Goal: Information Seeking & Learning: Check status

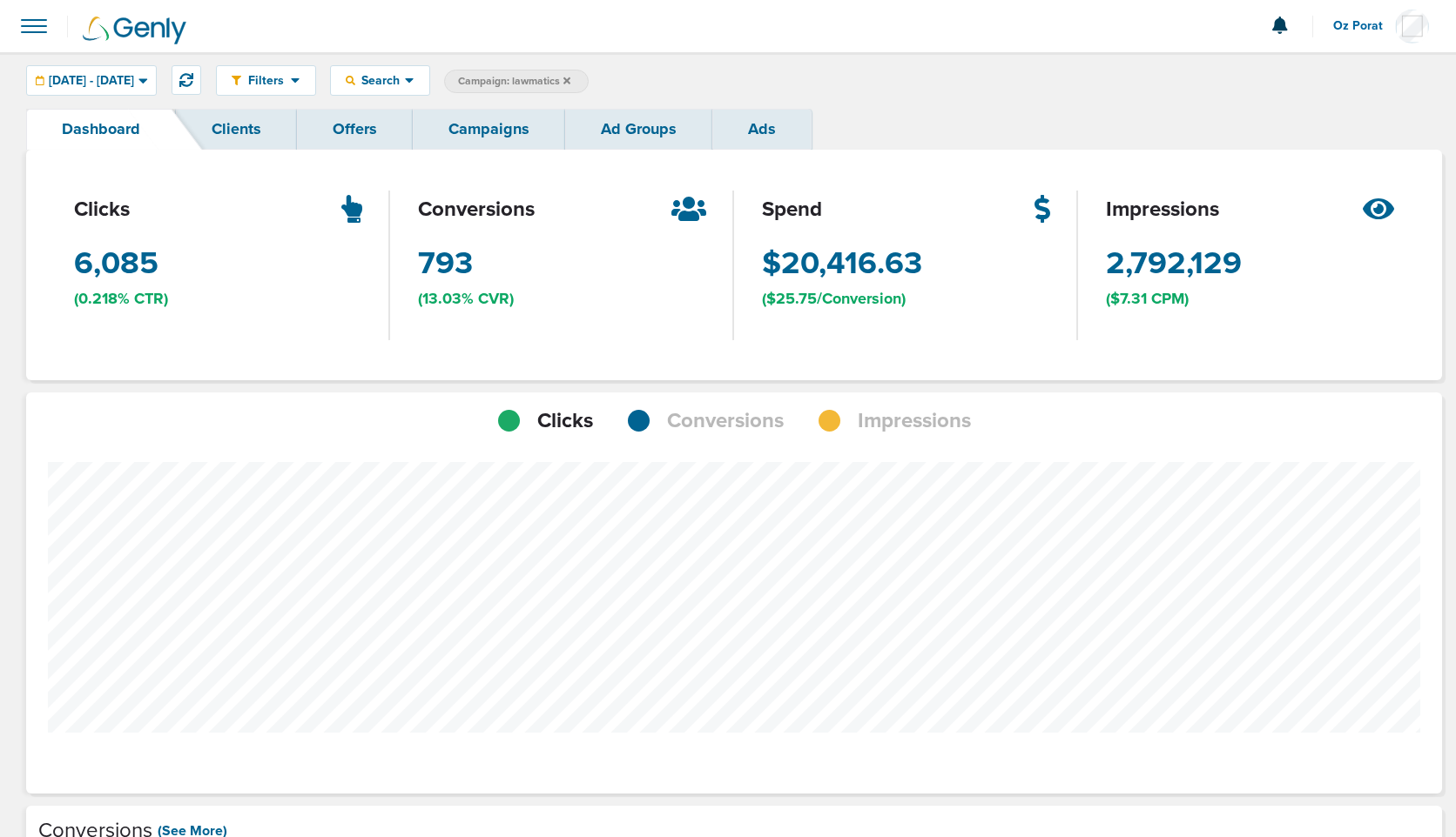
scroll to position [1356, 1404]
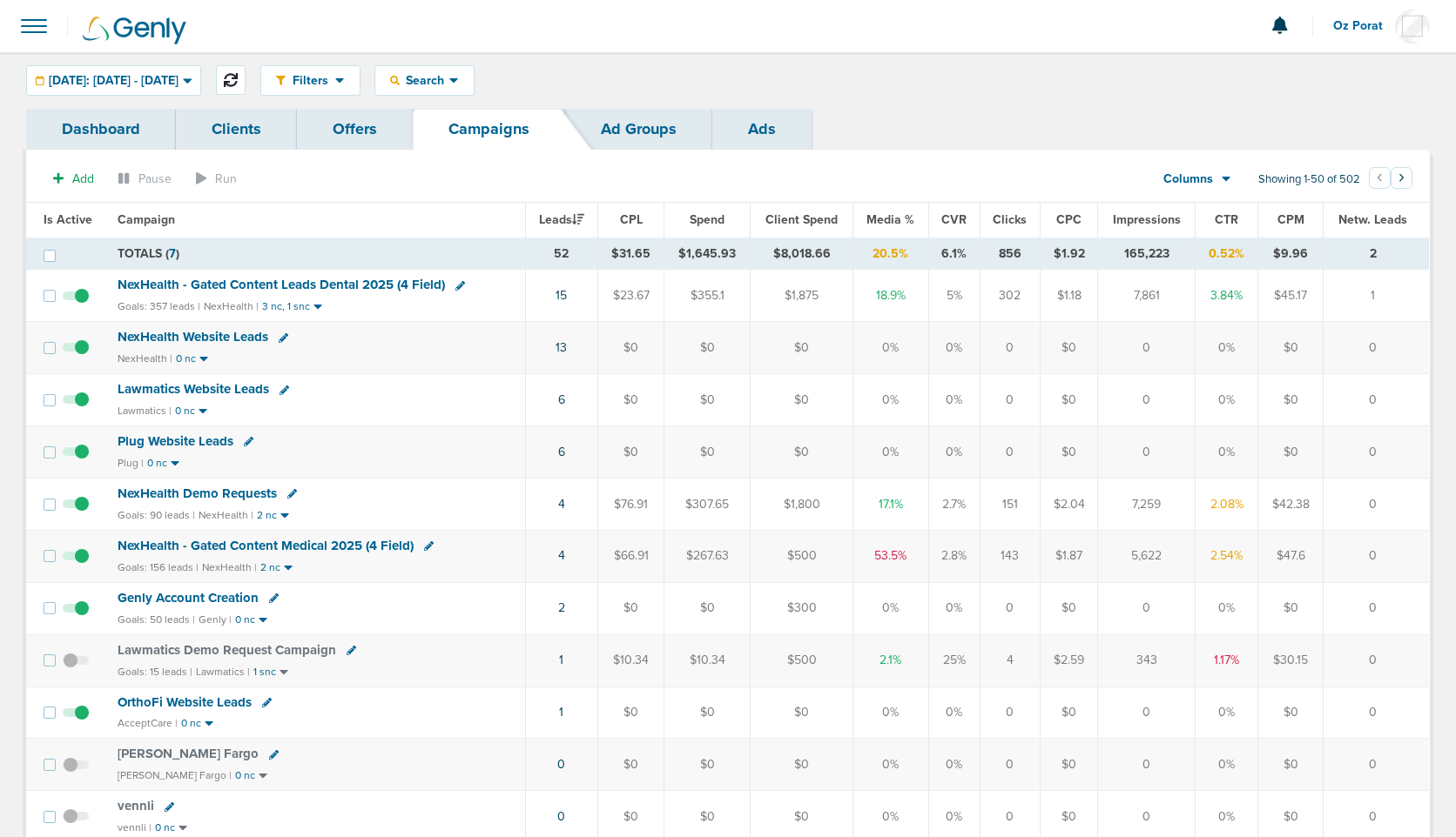
click at [238, 78] on icon at bounding box center [230, 80] width 14 height 14
click at [563, 338] on td "14" at bounding box center [560, 348] width 73 height 53
click at [563, 345] on link "14" at bounding box center [559, 347] width 11 height 14
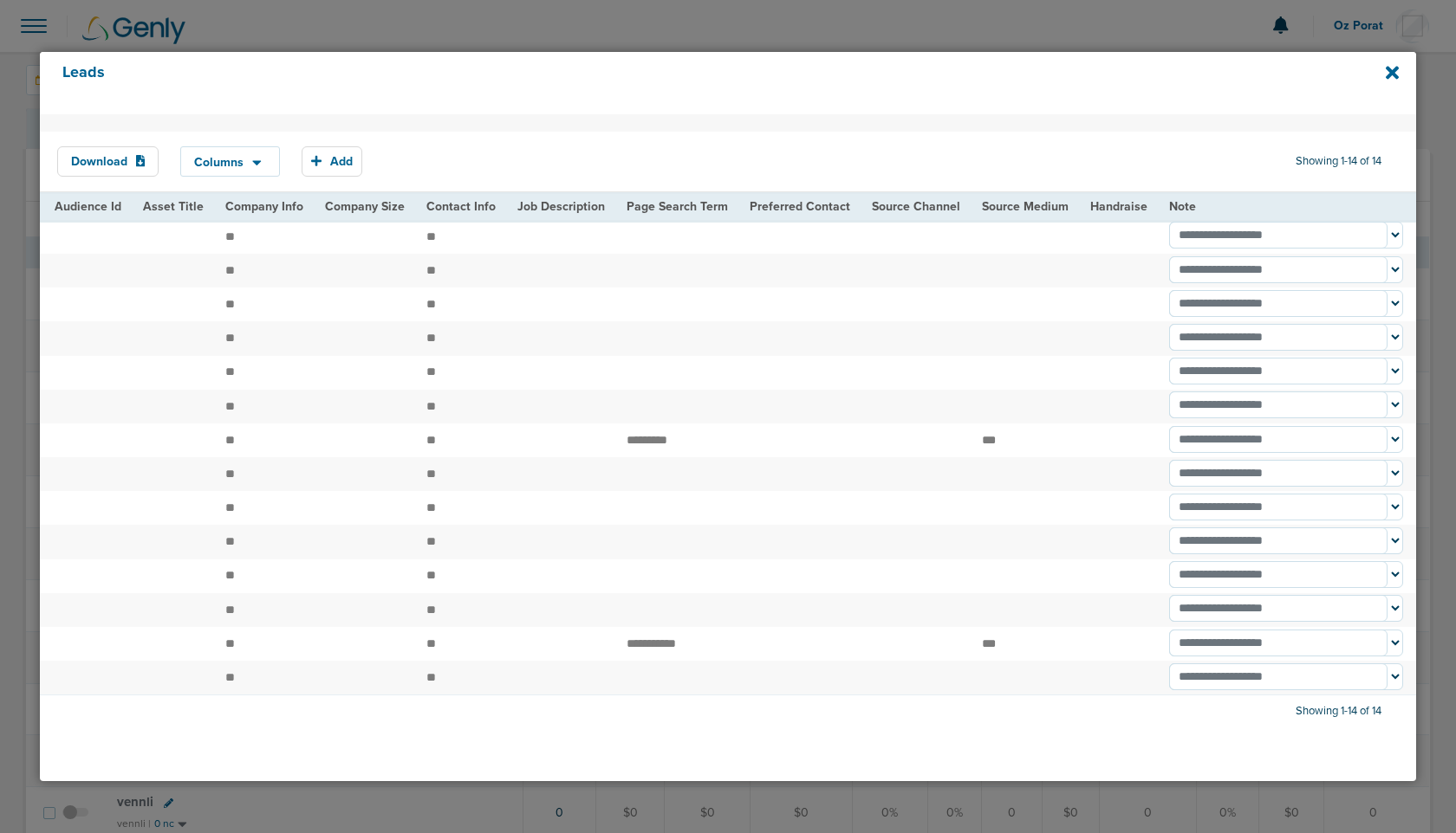
scroll to position [44, 0]
click at [1392, 73] on icon at bounding box center [1392, 73] width 13 height 13
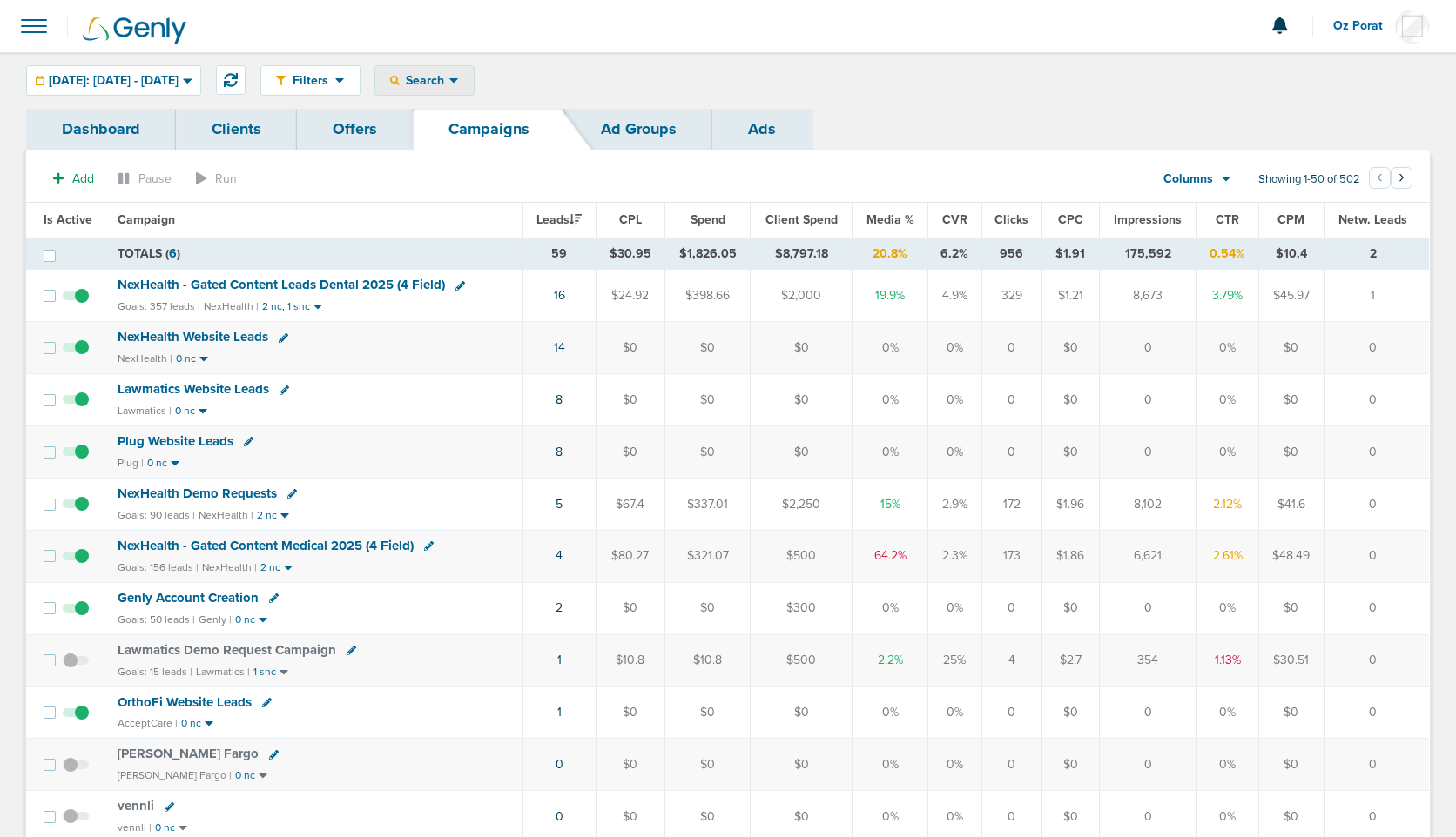
click at [451, 91] on div "Search" at bounding box center [424, 80] width 98 height 29
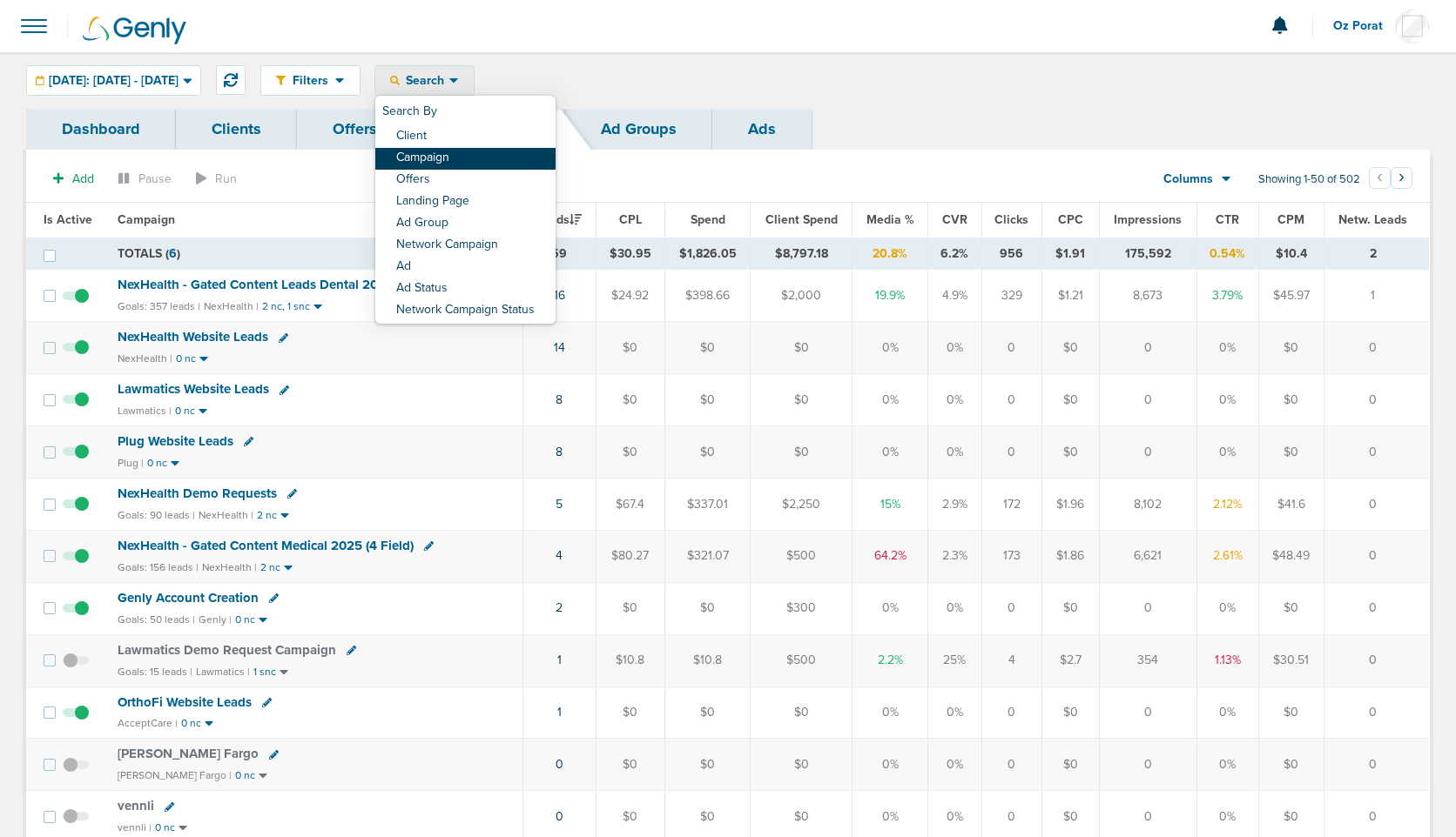
click at [487, 159] on link "Campaign" at bounding box center [466, 159] width 181 height 22
select select "cmpName"
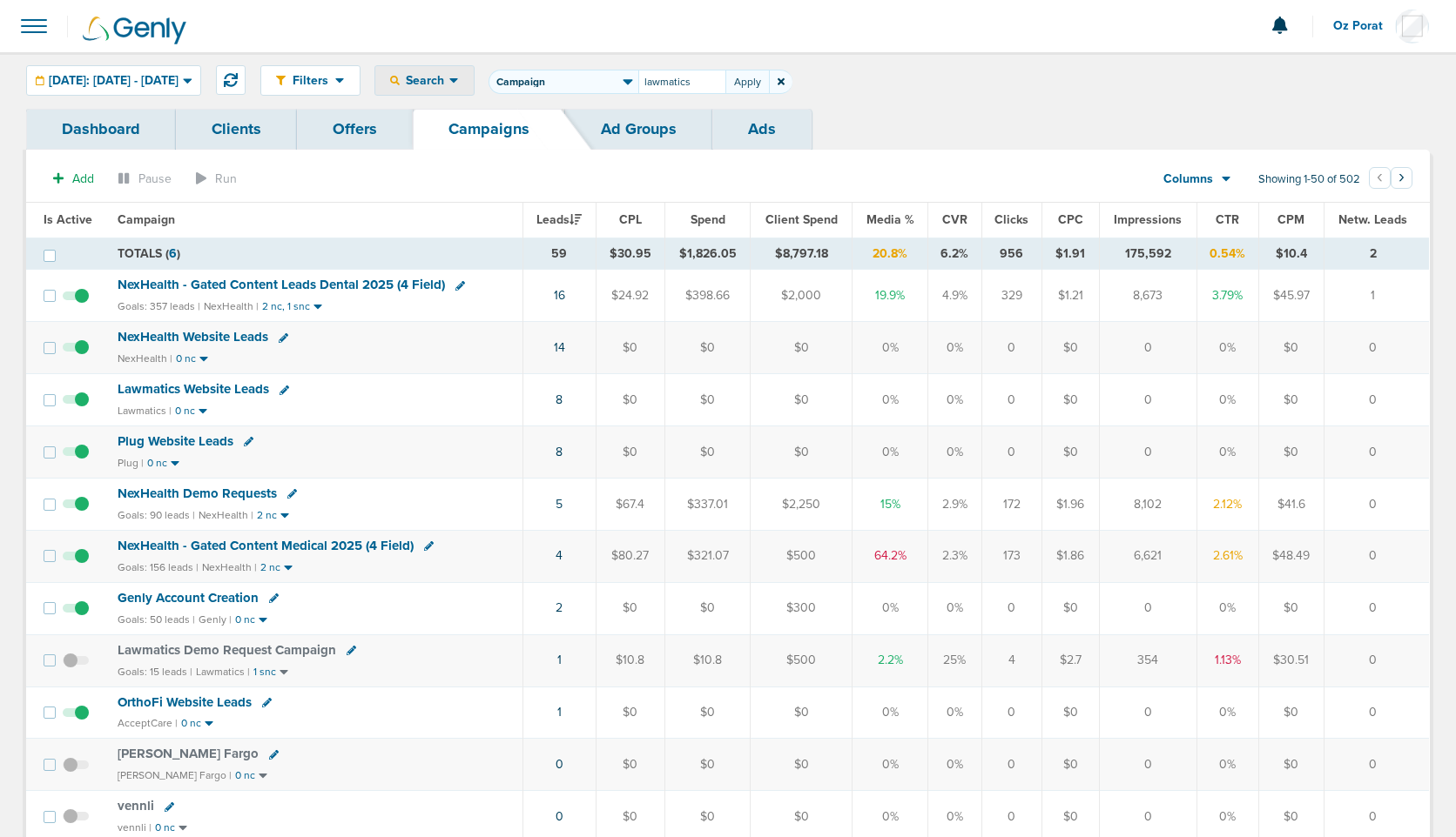
type input "lawmatics"
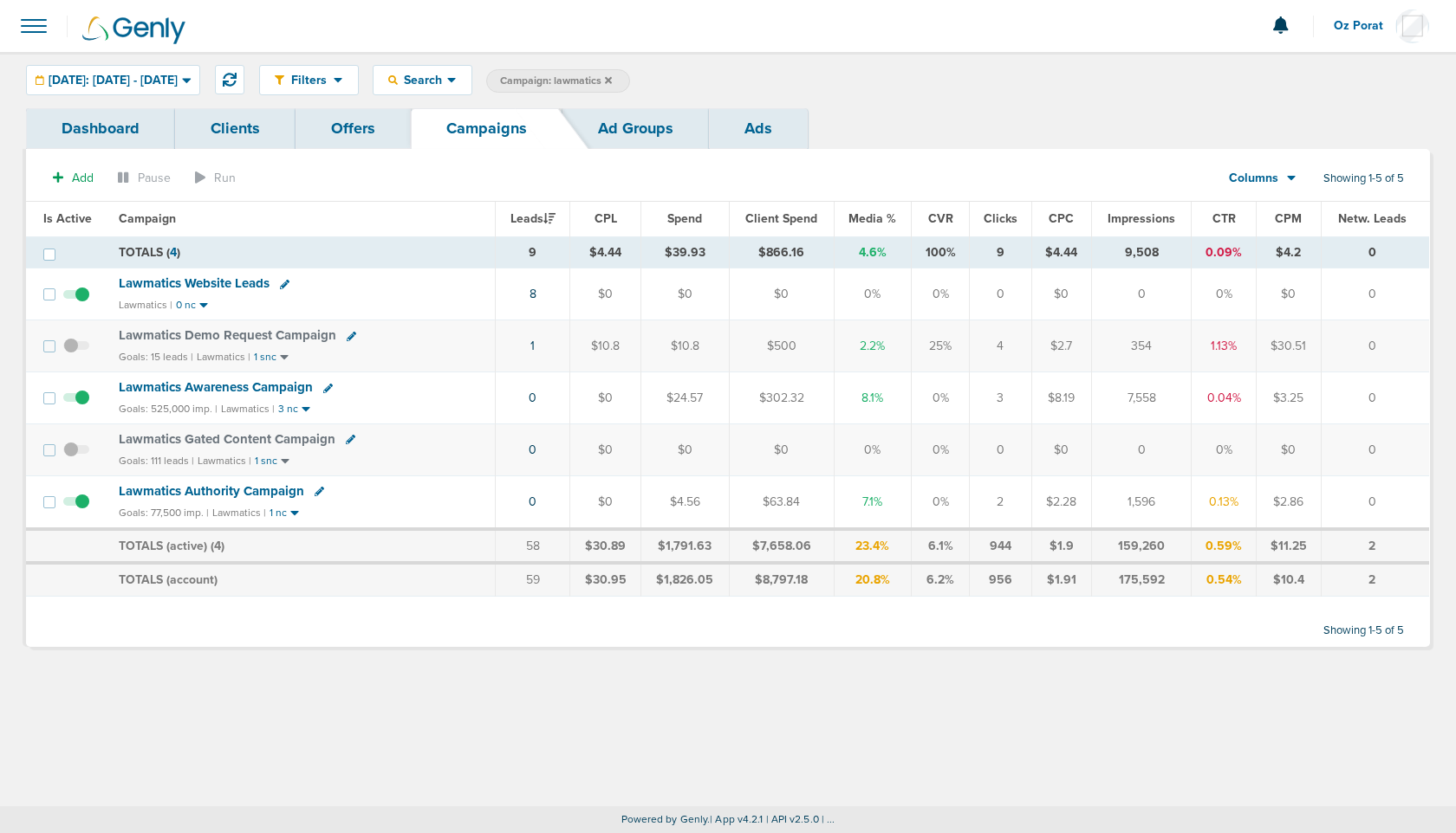
click at [693, 214] on span "Spend" at bounding box center [685, 218] width 34 height 14
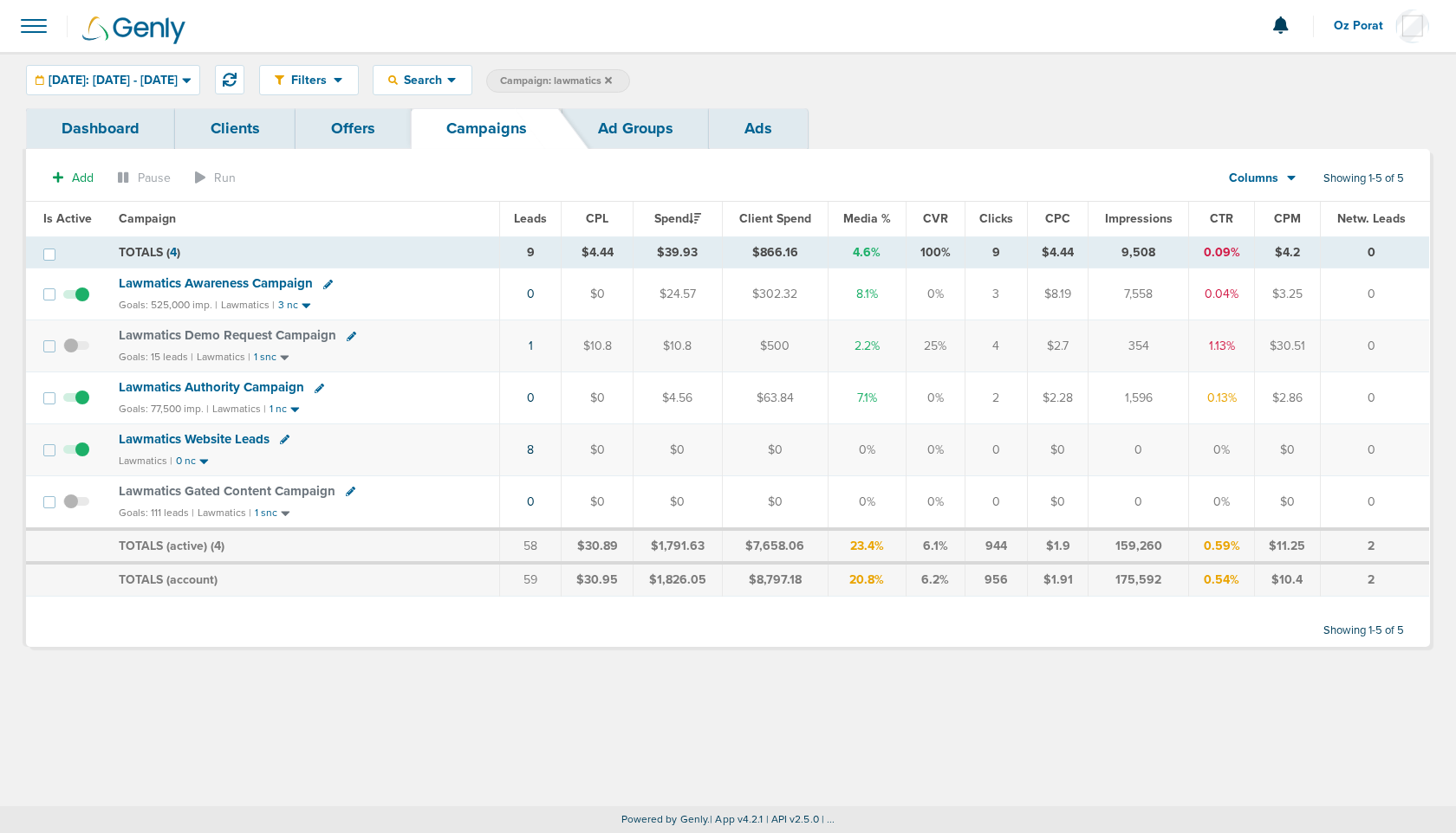
click at [761, 223] on span "Client Spend" at bounding box center [775, 218] width 72 height 14
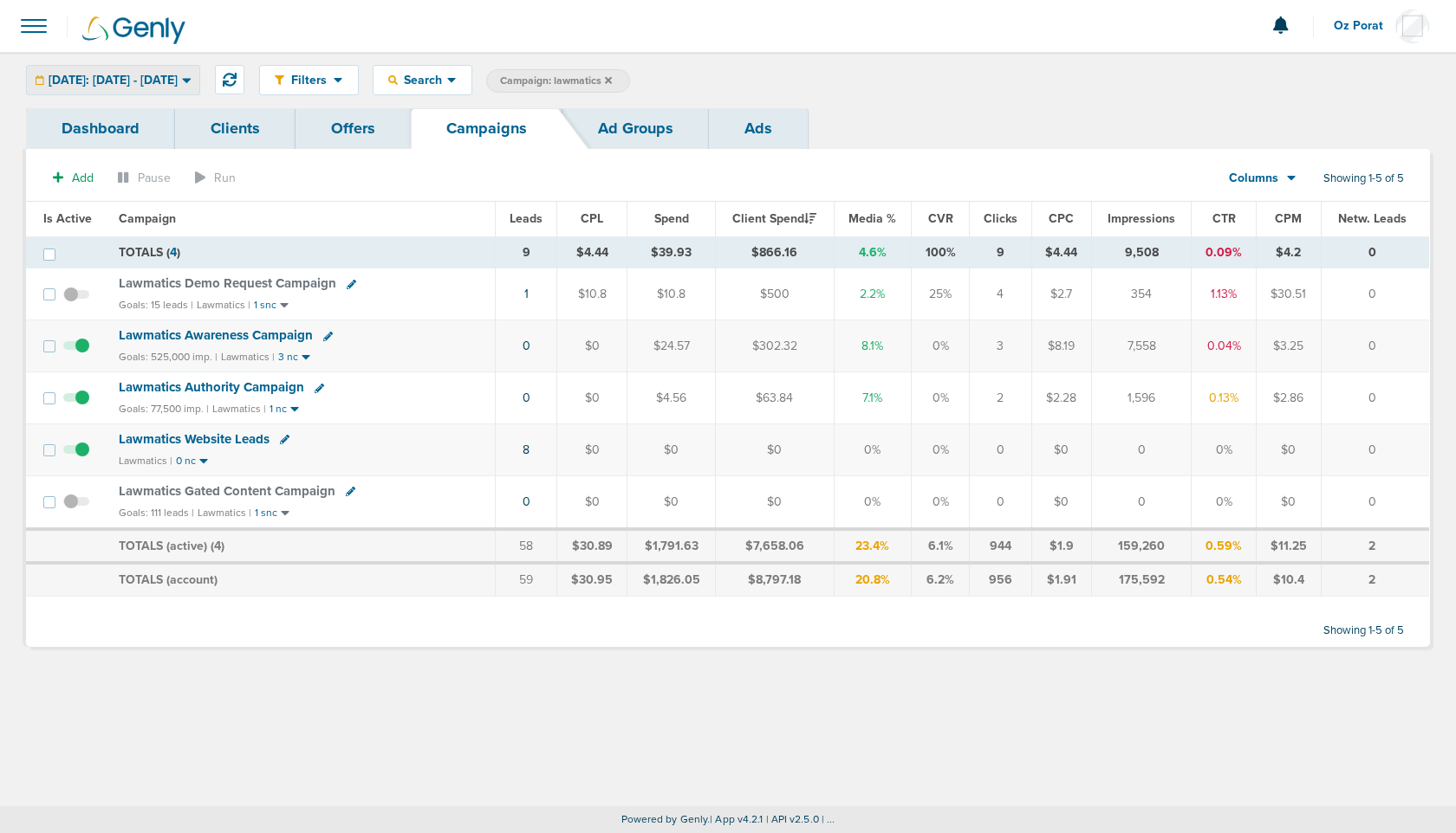
click at [157, 74] on span "[DATE]: [DATE] - [DATE]" at bounding box center [113, 80] width 129 height 12
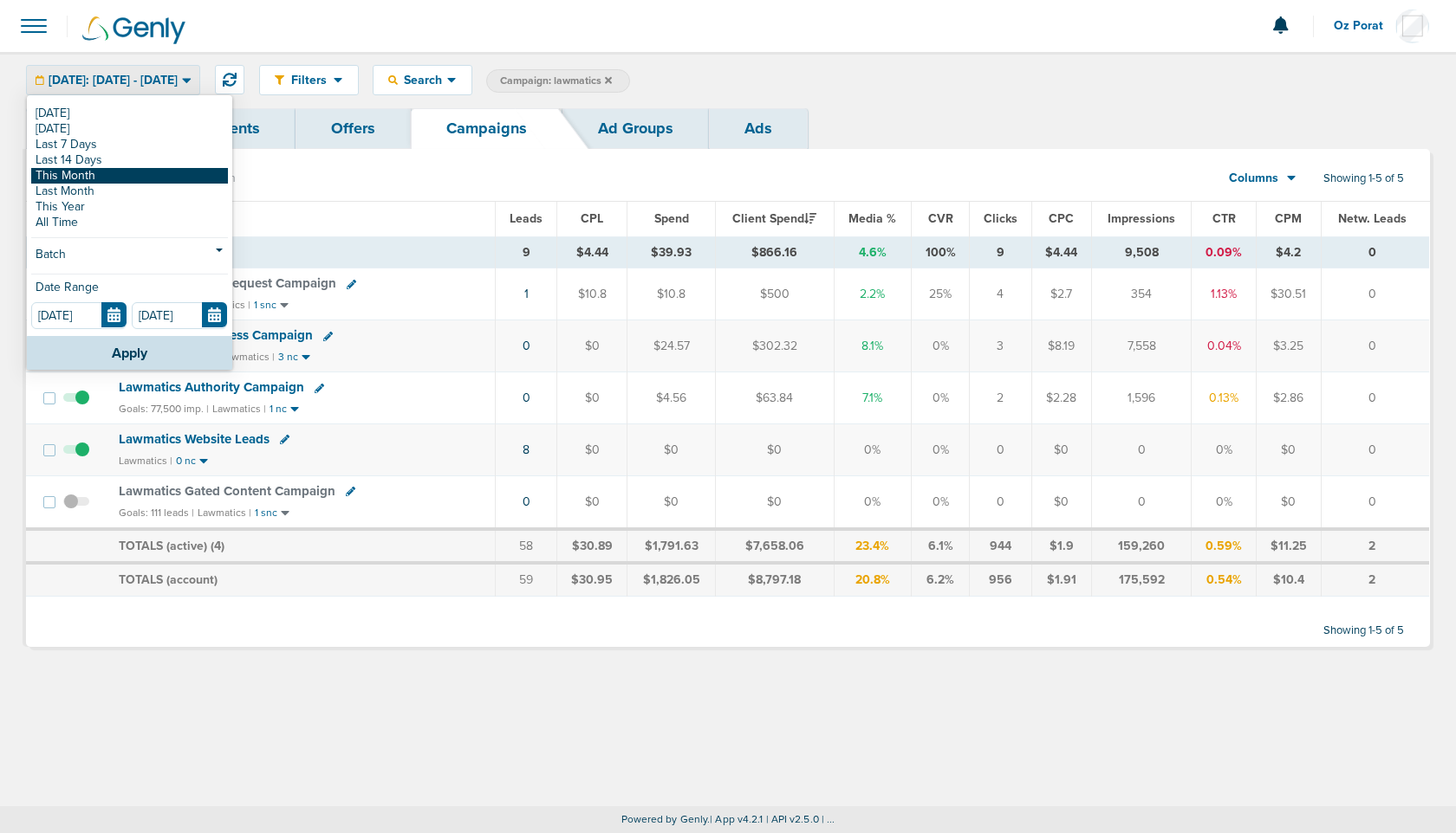
click at [118, 170] on link "This Month" at bounding box center [129, 176] width 197 height 15
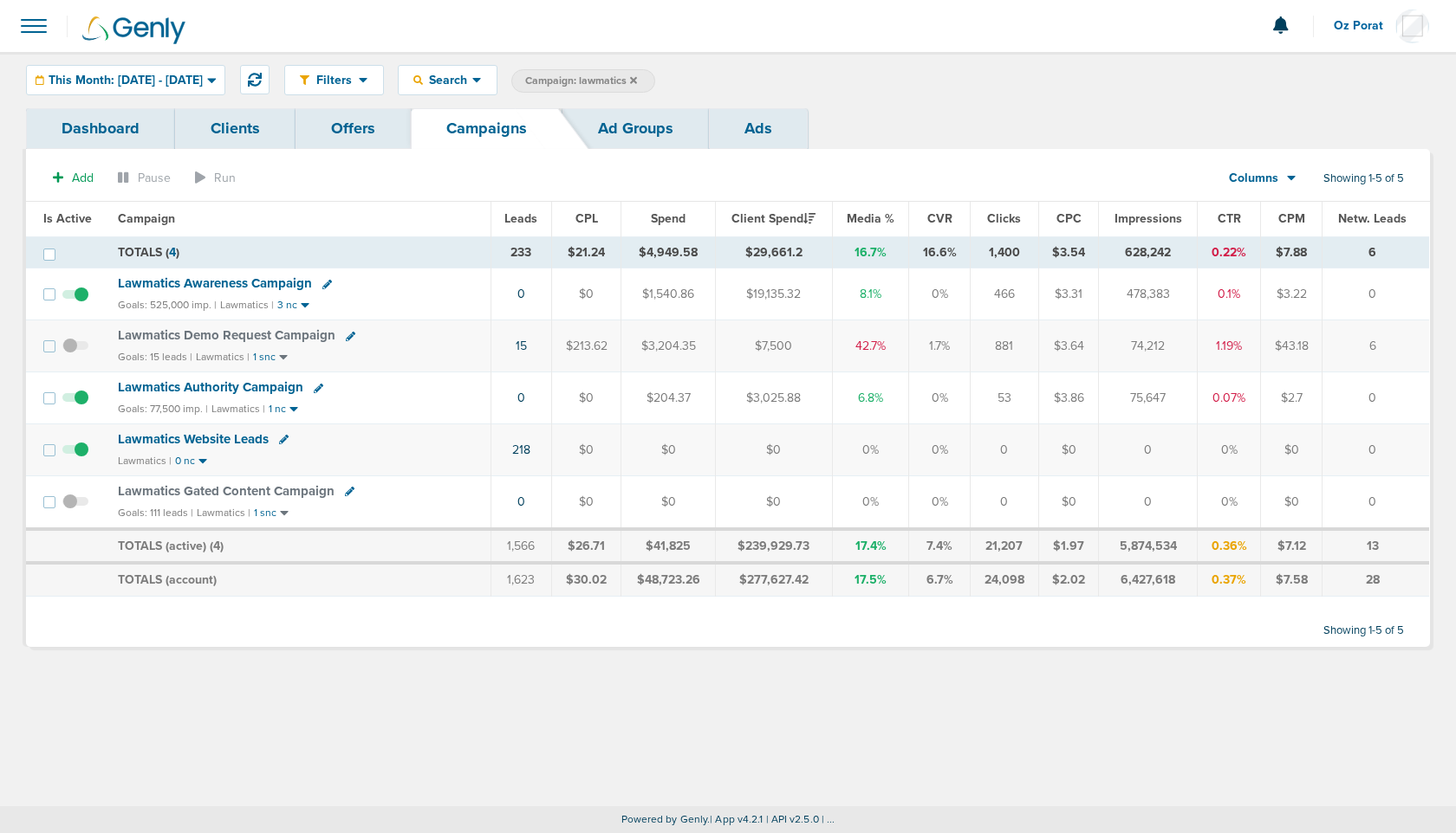
click at [250, 281] on span "Lawmatics Awareness Campaign" at bounding box center [215, 283] width 194 height 15
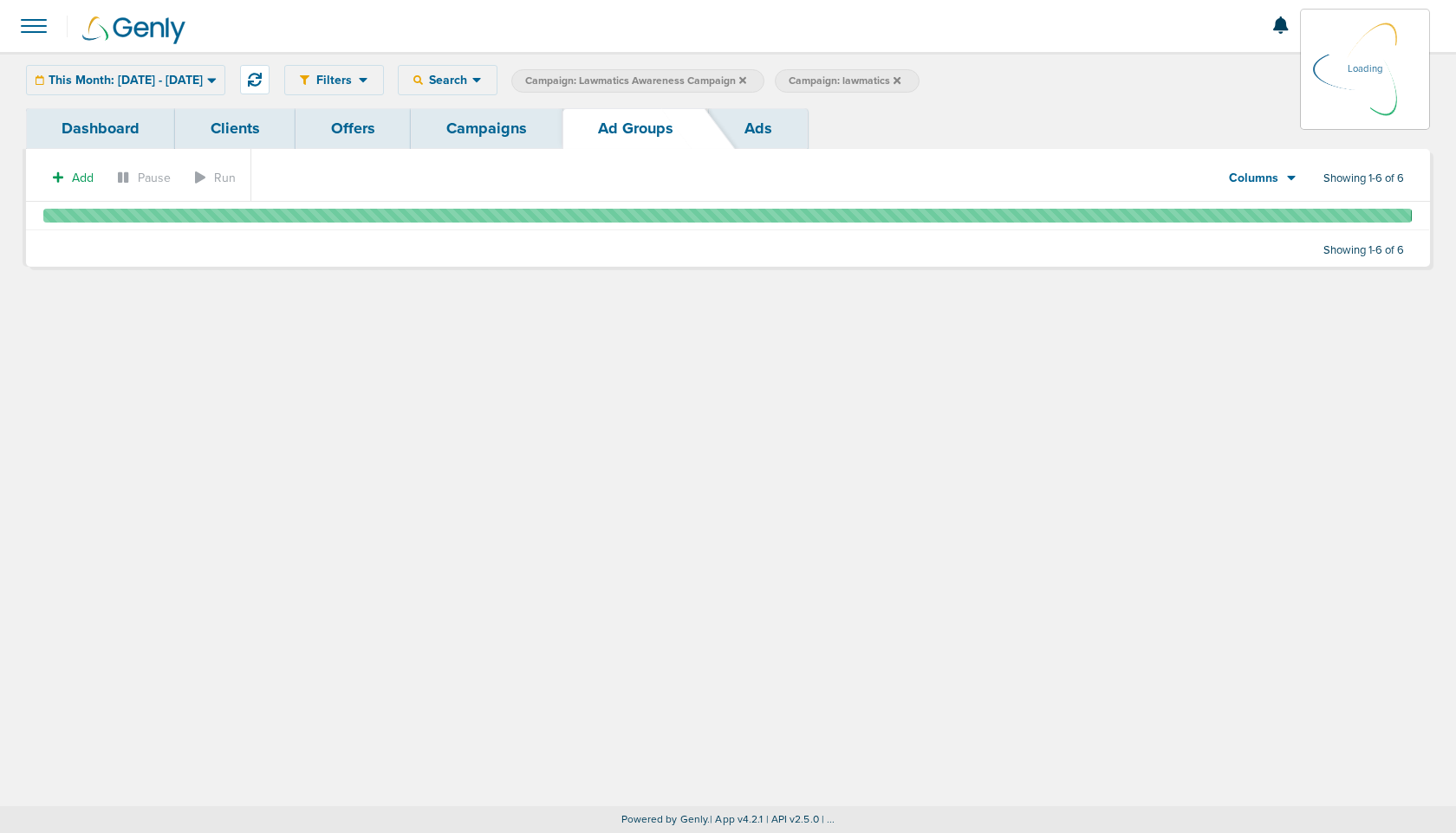
click at [742, 126] on link "Ads" at bounding box center [758, 128] width 99 height 41
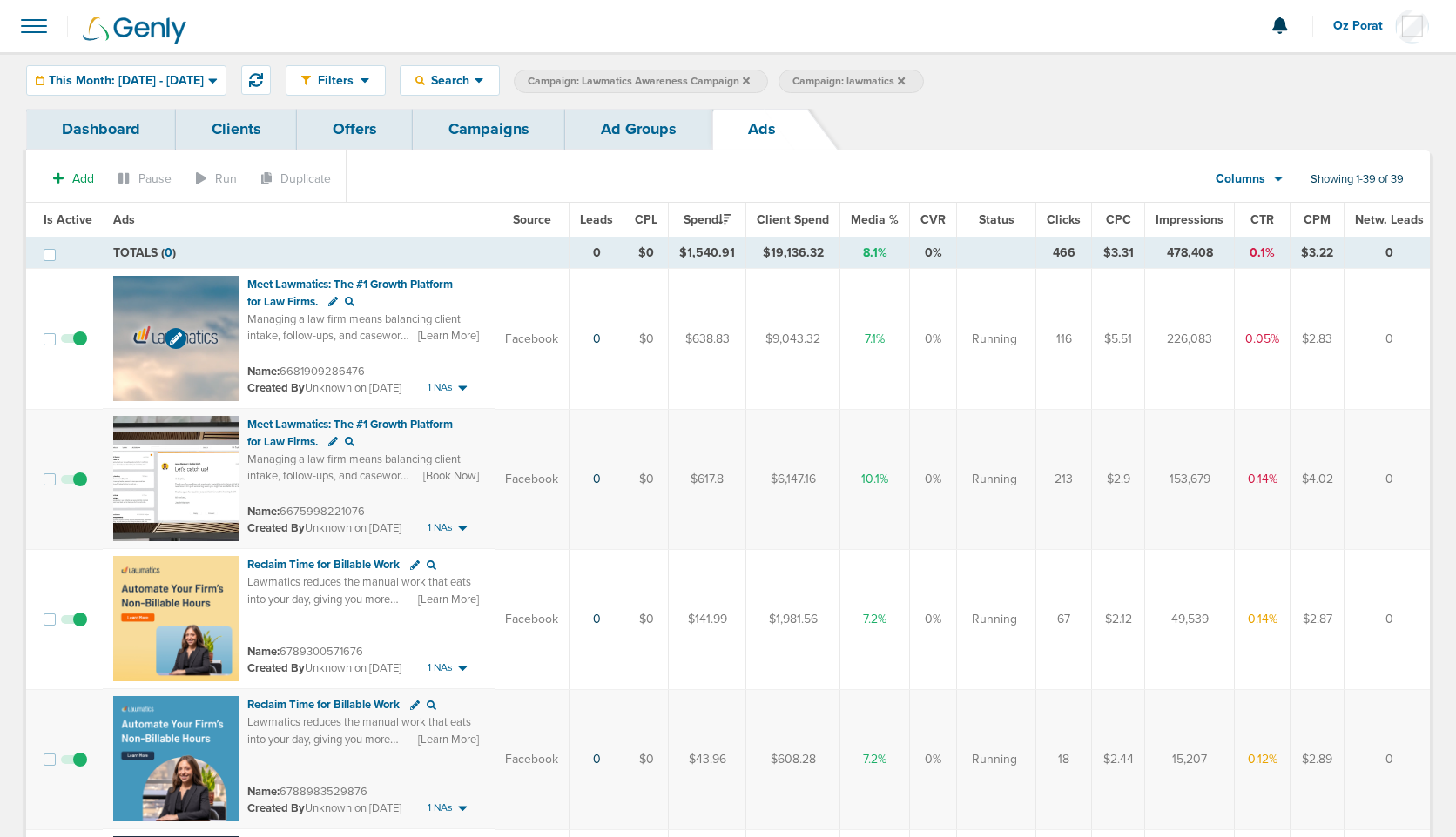
click at [166, 312] on img at bounding box center [175, 338] width 125 height 125
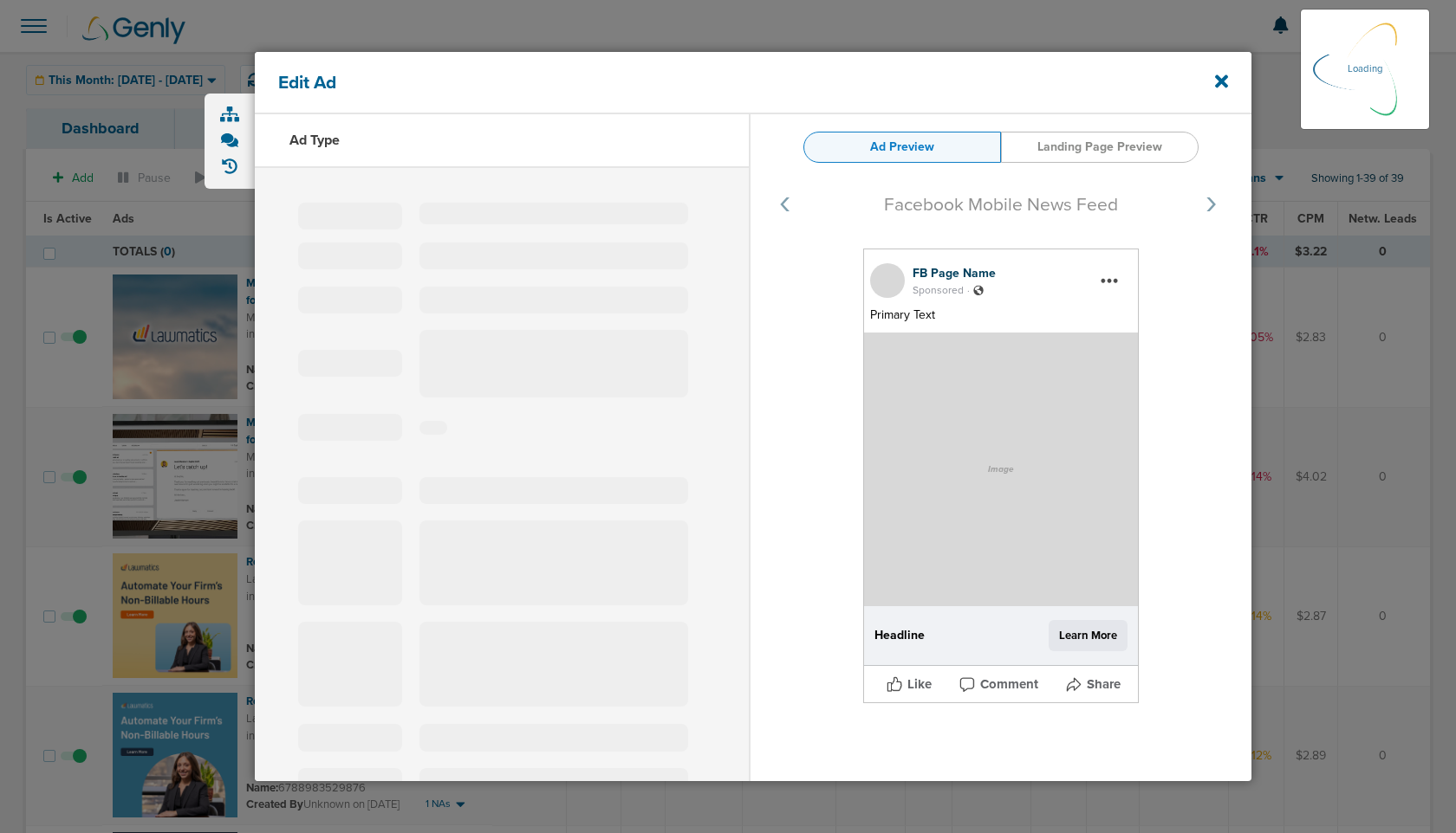
select select "learn_more"
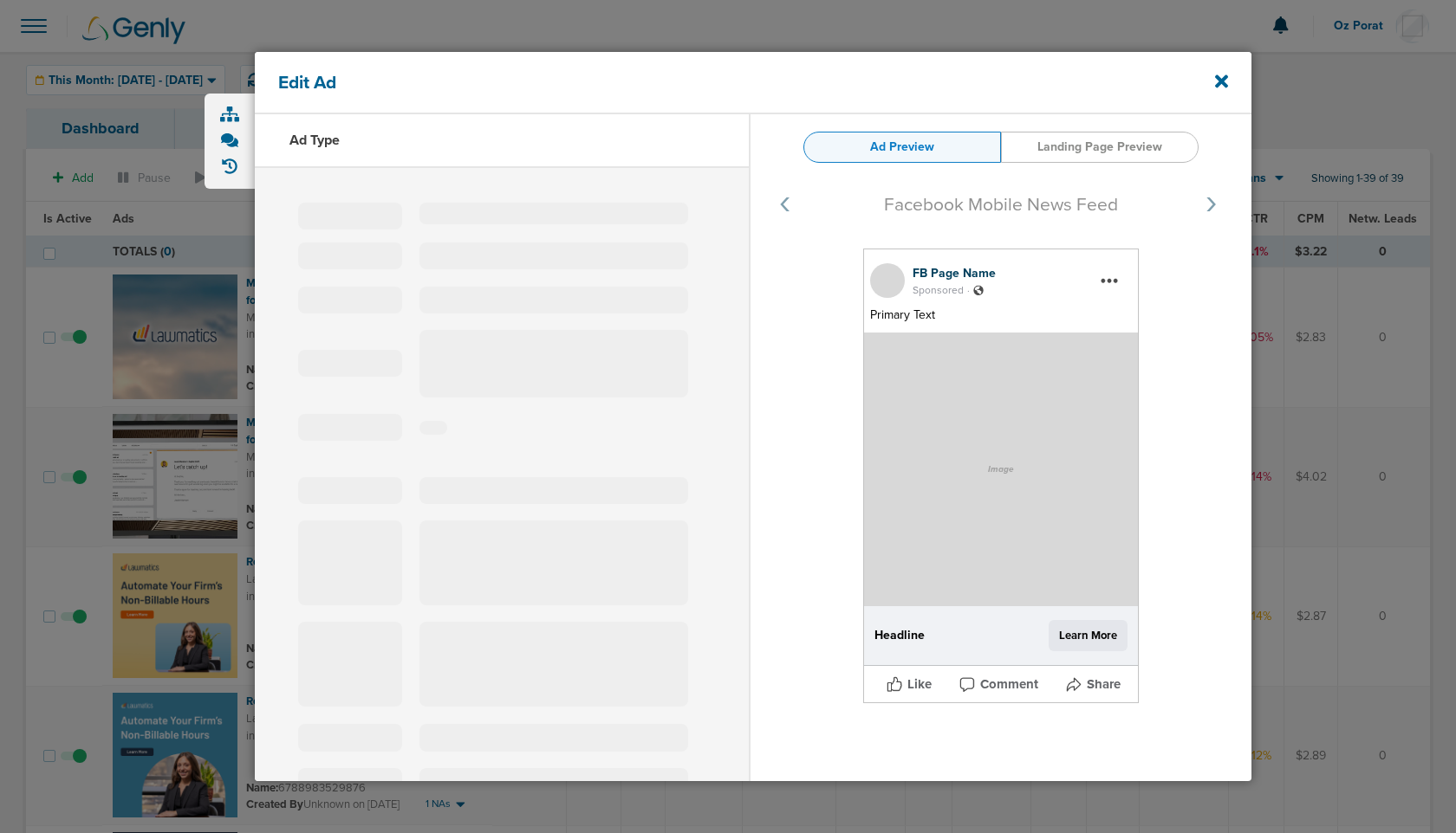
type input "6681909286476"
type input "Meet Lawmatics: The #1 Growth Platform for Law Firms."
type textarea "Managing a law firm means balancing client intake, follow-ups, and casework — a…"
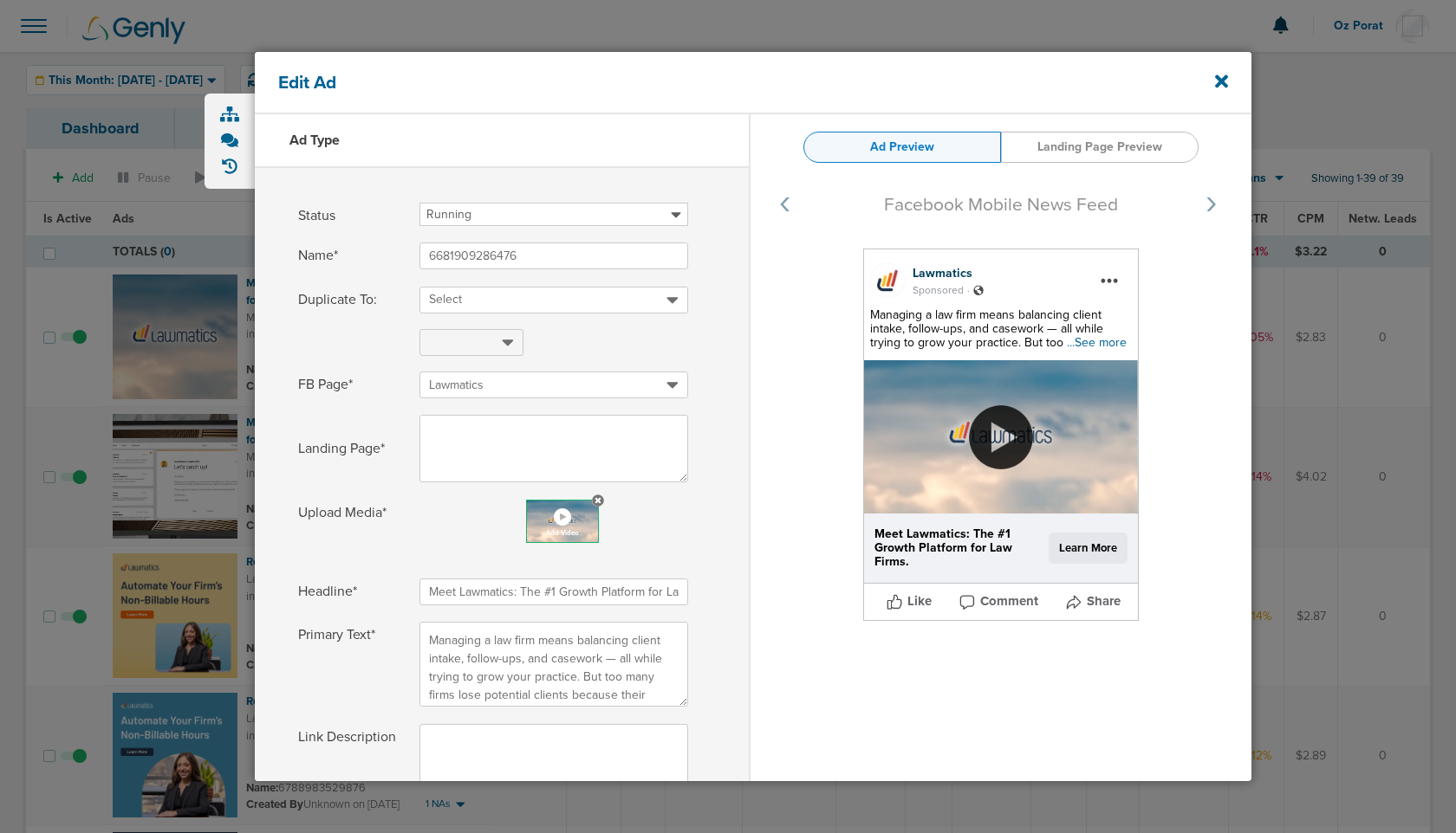
click at [1013, 434] on img at bounding box center [1000, 437] width 69 height 69
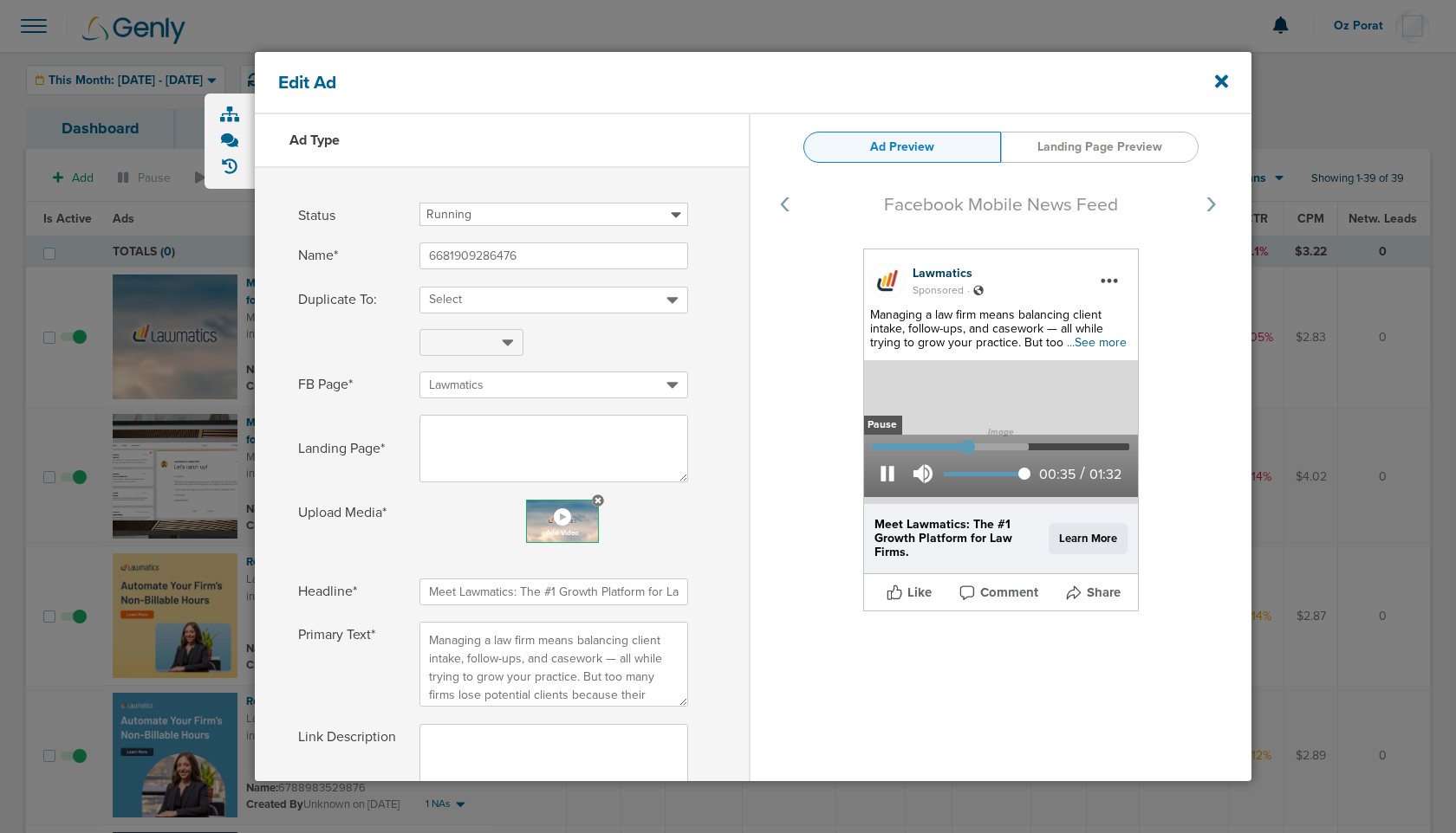
type input "35"
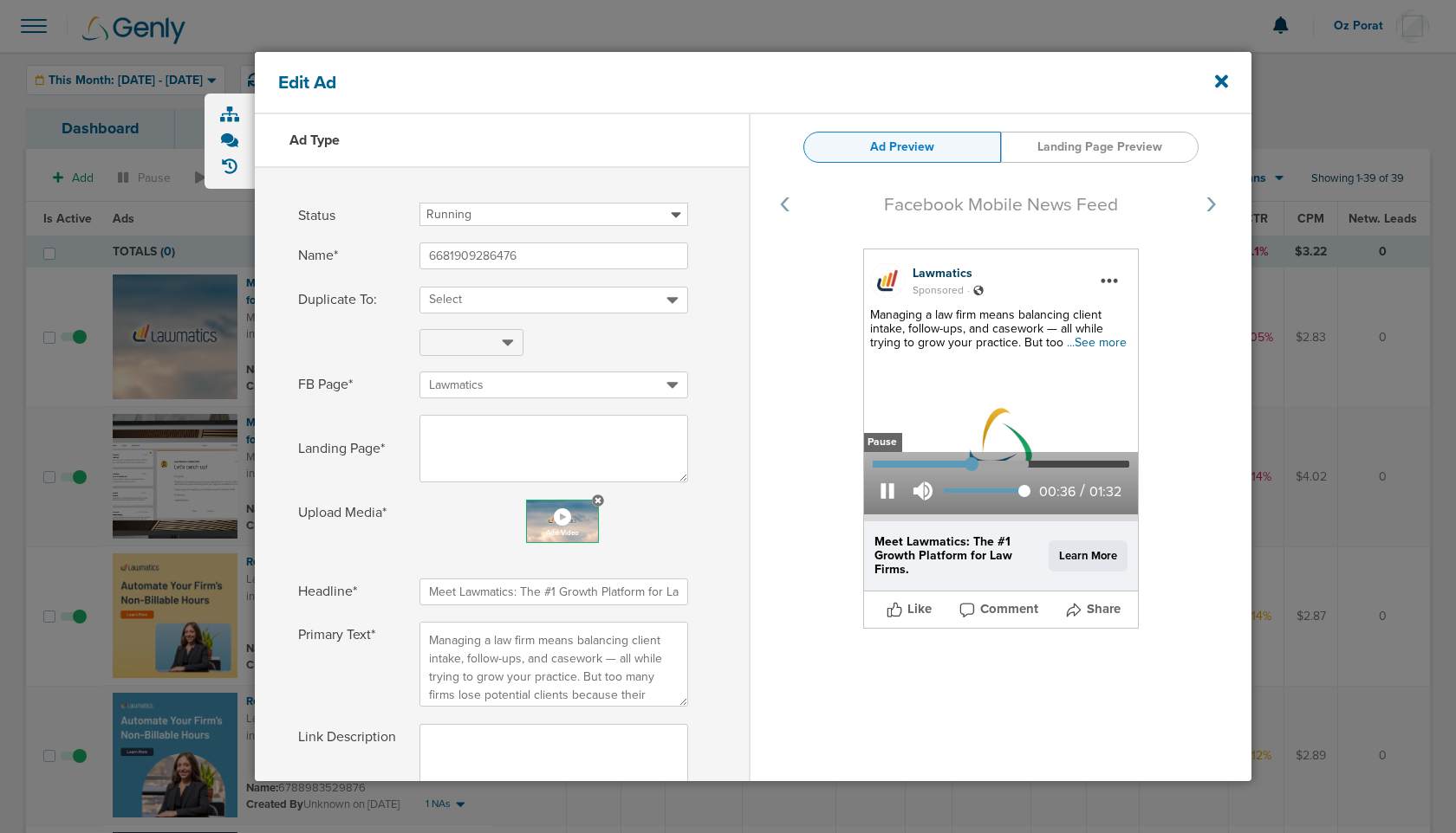
click at [890, 493] on button at bounding box center [886, 491] width 29 height 29
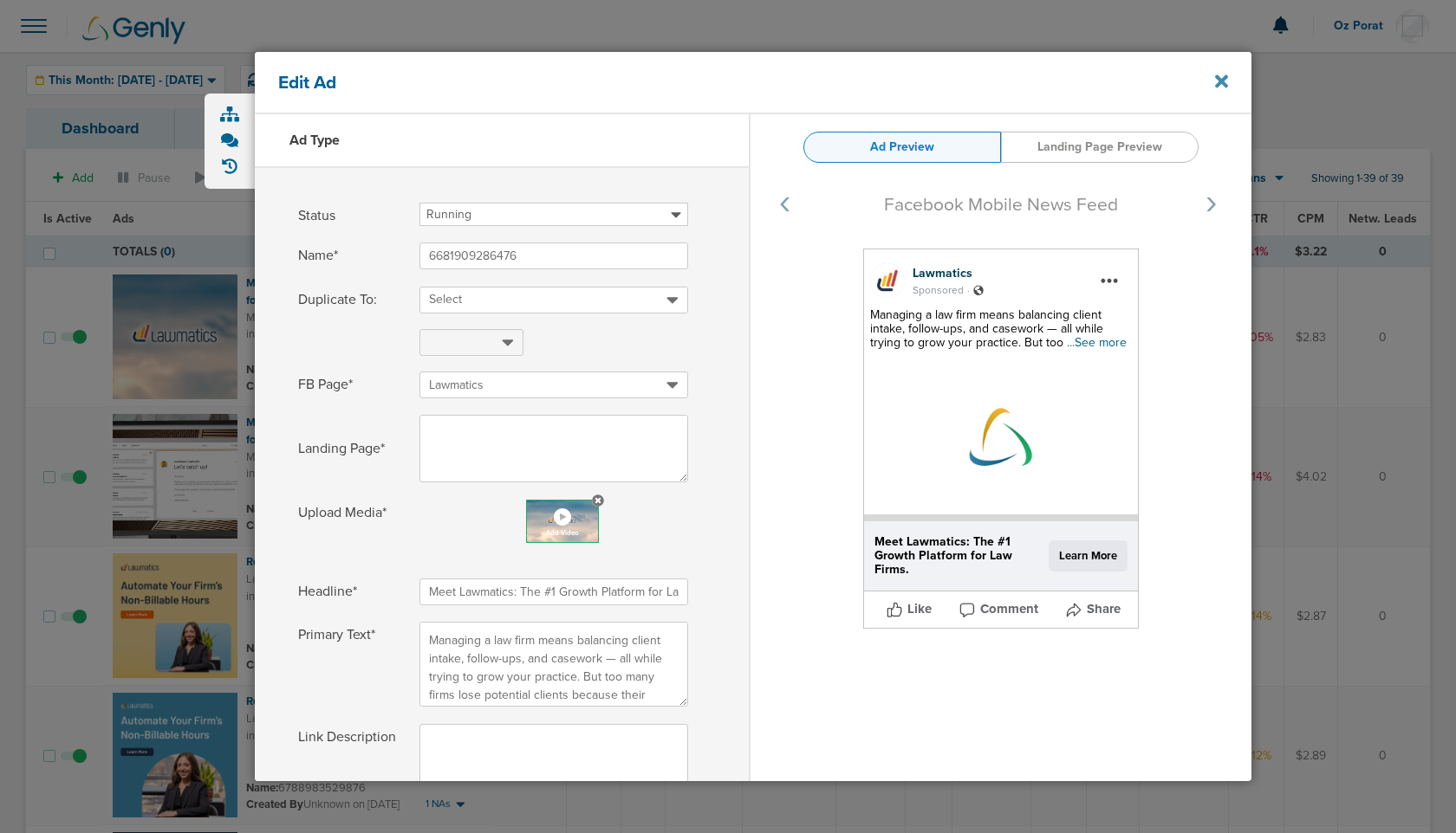
click at [1214, 77] on icon at bounding box center [1221, 82] width 13 height 19
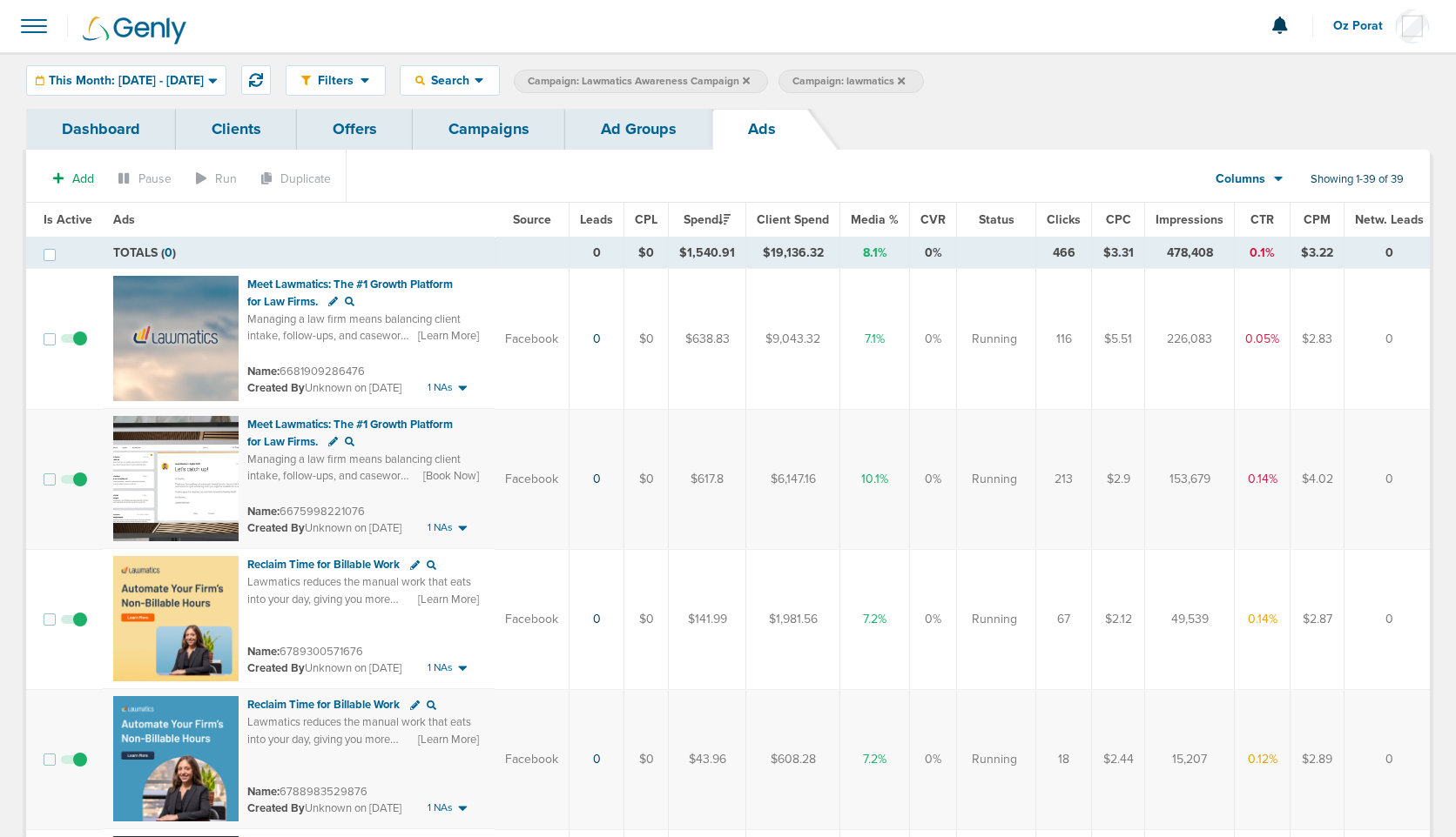
click at [463, 110] on link "Campaigns" at bounding box center [489, 129] width 152 height 41
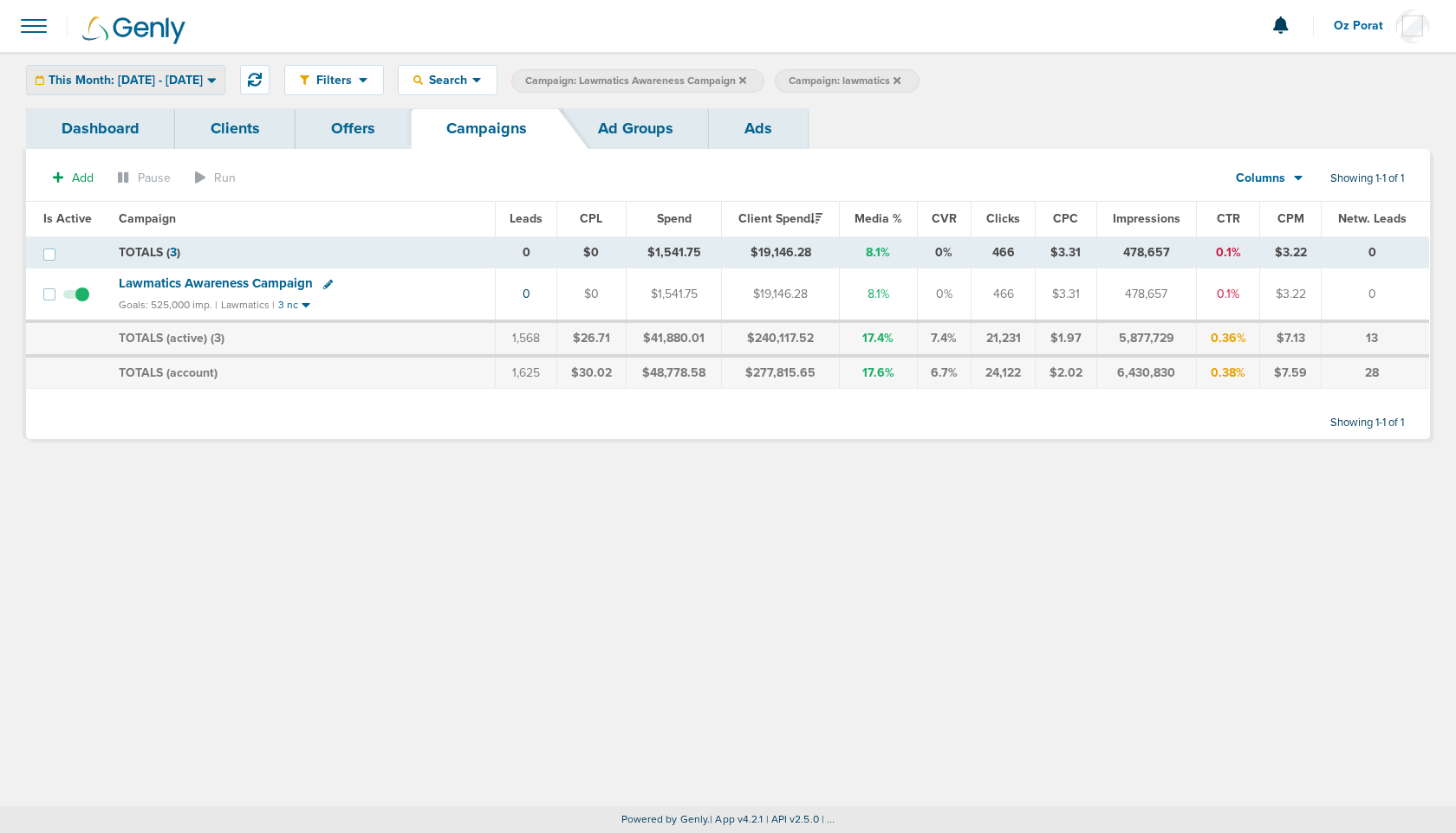
click at [184, 85] on span "This Month: [DATE] - [DATE]" at bounding box center [126, 80] width 154 height 12
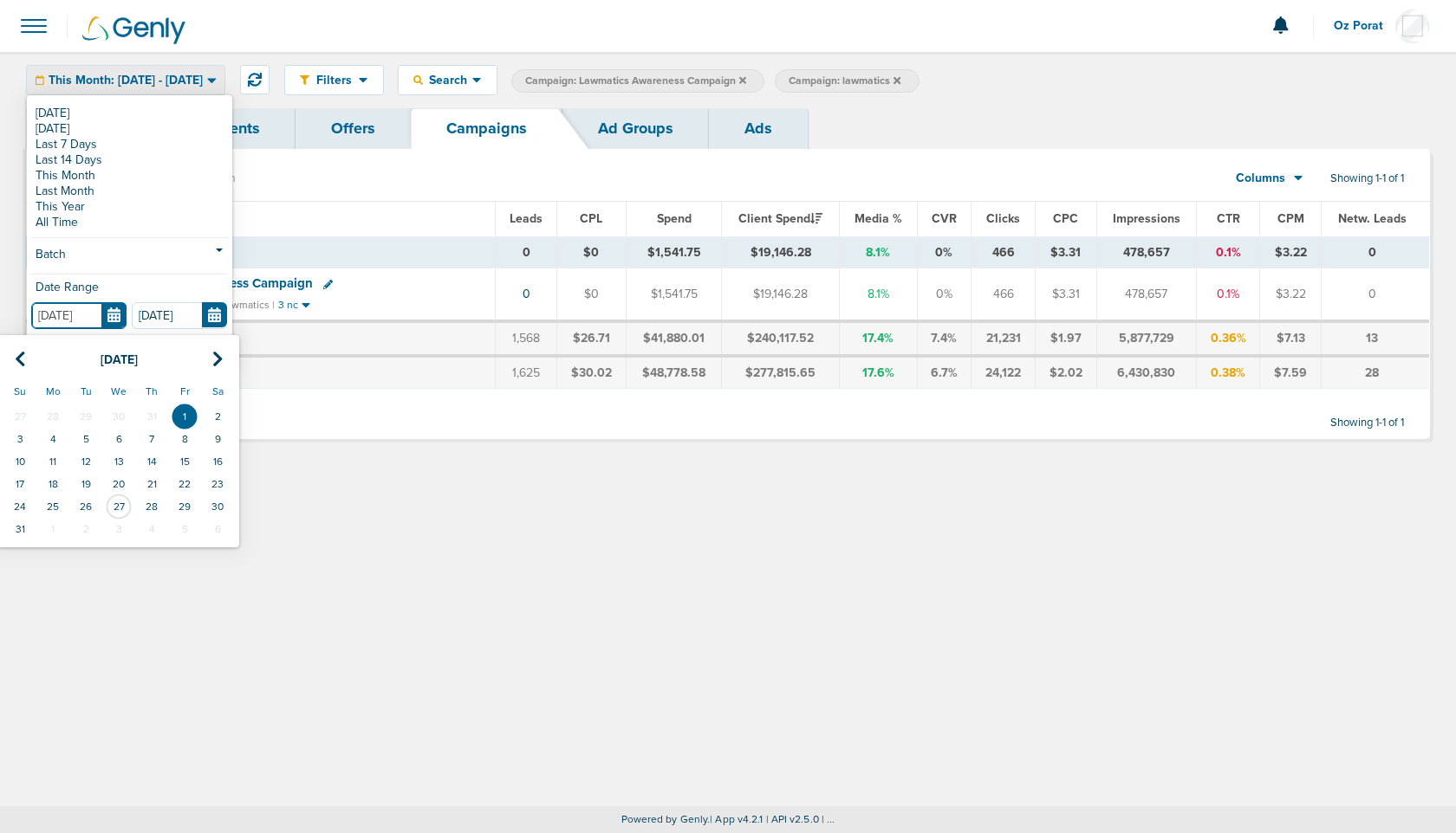
click at [117, 310] on input "[DATE]" at bounding box center [79, 316] width 95 height 27
click at [28, 352] on th at bounding box center [20, 359] width 33 height 35
click at [87, 417] on td "1" at bounding box center [86, 416] width 33 height 23
type input "07.01.2025"
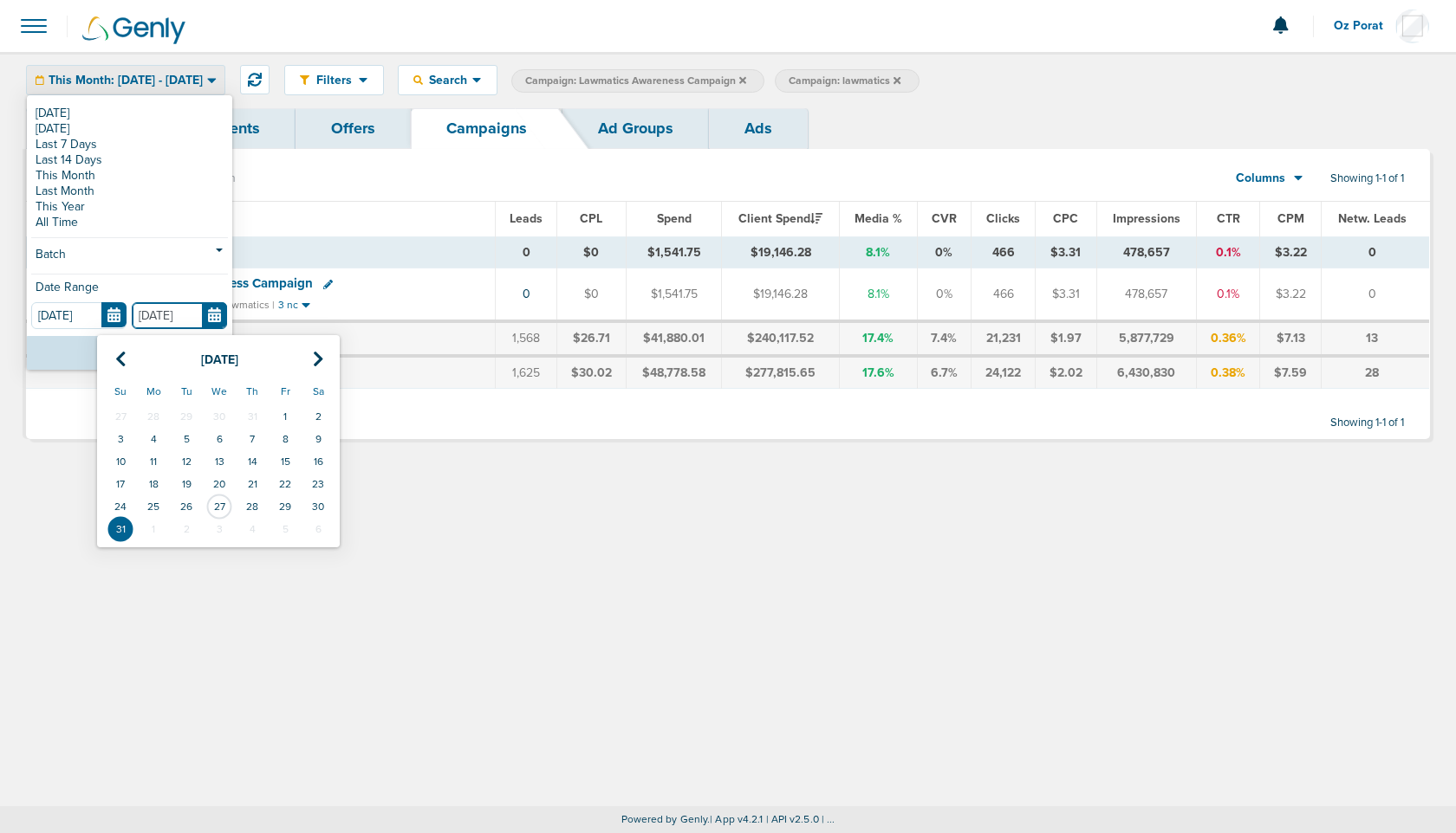
click at [215, 316] on input "[DATE]" at bounding box center [179, 316] width 95 height 27
click at [224, 506] on td "27" at bounding box center [219, 507] width 33 height 23
type input "[DATE]"
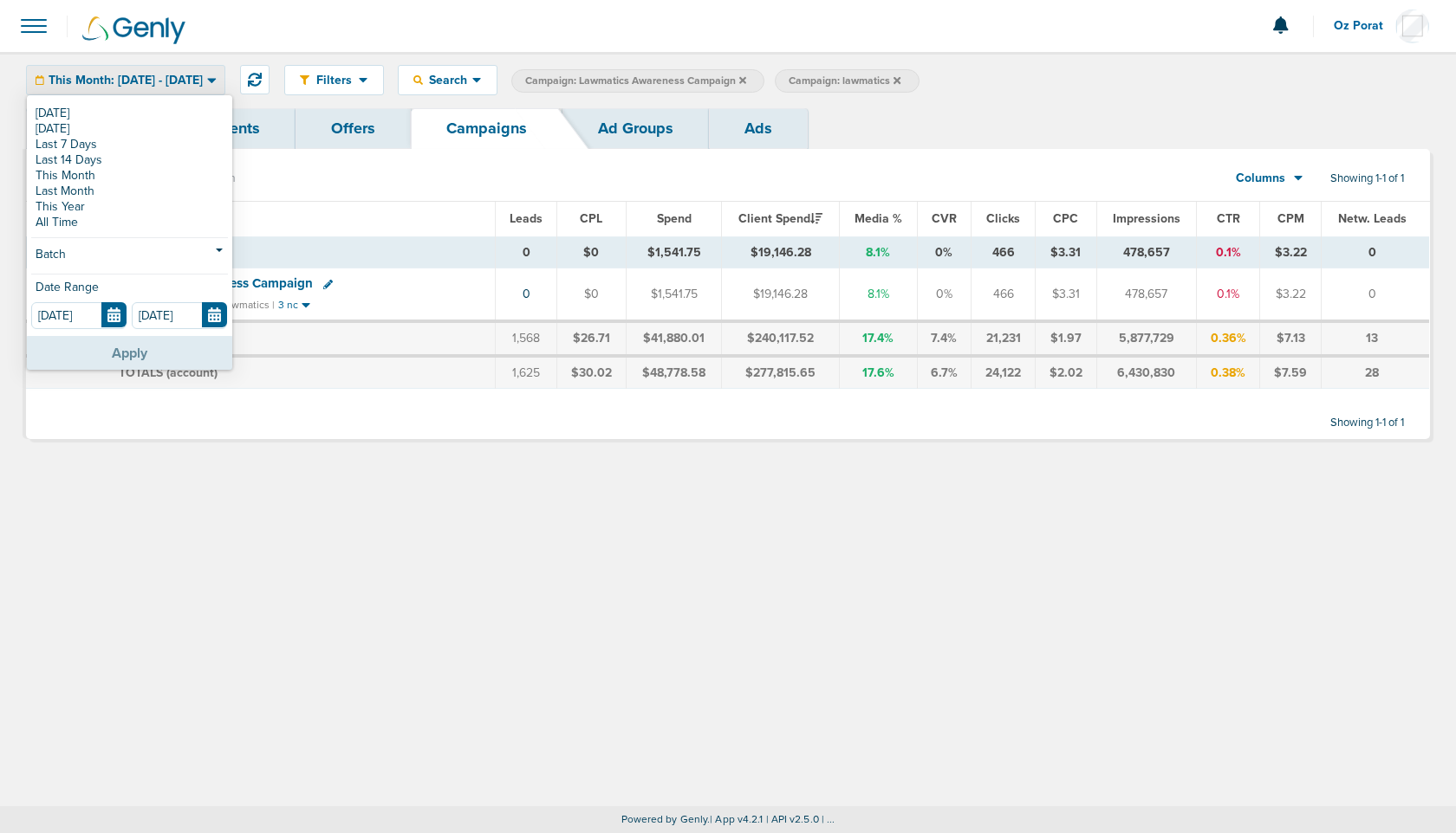
click at [129, 345] on button "Apply" at bounding box center [129, 353] width 205 height 34
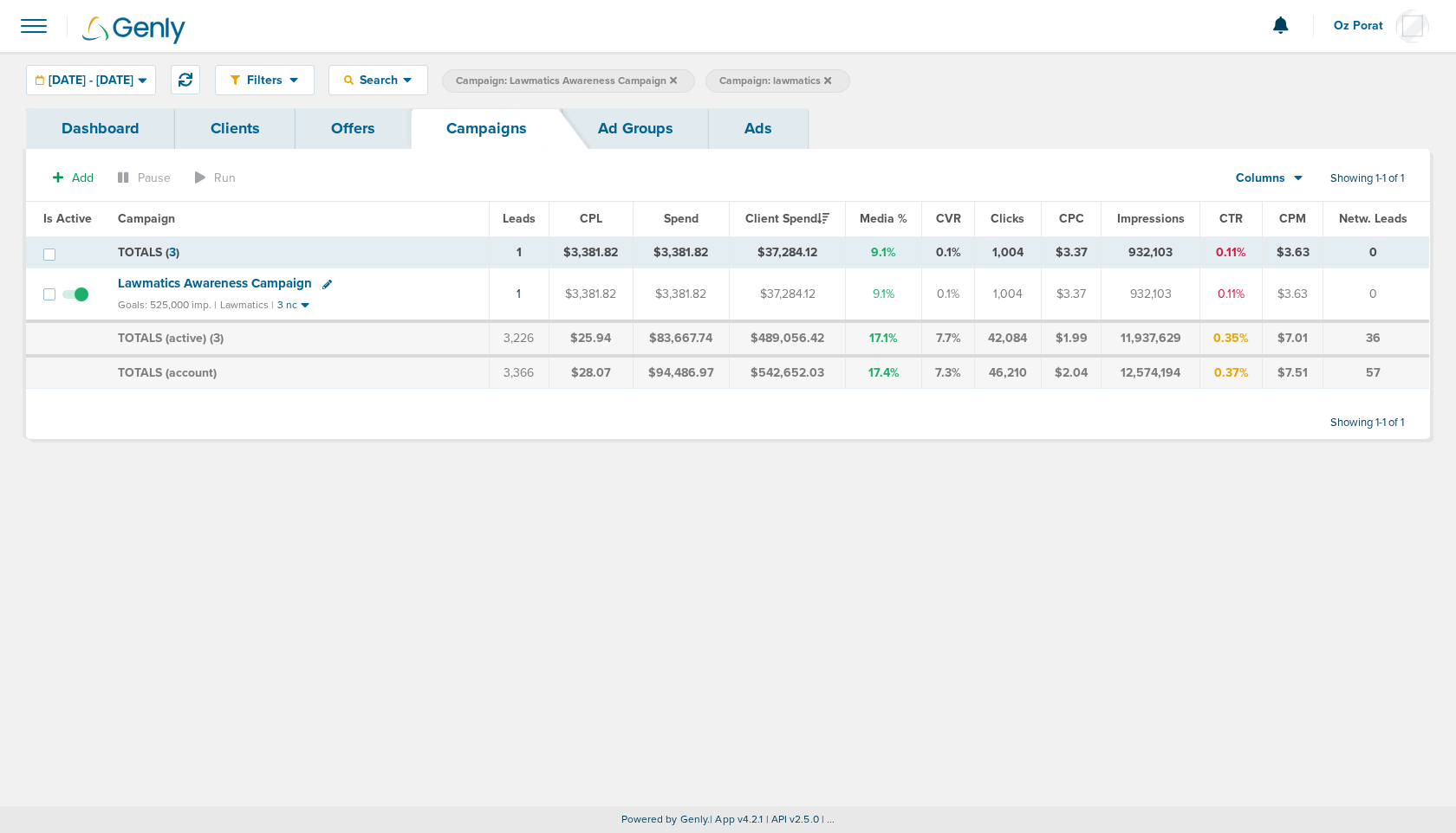
click at [1298, 180] on icon at bounding box center [1298, 177] width 10 height 14
click at [1288, 223] on link "Sales Performance" at bounding box center [1309, 229] width 173 height 22
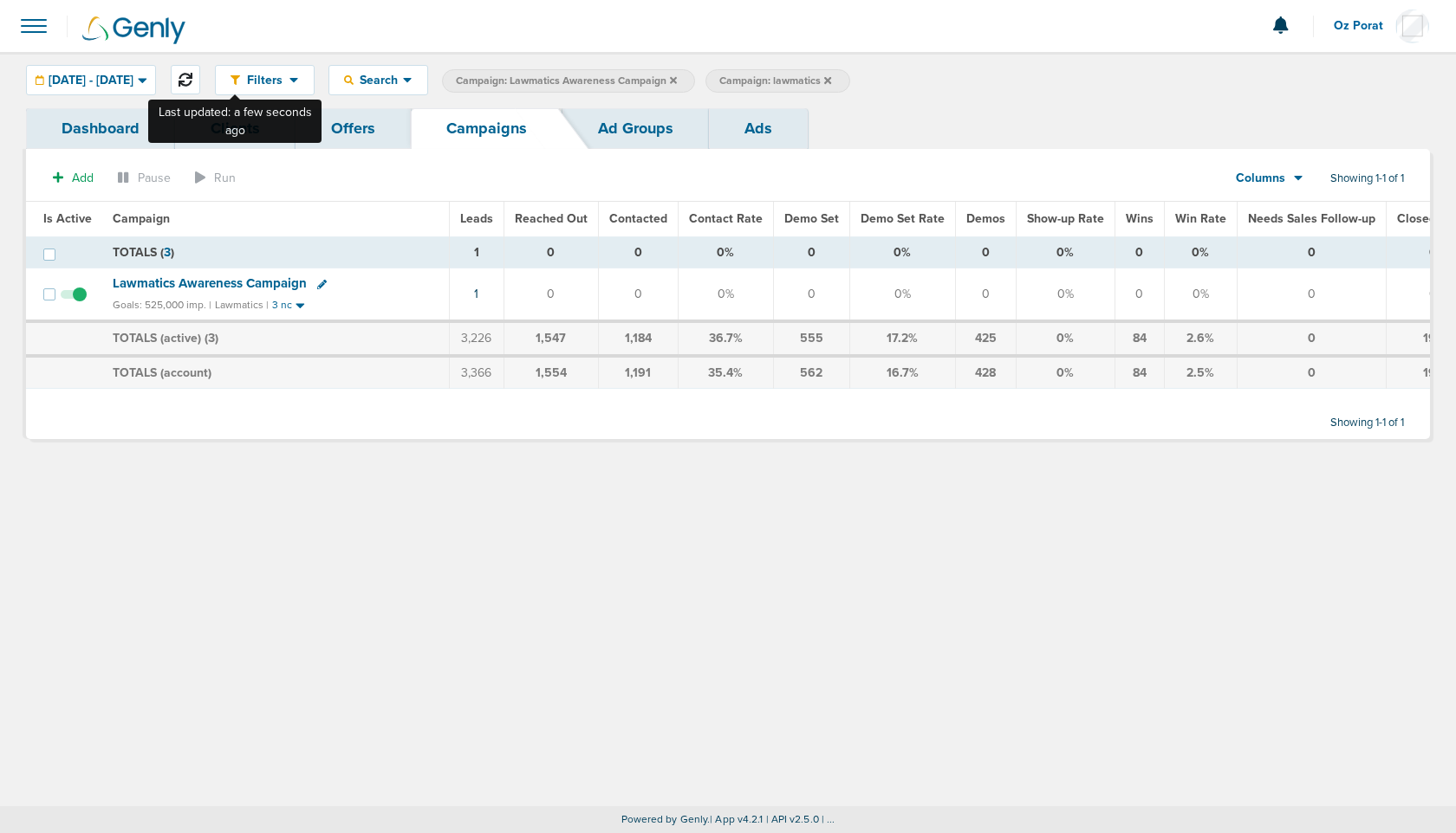
click at [192, 79] on icon at bounding box center [185, 80] width 14 height 14
click at [1289, 175] on div "Columns" at bounding box center [1260, 179] width 76 height 17
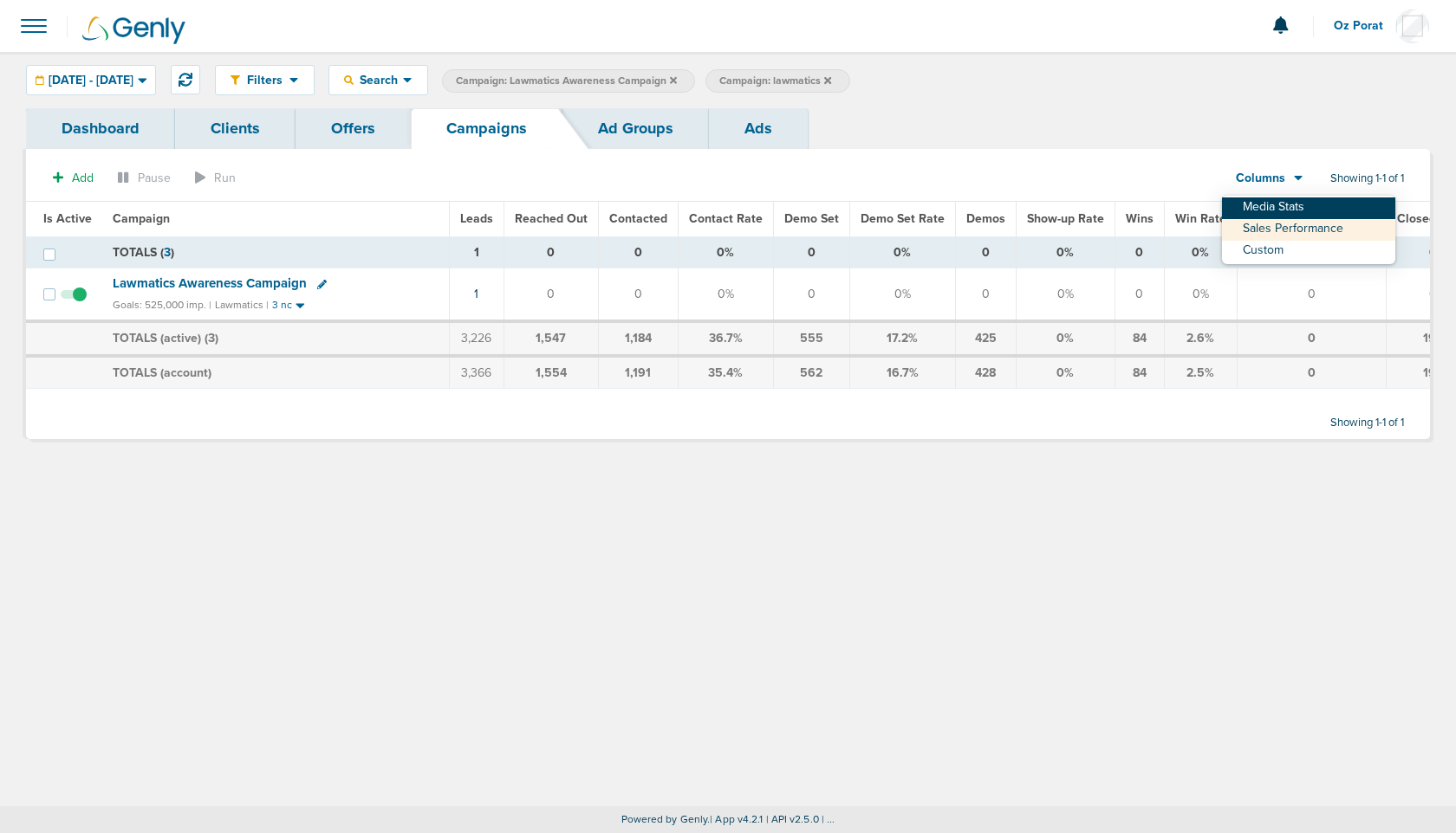
click at [1286, 209] on link "Media Stats" at bounding box center [1309, 208] width 173 height 22
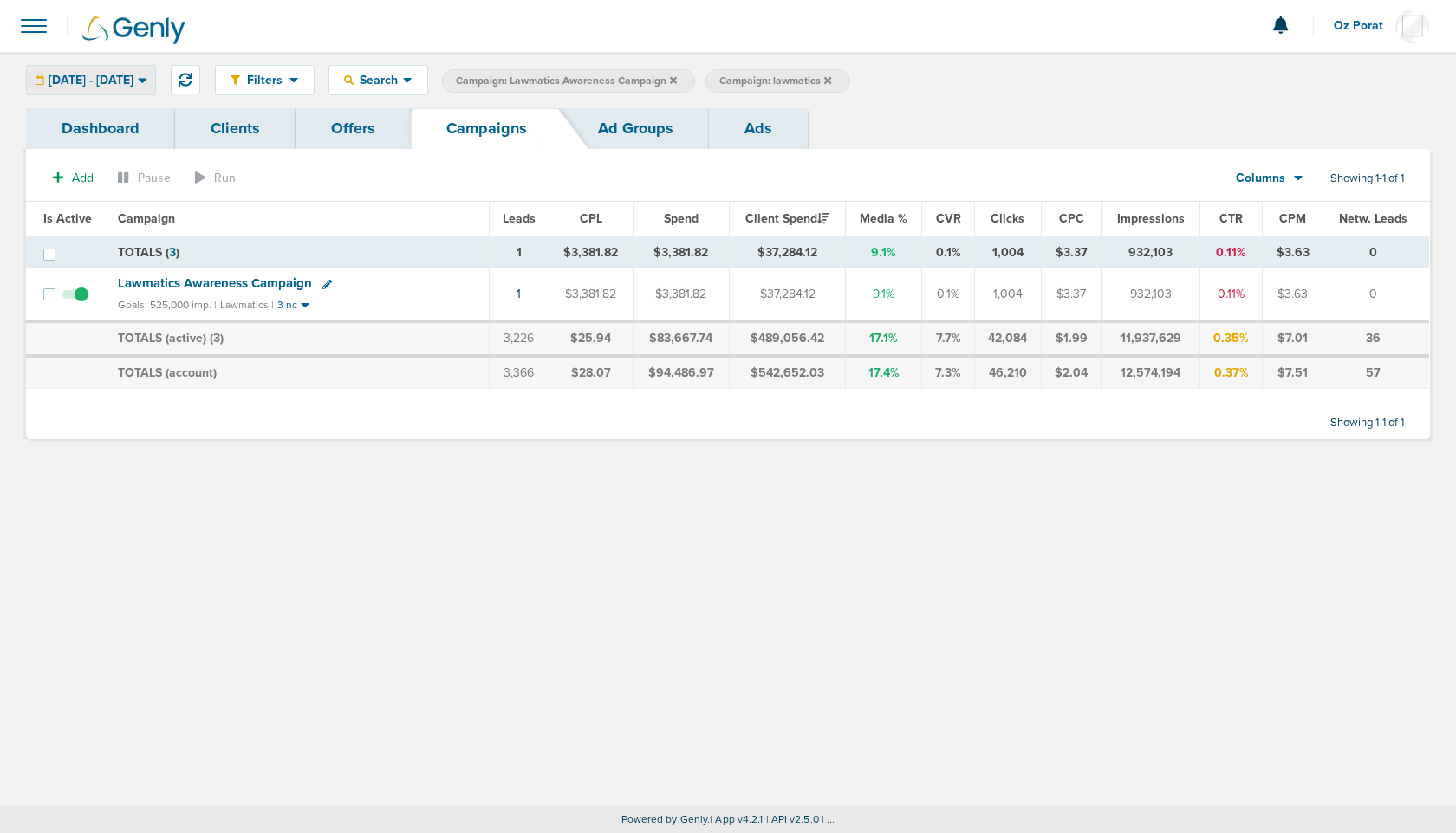
click at [115, 79] on span "07.01.2025 - 08.27.2025" at bounding box center [90, 80] width 85 height 12
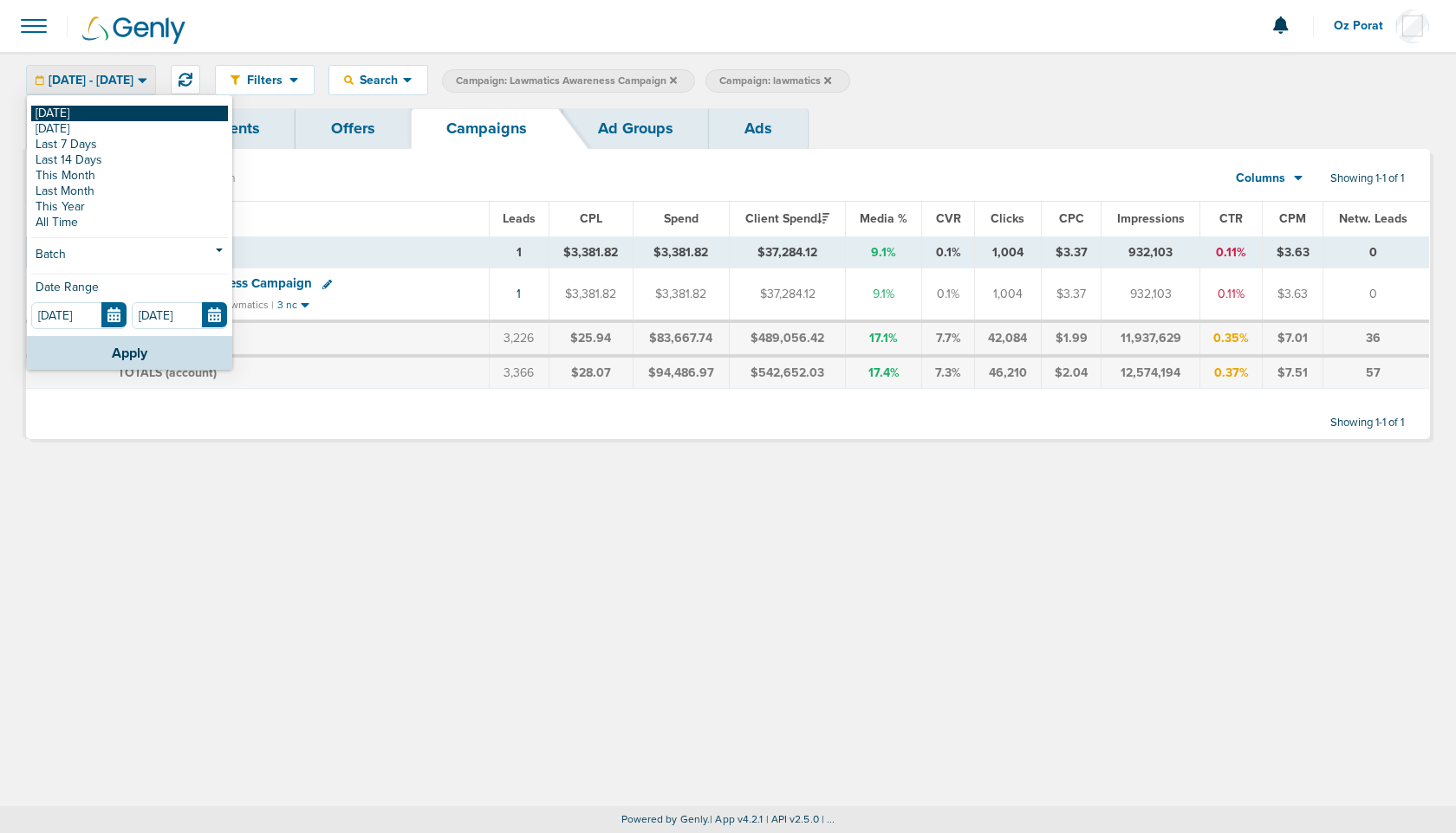
click at [107, 120] on link "[DATE]" at bounding box center [129, 113] width 197 height 15
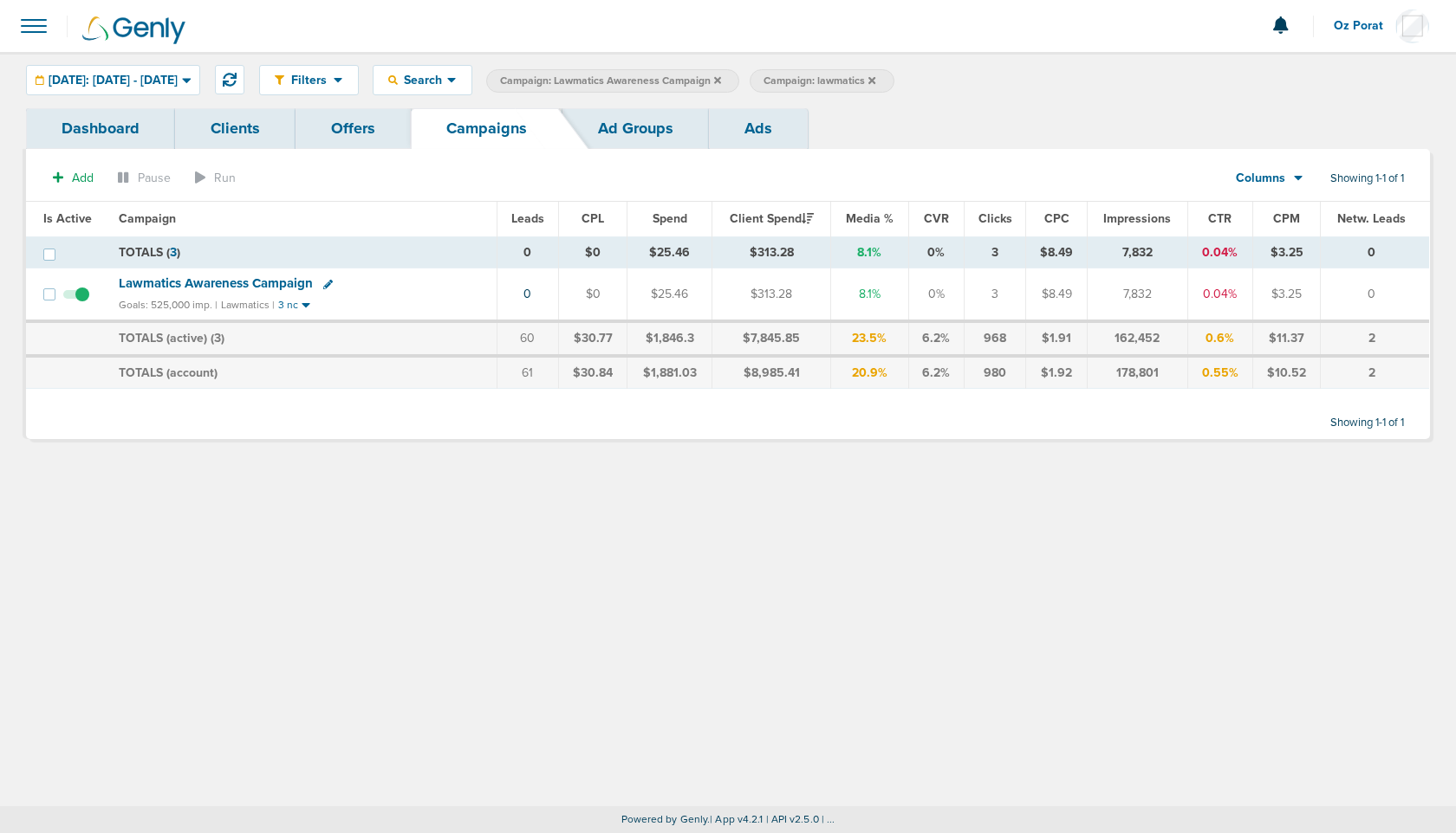
click at [721, 79] on icon at bounding box center [717, 79] width 7 height 7
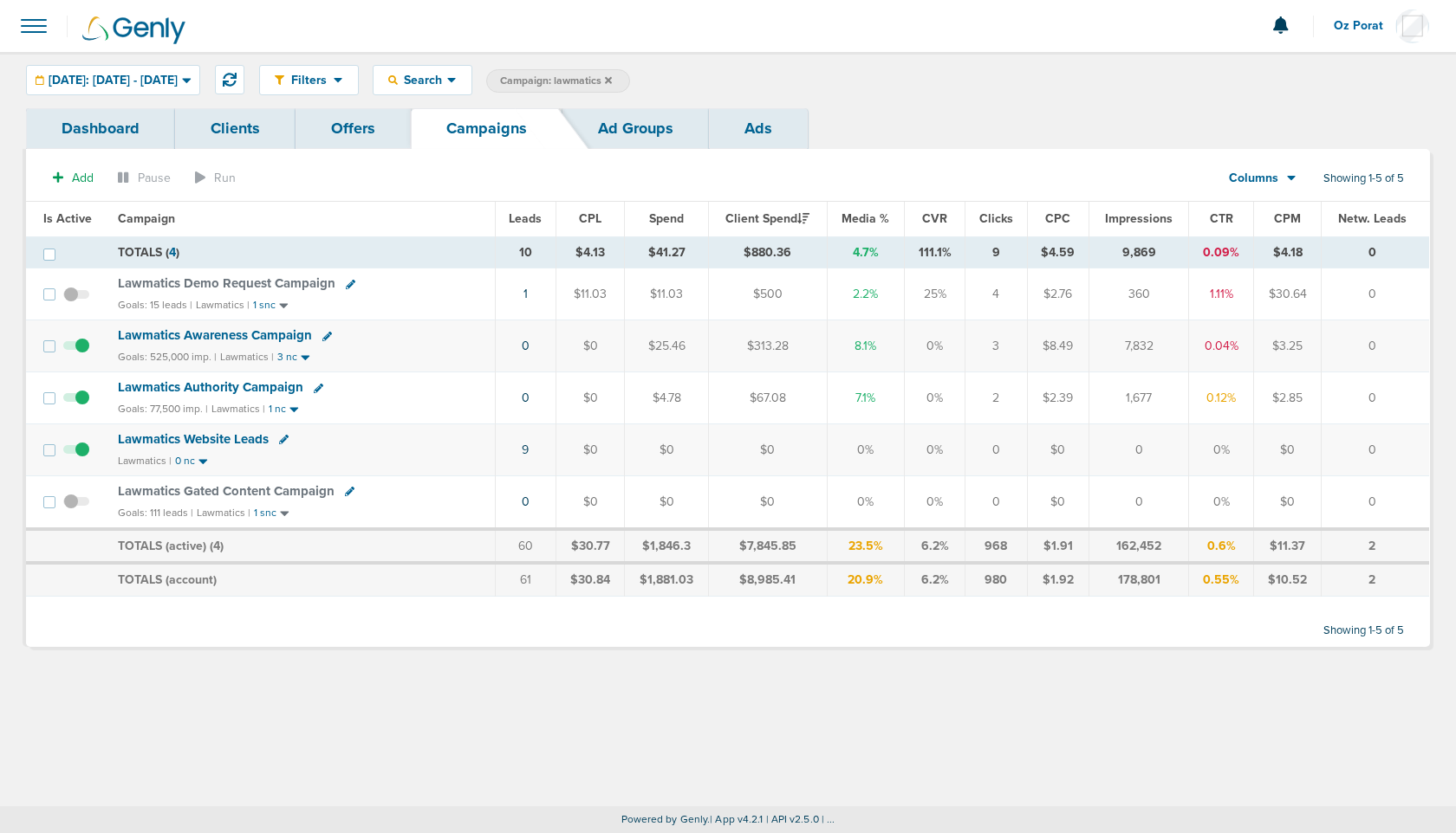
click at [612, 75] on icon at bounding box center [608, 80] width 7 height 10
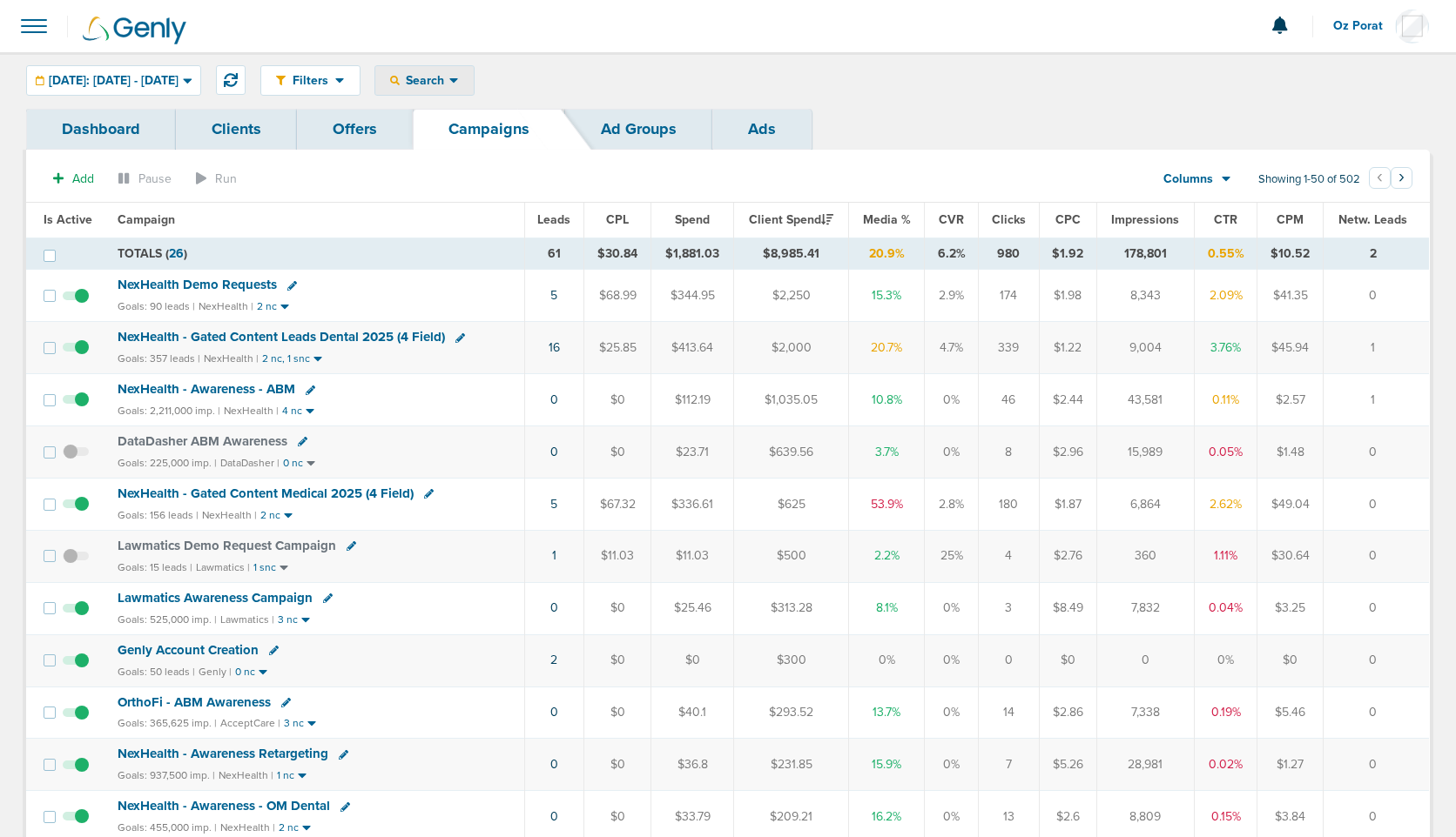
click at [449, 81] on span "Search" at bounding box center [424, 80] width 50 height 14
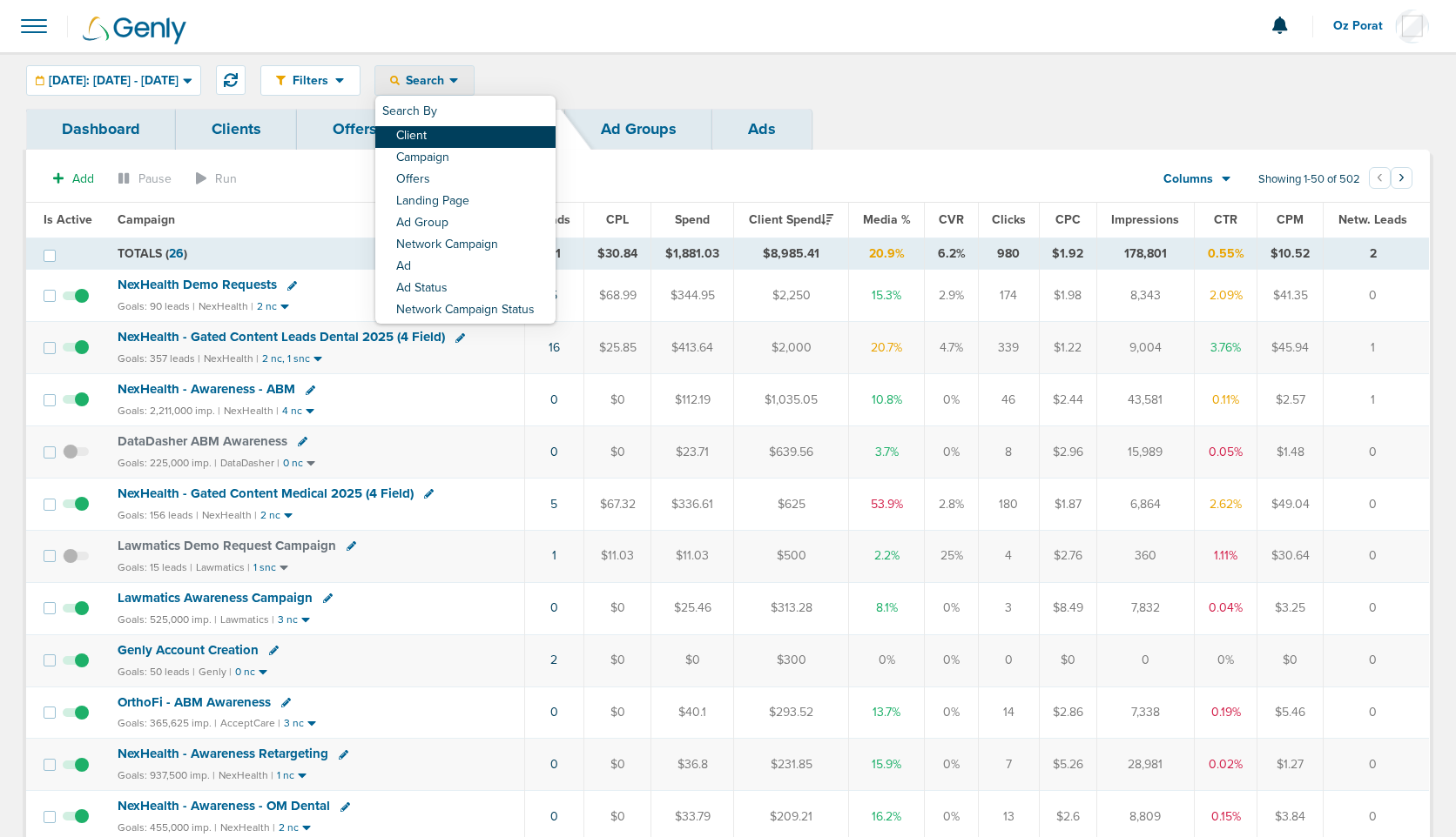
click at [490, 134] on link "Client" at bounding box center [466, 137] width 181 height 22
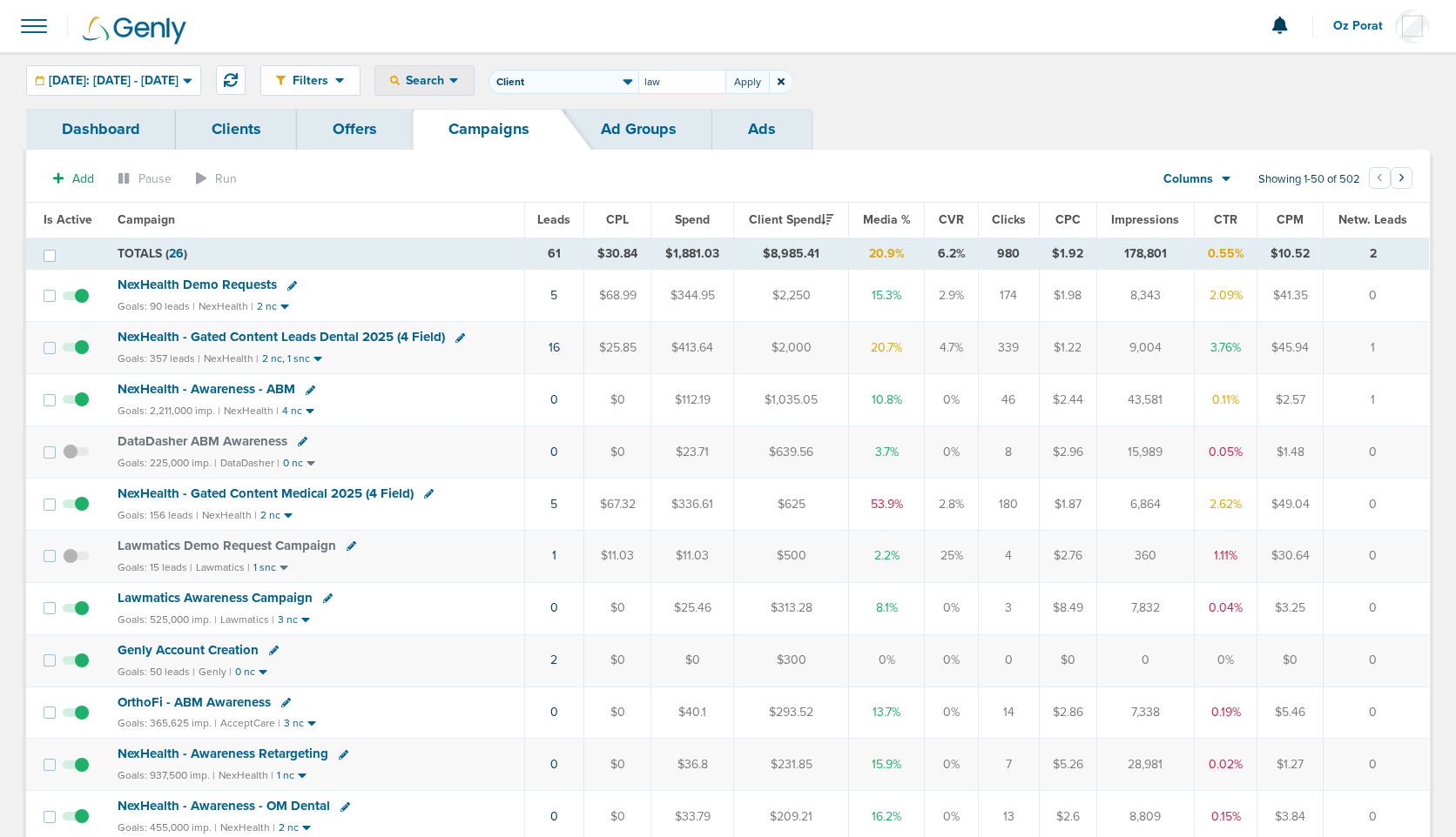
type input "law"
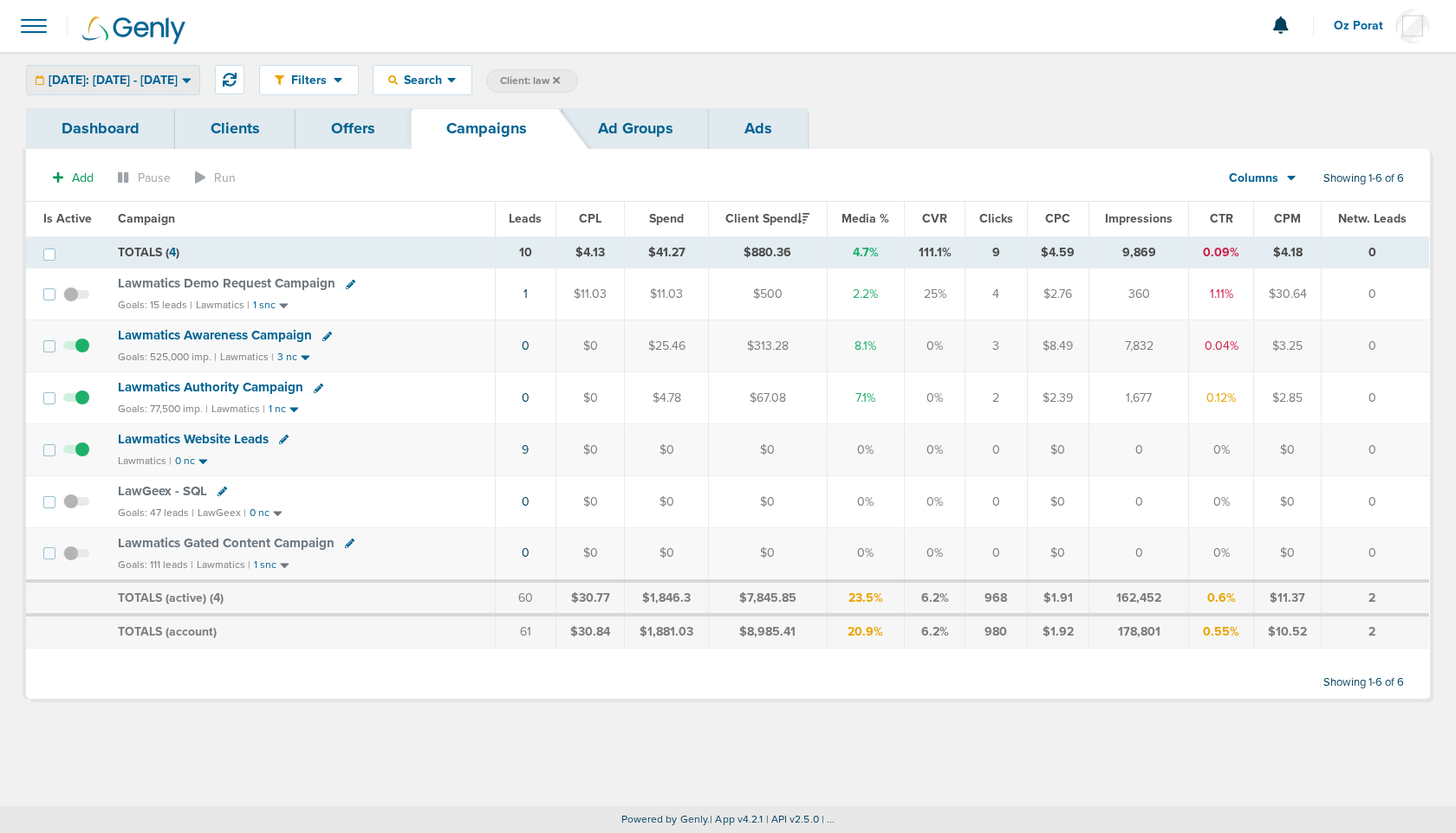
click at [178, 83] on span "[DATE]: [DATE] - [DATE]" at bounding box center [113, 80] width 129 height 12
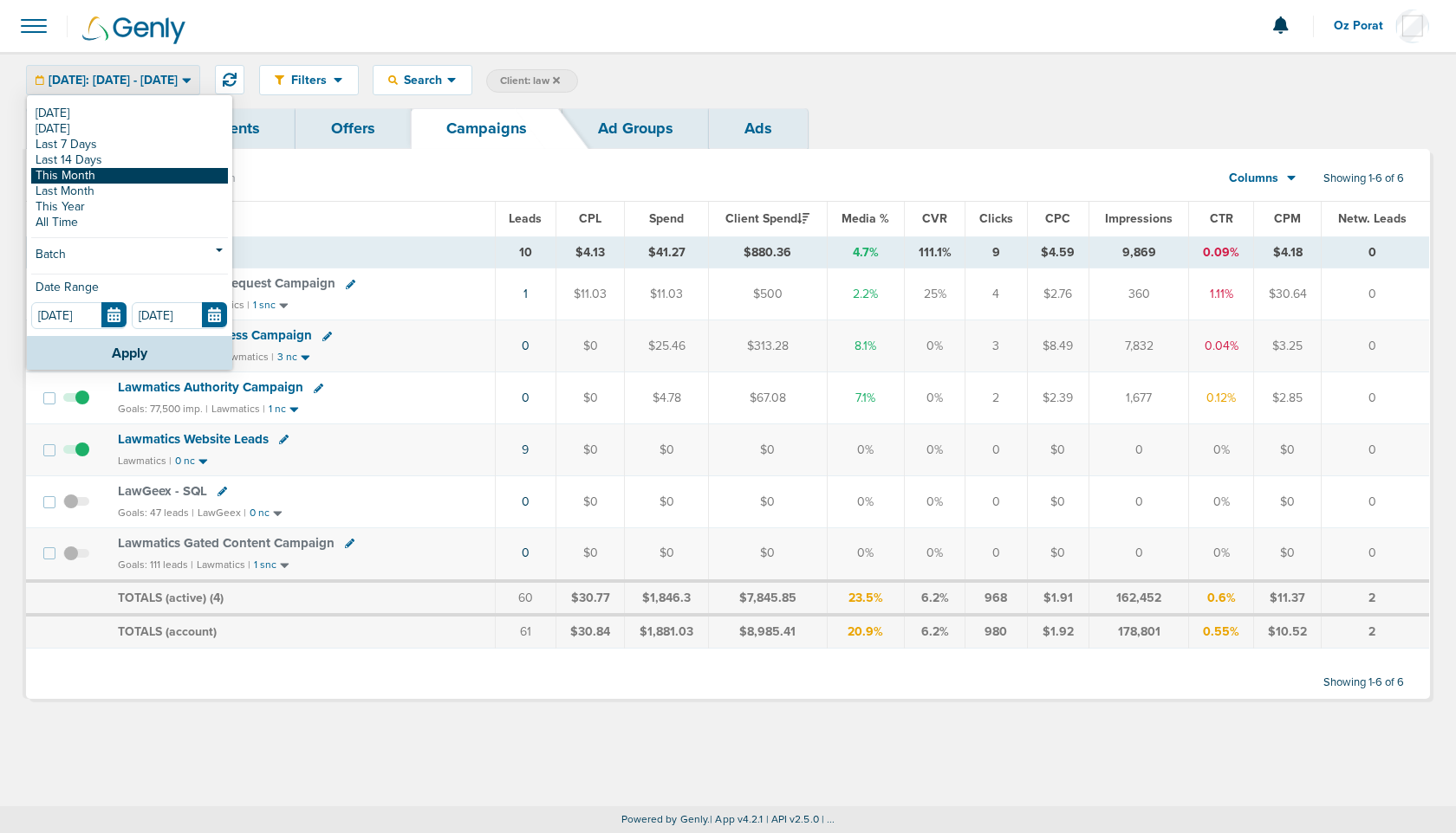
click at [146, 172] on link "This Month" at bounding box center [129, 176] width 197 height 15
type input "[DATE]"
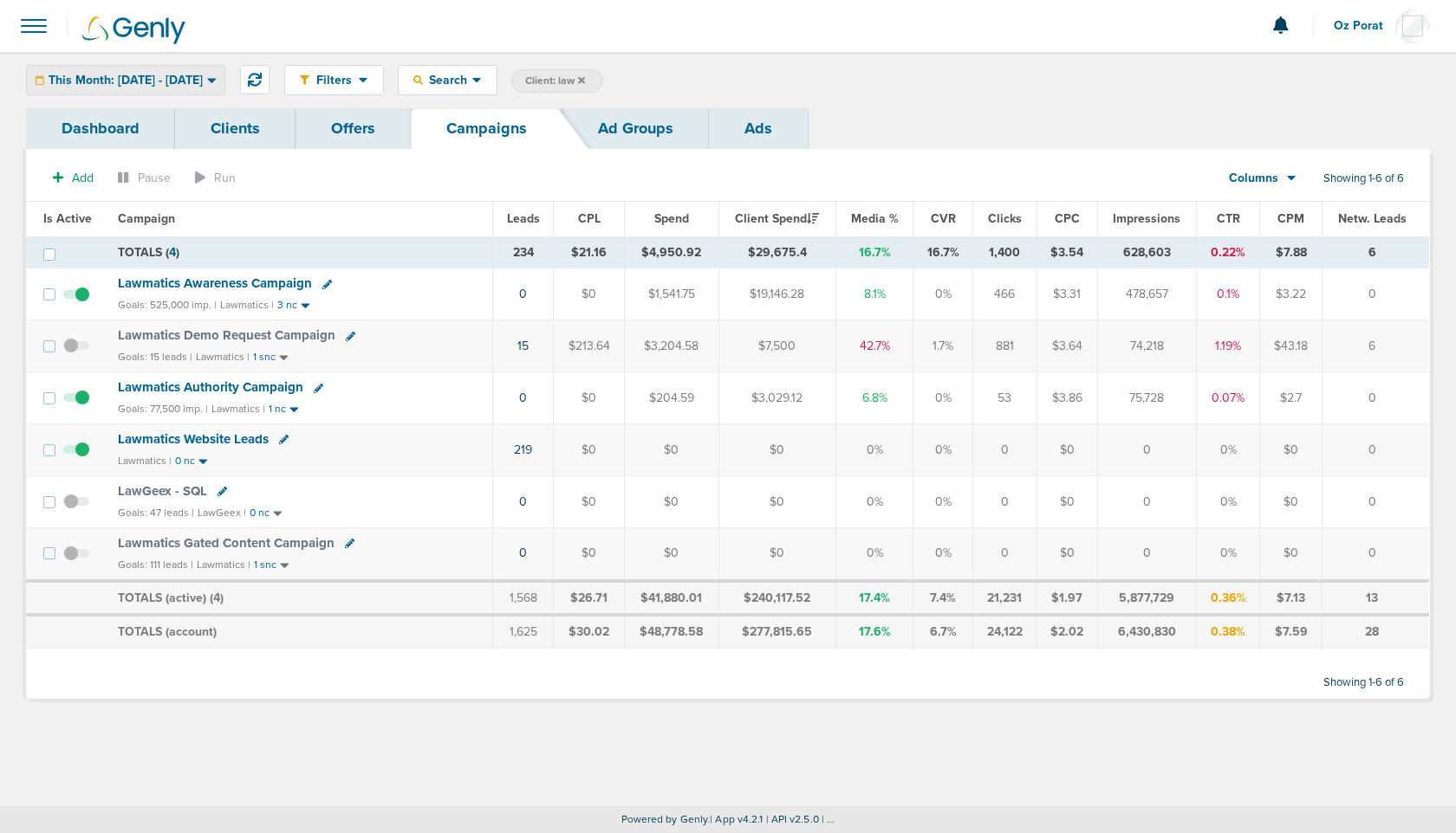
click at [190, 84] on span "This Month: [DATE] - [DATE]" at bounding box center [126, 80] width 154 height 12
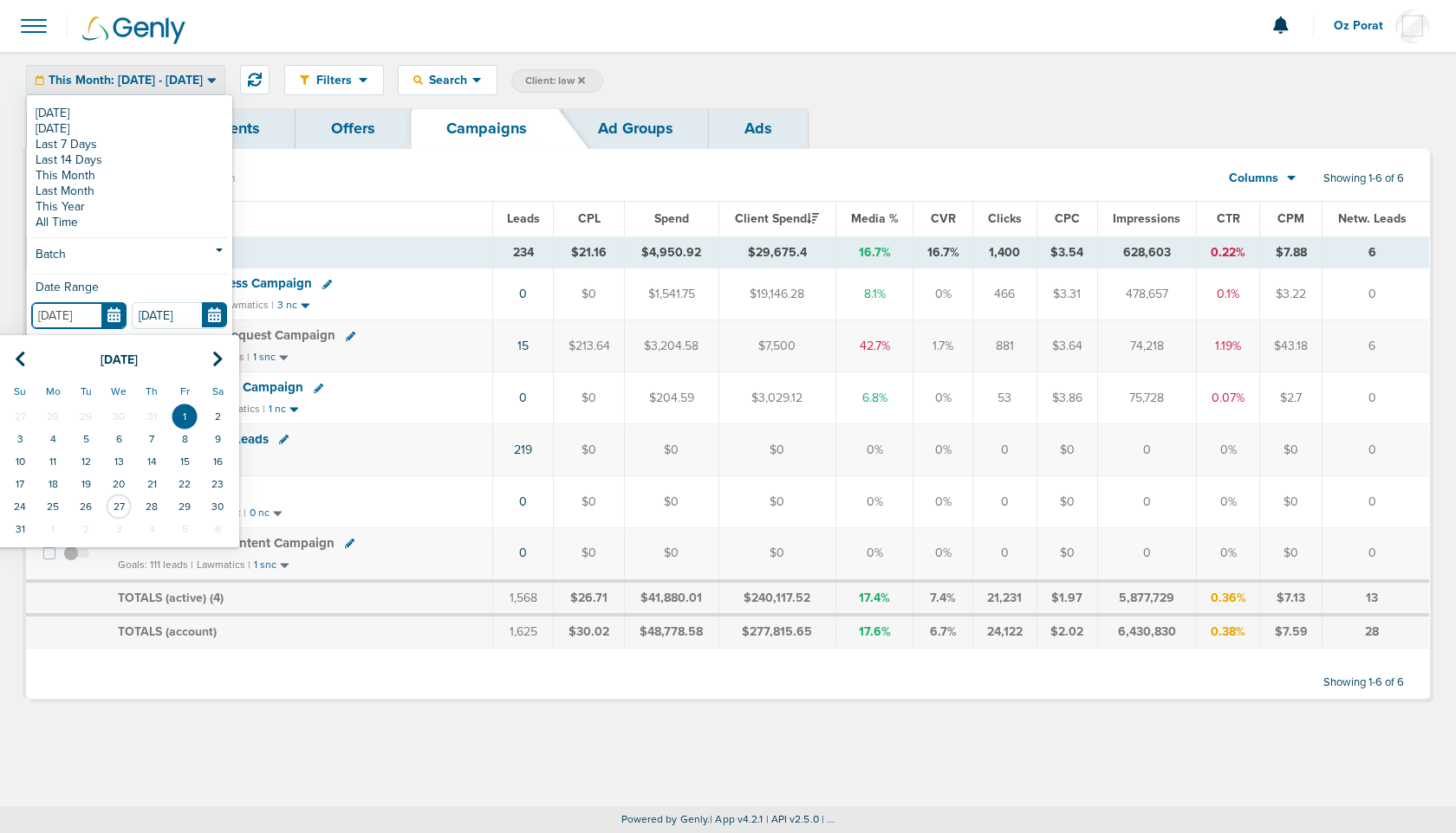
click at [124, 318] on input "[DATE]" at bounding box center [79, 316] width 95 height 27
click at [20, 358] on icon at bounding box center [20, 359] width 11 height 17
click at [84, 409] on td "1" at bounding box center [86, 416] width 33 height 23
type input "07.01.2025"
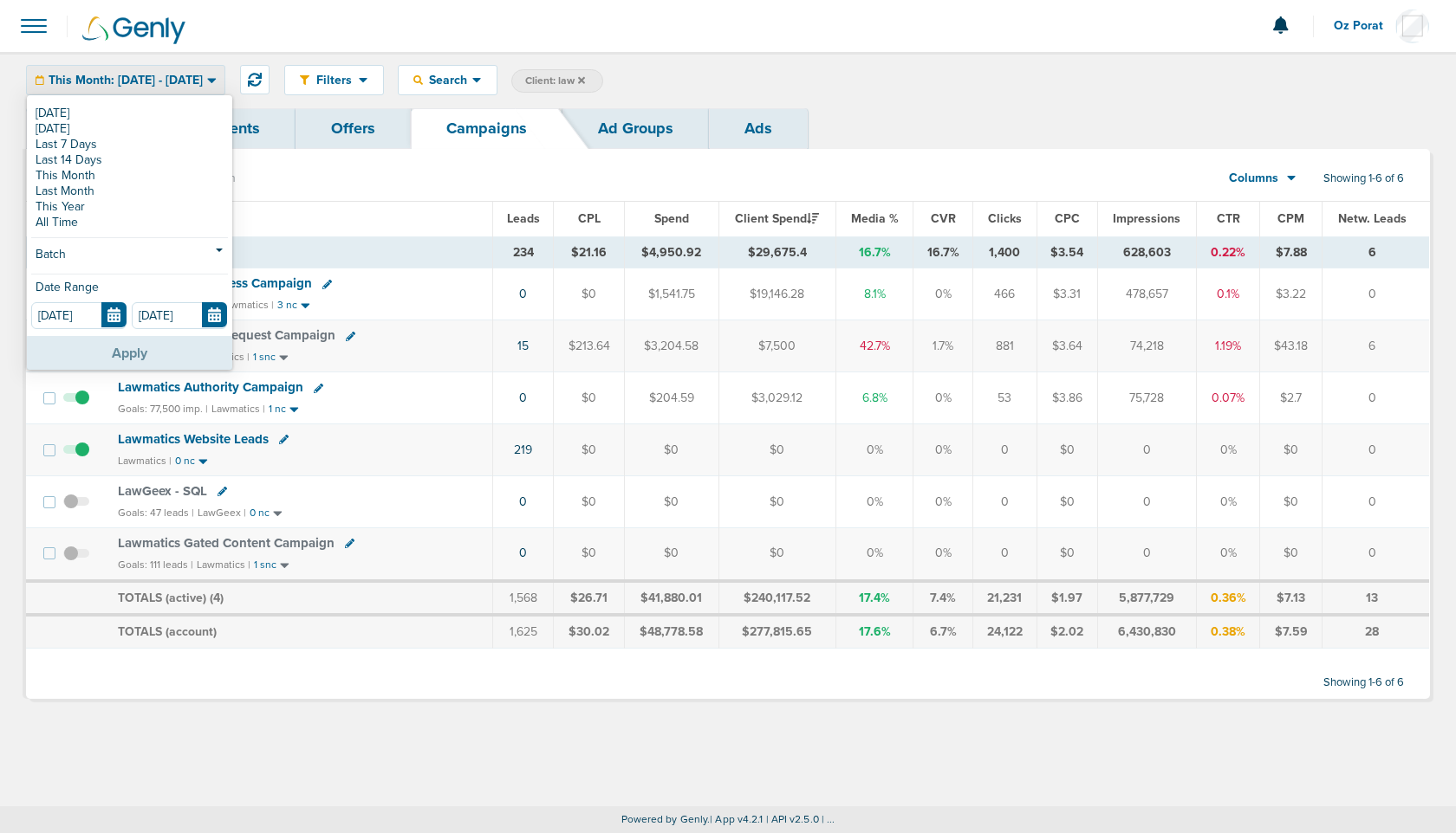
click at [151, 351] on button "Apply" at bounding box center [129, 353] width 205 height 34
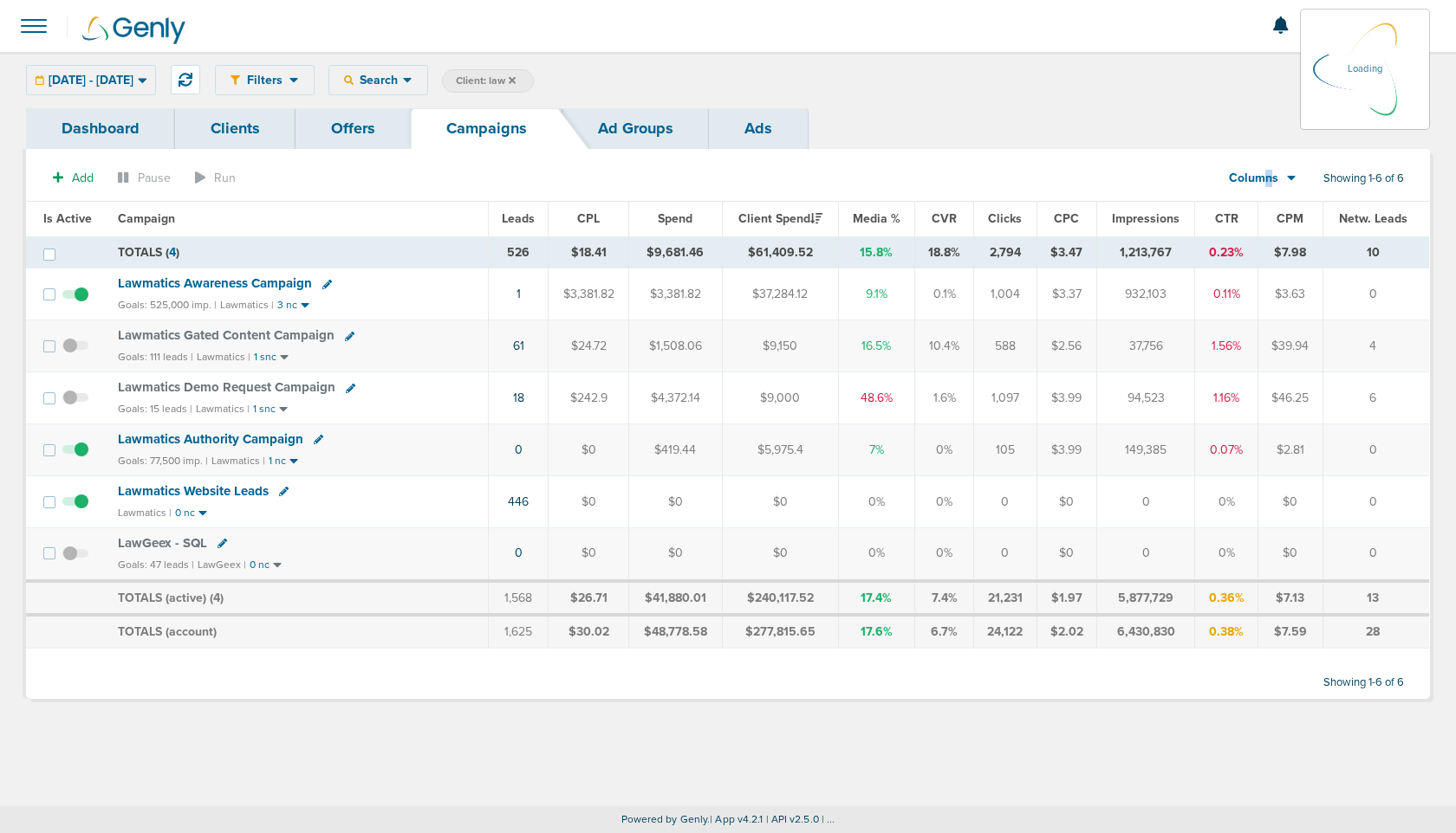
click at [1267, 172] on div "Columns Media Stats Sales Performance Custom" at bounding box center [1263, 178] width 122 height 33
click at [1292, 183] on icon at bounding box center [1291, 177] width 10 height 14
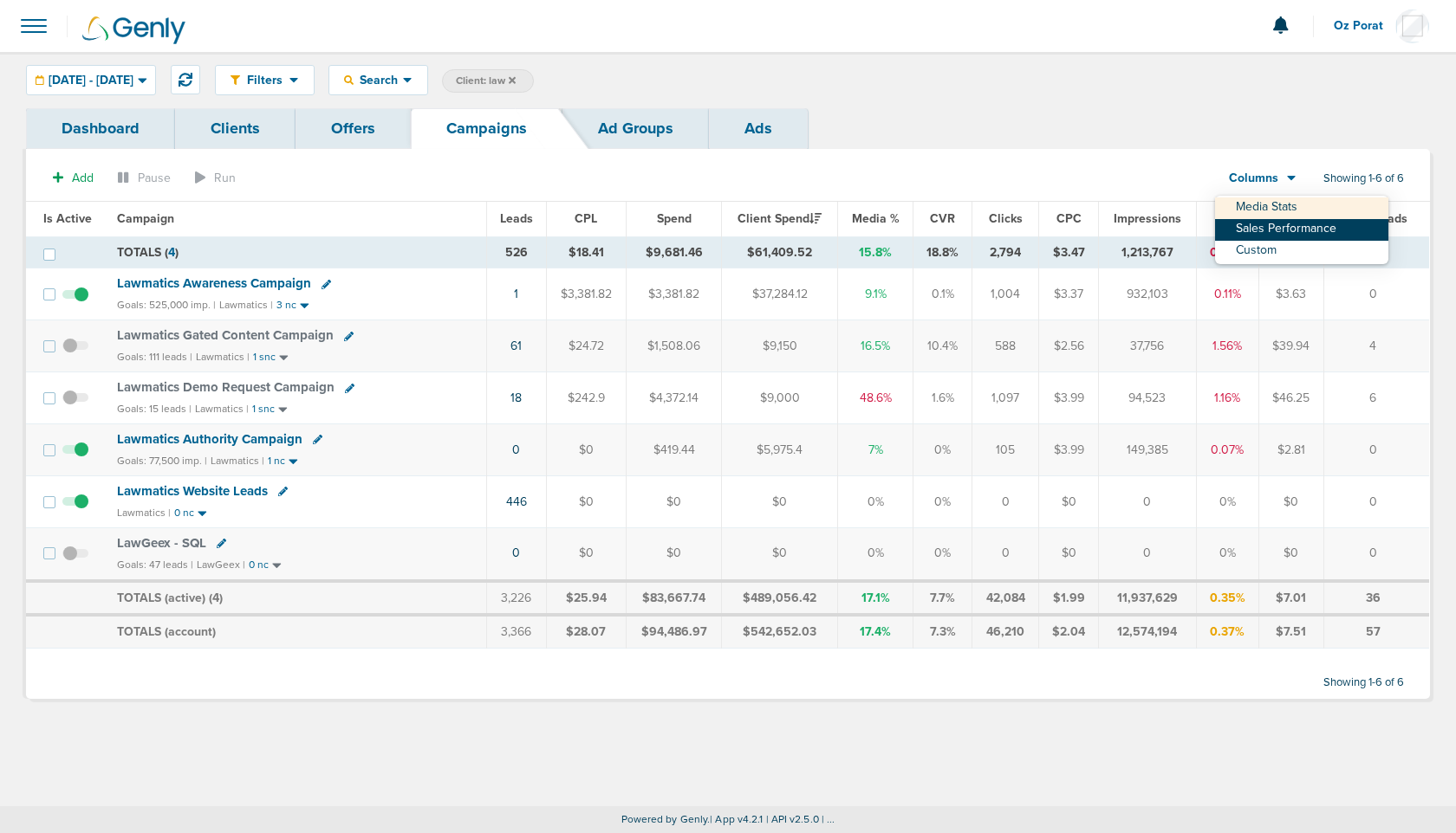
click at [1283, 228] on link "Sales Performance" at bounding box center [1301, 229] width 173 height 22
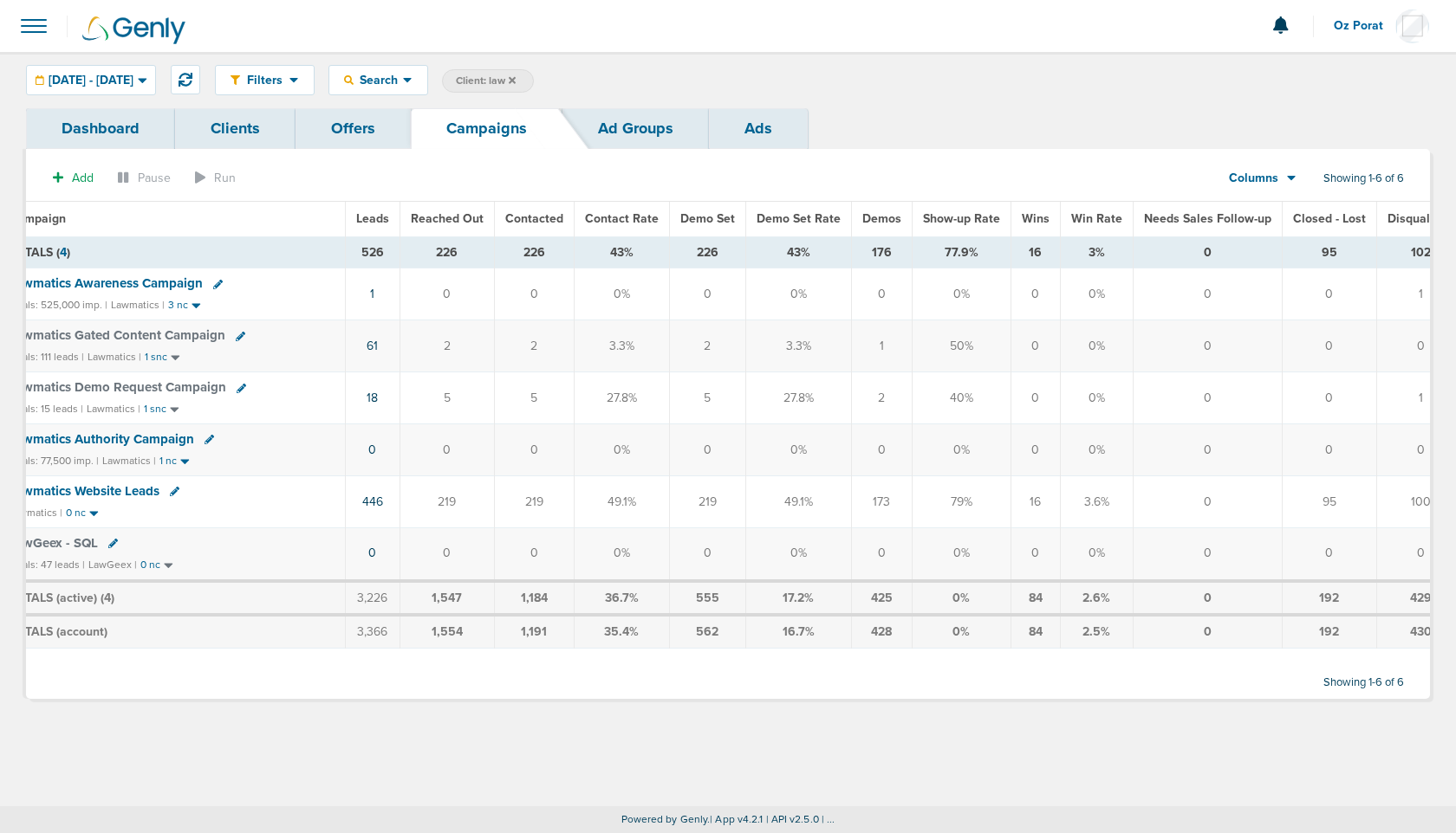
scroll to position [0, 87]
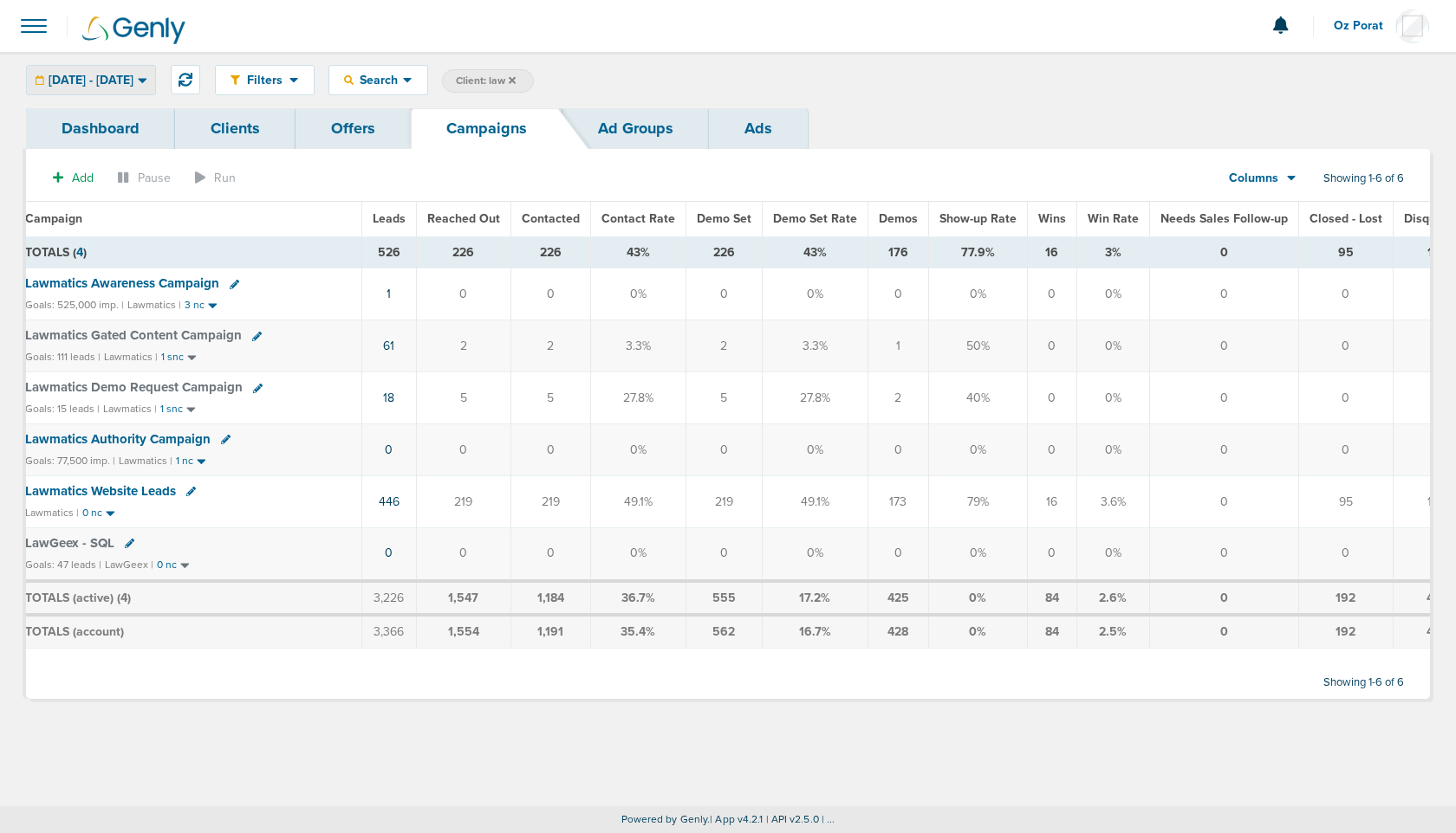
click at [133, 77] on span "07.01.2025 - 08.31.2025" at bounding box center [90, 80] width 85 height 12
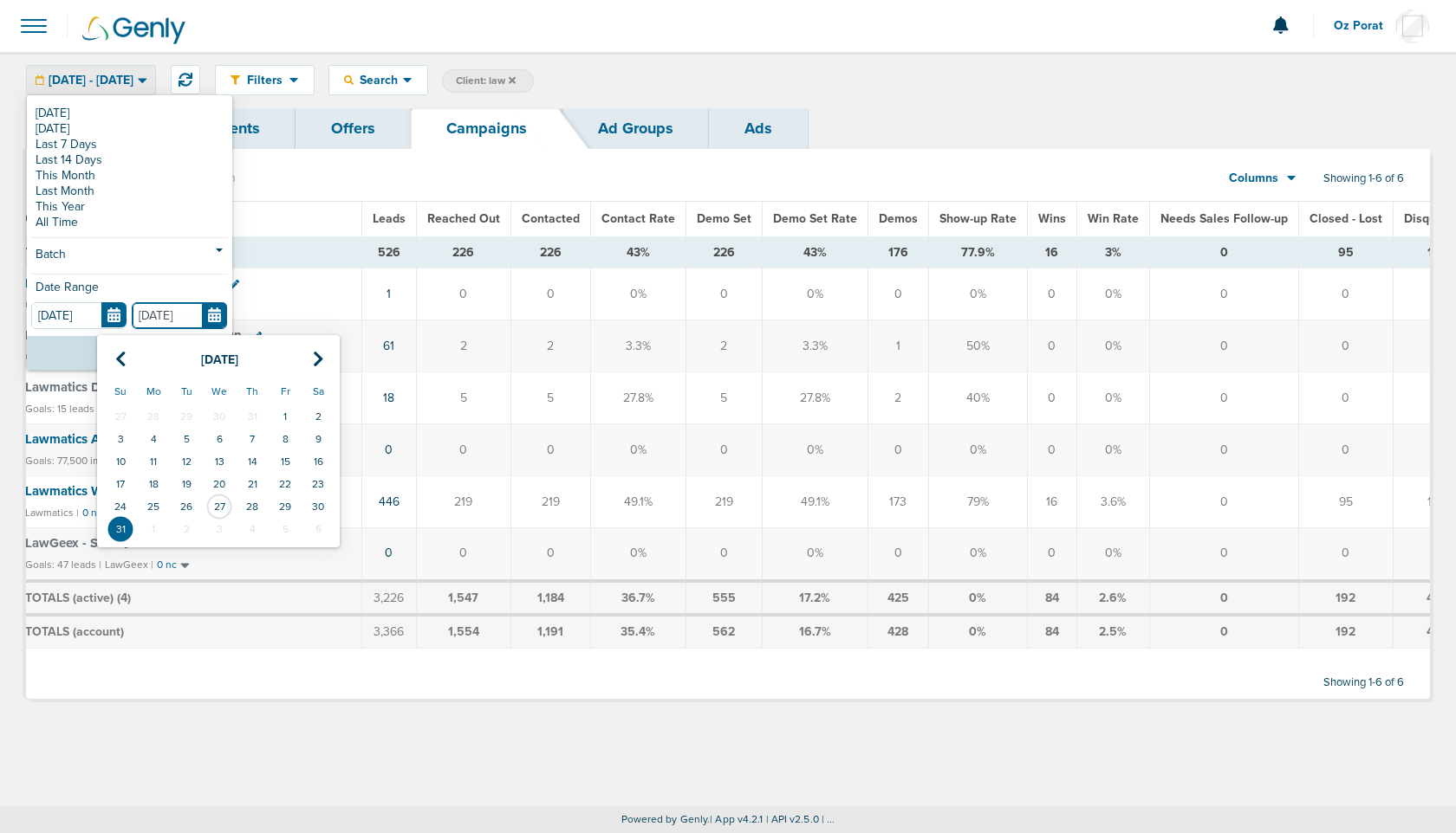
click at [211, 315] on input "[DATE]" at bounding box center [179, 316] width 95 height 27
click at [122, 359] on icon at bounding box center [121, 359] width 11 height 17
click at [251, 497] on td "31" at bounding box center [252, 507] width 33 height 23
type input "07.31.2025"
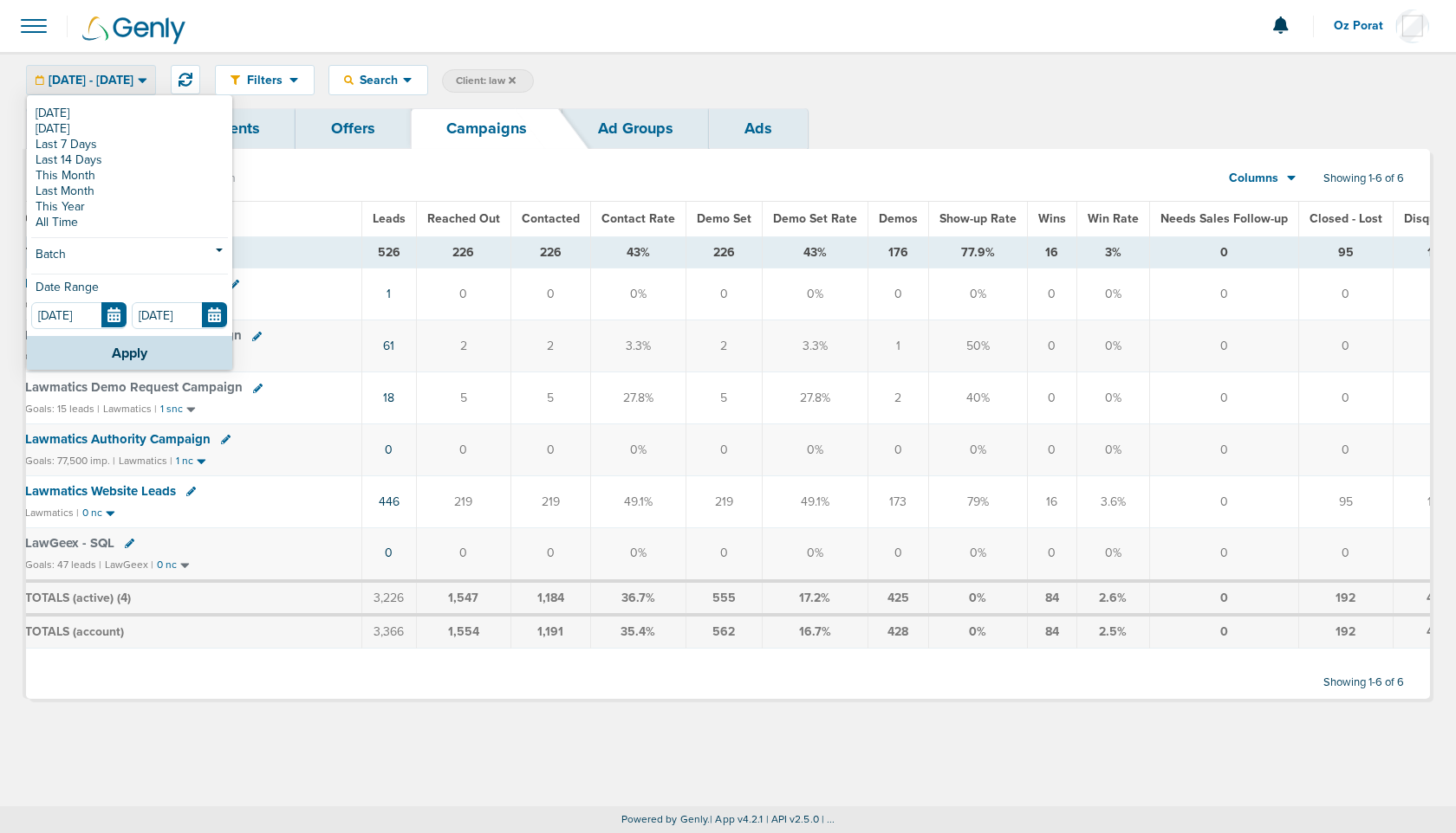
click at [108, 332] on div "Today Yesterday Last 7 Days Last 14 Days This Month Last Month This Year All Ti…" at bounding box center [129, 216] width 205 height 239
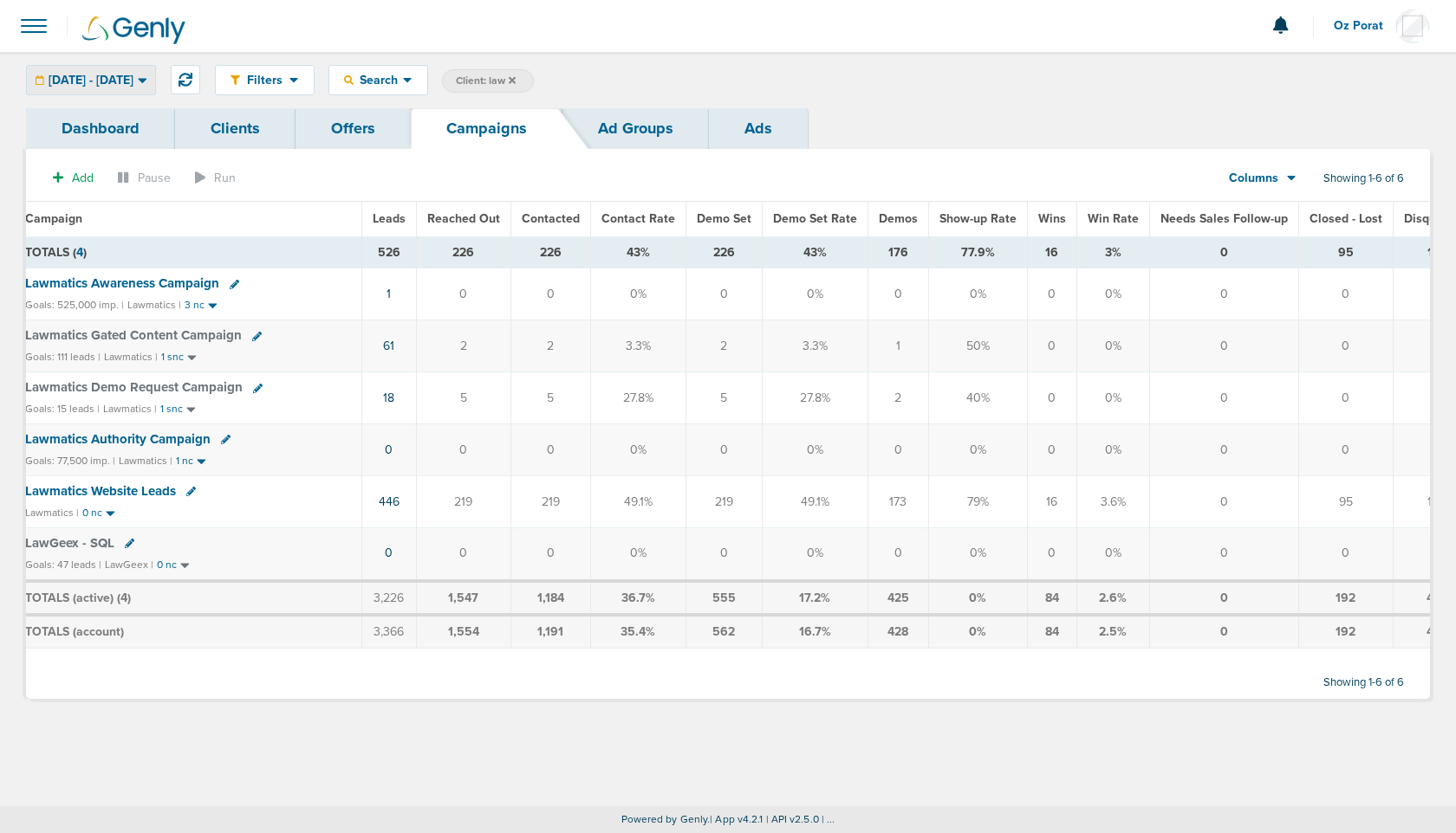
click at [133, 86] on span "07.01.2025 - 07.31.2025" at bounding box center [90, 80] width 85 height 12
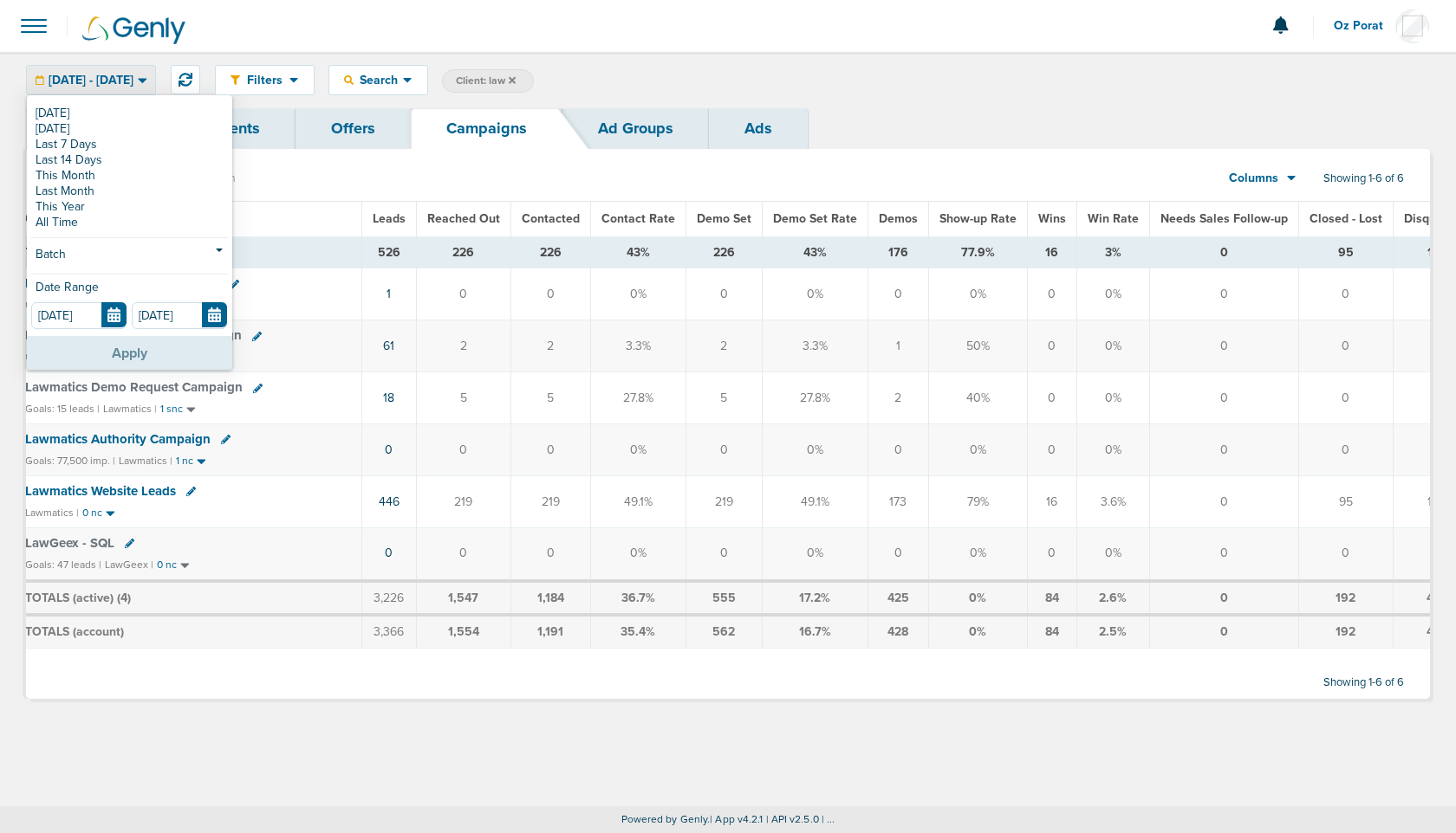
click at [103, 356] on button "Apply" at bounding box center [129, 353] width 205 height 34
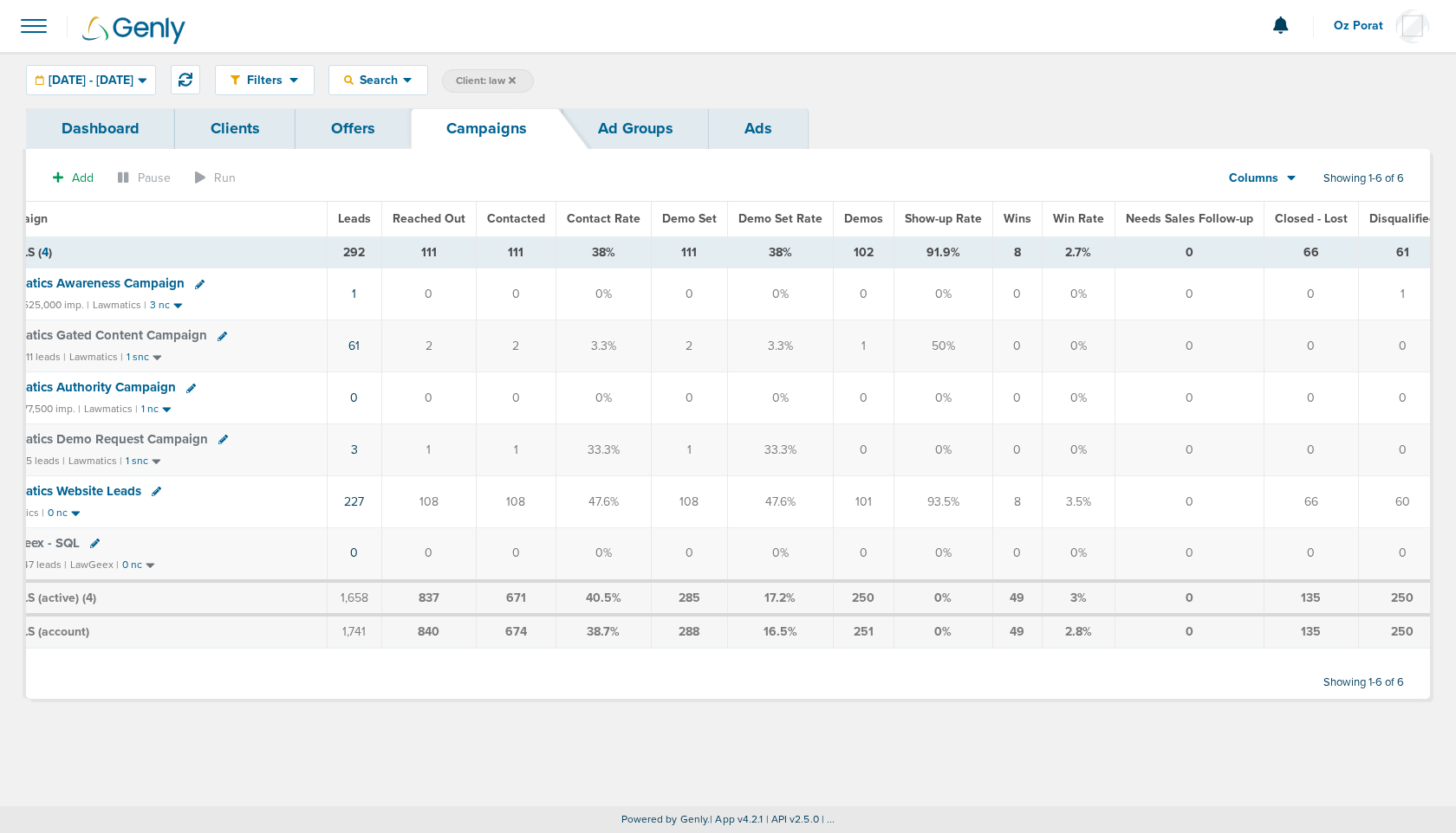
scroll to position [0, 125]
click at [131, 78] on span "07.01.2025 - 07.31.2025" at bounding box center [90, 80] width 85 height 12
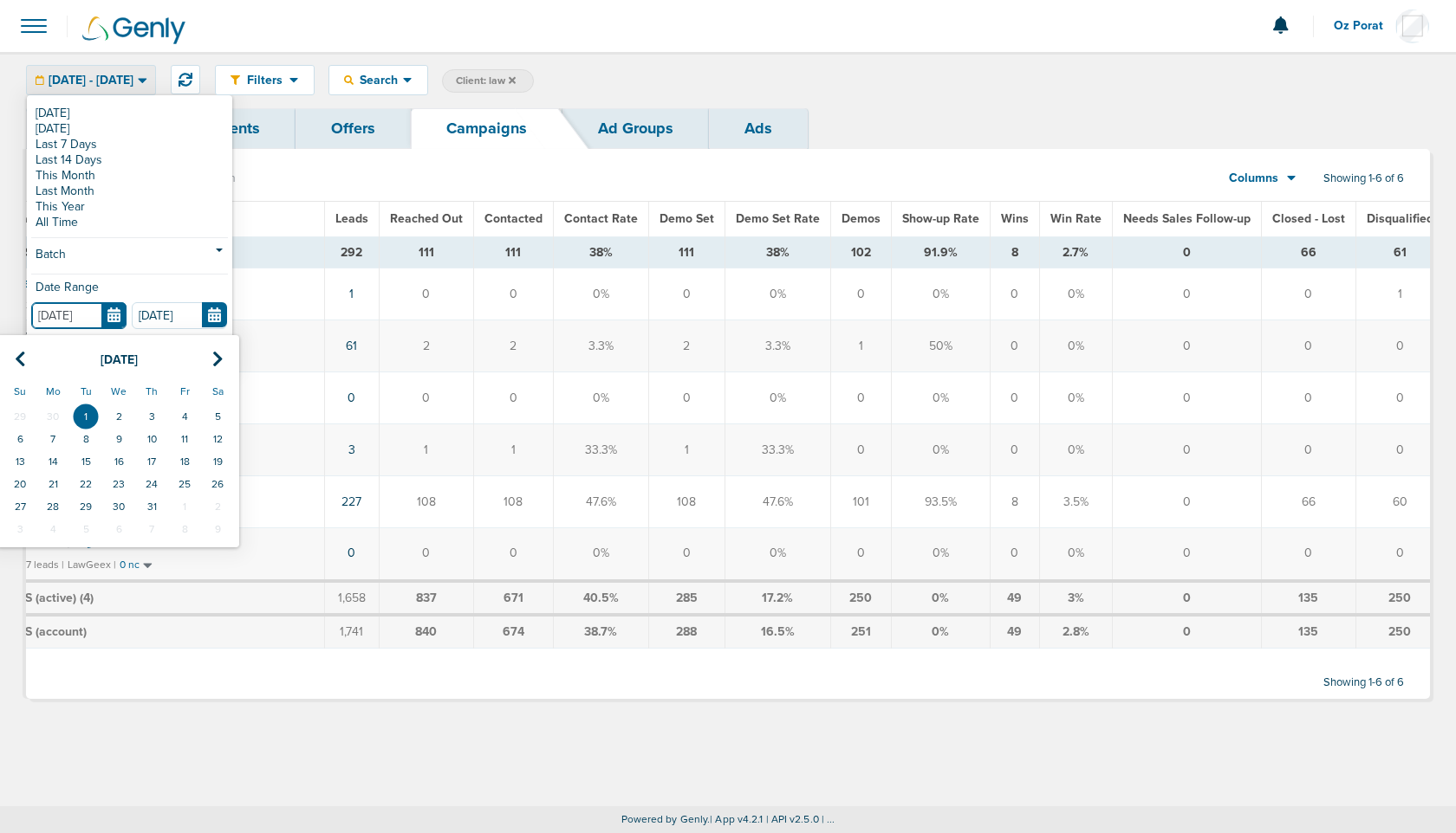
click at [124, 326] on input "07.01.2025" at bounding box center [79, 316] width 95 height 27
click at [25, 355] on icon at bounding box center [20, 359] width 11 height 17
click at [24, 412] on td "1" at bounding box center [20, 416] width 33 height 23
type input "06.01.2025"
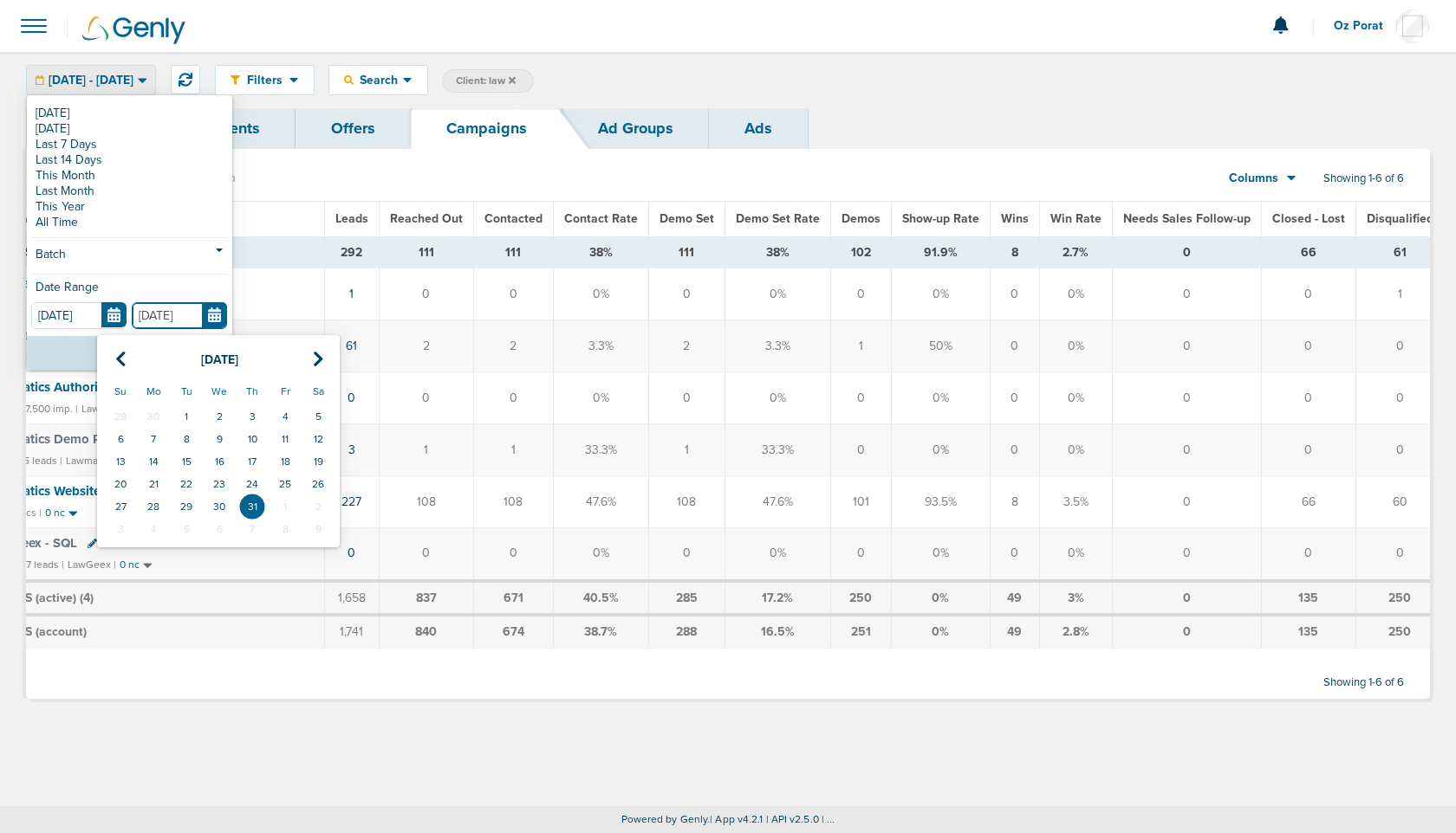
click at [206, 324] on input "07.31.2025" at bounding box center [179, 316] width 95 height 27
click at [120, 353] on icon at bounding box center [121, 359] width 11 height 17
click at [151, 507] on td "30" at bounding box center [153, 507] width 33 height 23
type input "06.30.2025"
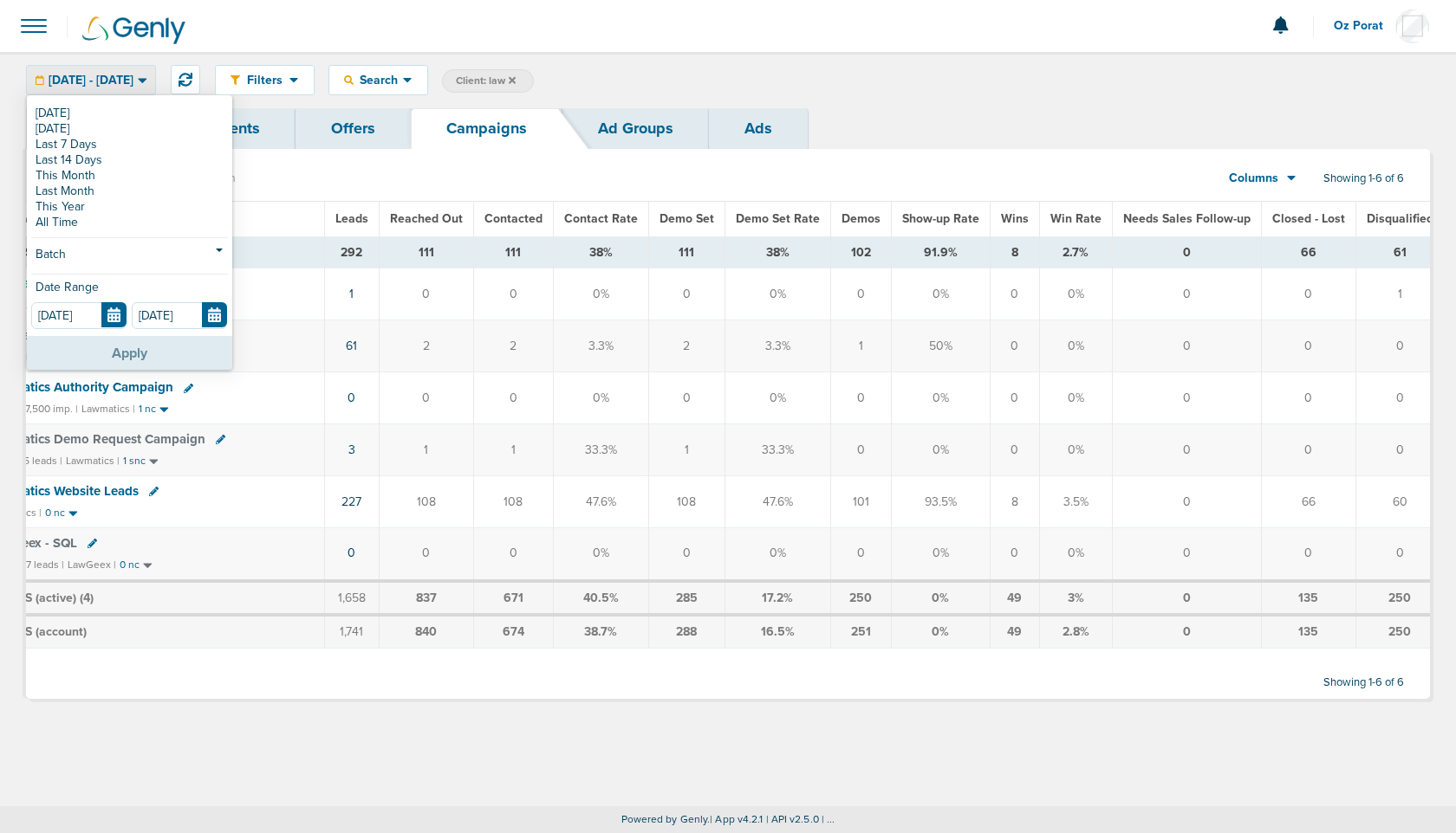
click at [129, 356] on button "Apply" at bounding box center [129, 353] width 205 height 34
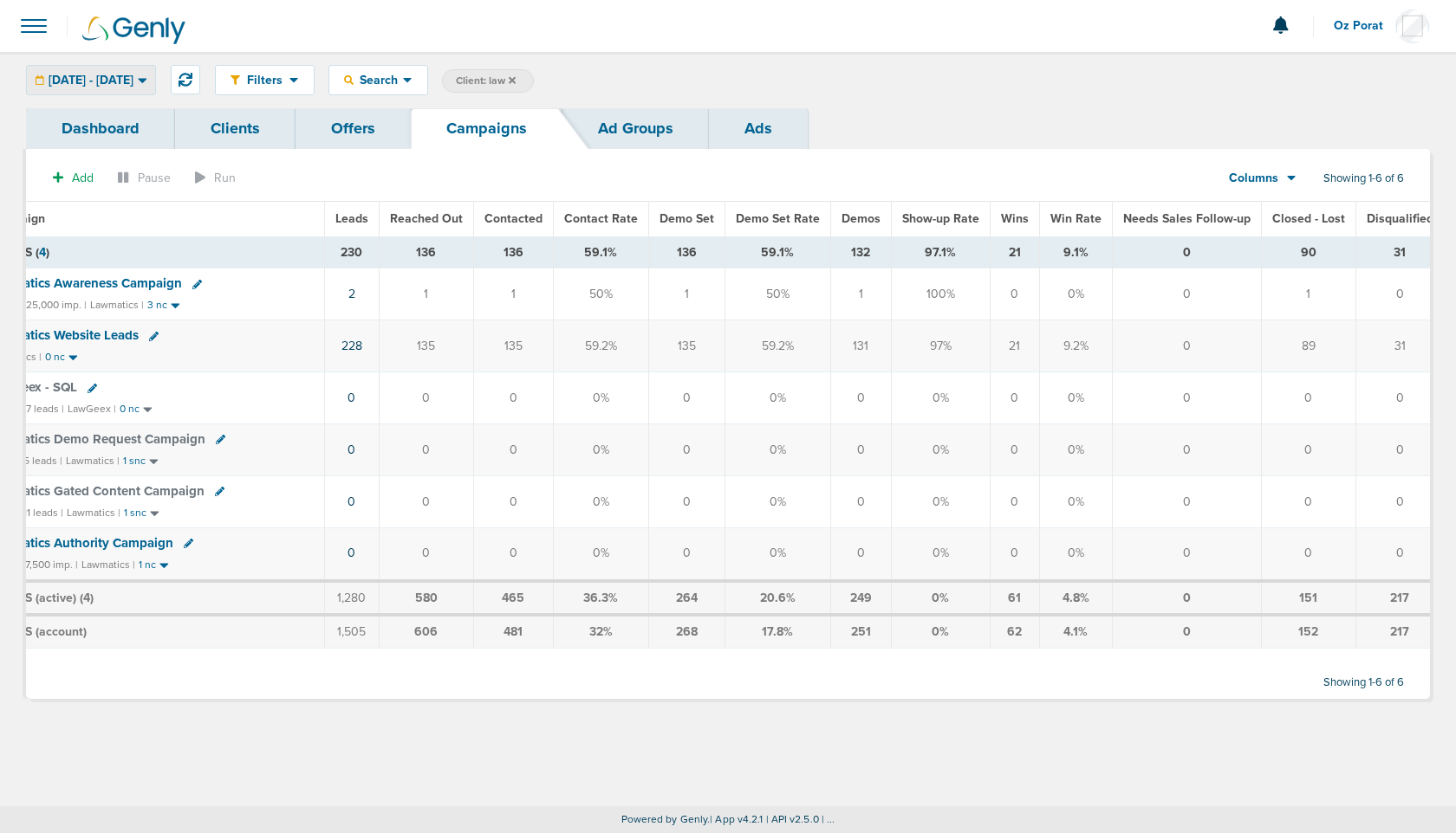
click at [133, 86] on span "06.01.2025 - 06.30.2025" at bounding box center [90, 80] width 85 height 12
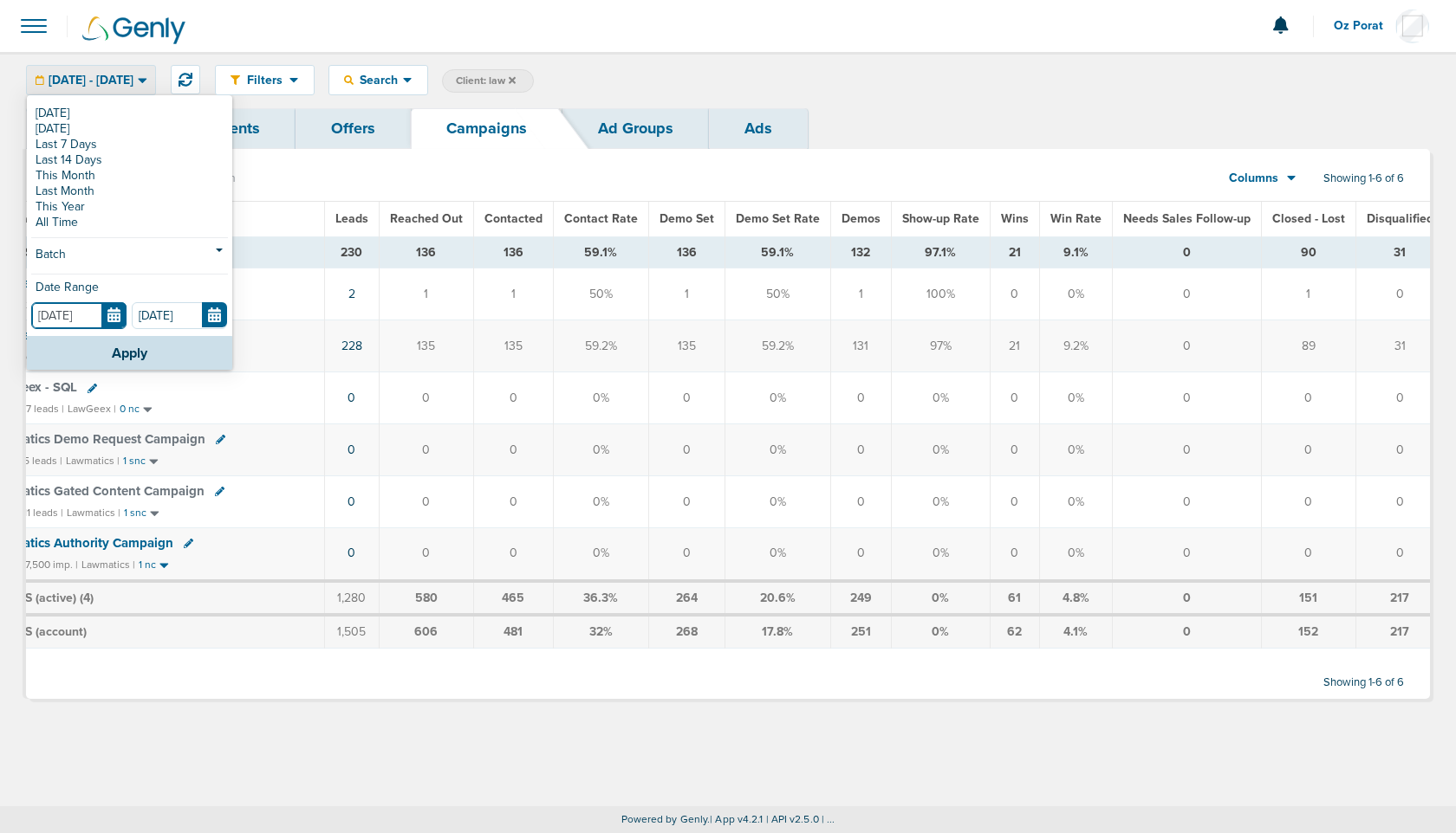
click at [116, 315] on input "06.01.2025" at bounding box center [79, 316] width 95 height 27
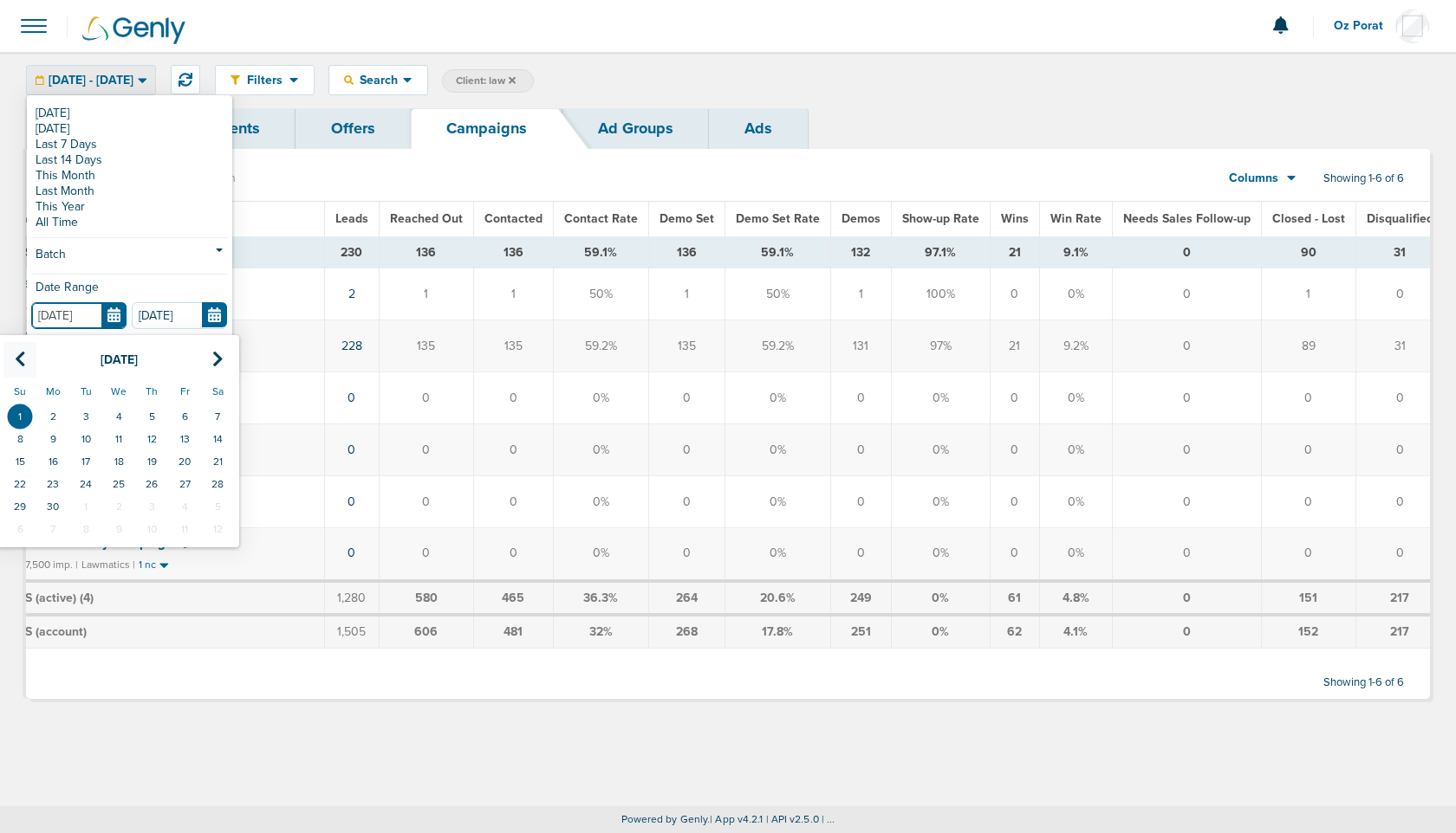
click at [12, 359] on th at bounding box center [20, 359] width 33 height 35
click at [148, 413] on td "1" at bounding box center [151, 416] width 33 height 23
type input "05.01.2025"
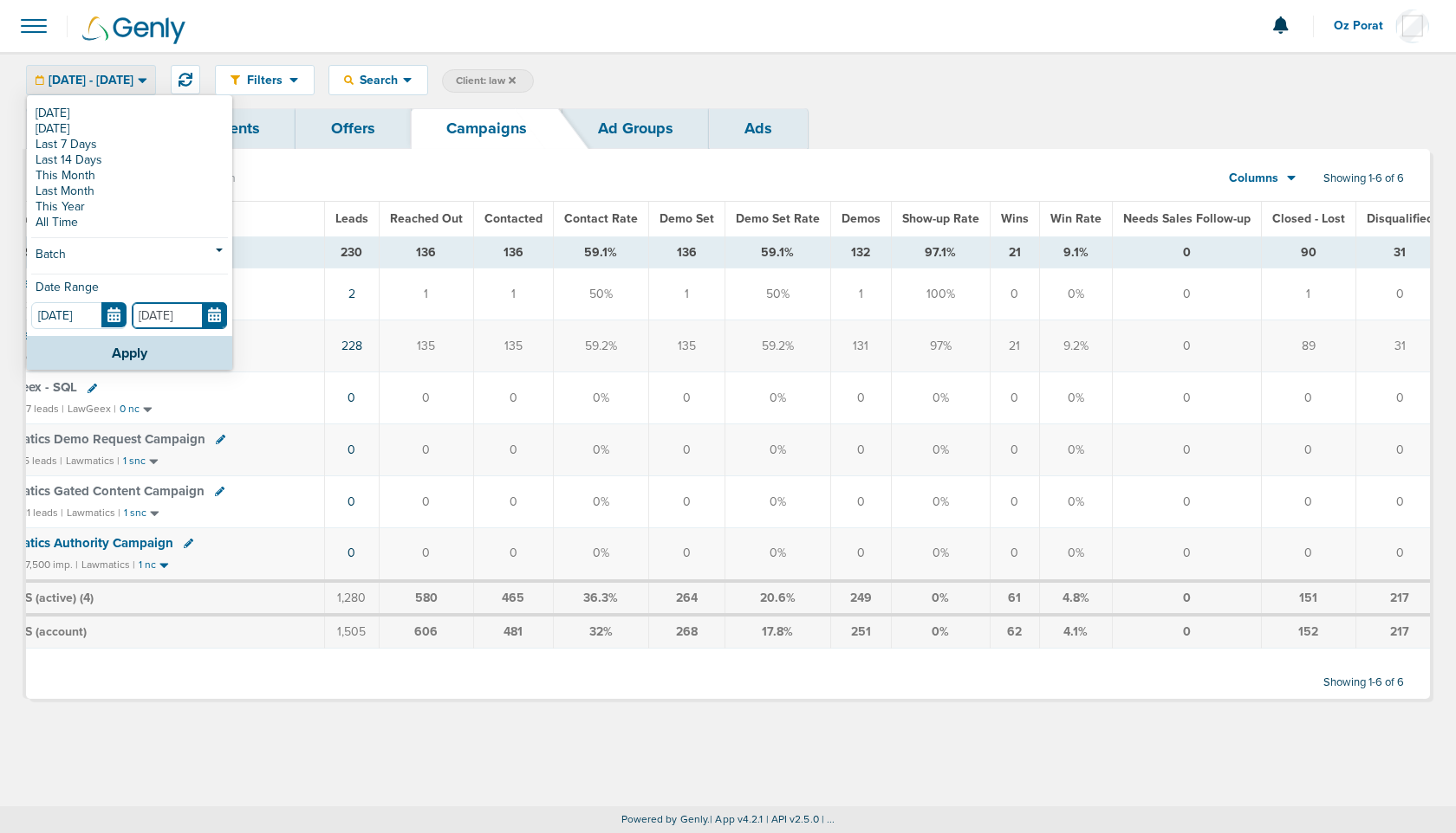
click at [213, 326] on input "06.30.2025" at bounding box center [179, 316] width 95 height 27
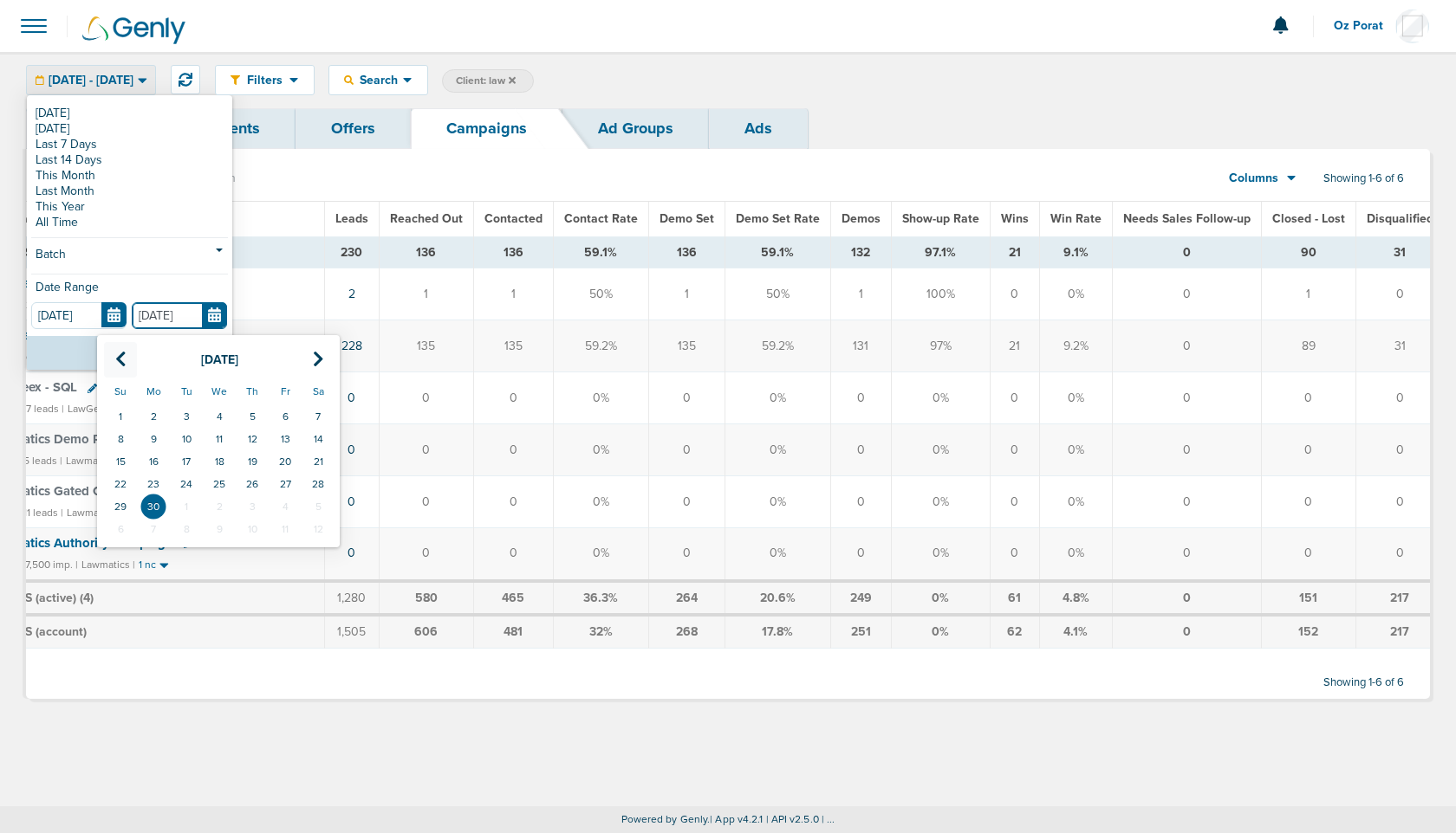
click at [118, 360] on icon at bounding box center [121, 359] width 11 height 17
click at [313, 500] on td "31" at bounding box center [318, 507] width 33 height 23
type input "05.31.2025"
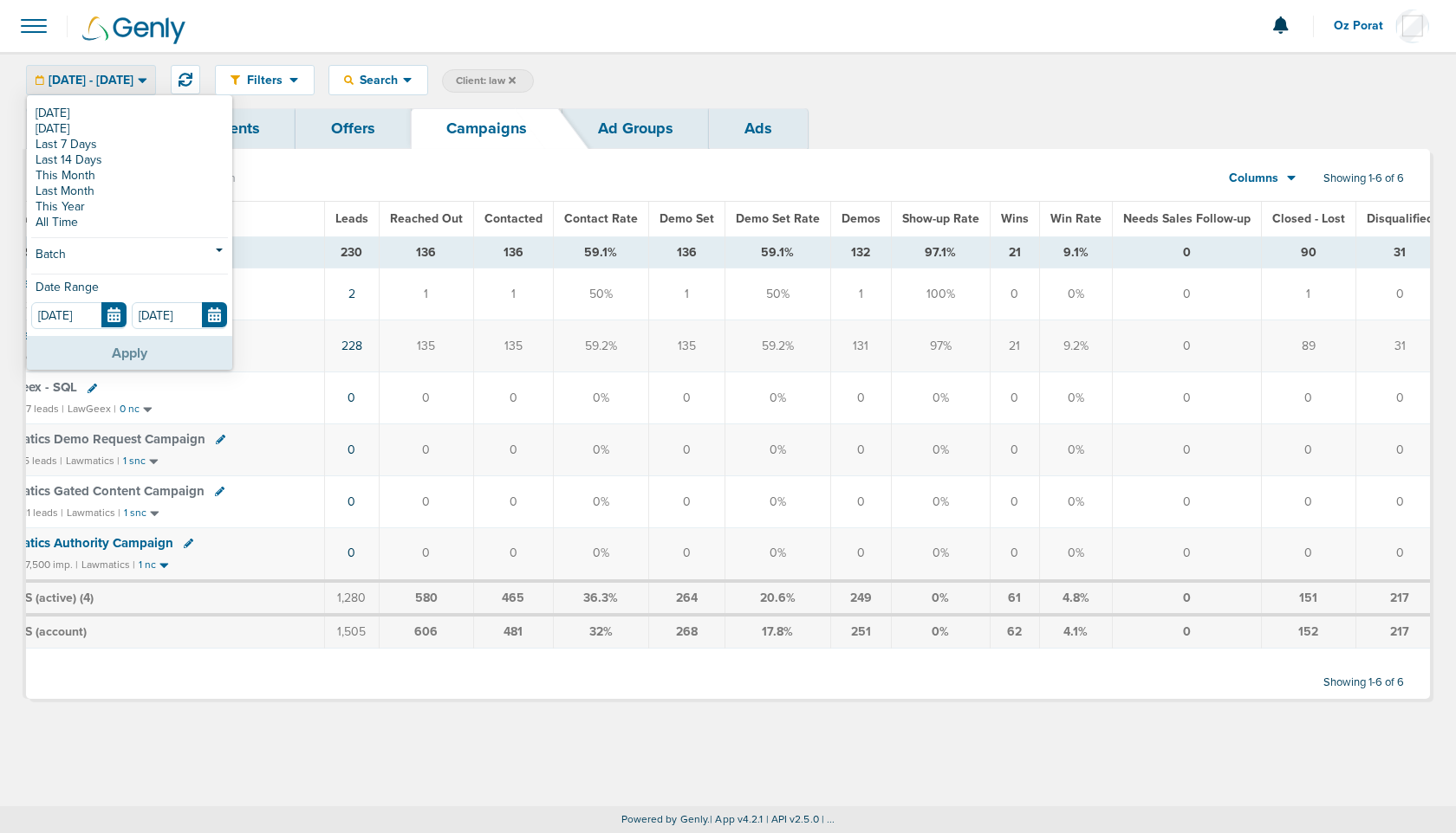
click at [134, 355] on button "Apply" at bounding box center [129, 353] width 205 height 34
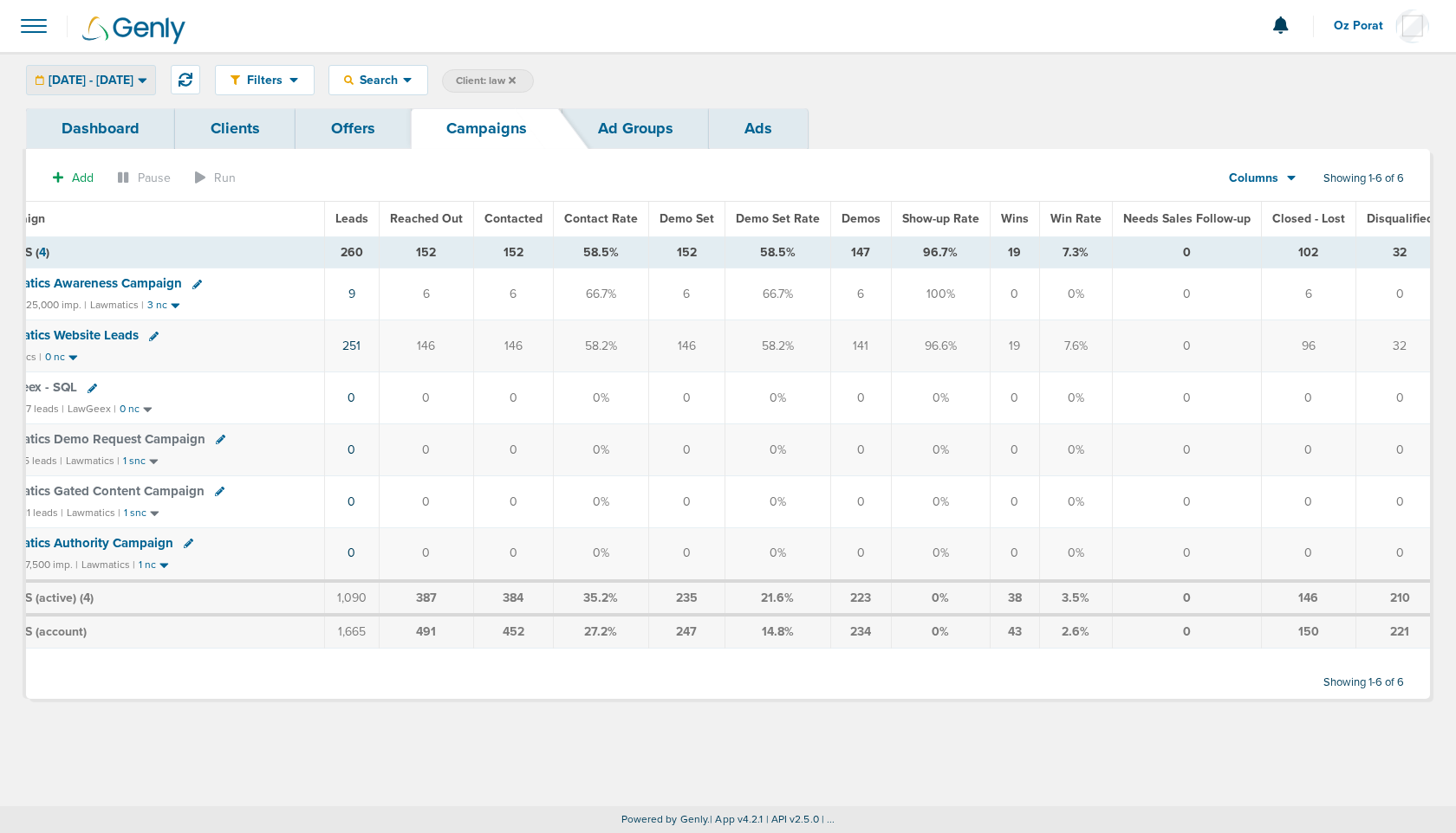
click at [133, 85] on span "05.01.2025 - 05.31.2025" at bounding box center [90, 80] width 85 height 12
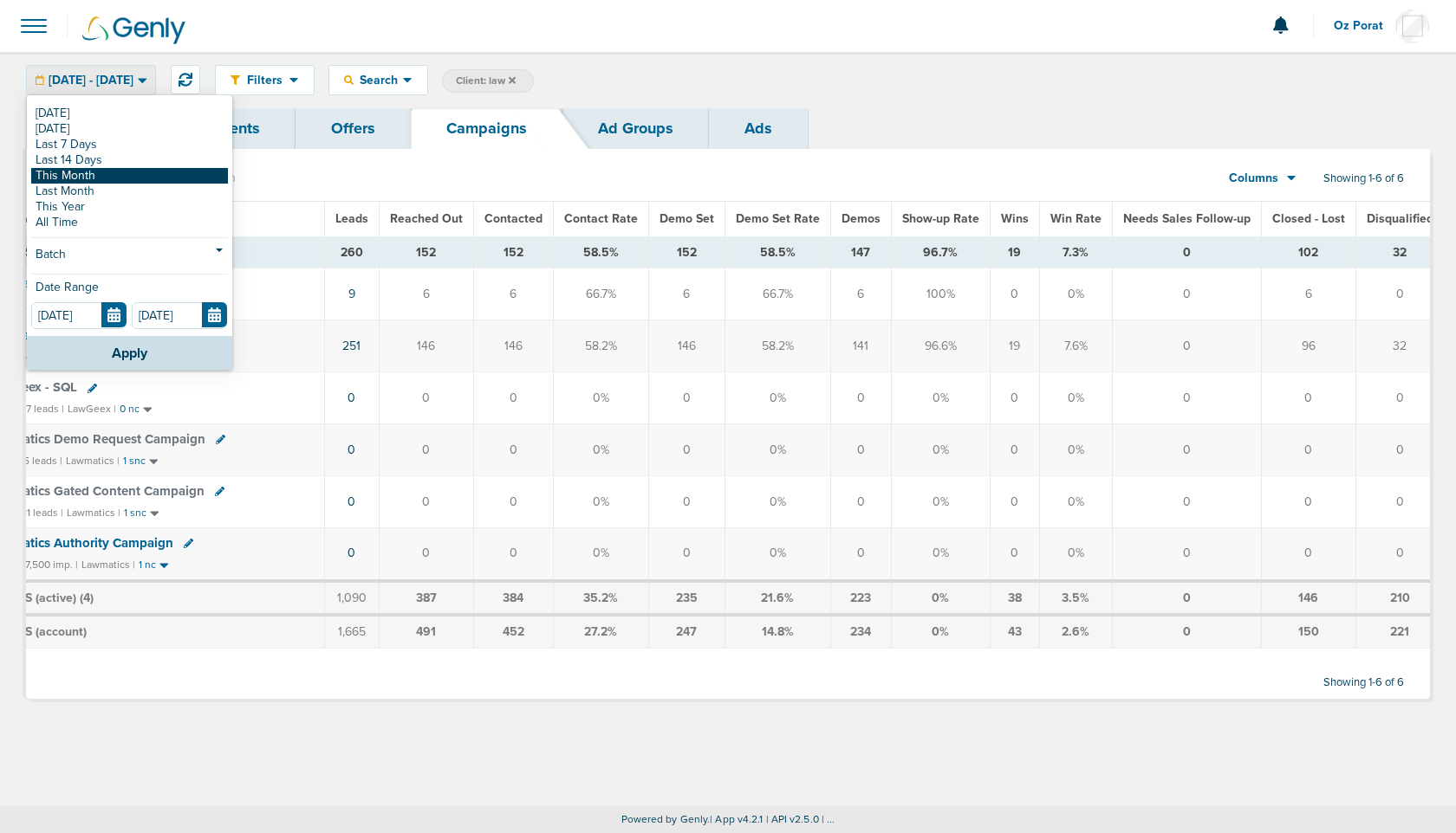
click at [117, 175] on link "This Month" at bounding box center [129, 176] width 197 height 15
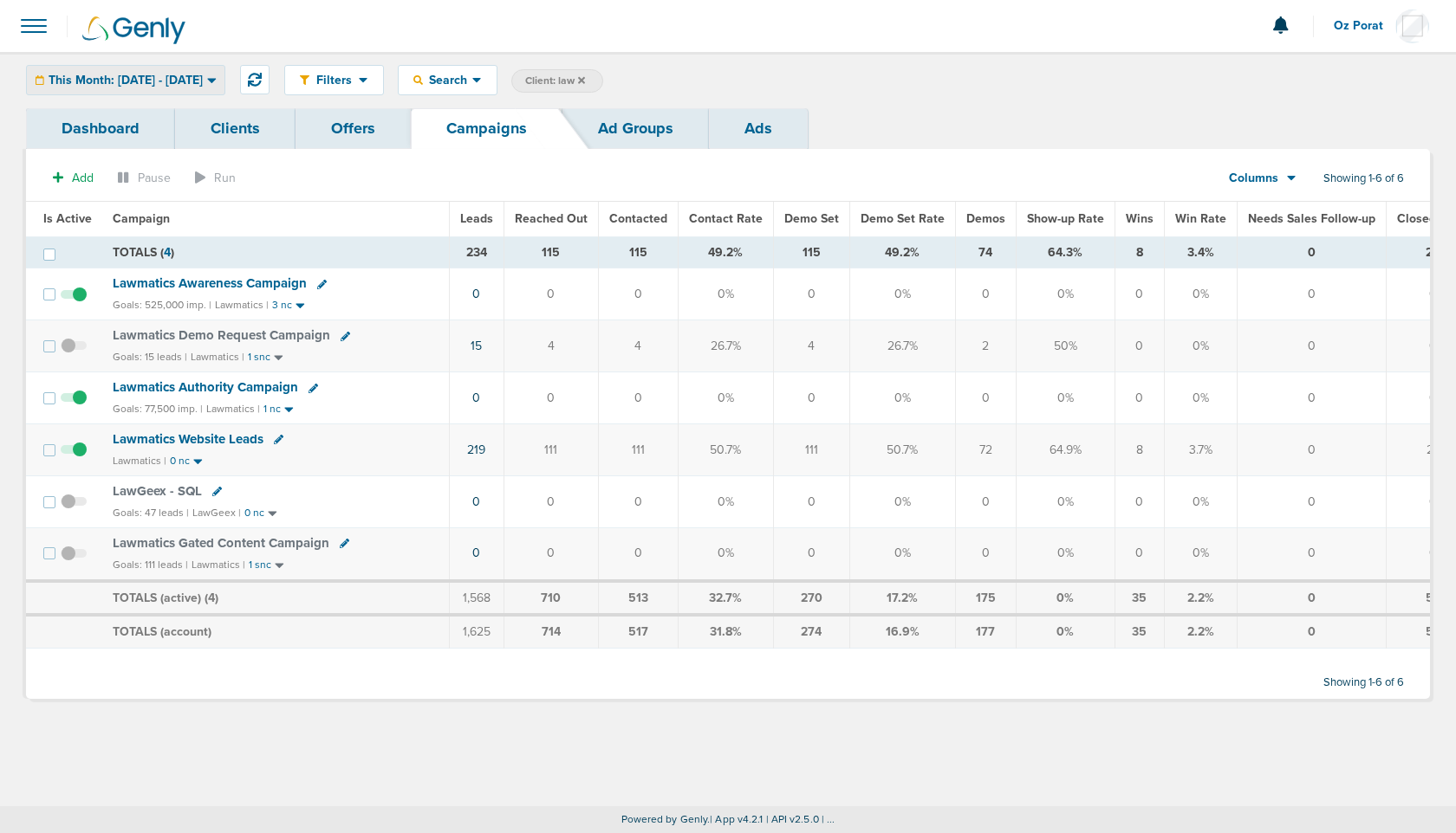
click at [201, 80] on span "This Month: [DATE] - [DATE]" at bounding box center [126, 80] width 154 height 12
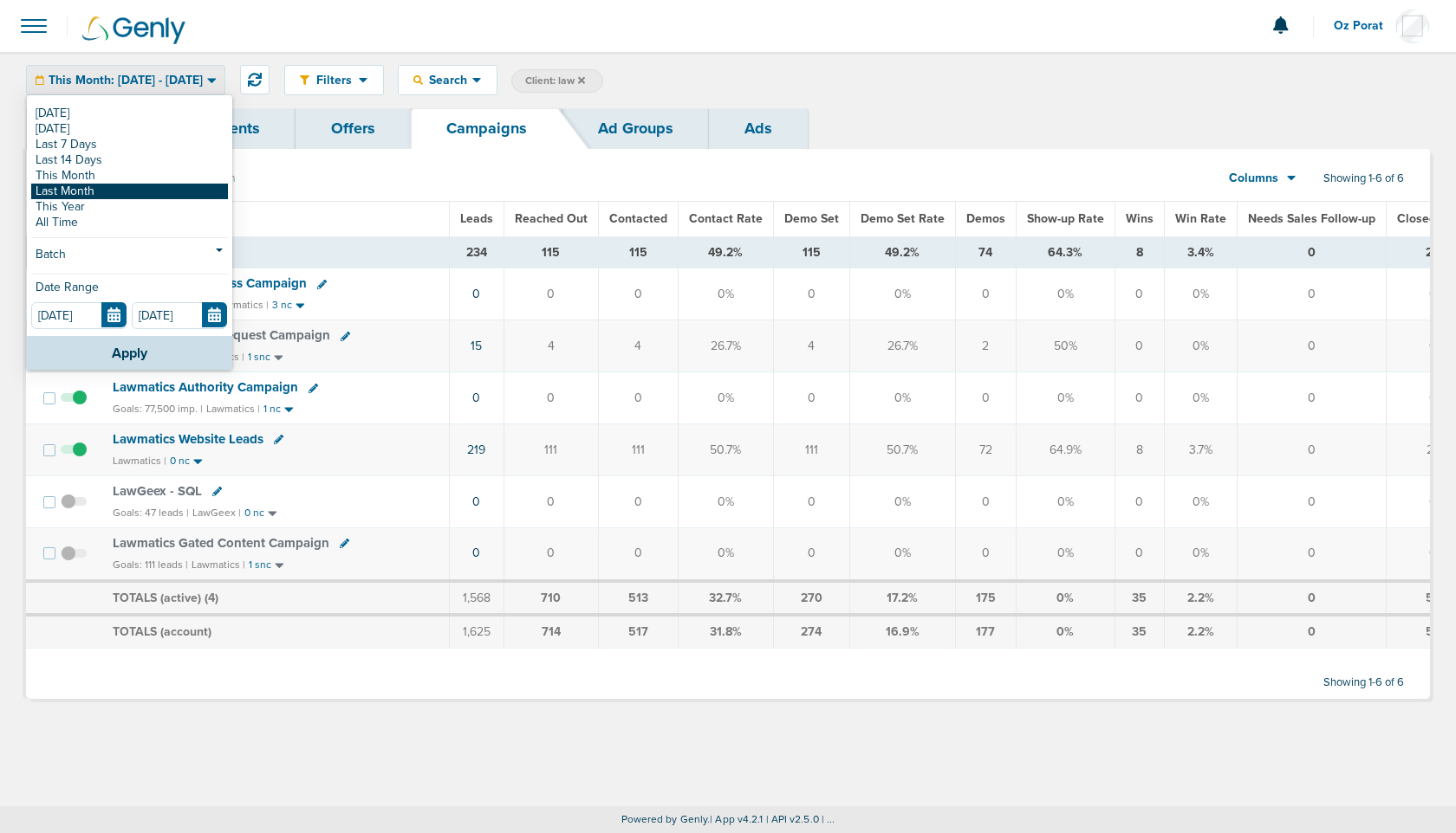
click at [170, 188] on link "Last Month" at bounding box center [129, 191] width 197 height 15
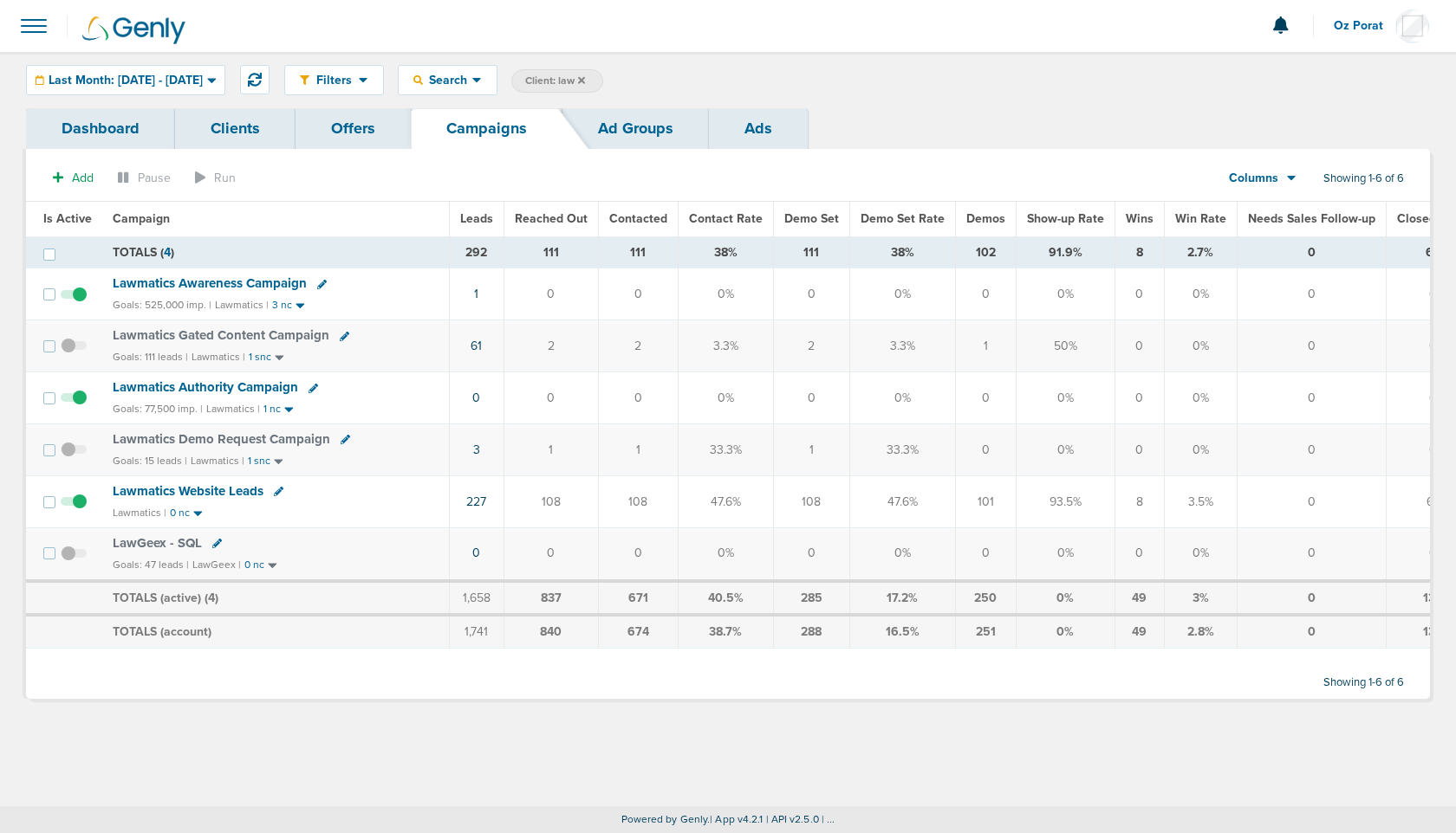
click at [585, 83] on icon at bounding box center [581, 79] width 7 height 7
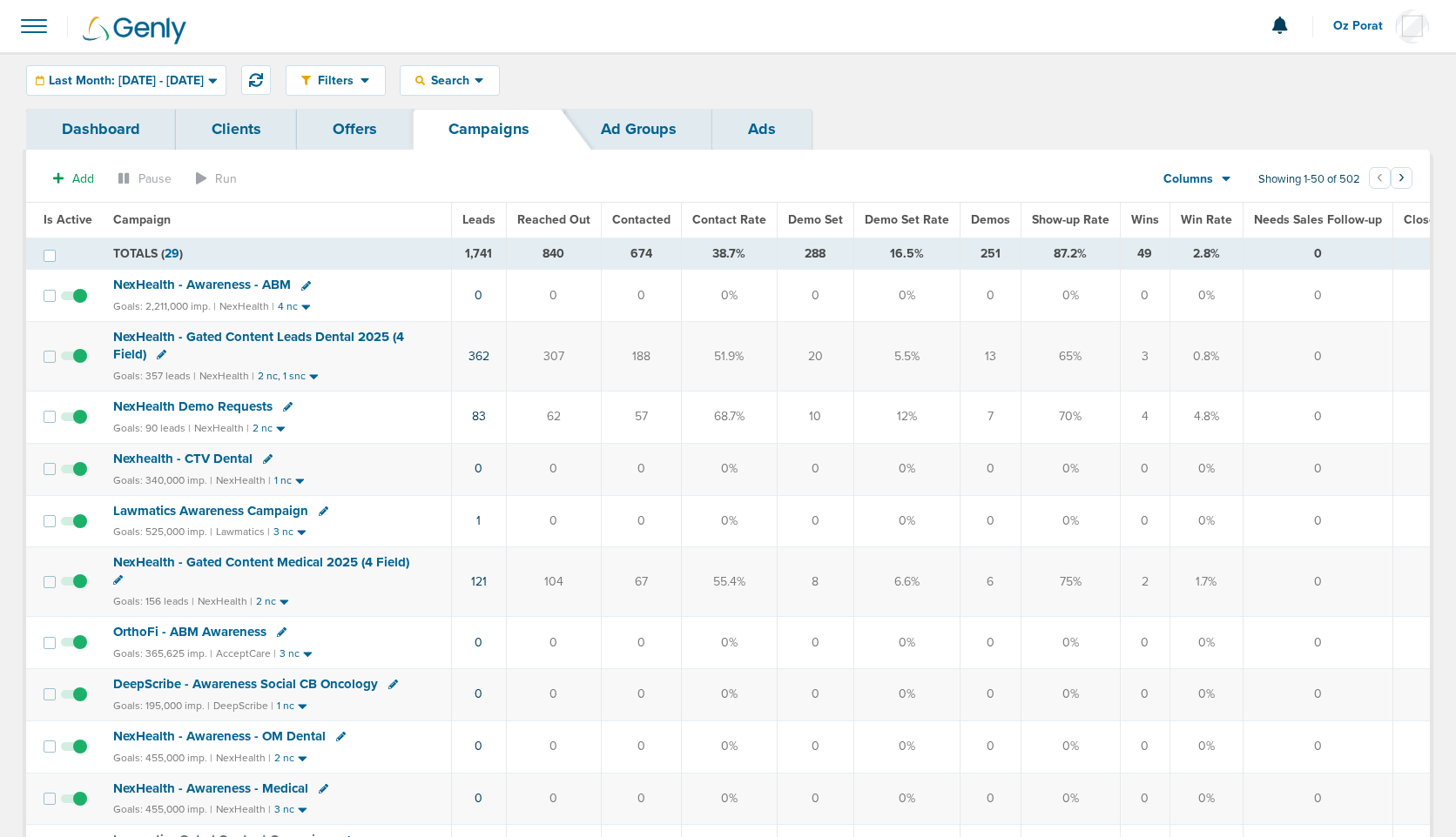
click at [1210, 180] on span "Columns" at bounding box center [1188, 180] width 50 height 17
click at [1210, 199] on link "Media Stats" at bounding box center [1237, 209] width 174 height 22
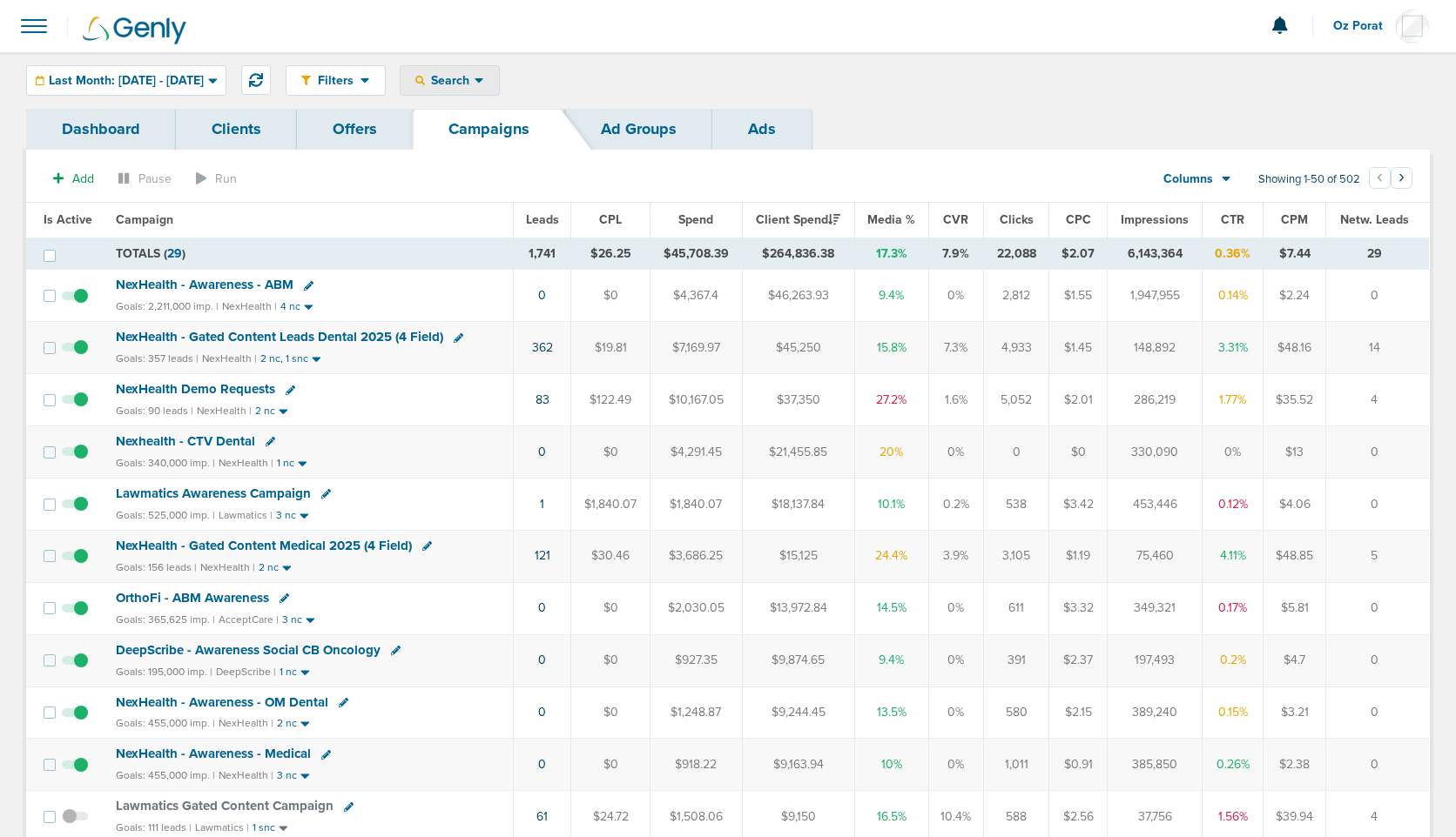
click at [475, 80] on span "Search" at bounding box center [450, 80] width 50 height 14
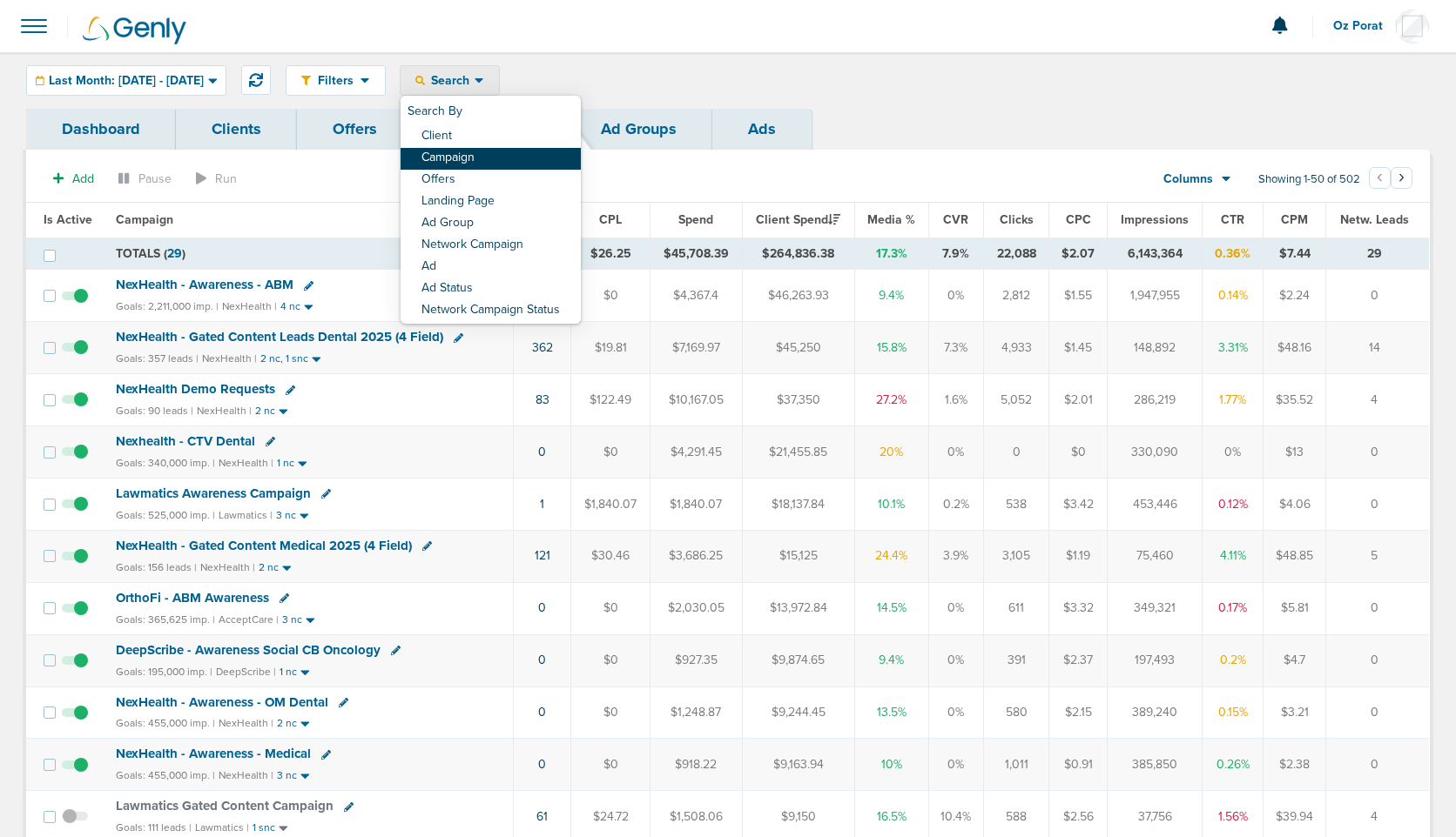
click at [528, 156] on link "Campaign" at bounding box center [490, 159] width 181 height 22
select select "cmpName"
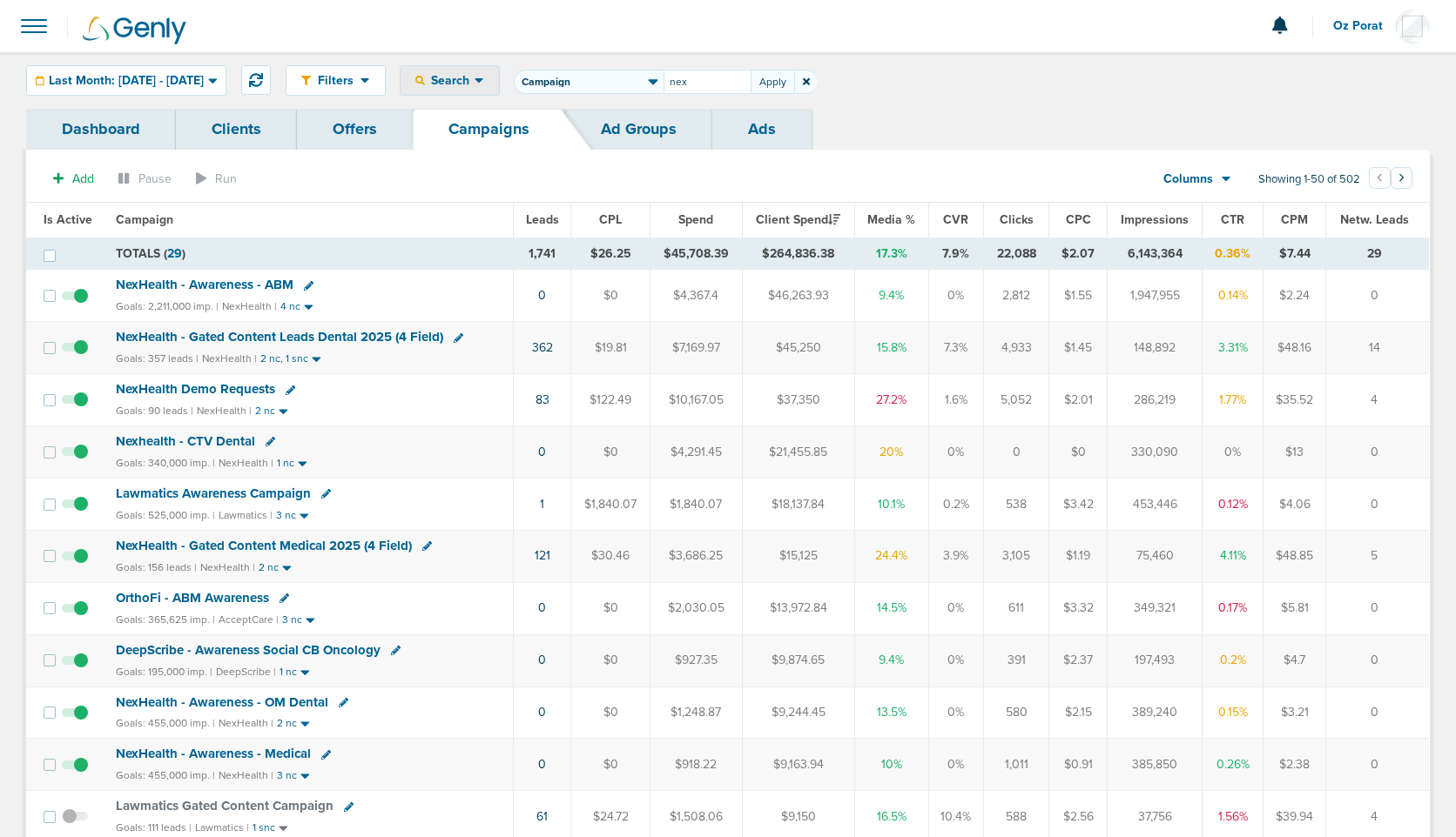
type input "nex"
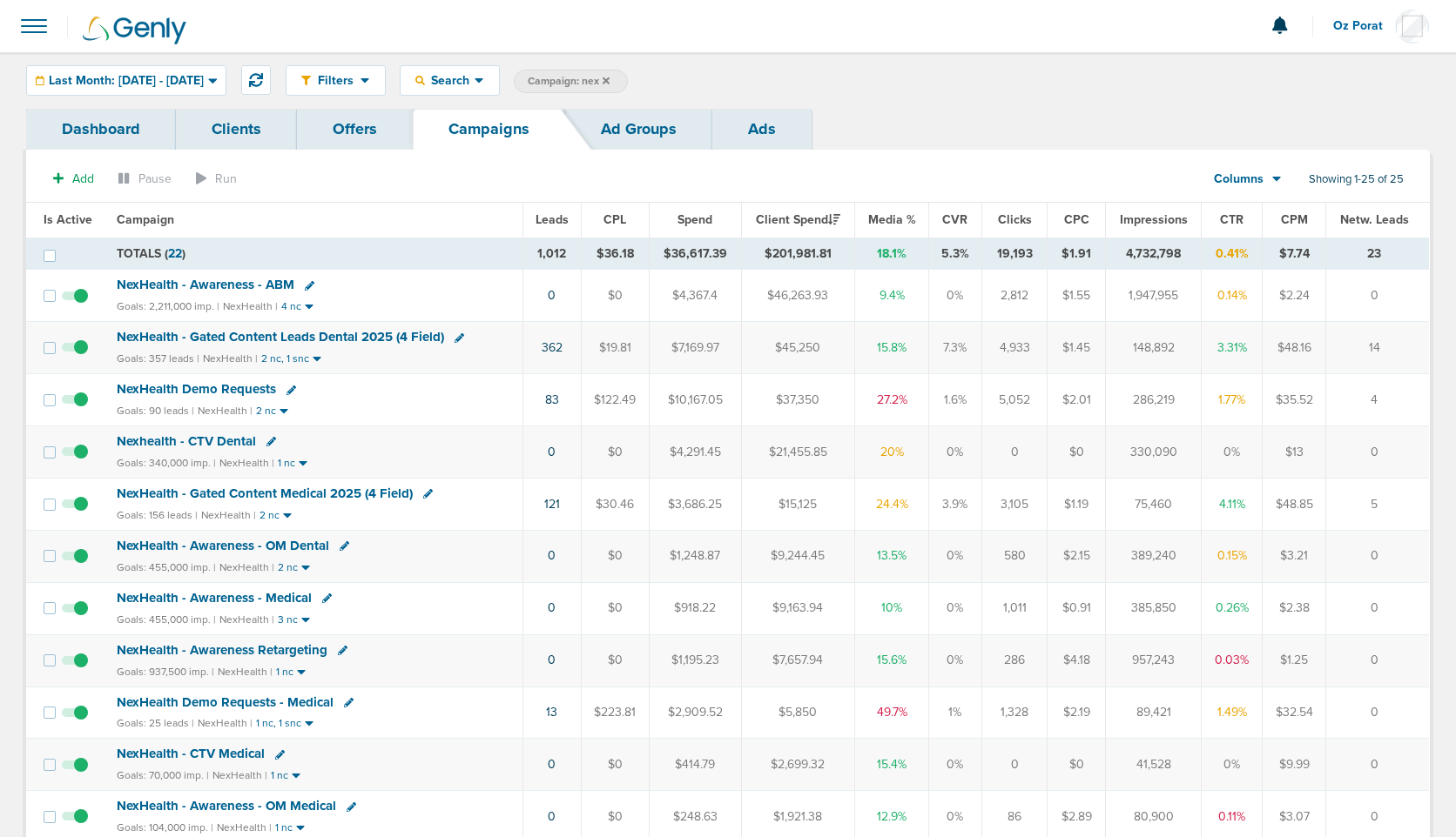
click at [554, 218] on span "Leads" at bounding box center [552, 219] width 33 height 14
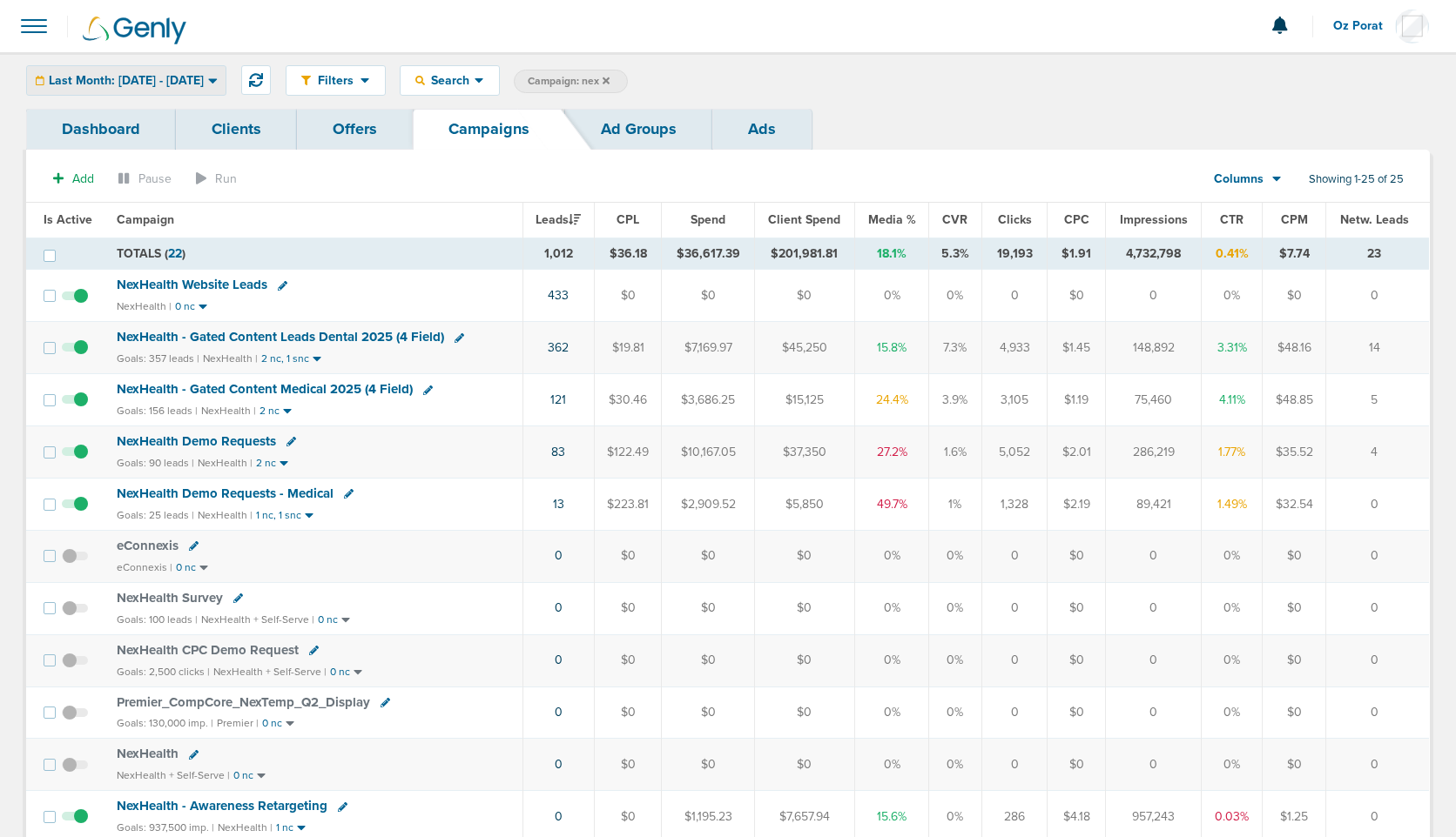
click at [156, 88] on div "Last Month: 07.01.2025 - 07.31.2025" at bounding box center [126, 80] width 199 height 29
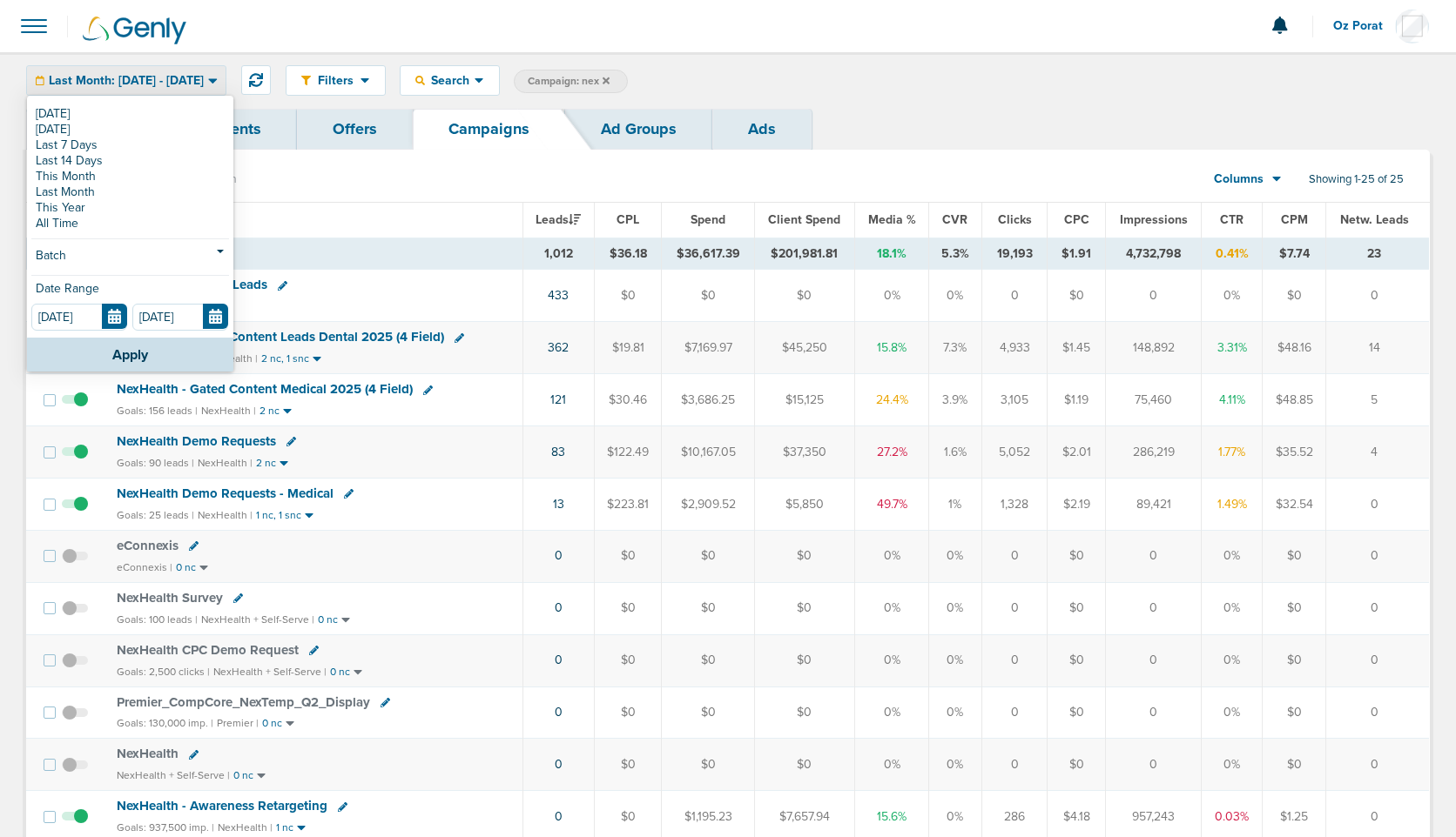
click at [891, 99] on div "Filters Active Only Settings Status Active Inactive Objectives MQL SQL Traffic …" at bounding box center [728, 80] width 1456 height 56
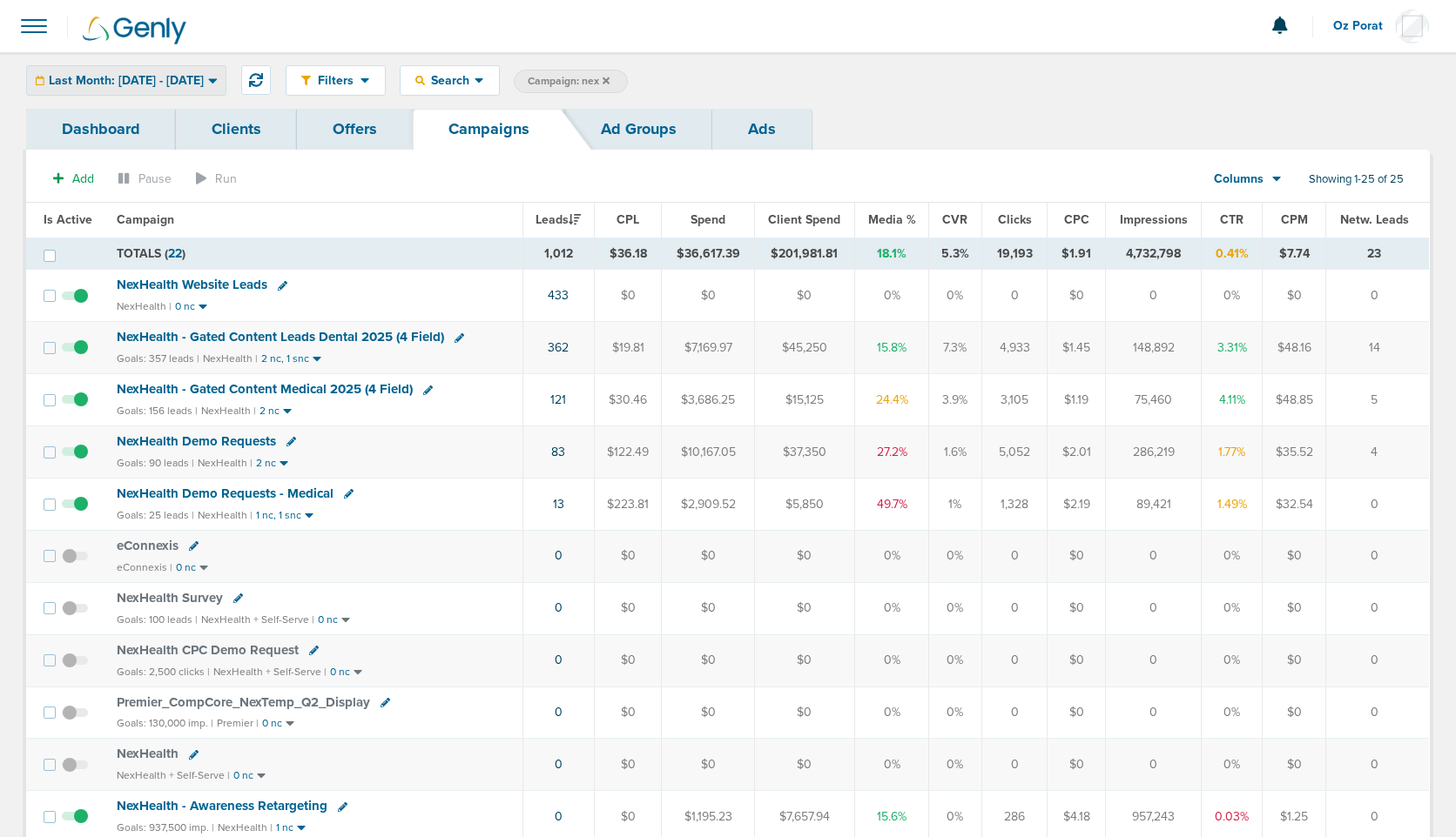
click at [176, 83] on span "Last Month: 07.01.2025 - 07.31.2025" at bounding box center [126, 80] width 155 height 12
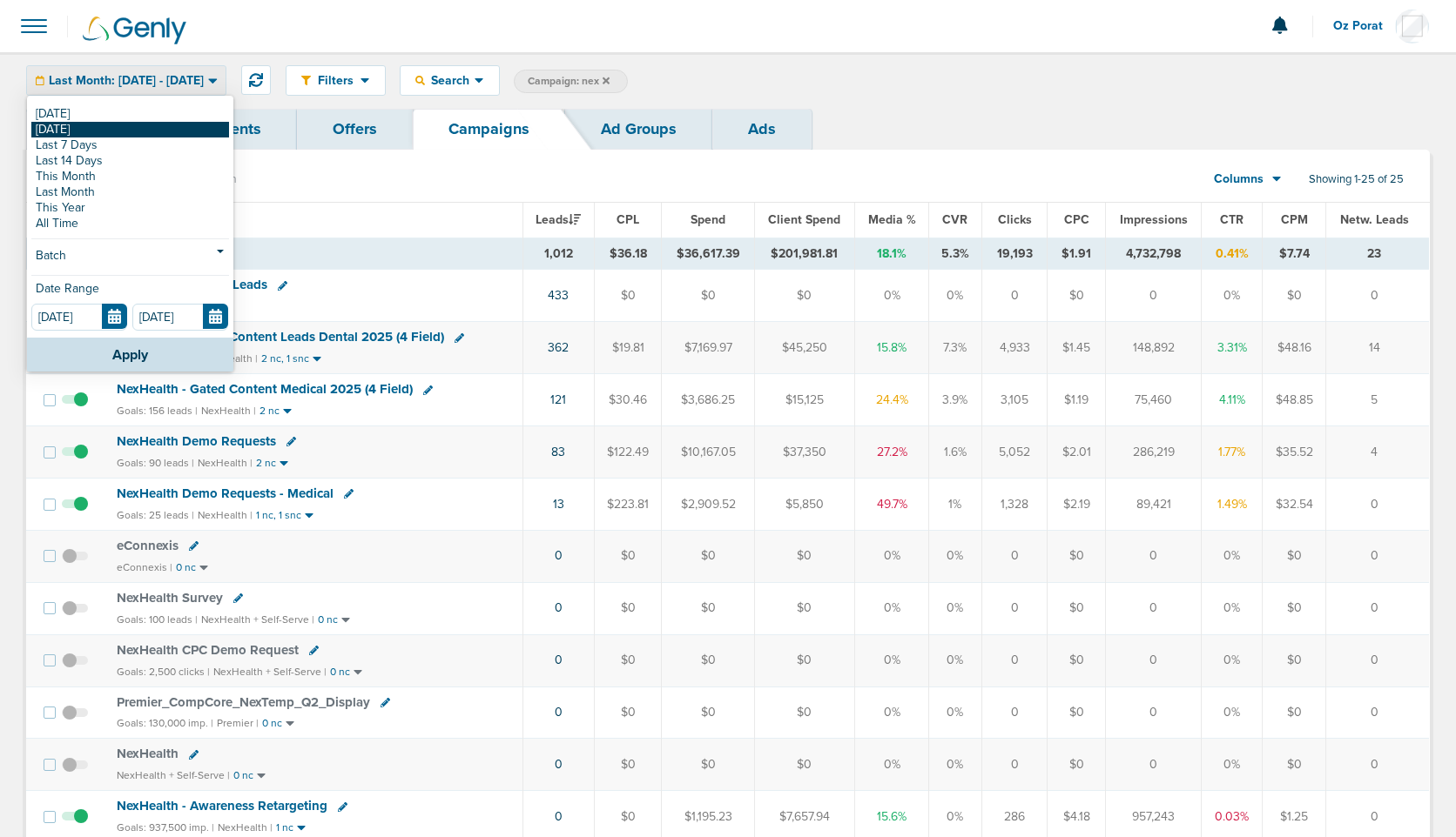
click at [110, 123] on link "[DATE]" at bounding box center [130, 130] width 198 height 15
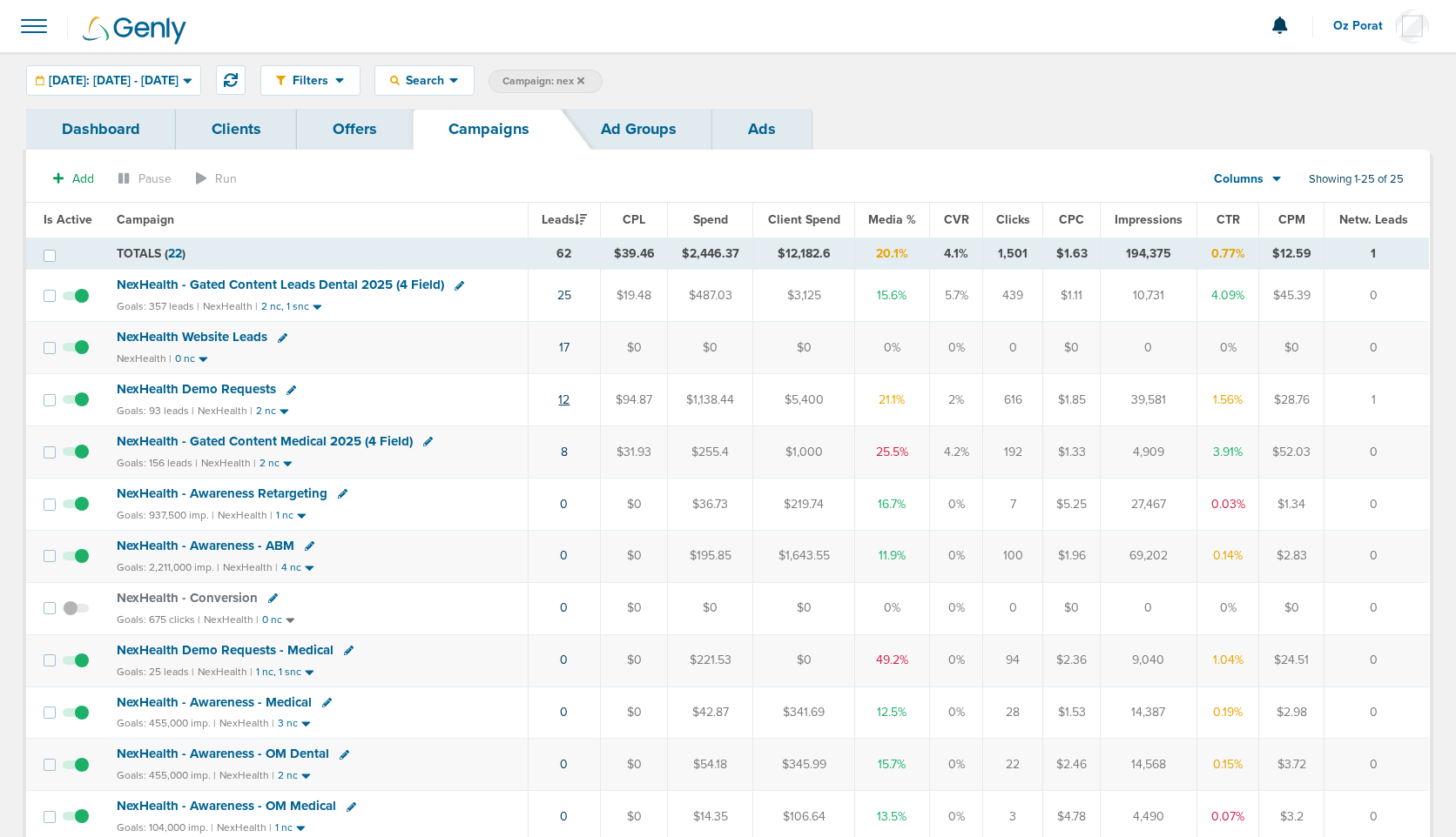
click at [565, 397] on link "12" at bounding box center [564, 399] width 11 height 14
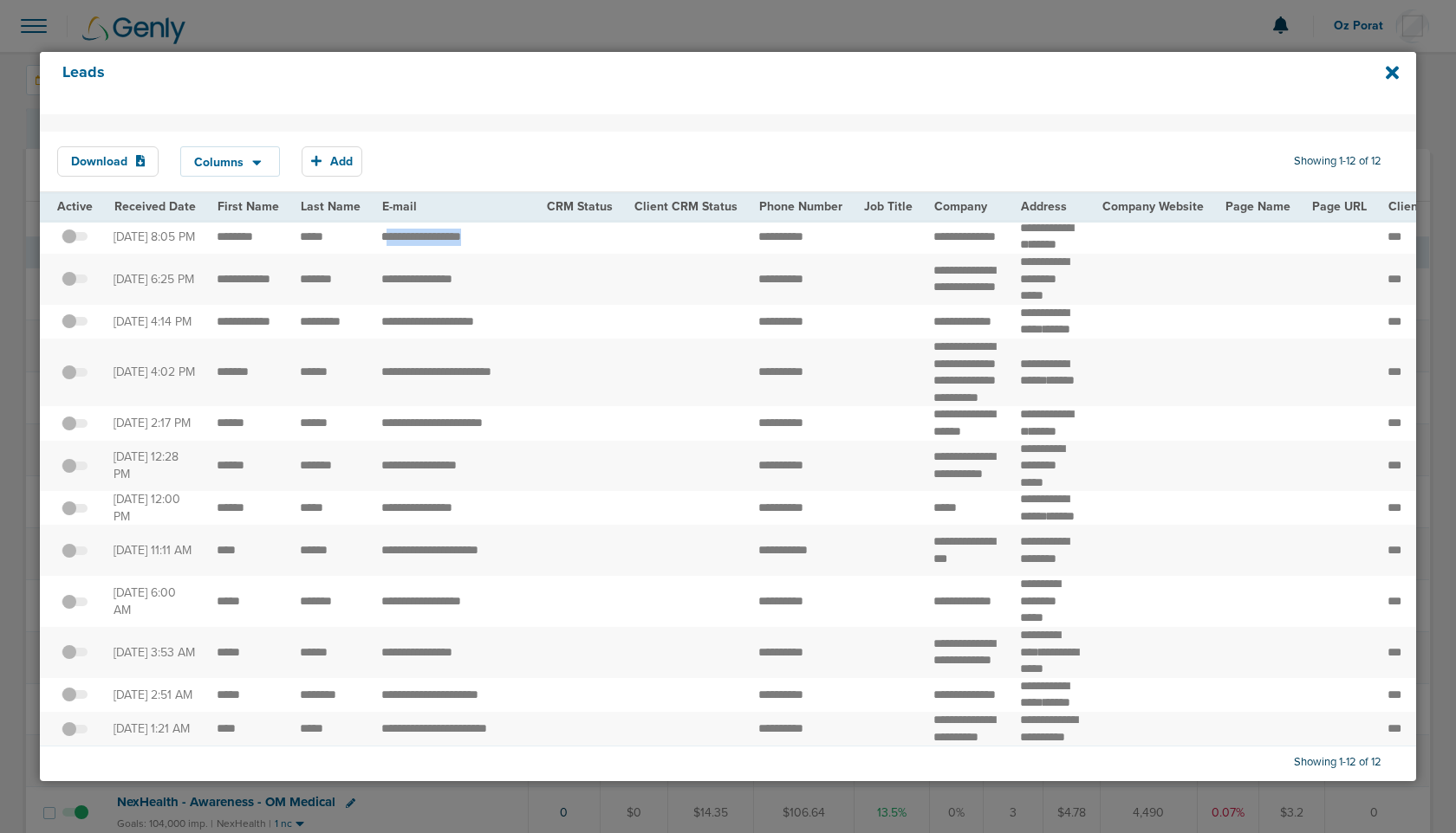
drag, startPoint x: 379, startPoint y: 247, endPoint x: 521, endPoint y: 247, distance: 142.0
click at [521, 247] on td "**********" at bounding box center [453, 237] width 165 height 34
drag, startPoint x: 376, startPoint y: 366, endPoint x: 536, endPoint y: 367, distance: 160.0
copy tr "**********"
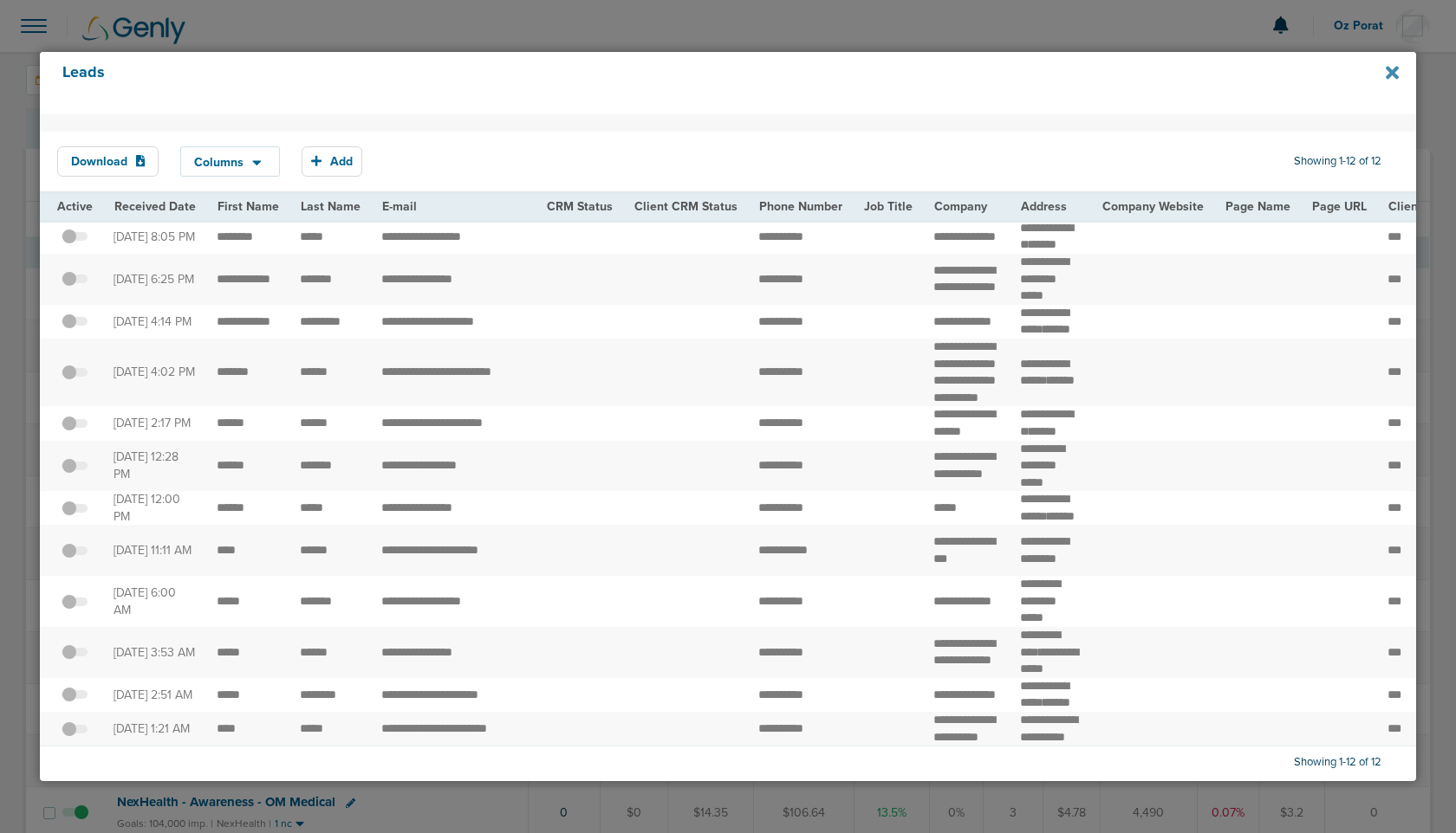
click at [1390, 71] on icon at bounding box center [1392, 73] width 13 height 13
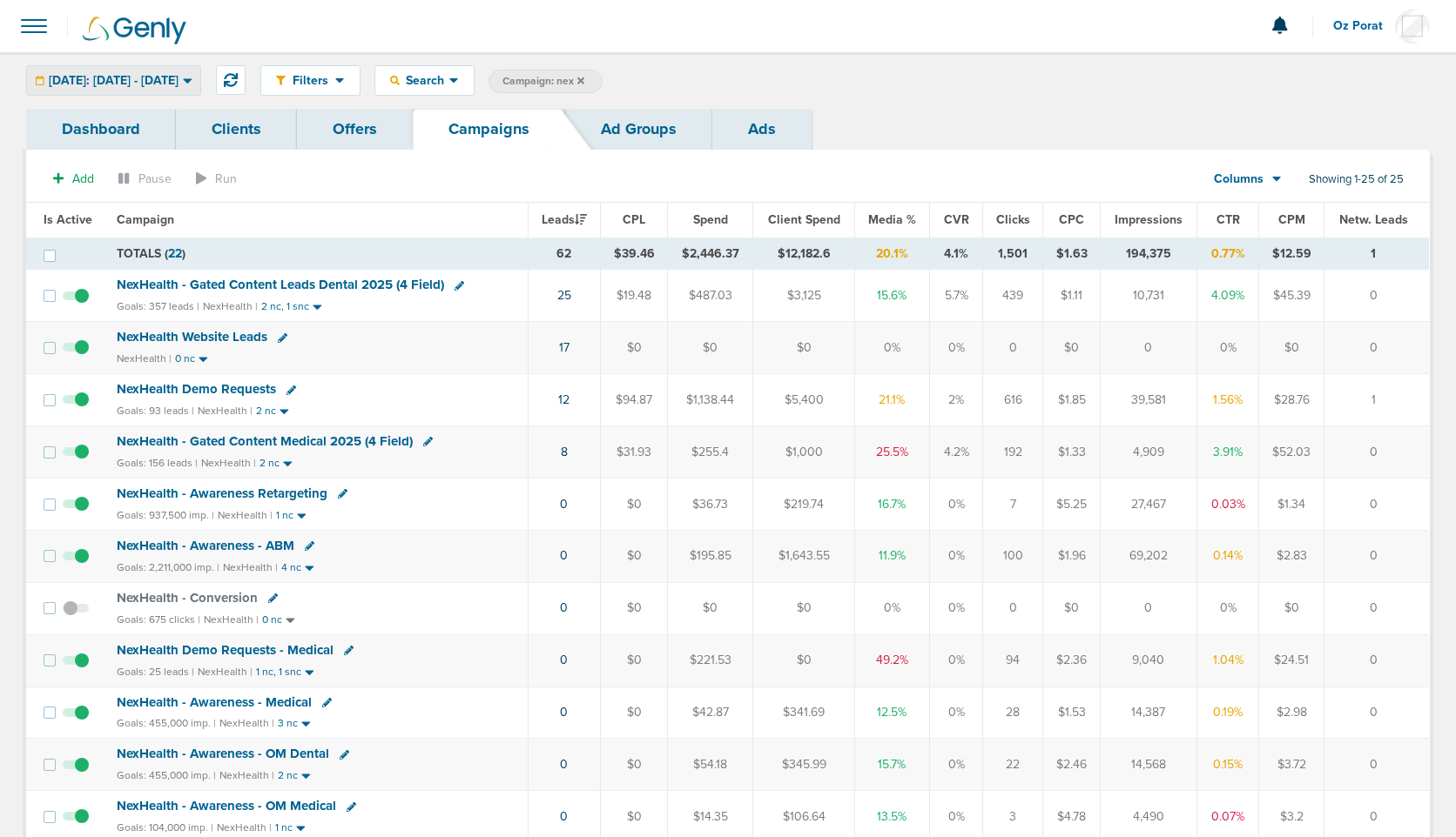
click at [179, 87] on span "Yesterday: 08.26.2025 - 08.26.2025" at bounding box center [114, 80] width 130 height 12
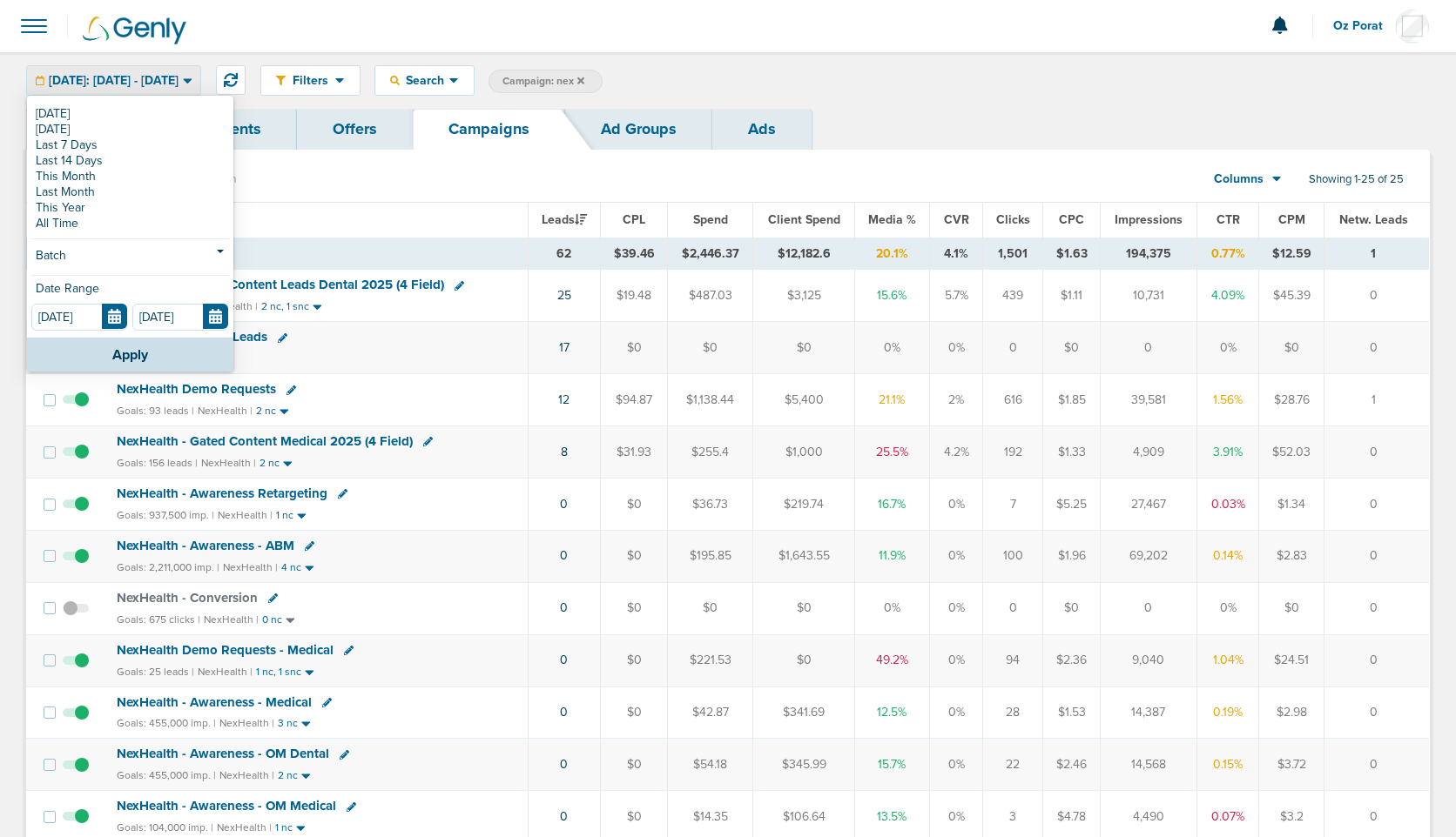
click at [1102, 118] on div "Dashboard Clients Offers Campaigns Ad Groups Ads" at bounding box center [728, 129] width 1404 height 41
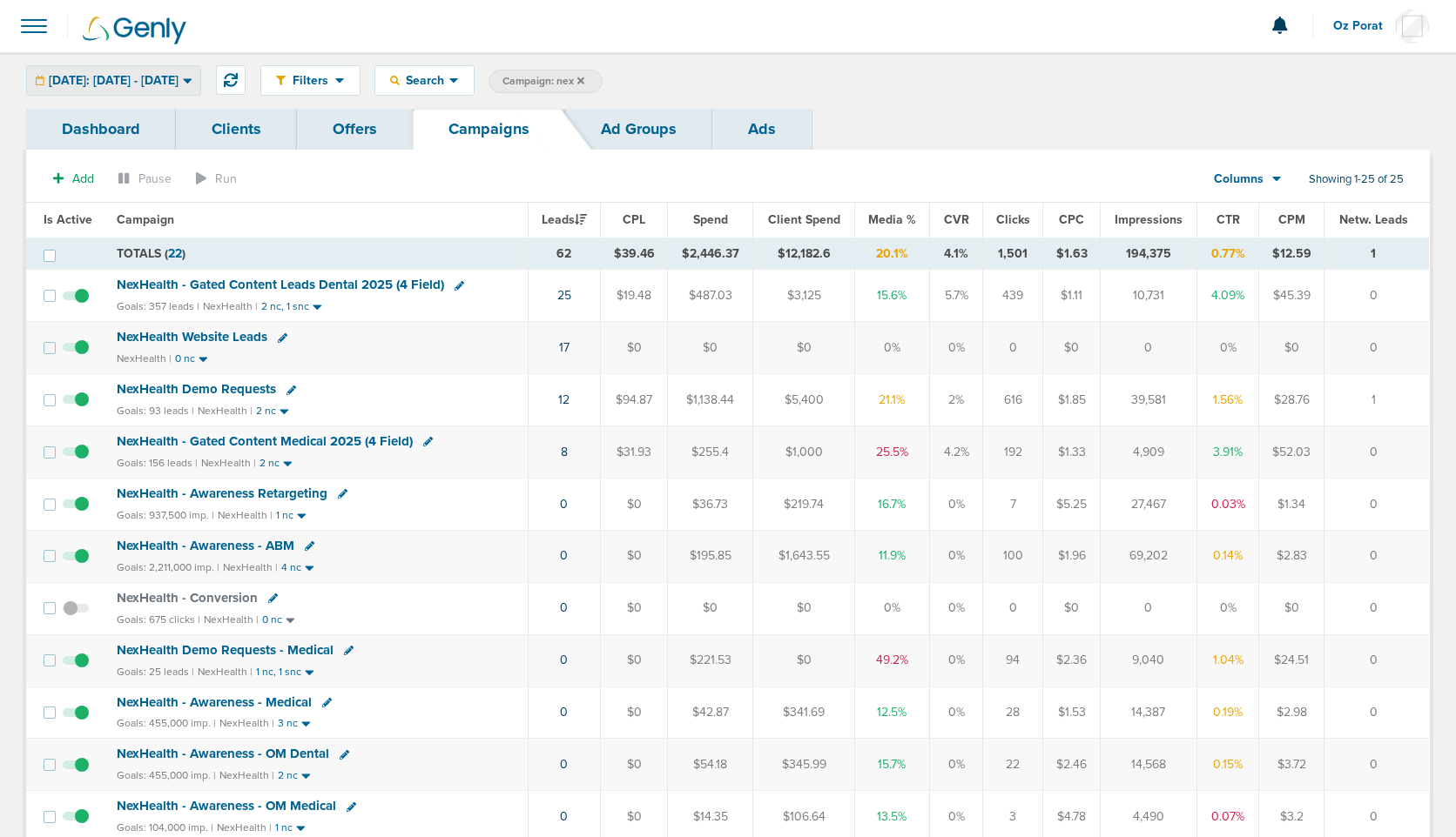
click at [179, 86] on span "Yesterday: 08.26.2025 - 08.26.2025" at bounding box center [114, 80] width 130 height 12
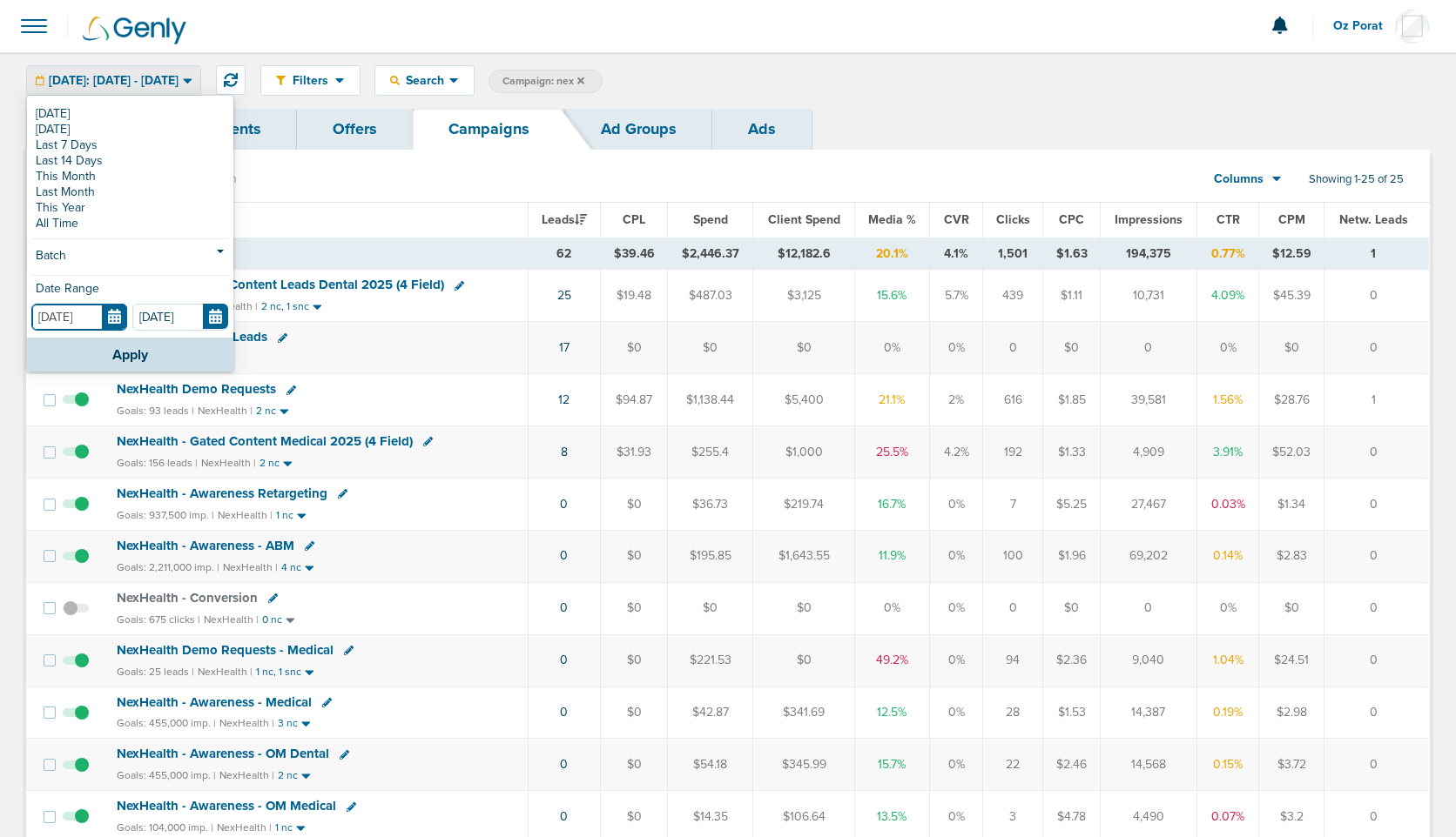
click at [116, 313] on input "08.26.2025" at bounding box center [79, 317] width 96 height 27
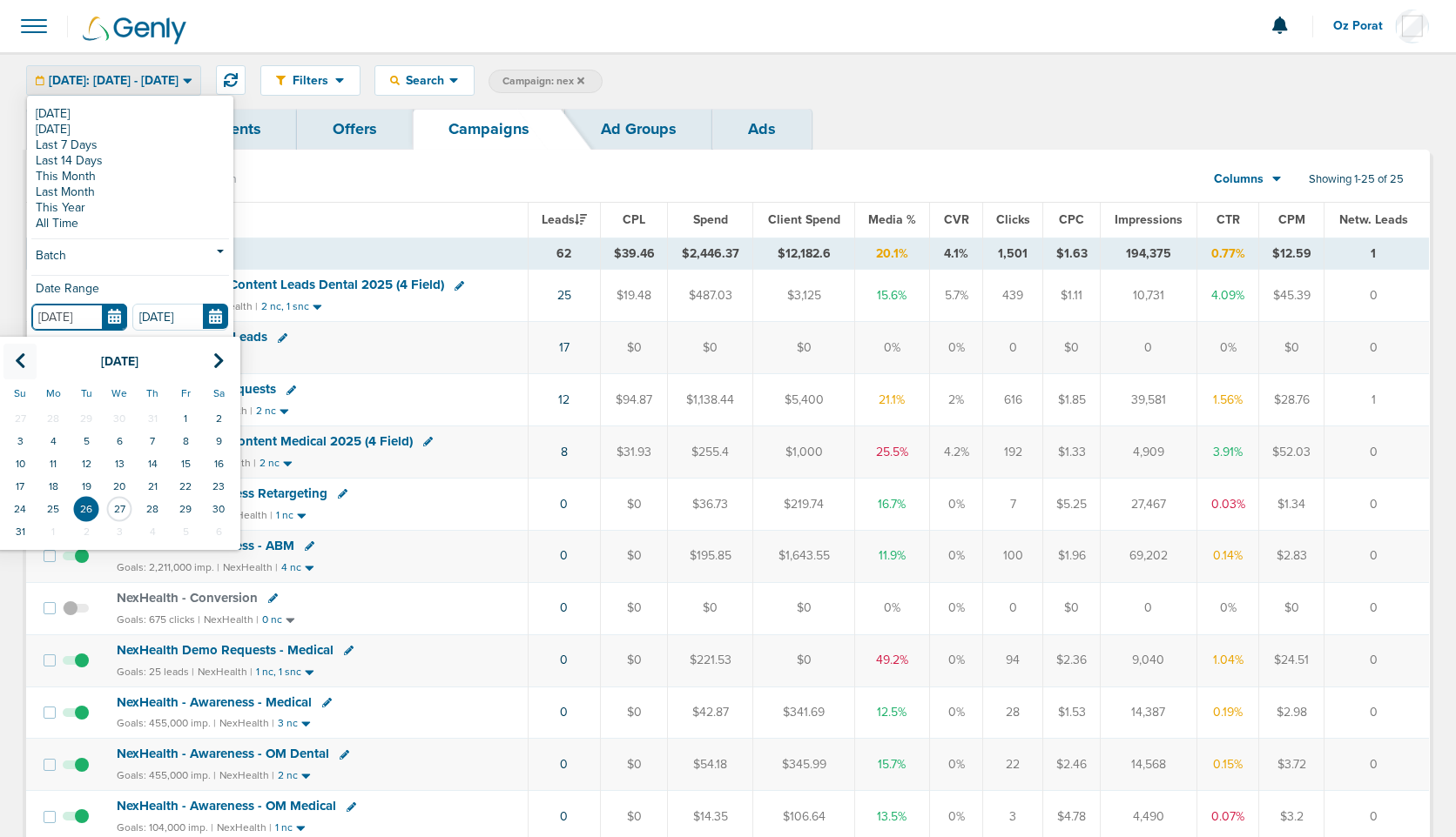
click at [22, 357] on icon at bounding box center [20, 361] width 11 height 17
click at [21, 416] on td "1" at bounding box center [20, 418] width 33 height 23
type input "06.01.2025"
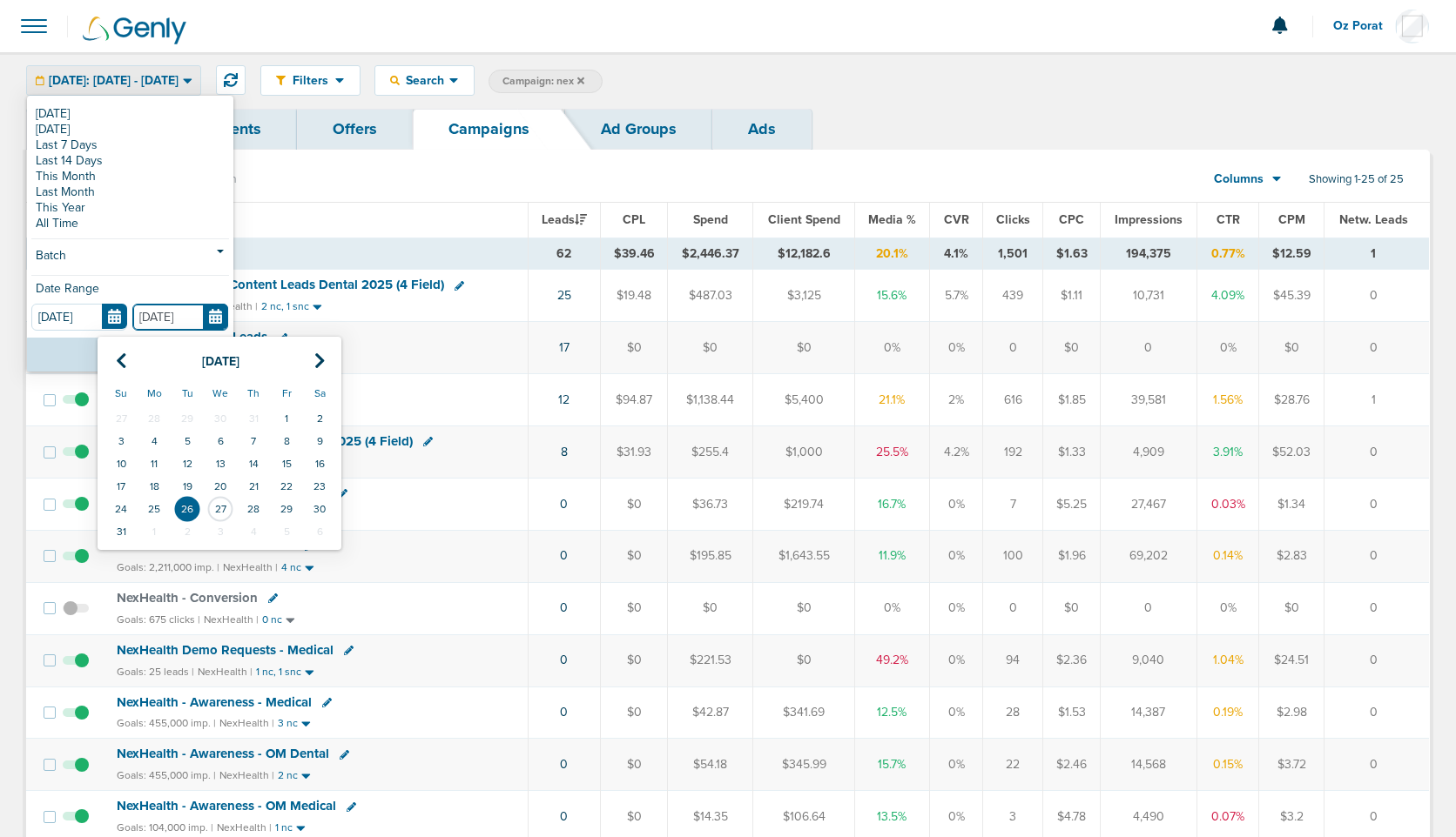
click at [208, 317] on input "08.26.2025" at bounding box center [180, 317] width 96 height 27
click at [129, 353] on th at bounding box center [120, 361] width 33 height 35
click at [119, 362] on icon at bounding box center [121, 361] width 11 height 17
click at [163, 506] on td "30" at bounding box center [154, 509] width 33 height 23
type input "06.30.2025"
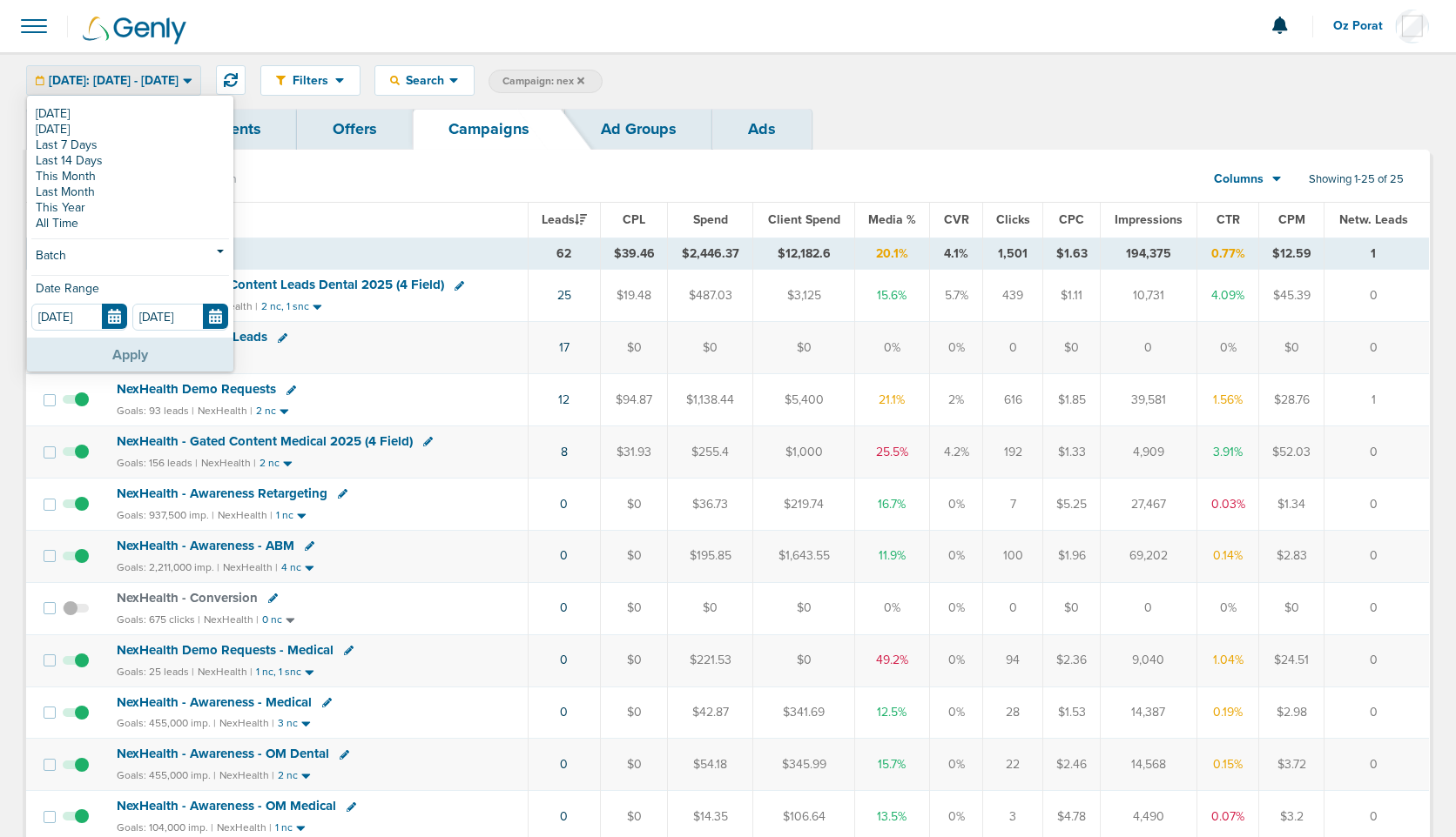
click at [145, 348] on button "Apply" at bounding box center [130, 354] width 206 height 34
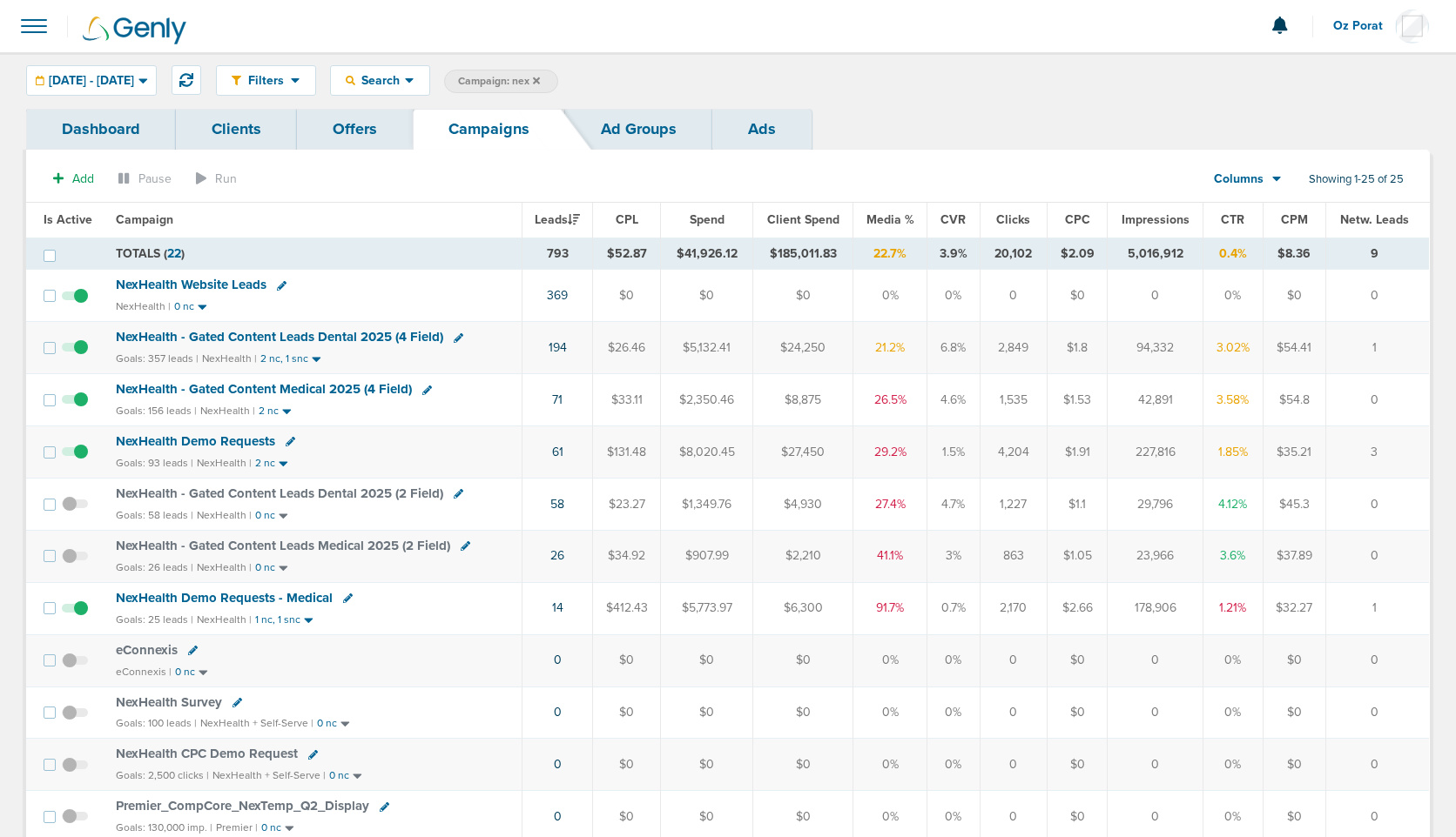
drag, startPoint x: 774, startPoint y: 253, endPoint x: 853, endPoint y: 255, distance: 79.0
click at [853, 255] on td "$185,011.83" at bounding box center [803, 254] width 100 height 32
click at [134, 80] on span "06.01.2025 - 06.30.2025" at bounding box center [91, 80] width 85 height 12
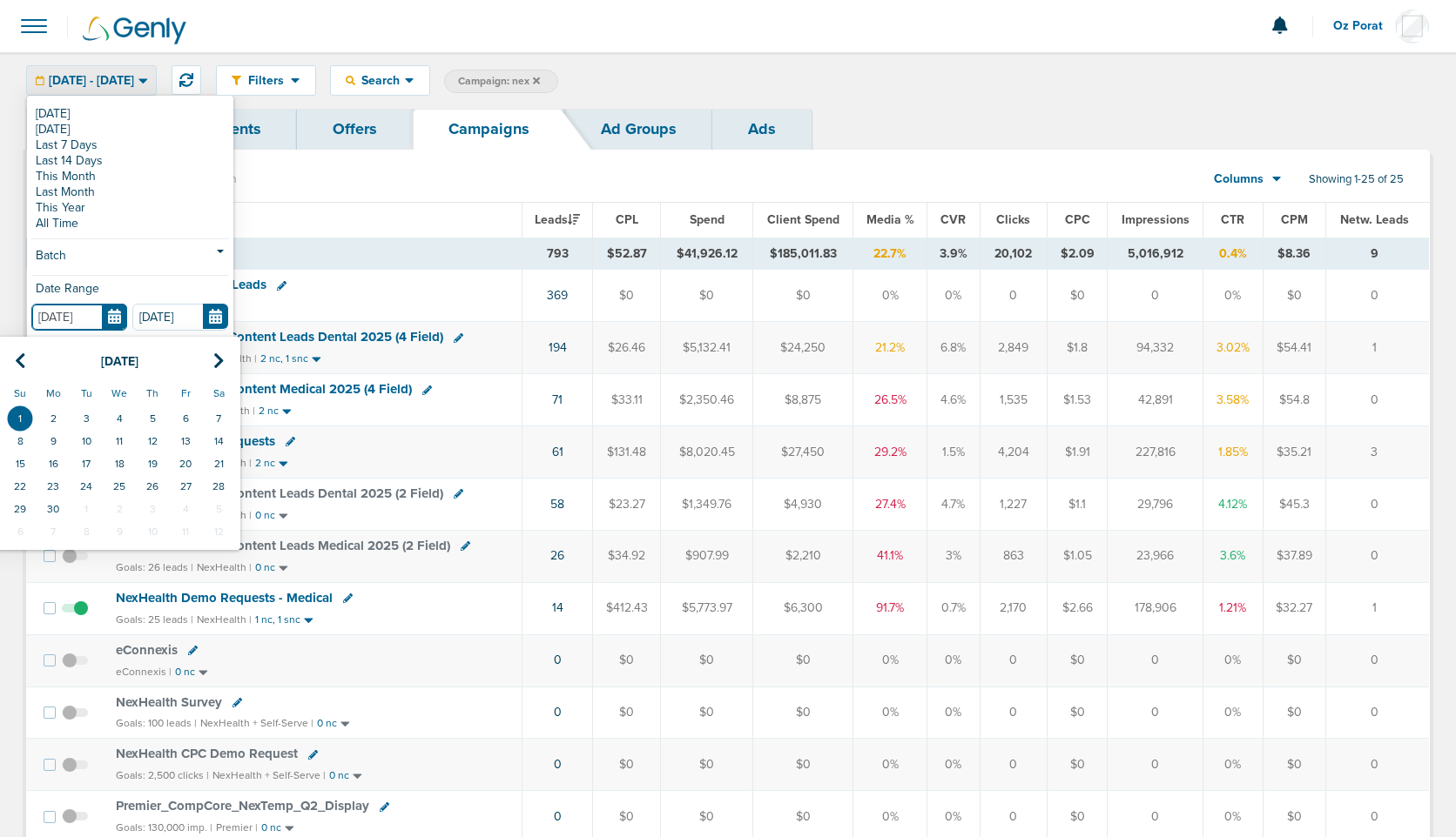
click at [120, 312] on input "06.01.2025" at bounding box center [79, 317] width 96 height 27
click at [22, 357] on icon at bounding box center [20, 361] width 11 height 17
click at [155, 413] on td "1" at bounding box center [152, 418] width 33 height 23
type input "05.01.2025"
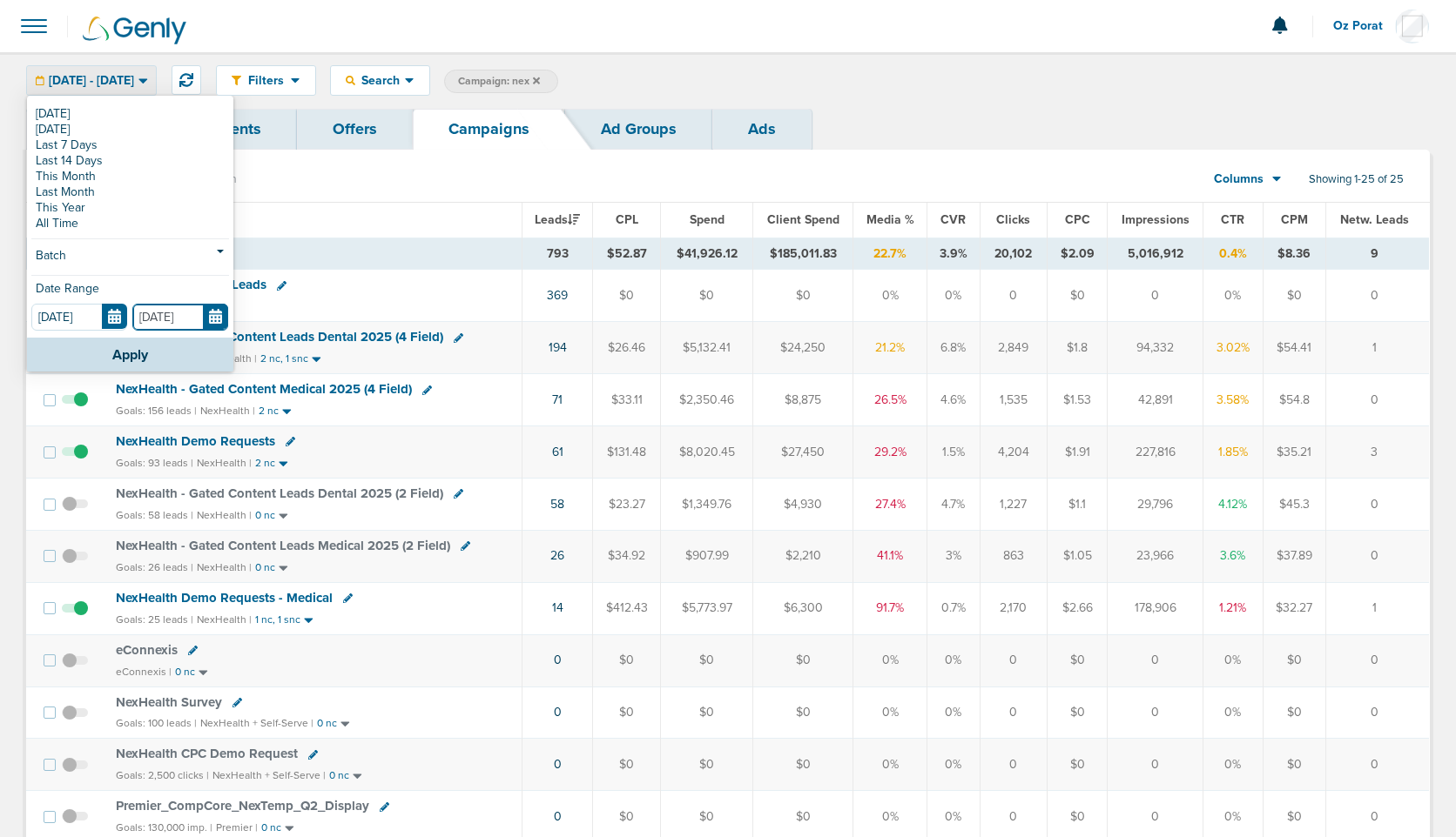
click at [216, 320] on input "06.30.2025" at bounding box center [180, 317] width 96 height 27
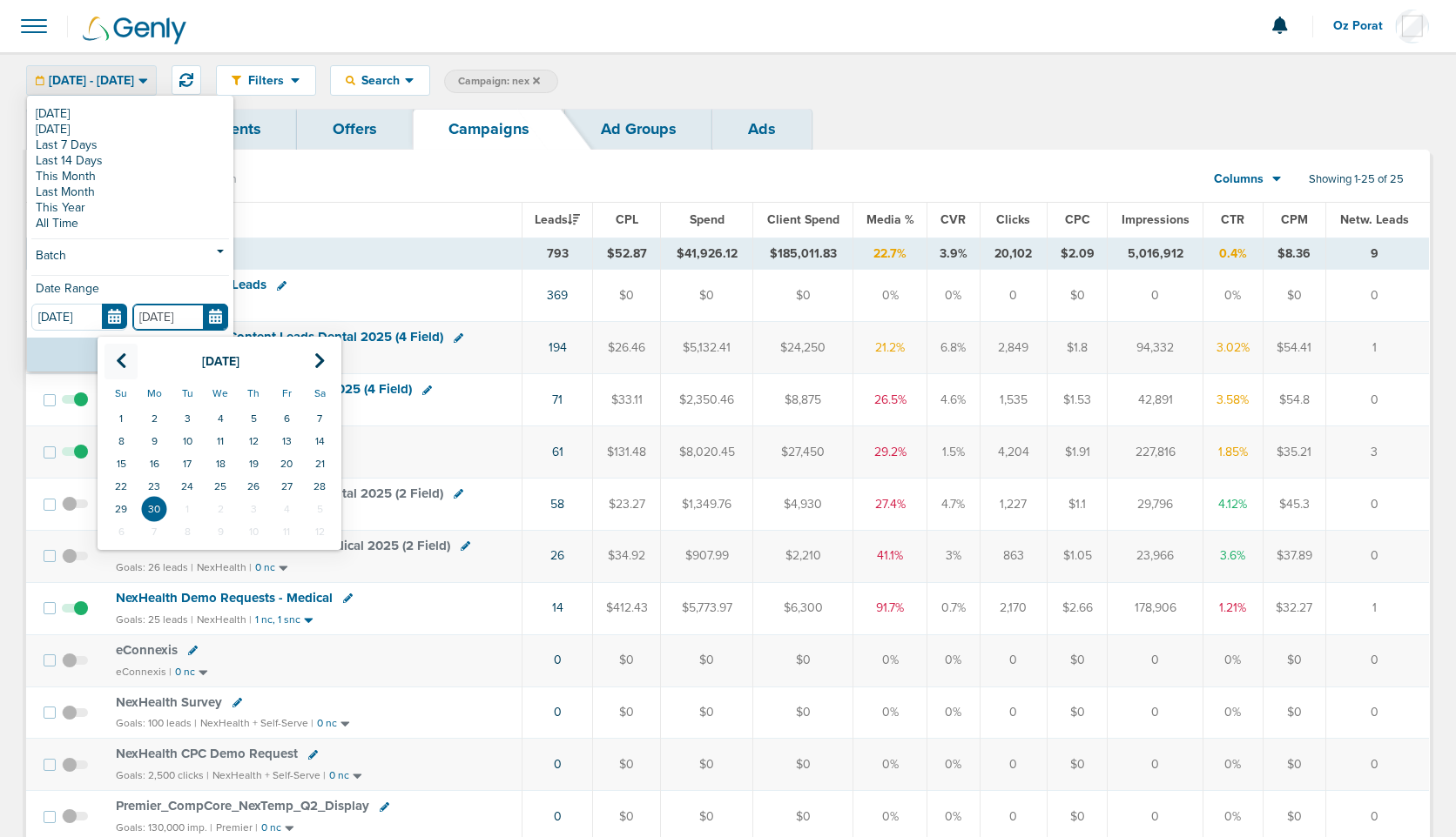
click at [120, 356] on icon at bounding box center [121, 361] width 11 height 17
click at [317, 504] on td "31" at bounding box center [319, 509] width 33 height 23
type input "05.31.2025"
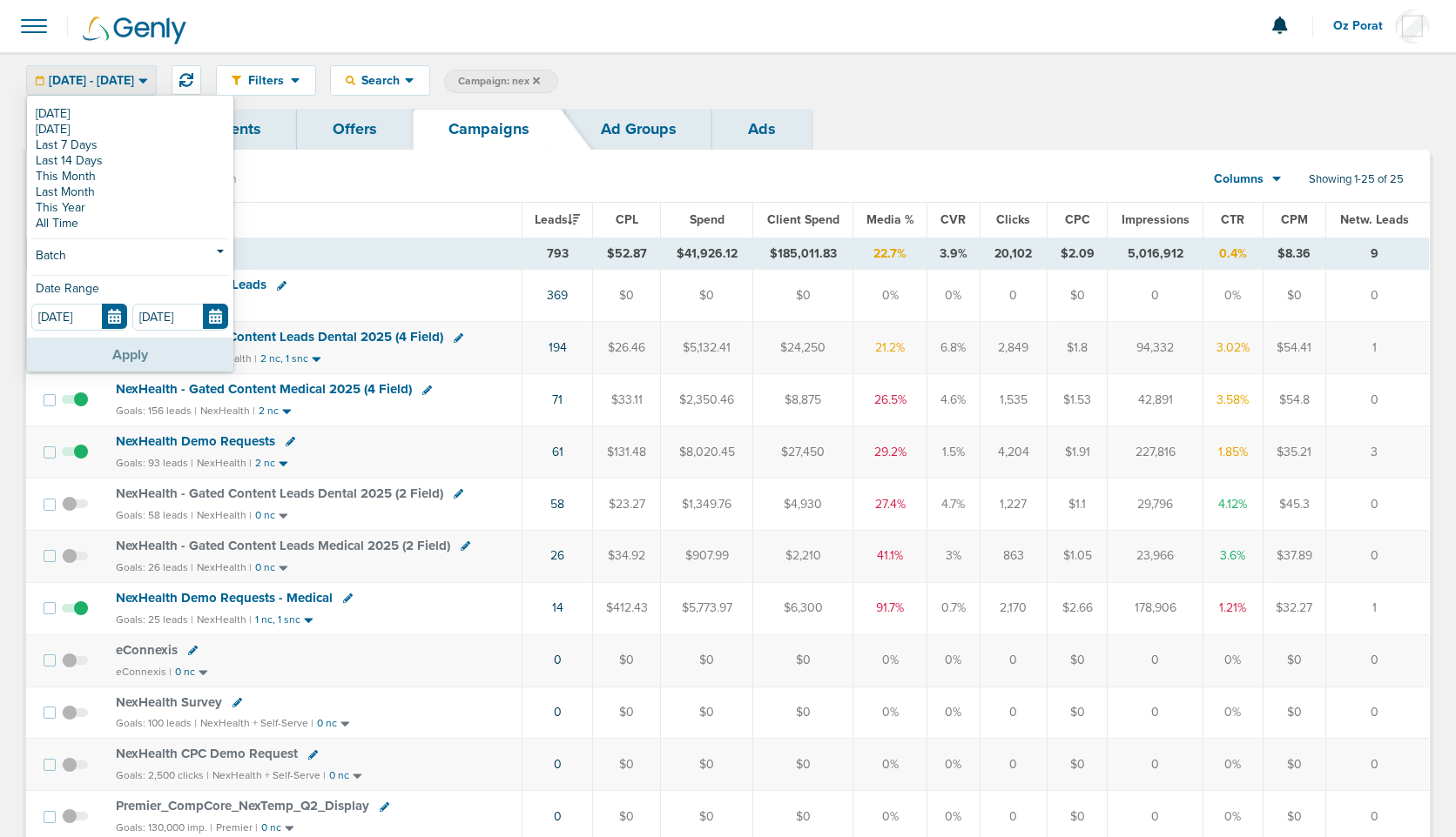
click at [113, 348] on button "Apply" at bounding box center [130, 354] width 206 height 34
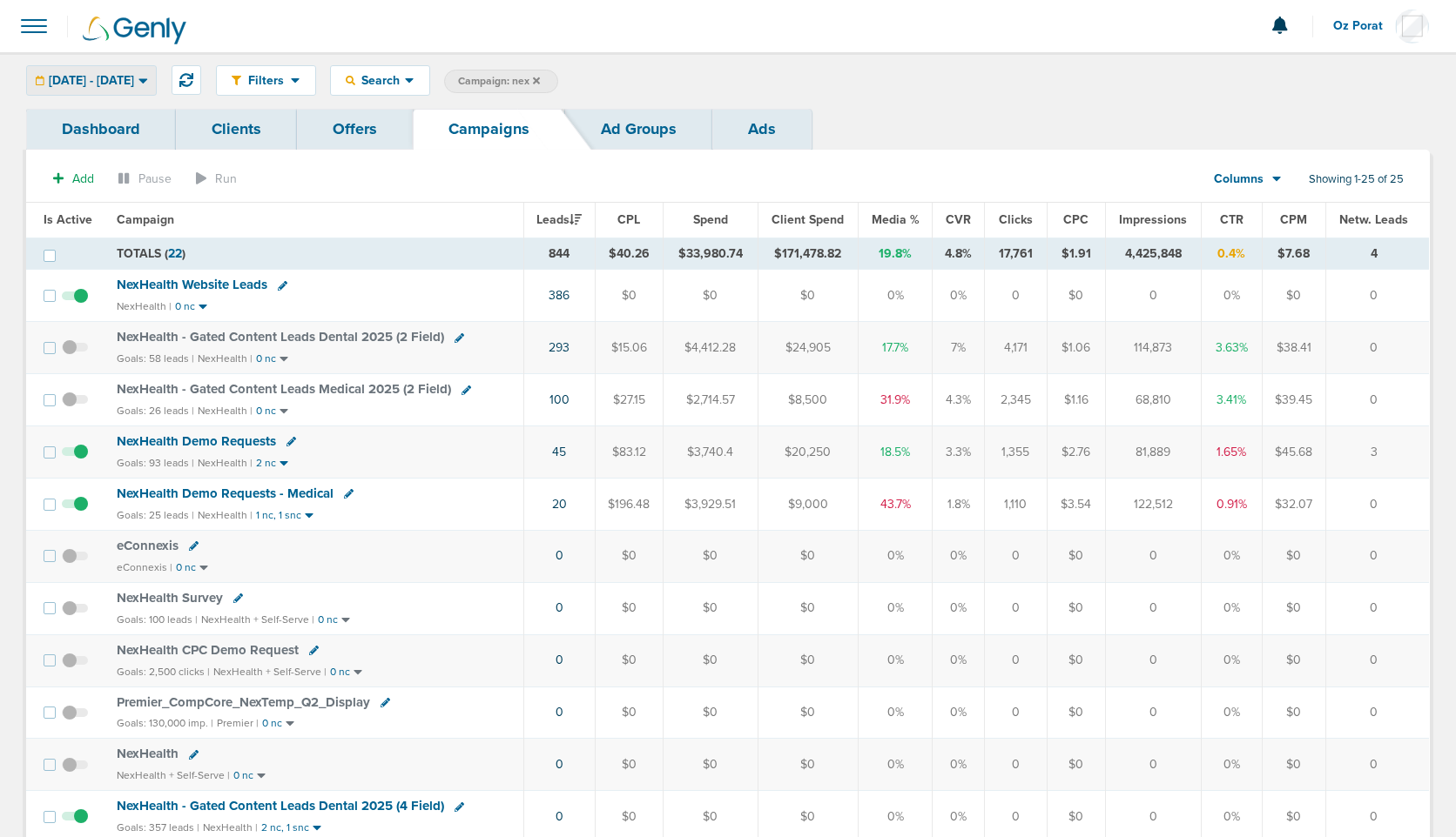
click at [132, 75] on span "05.01.2025 - 05.31.2025" at bounding box center [91, 80] width 85 height 12
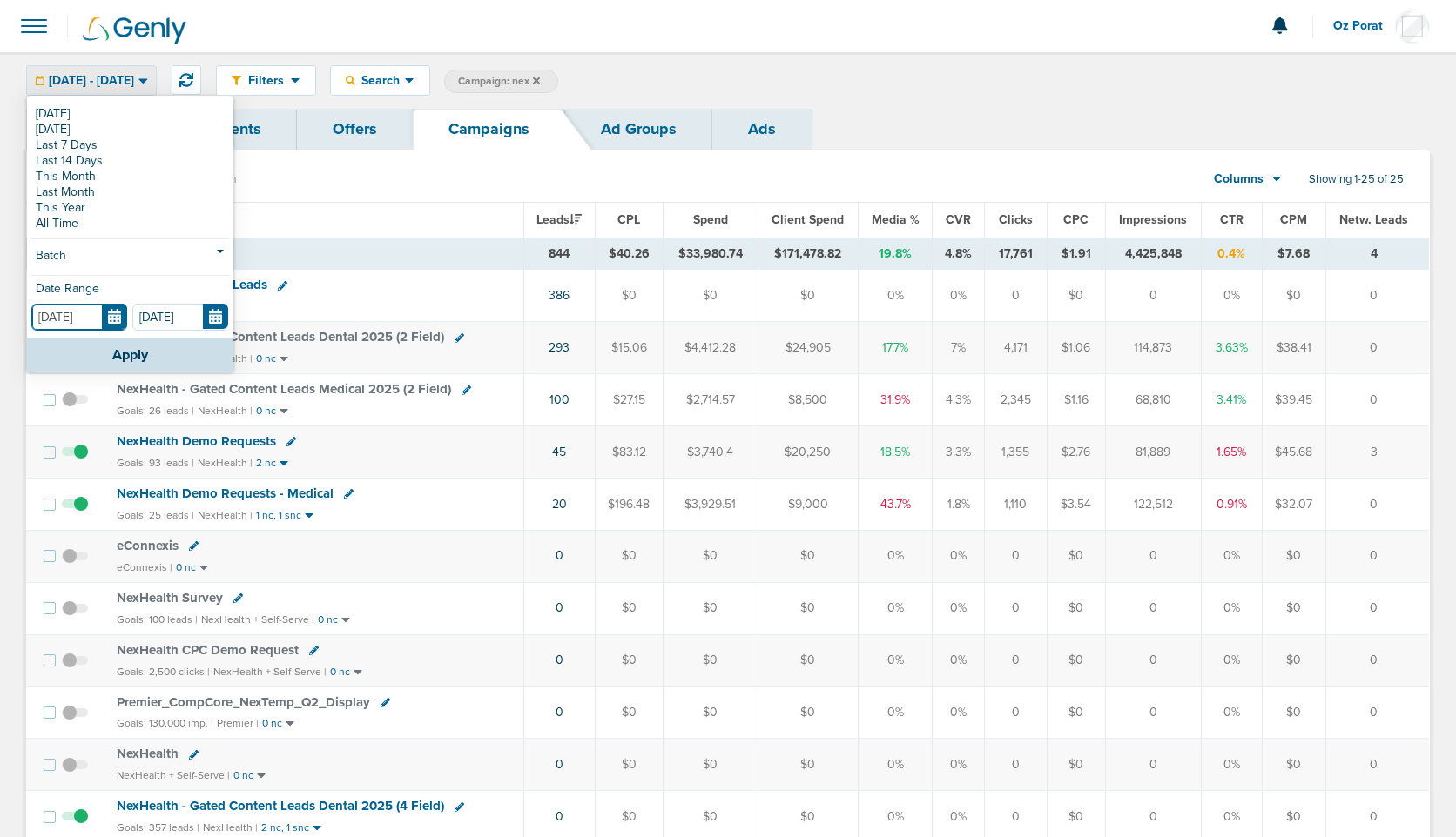
click at [118, 315] on input "05.01.2025" at bounding box center [79, 317] width 96 height 27
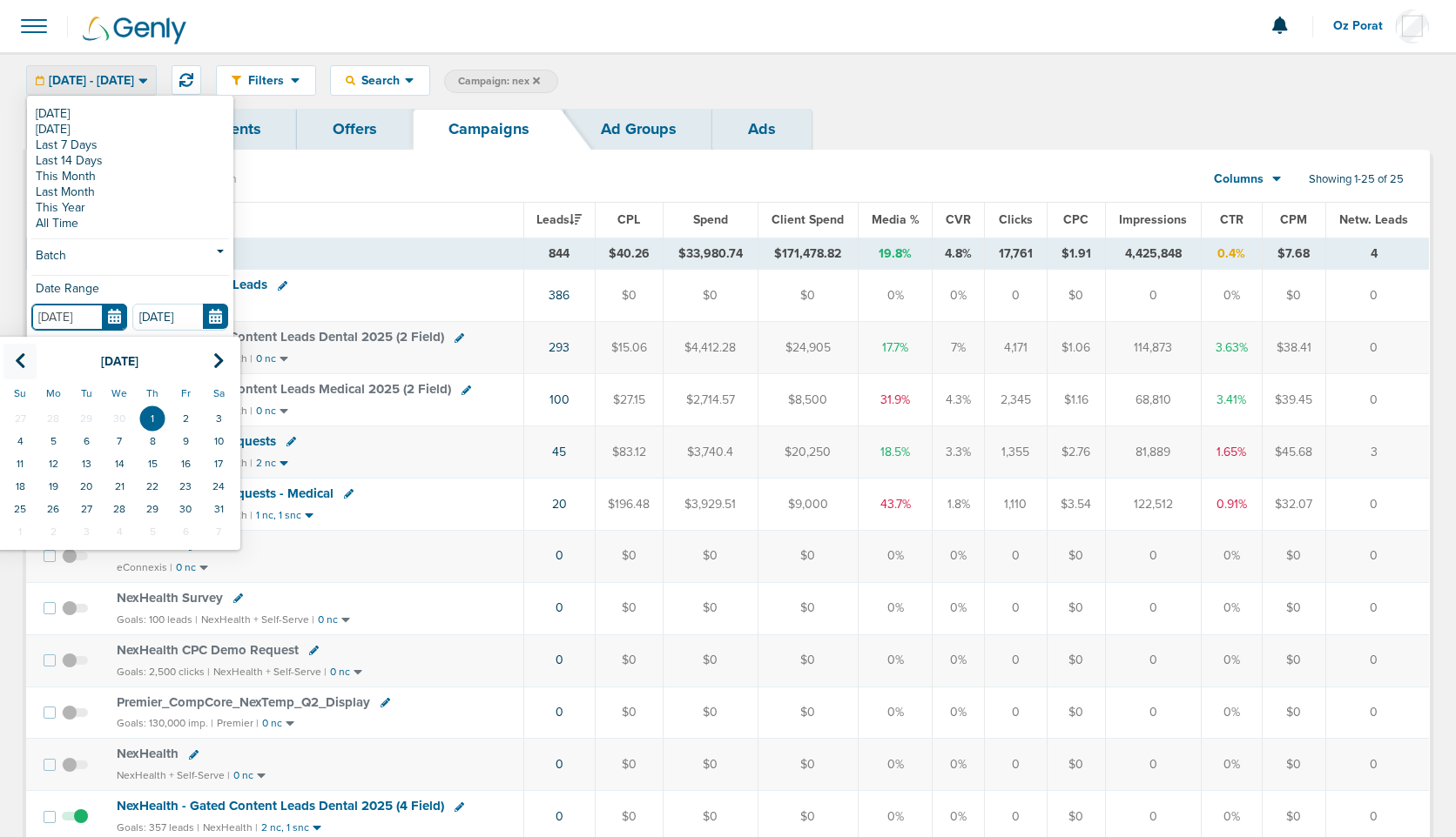
click at [22, 357] on icon at bounding box center [20, 361] width 11 height 17
click at [90, 416] on td "1" at bounding box center [86, 418] width 33 height 23
type input "04.01.2025"
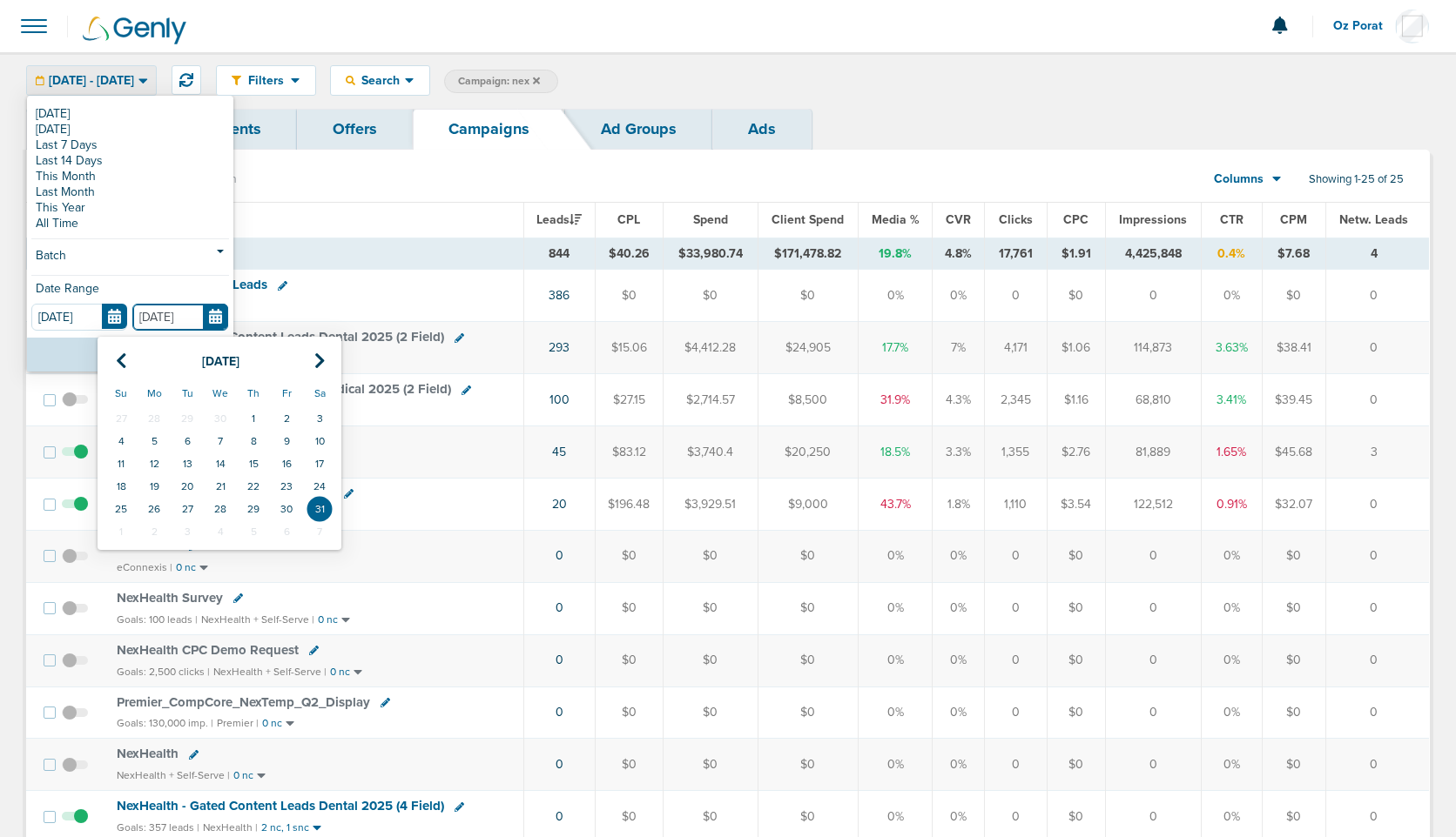
click at [221, 314] on input "05.31.2025" at bounding box center [180, 317] width 96 height 27
click at [130, 353] on th at bounding box center [120, 361] width 33 height 35
click at [231, 506] on td "30" at bounding box center [220, 509] width 33 height 23
type input "04.30.2025"
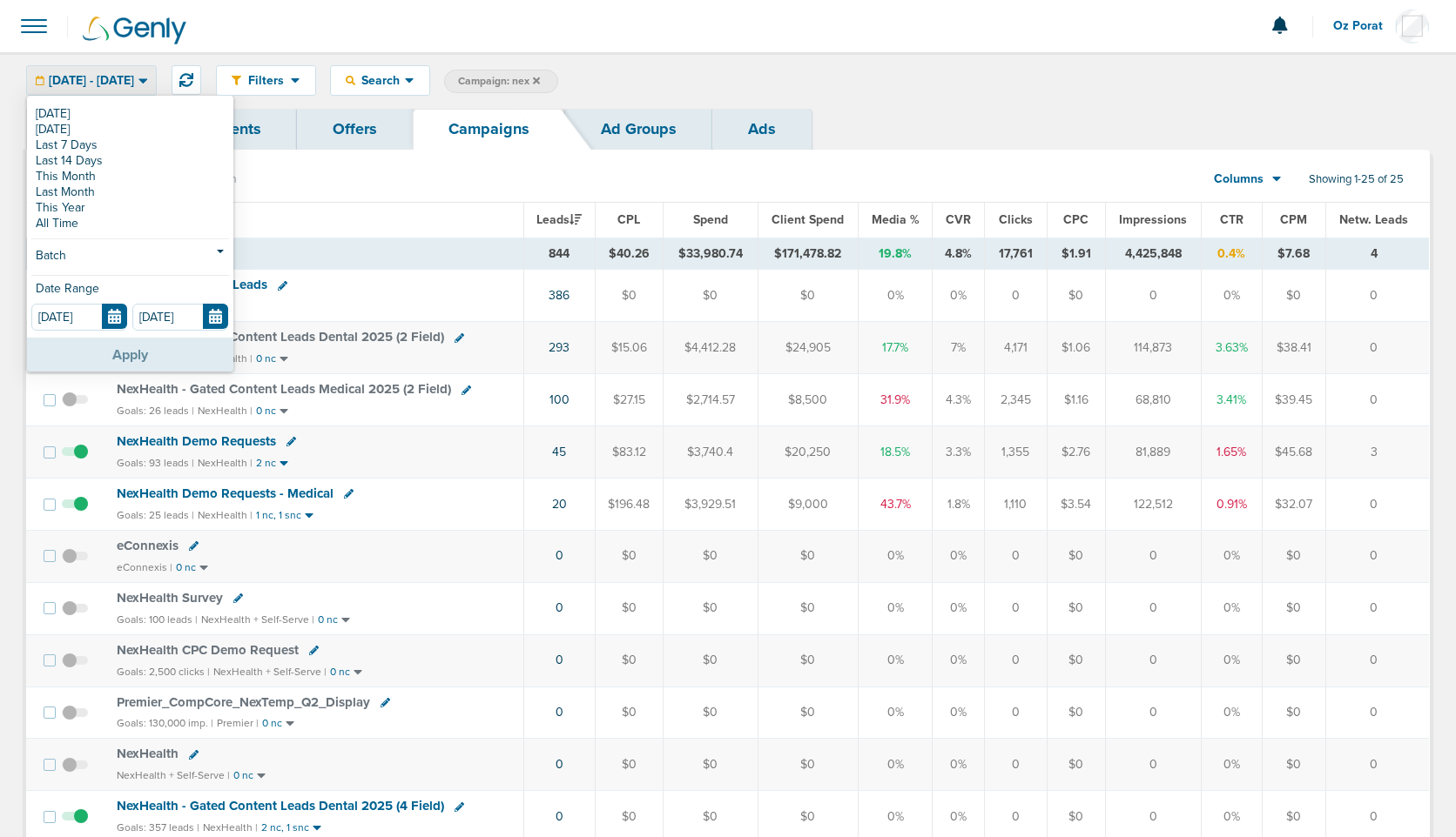
click at [132, 354] on button "Apply" at bounding box center [130, 354] width 206 height 34
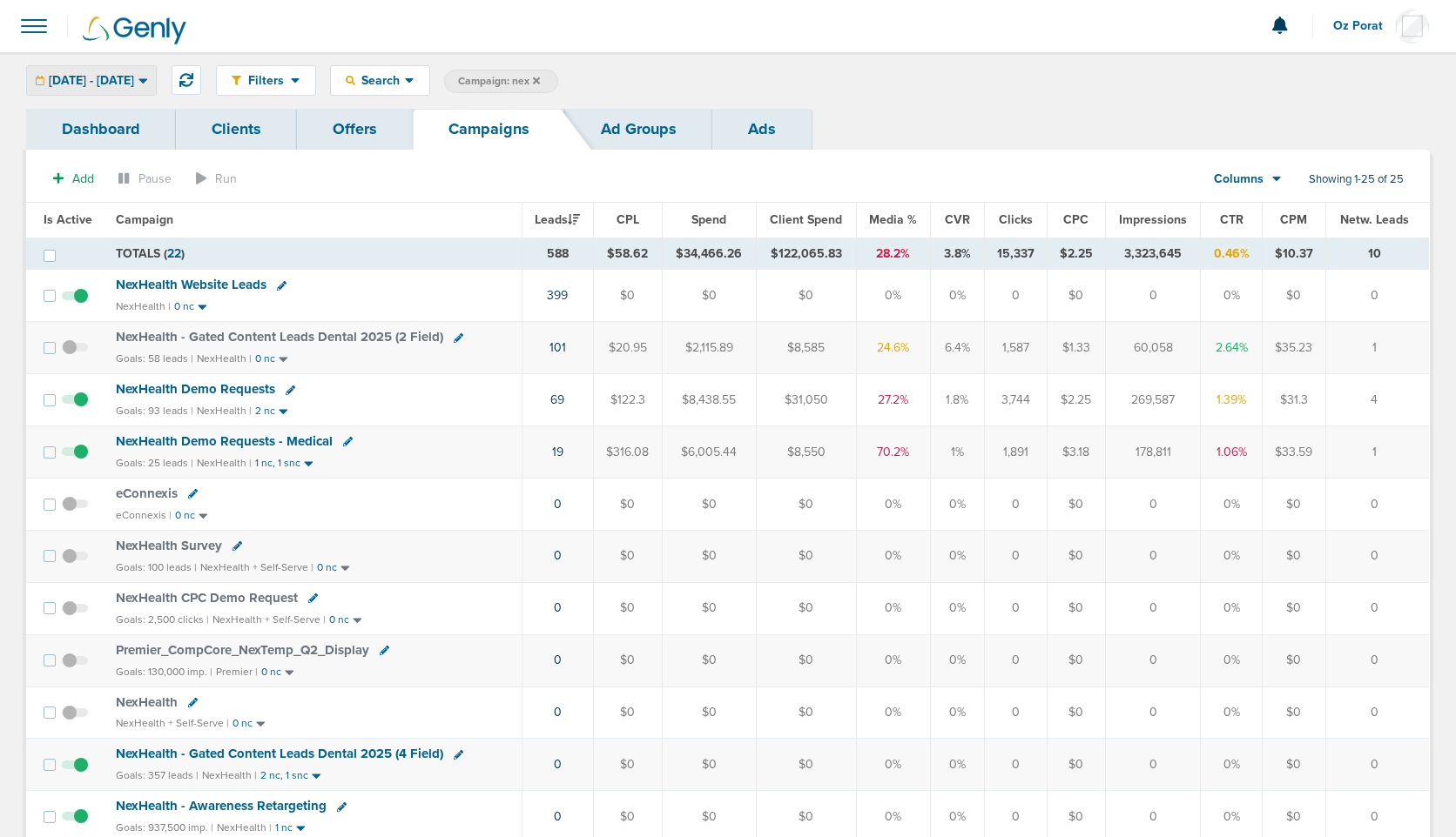
click at [134, 83] on span "04.01.2025 - 04.30.2025" at bounding box center [91, 80] width 85 height 12
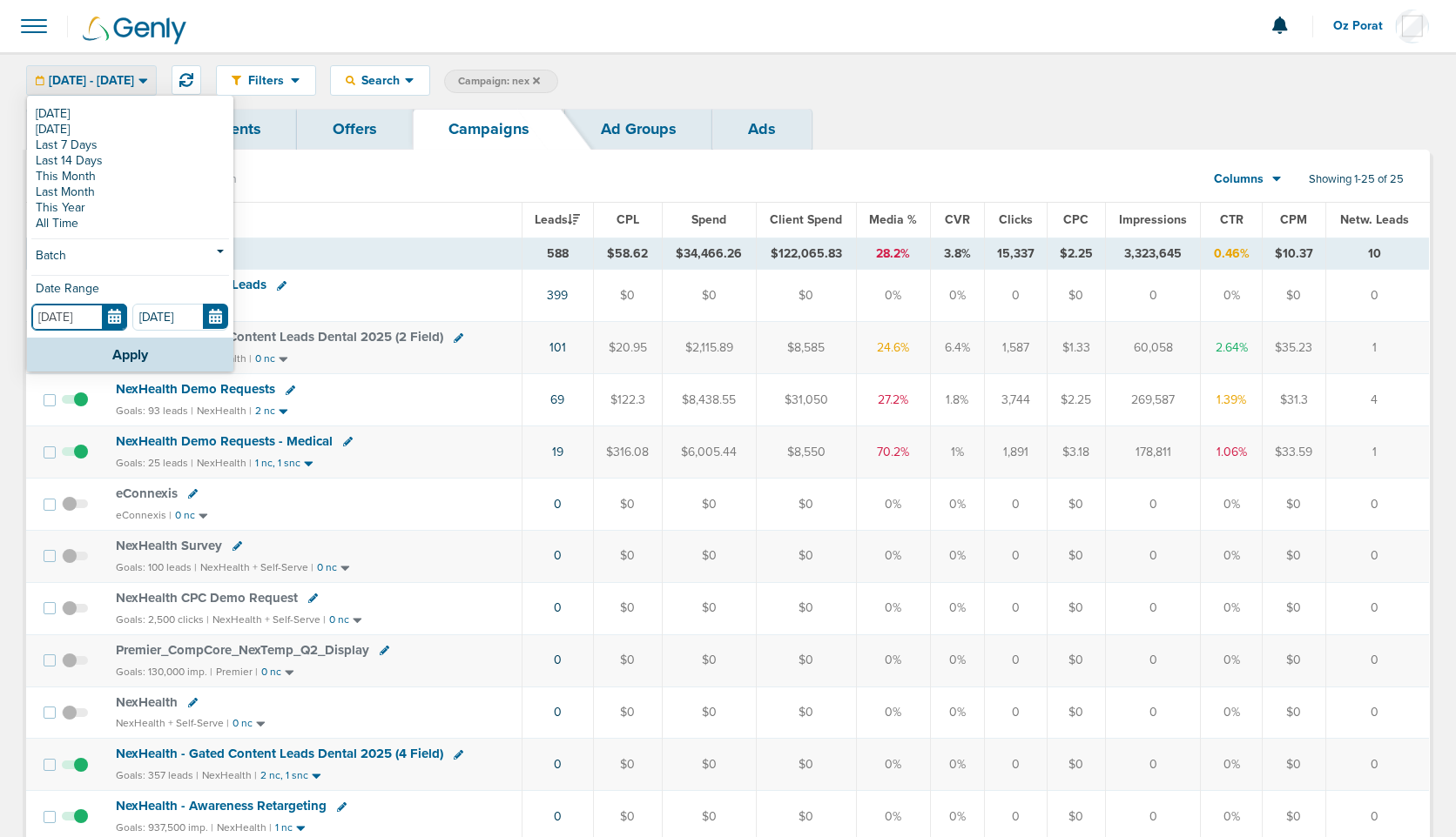
click at [116, 318] on input "04.01.2025" at bounding box center [79, 317] width 96 height 27
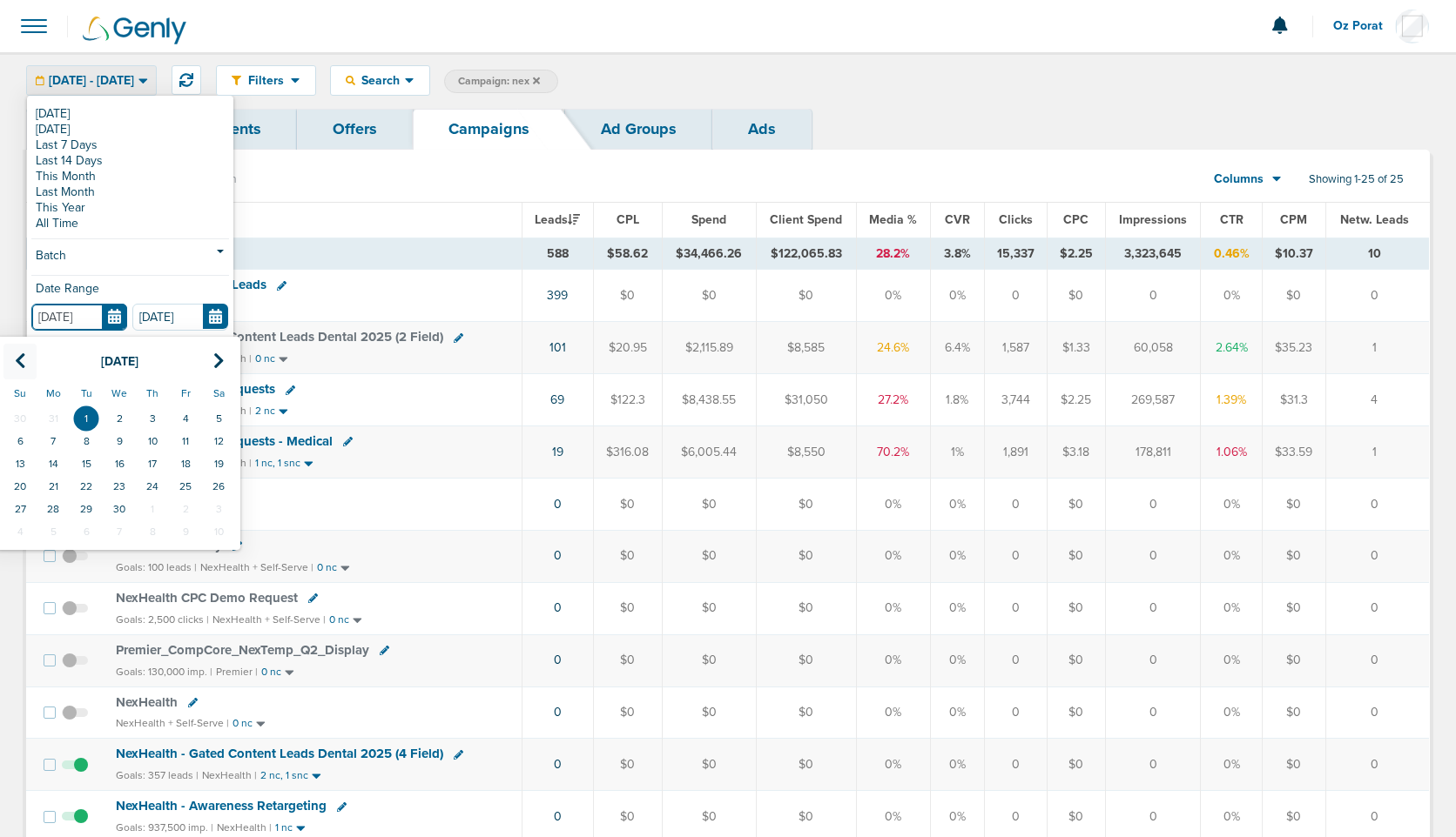
click at [22, 357] on icon at bounding box center [20, 361] width 11 height 17
click at [210, 411] on td "1" at bounding box center [218, 418] width 33 height 23
type input "03.01.2025"
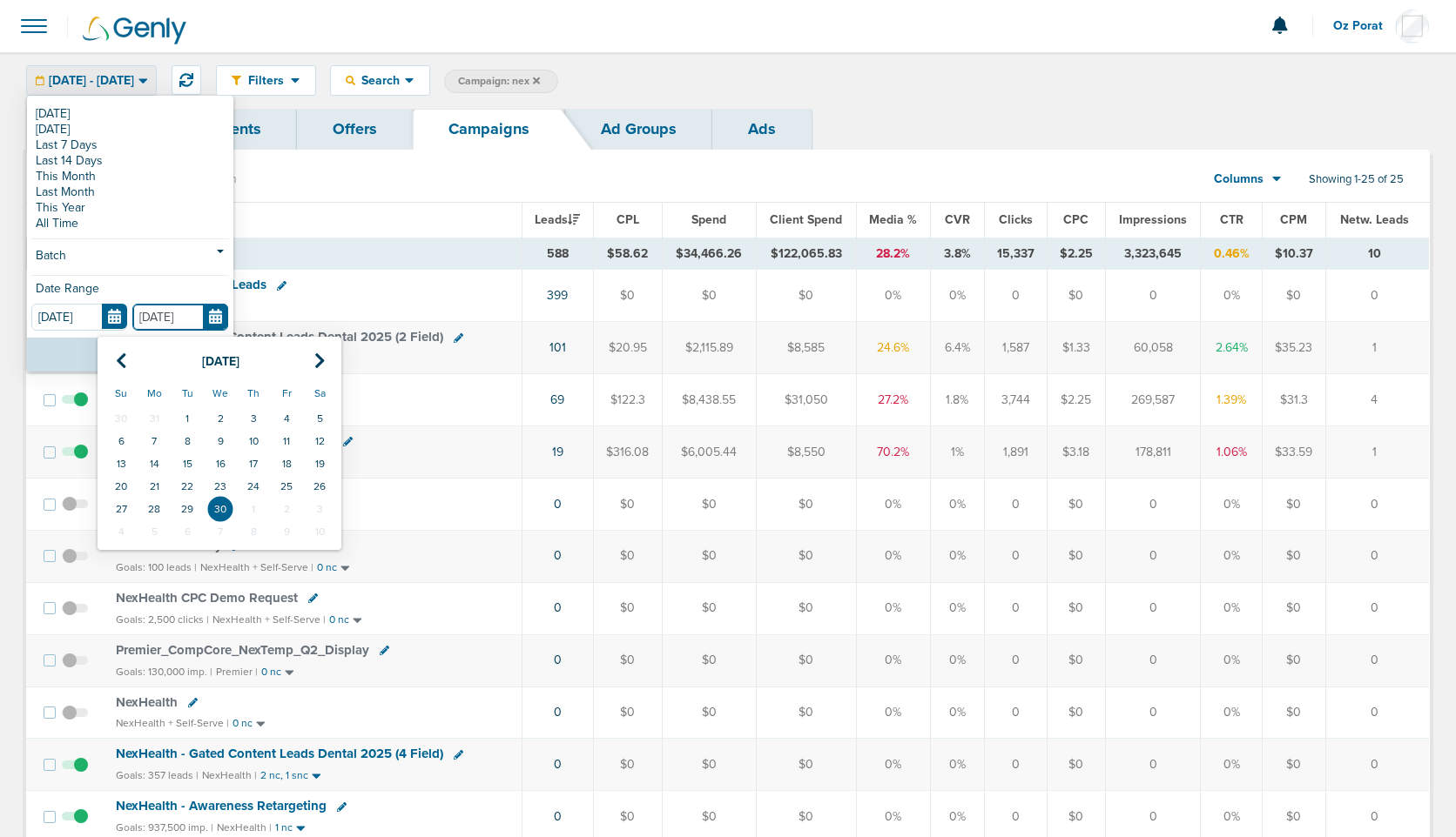
click at [214, 318] on input "04.30.2025" at bounding box center [180, 317] width 96 height 27
click at [117, 362] on icon at bounding box center [121, 361] width 11 height 17
click at [152, 524] on td "31" at bounding box center [154, 532] width 33 height 23
type input "03.31.2025"
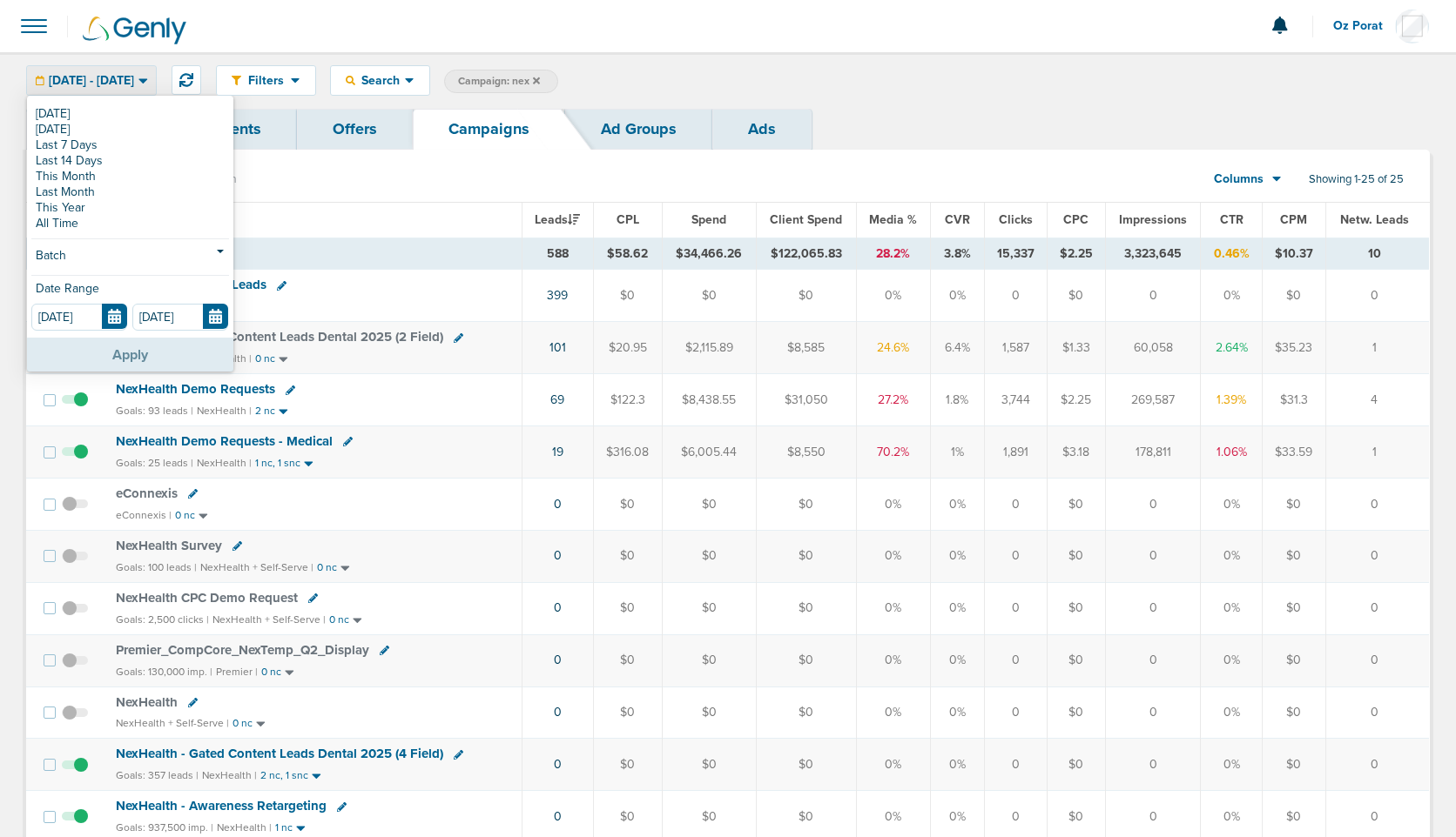
click at [126, 349] on button "Apply" at bounding box center [130, 354] width 206 height 34
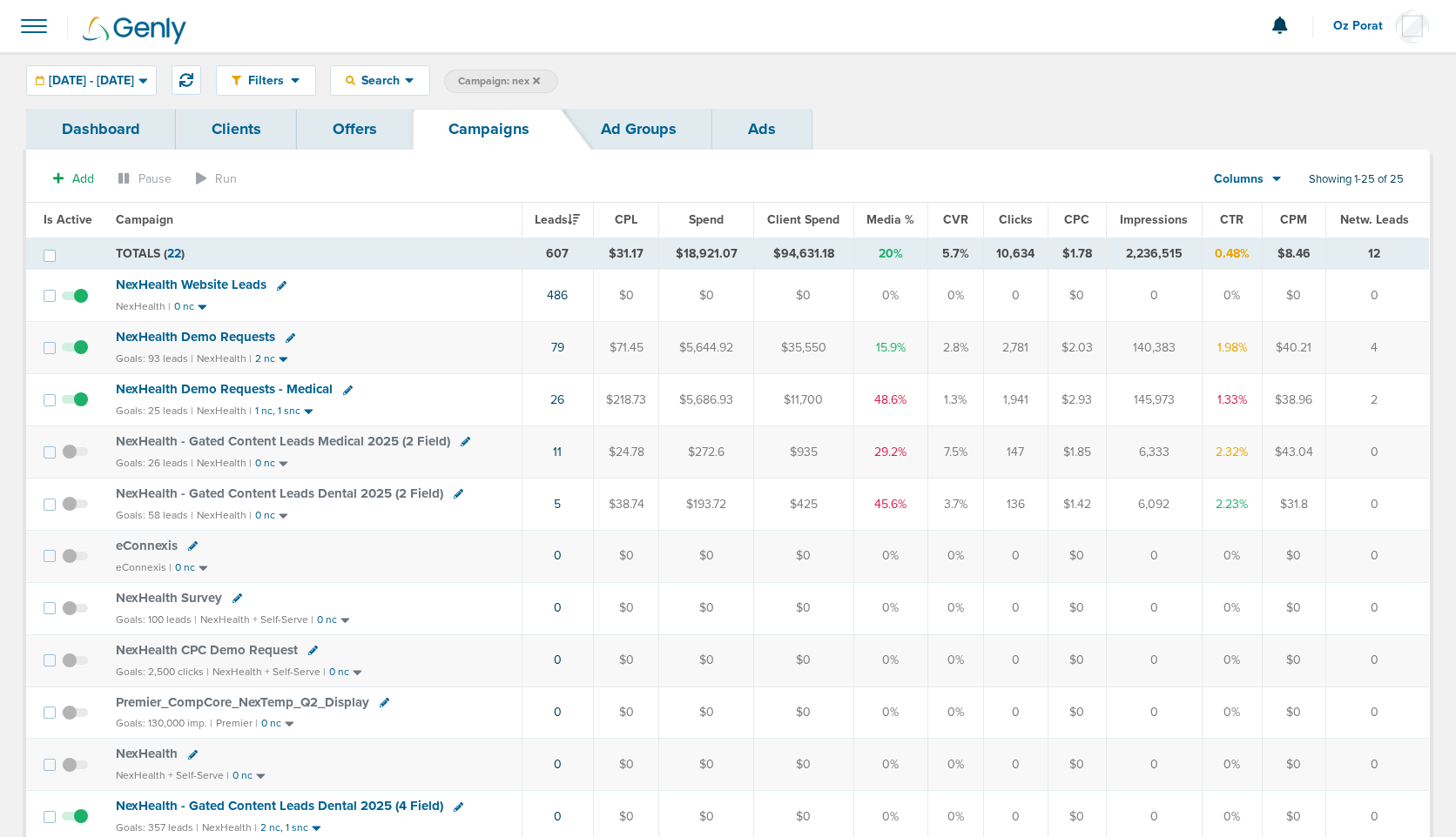
click at [1260, 172] on span "Columns" at bounding box center [1239, 180] width 50 height 17
click at [1254, 227] on link "Sales Performance" at bounding box center [1287, 230] width 174 height 22
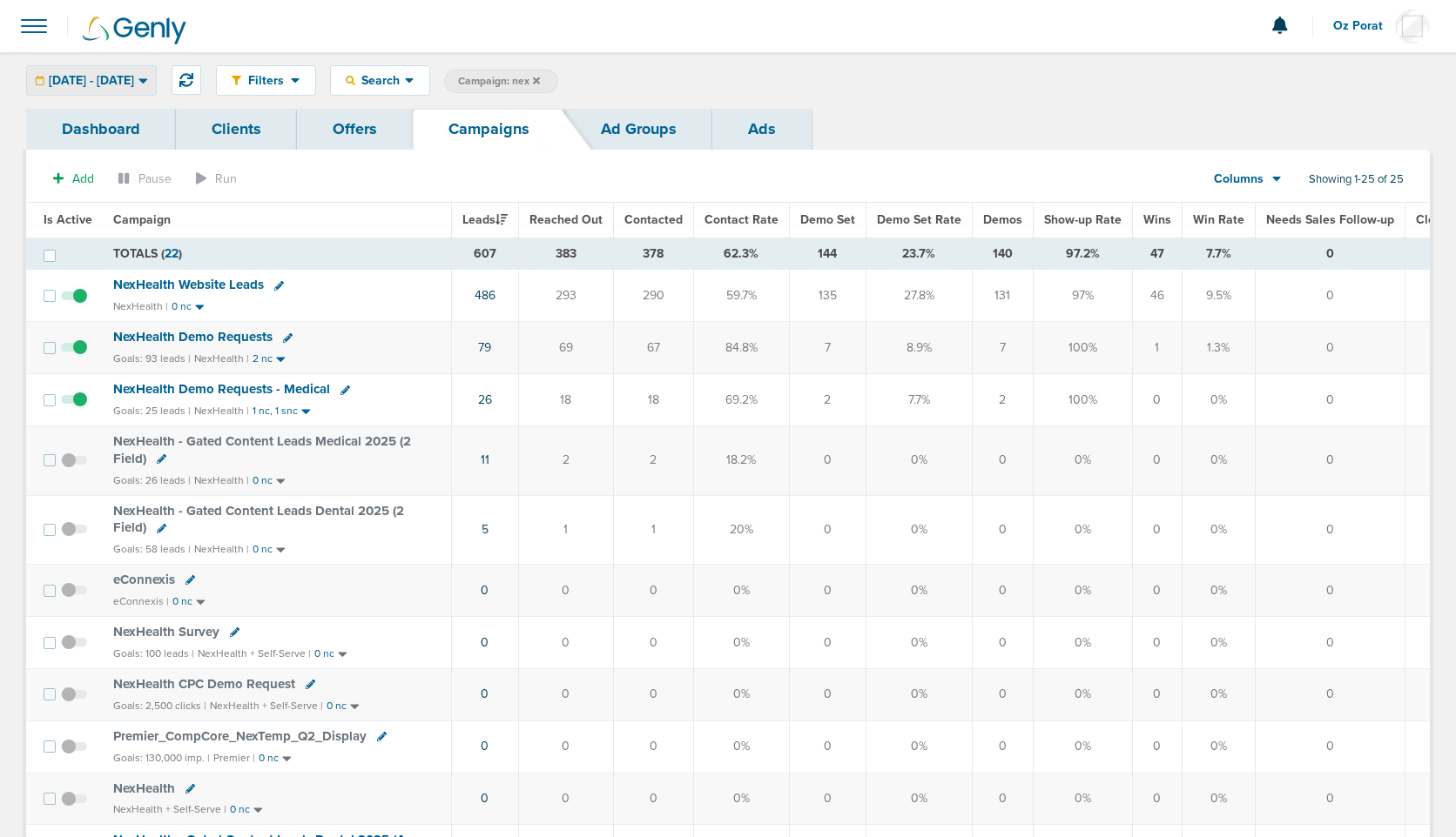
click at [134, 75] on span "03.01.2025 - 03.31.2025" at bounding box center [91, 80] width 85 height 12
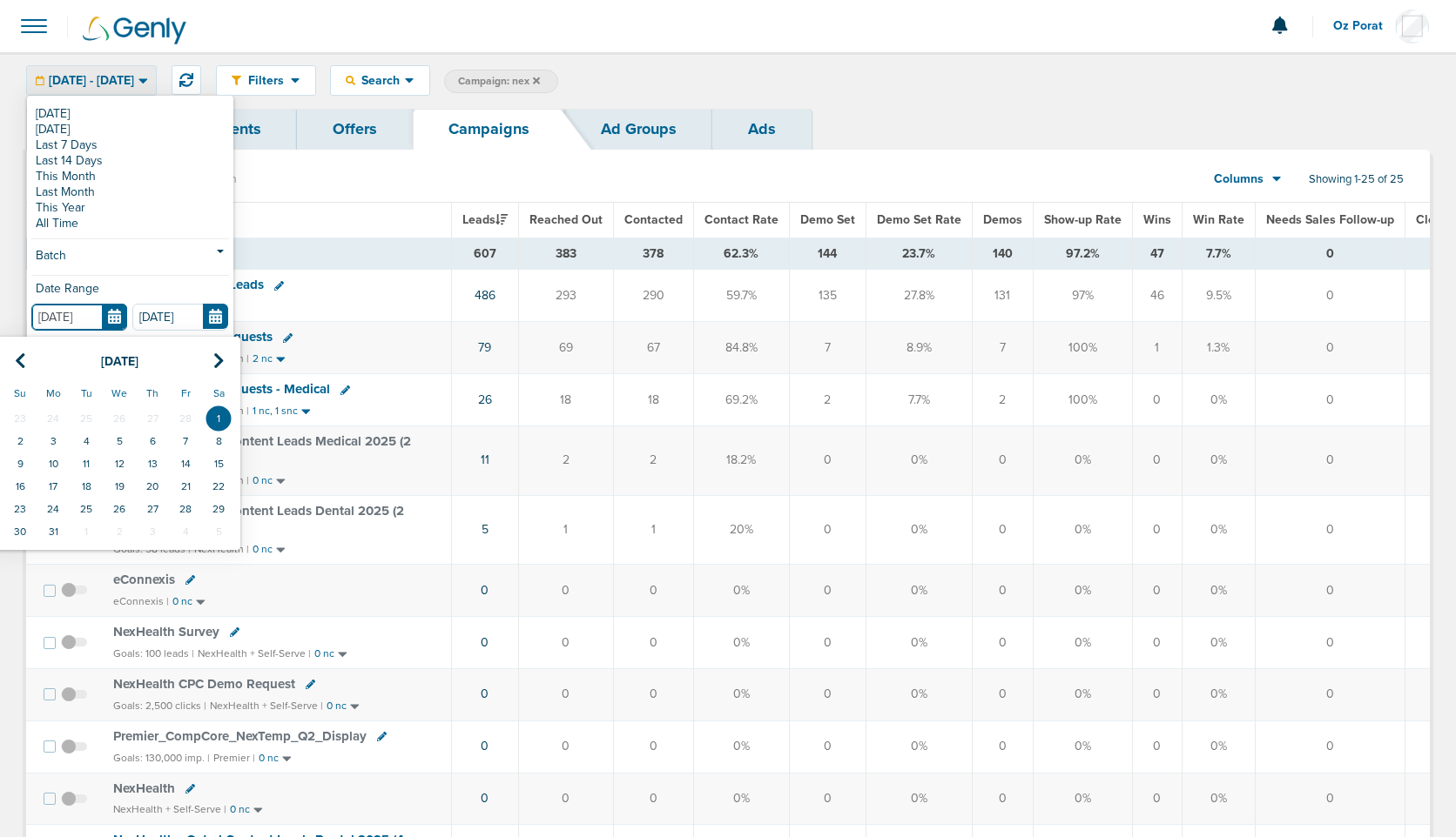
click at [112, 318] on input "03.01.2025" at bounding box center [79, 317] width 96 height 27
click at [21, 355] on icon at bounding box center [20, 361] width 11 height 17
click at [220, 414] on td "1" at bounding box center [218, 418] width 33 height 23
type input "02.01.2025"
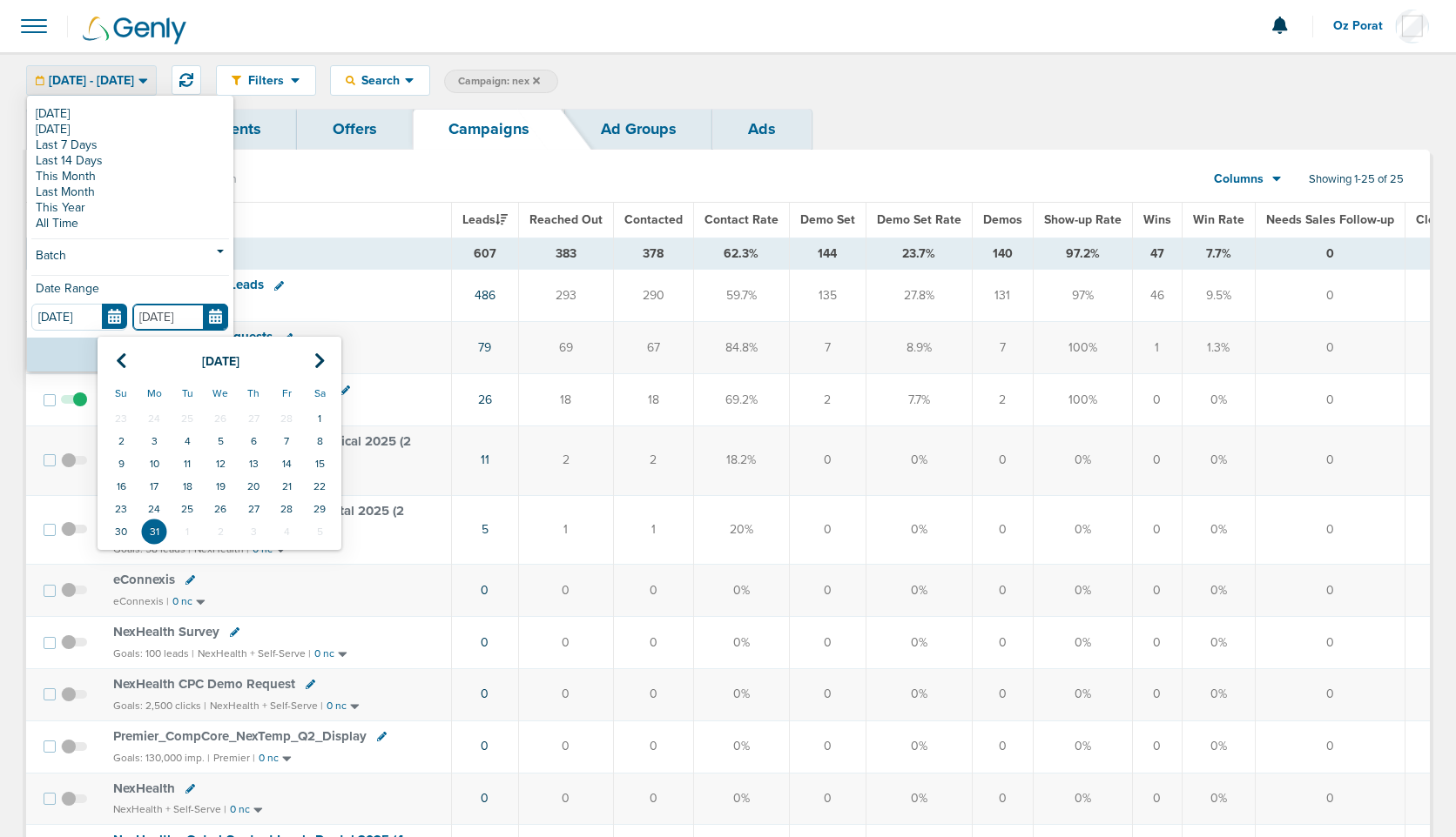
click at [212, 318] on input "03.31.2025" at bounding box center [180, 317] width 96 height 27
click at [121, 354] on icon at bounding box center [121, 361] width 11 height 17
click at [287, 505] on td "28" at bounding box center [286, 509] width 33 height 23
type input "02.28.2025"
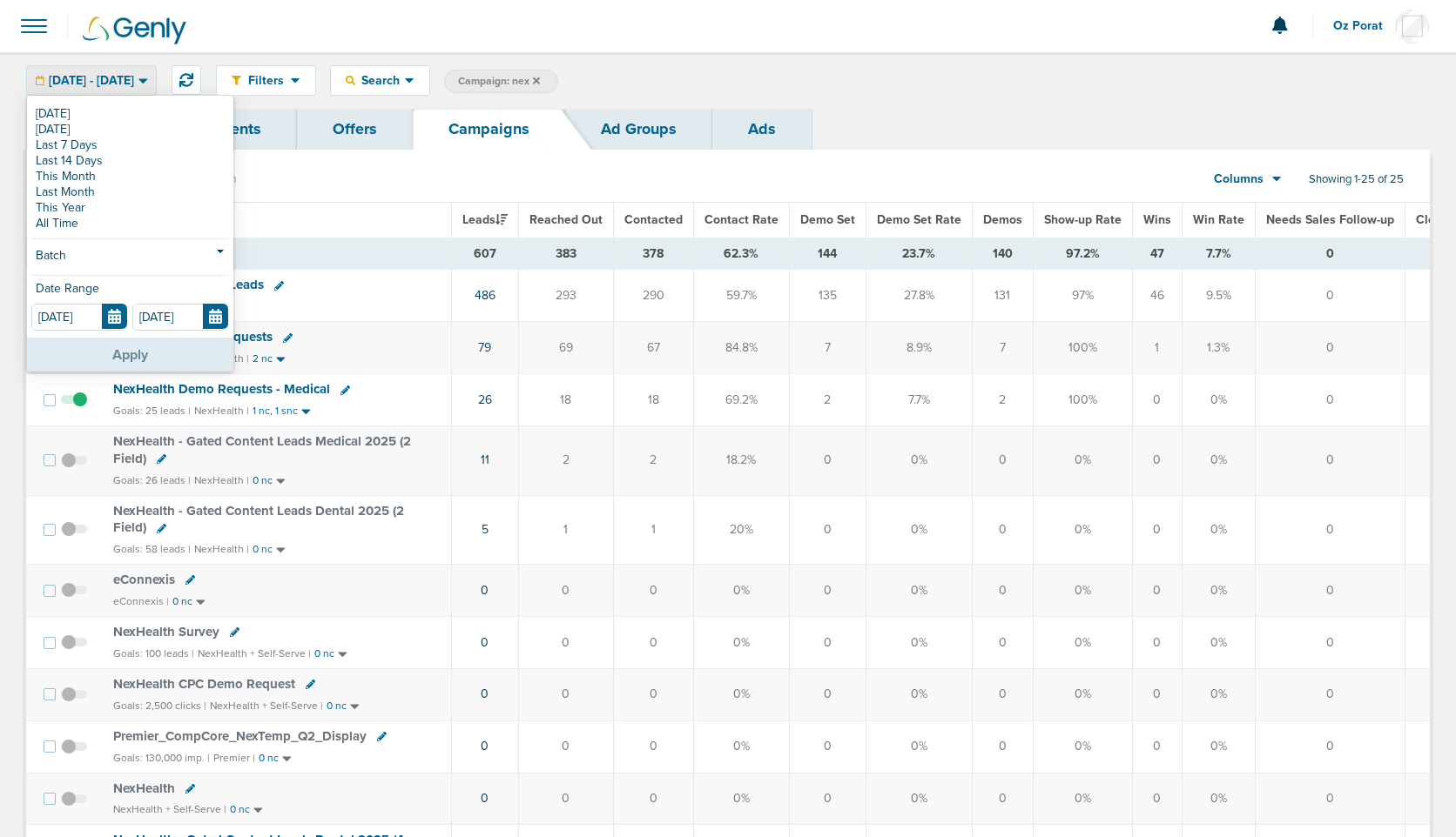
click at [131, 348] on button "Apply" at bounding box center [130, 354] width 206 height 34
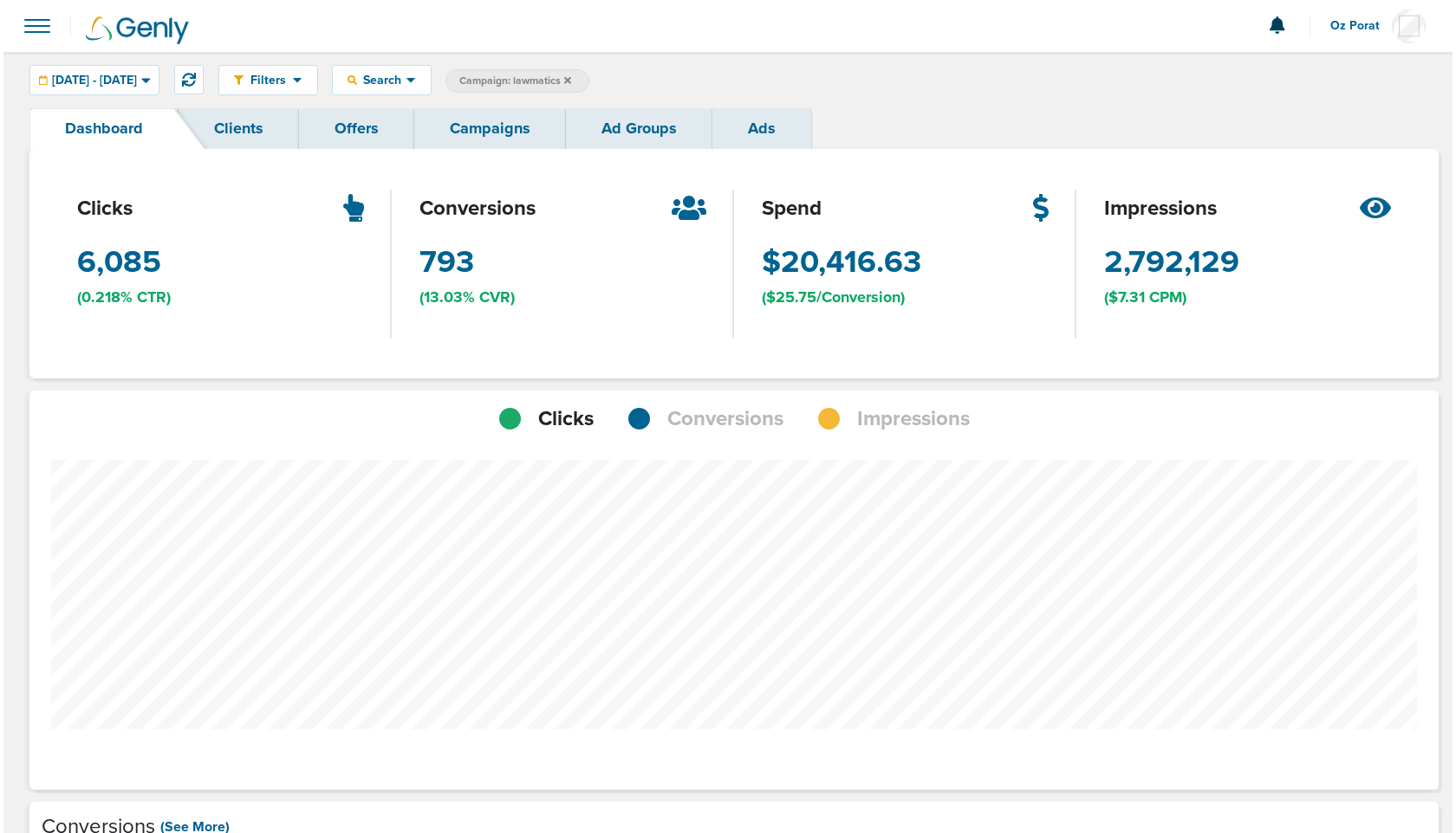
scroll to position [1349, 1397]
click at [480, 136] on link "Campaigns" at bounding box center [486, 128] width 151 height 41
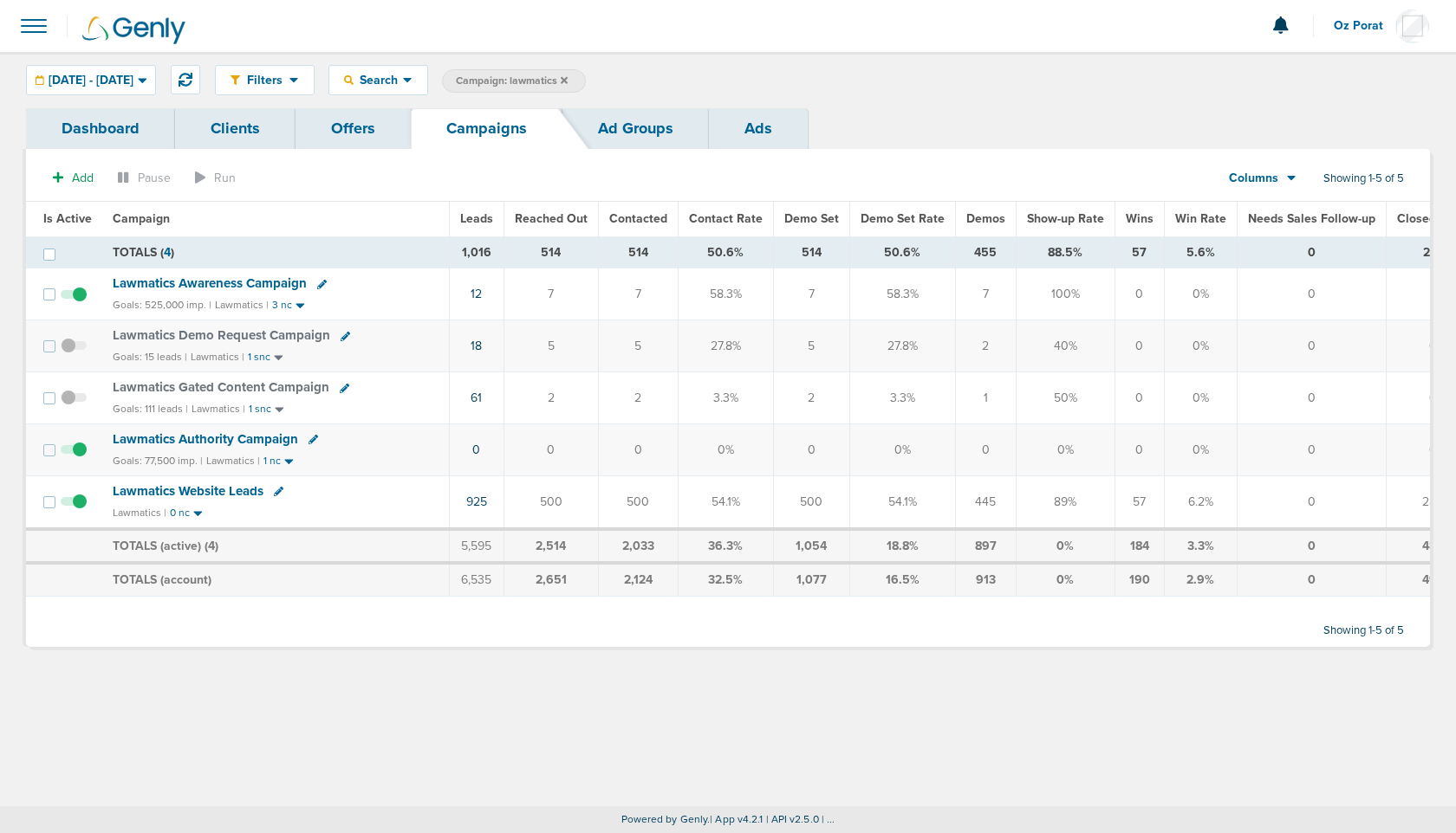
click at [133, 79] on span "05.01.2025 - 08.27.2025" at bounding box center [90, 80] width 85 height 12
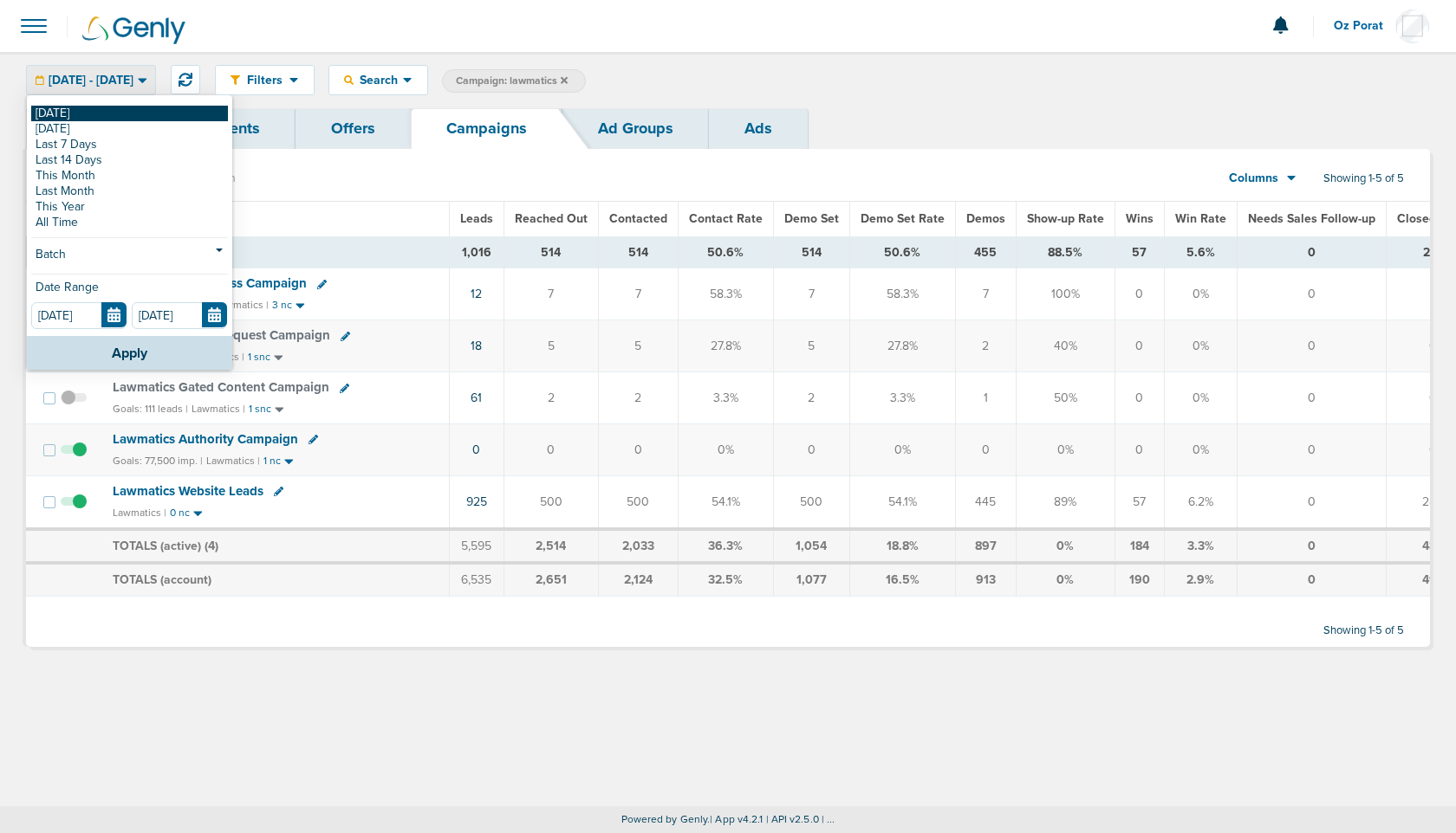
click at [106, 114] on link "[DATE]" at bounding box center [129, 113] width 197 height 15
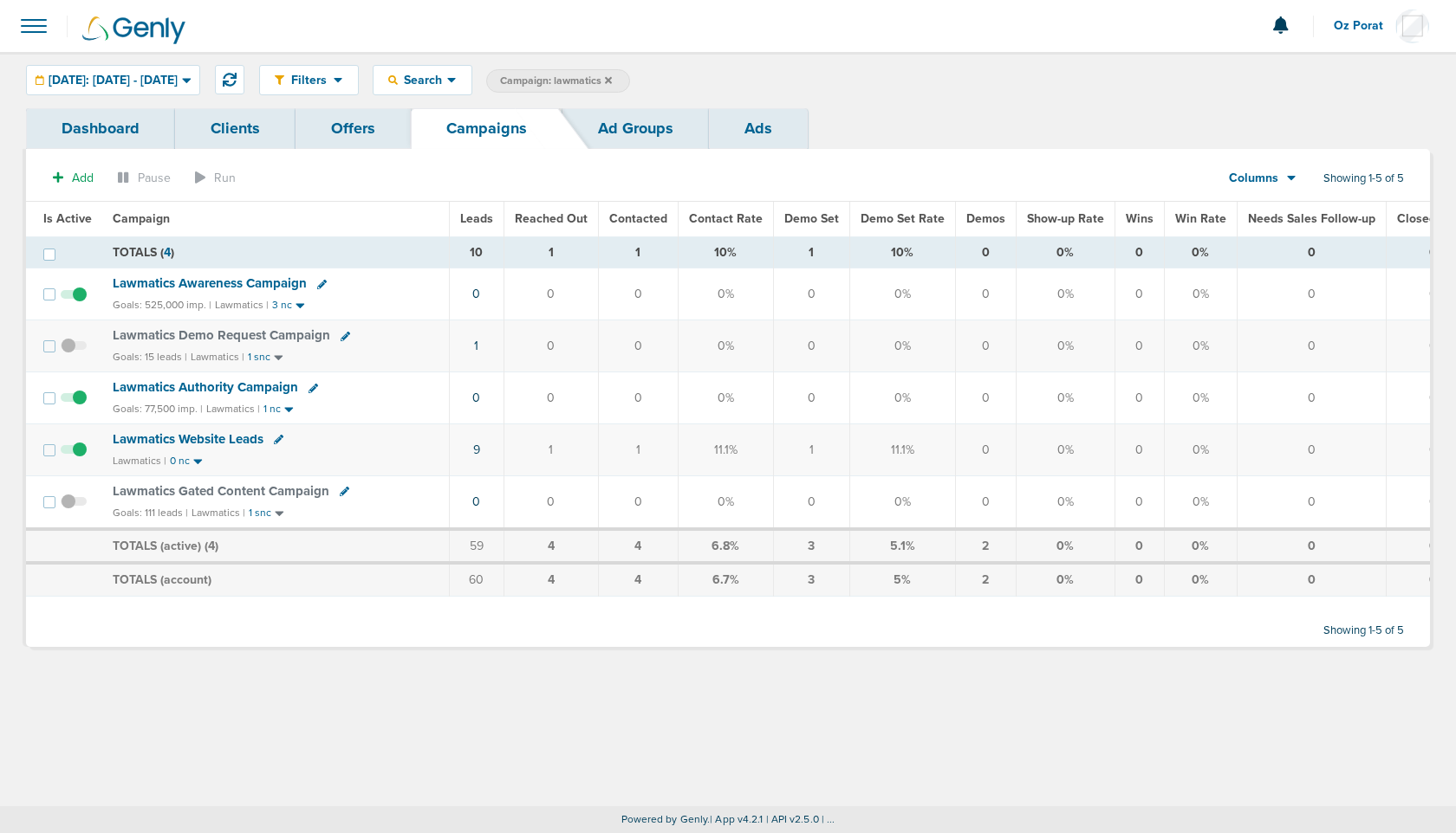
click at [612, 76] on icon at bounding box center [608, 80] width 7 height 10
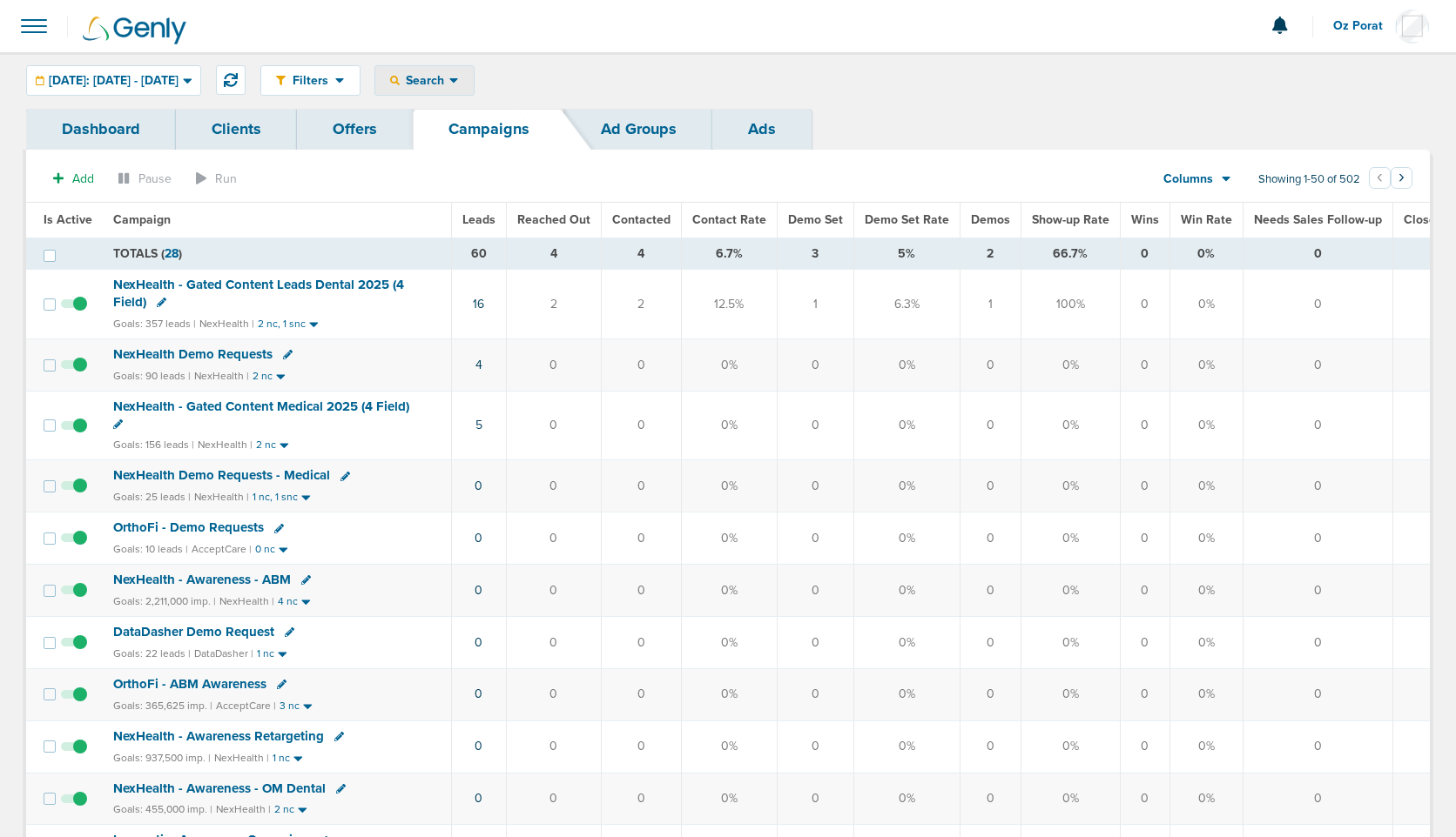
click at [459, 86] on icon at bounding box center [454, 80] width 10 height 14
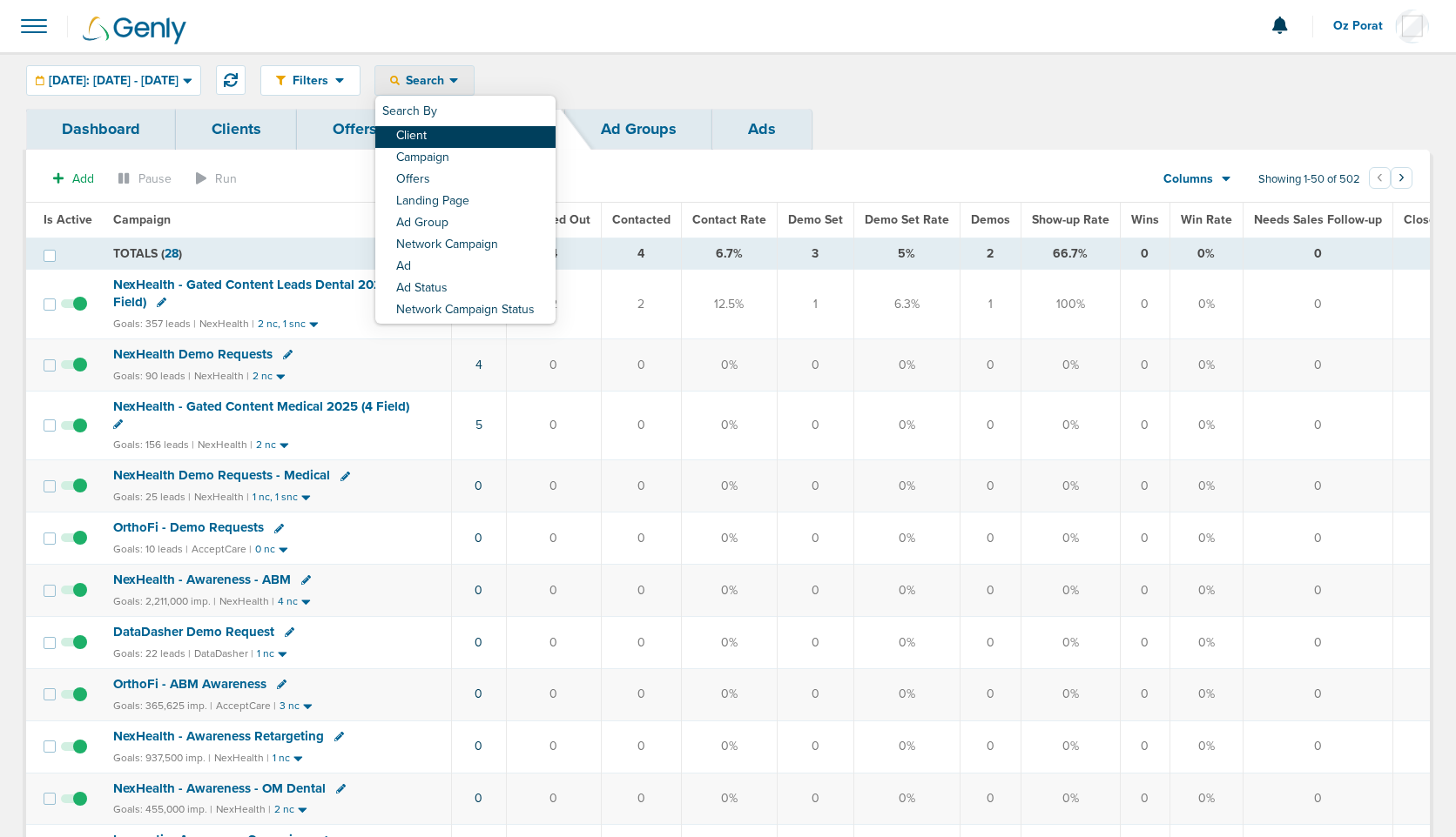
click at [489, 139] on link "Client" at bounding box center [466, 137] width 181 height 22
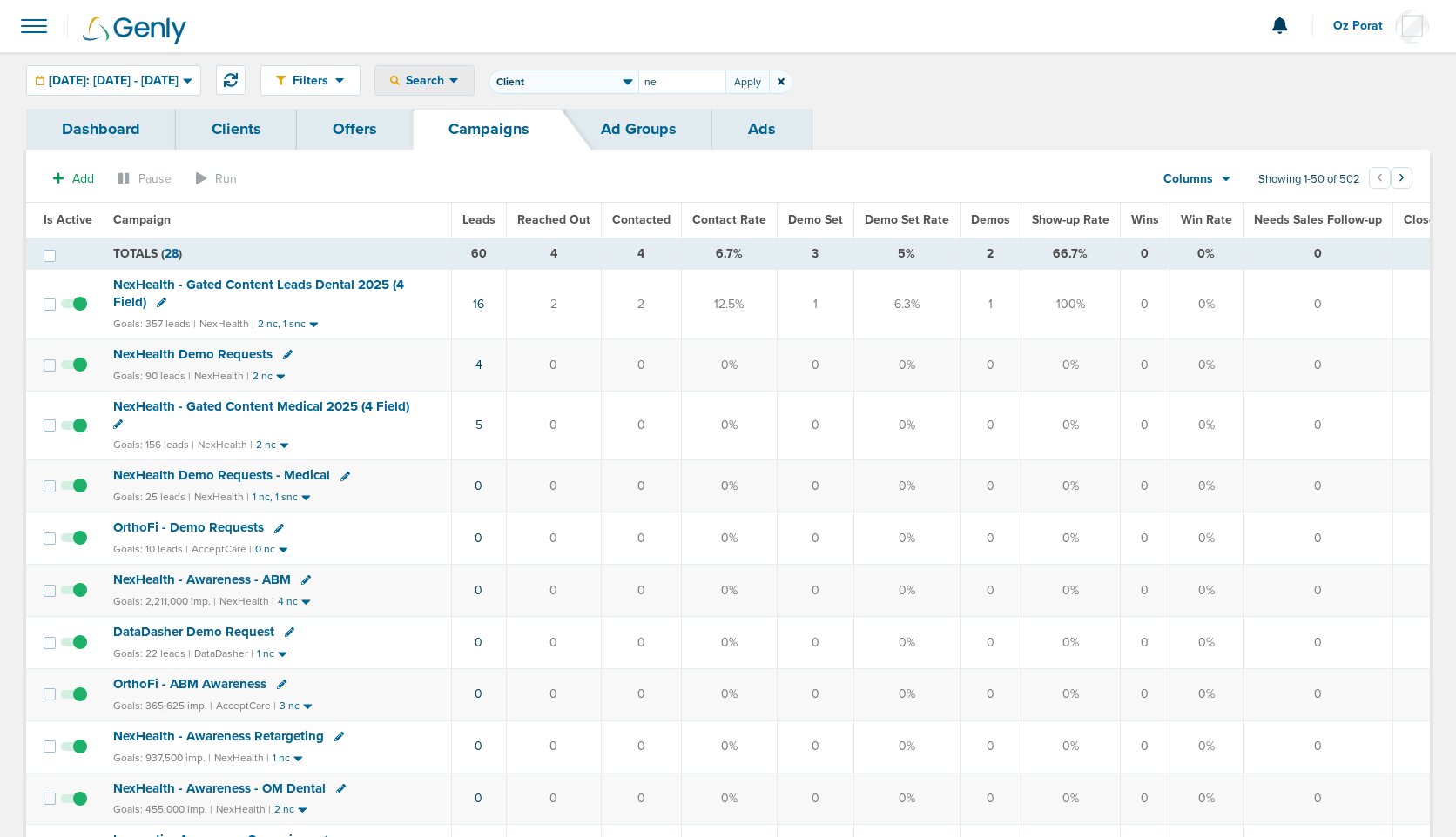
type input "n"
type input "law"
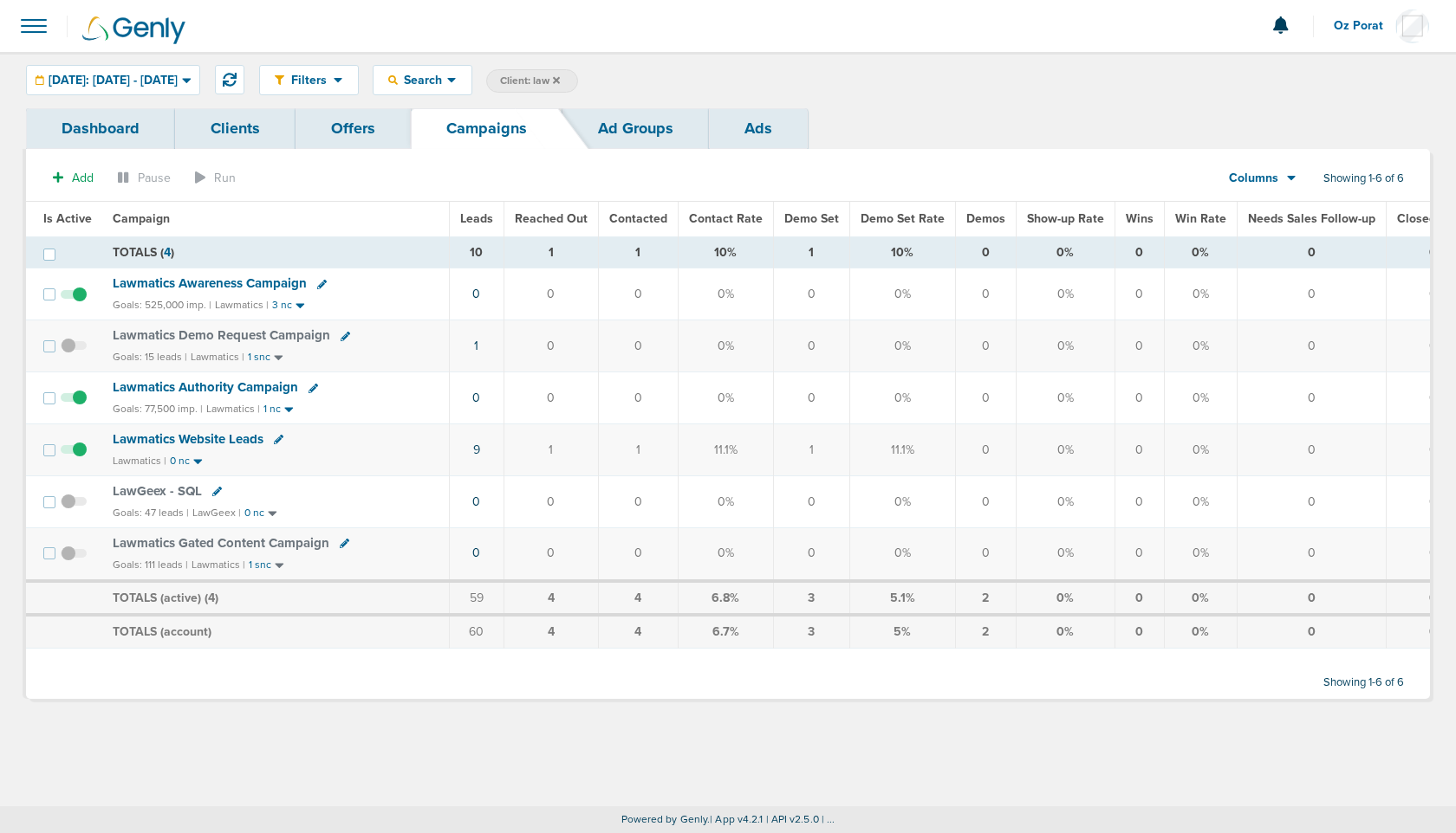
click at [138, 77] on span "[DATE]: [DATE] - [DATE]" at bounding box center [113, 80] width 129 height 12
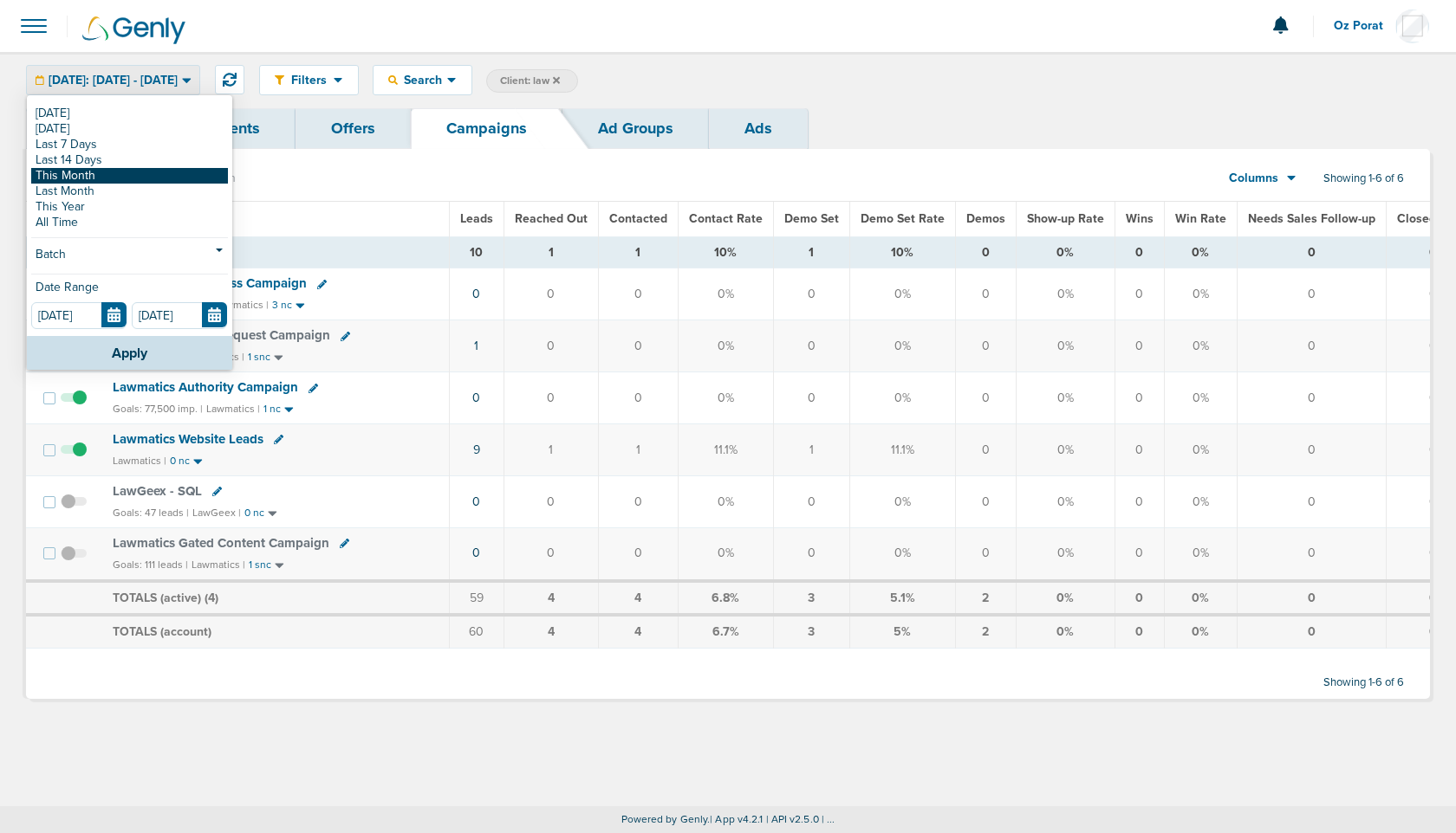
click at [94, 168] on link "This Month" at bounding box center [129, 176] width 197 height 15
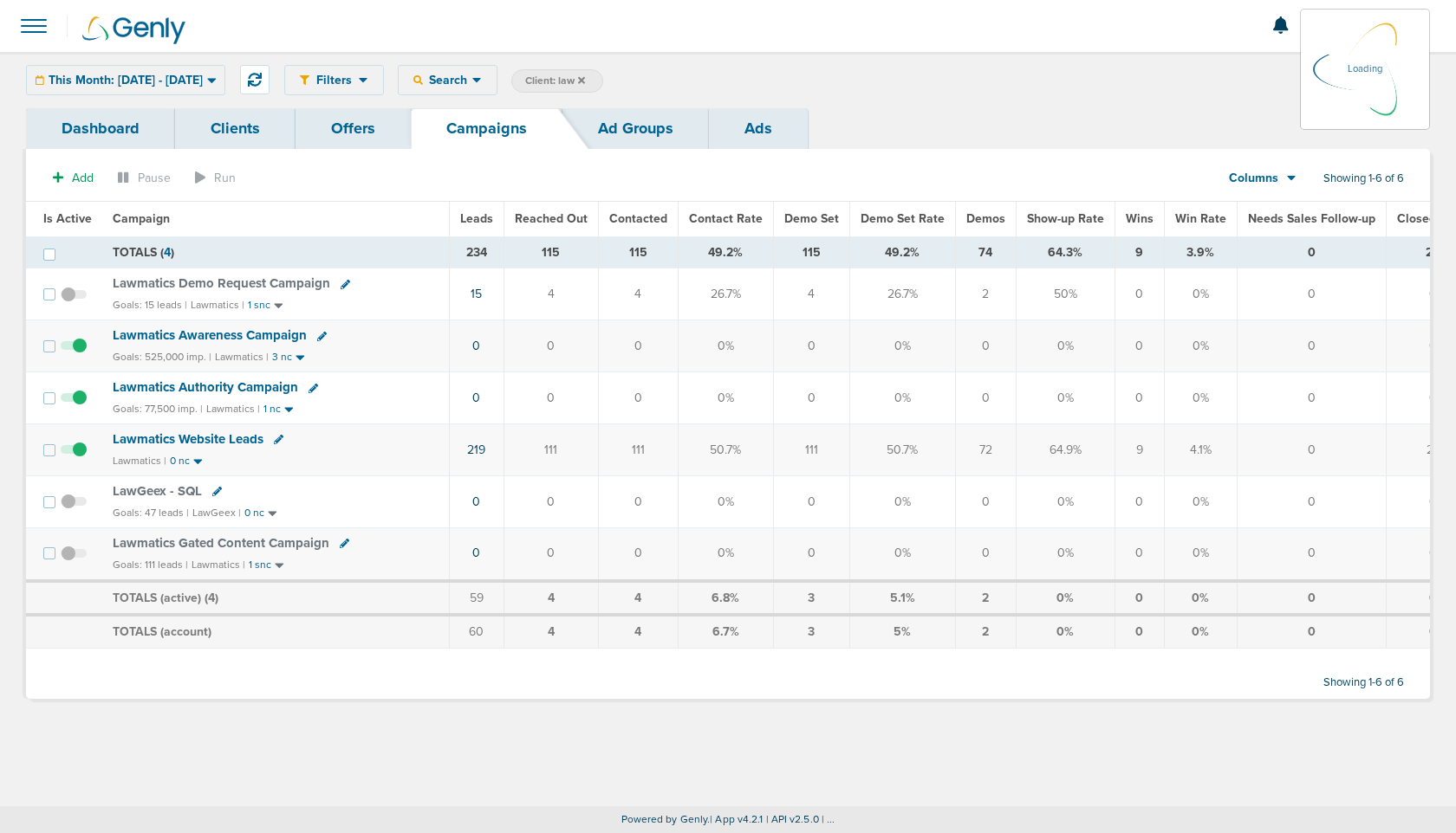
click at [1267, 172] on div "Columns Media Stats Sales Performance Custom" at bounding box center [1263, 178] width 122 height 33
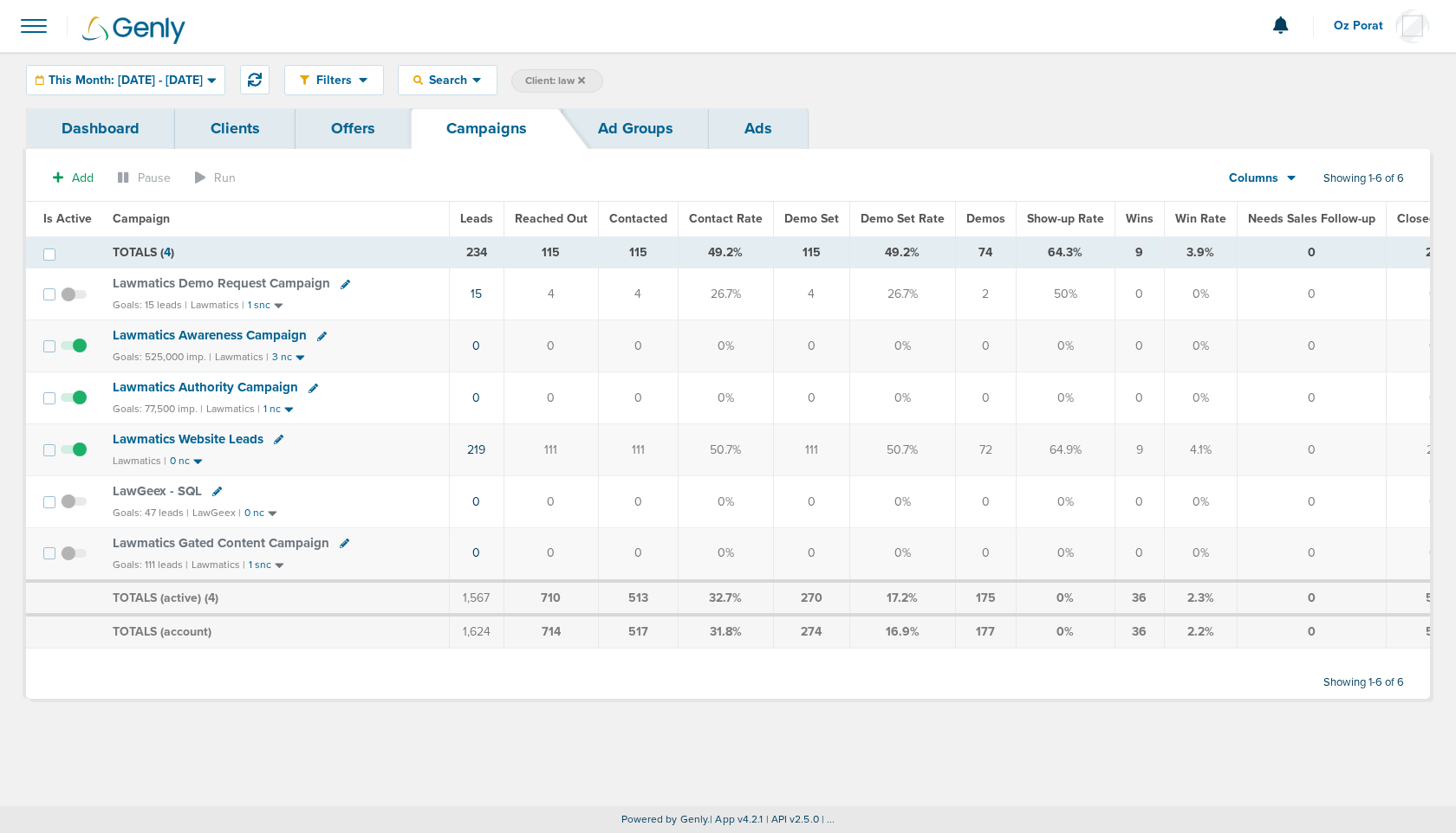
click at [1280, 178] on div "Columns" at bounding box center [1252, 179] width 76 height 17
click at [1286, 208] on link "Media Stats" at bounding box center [1301, 208] width 173 height 22
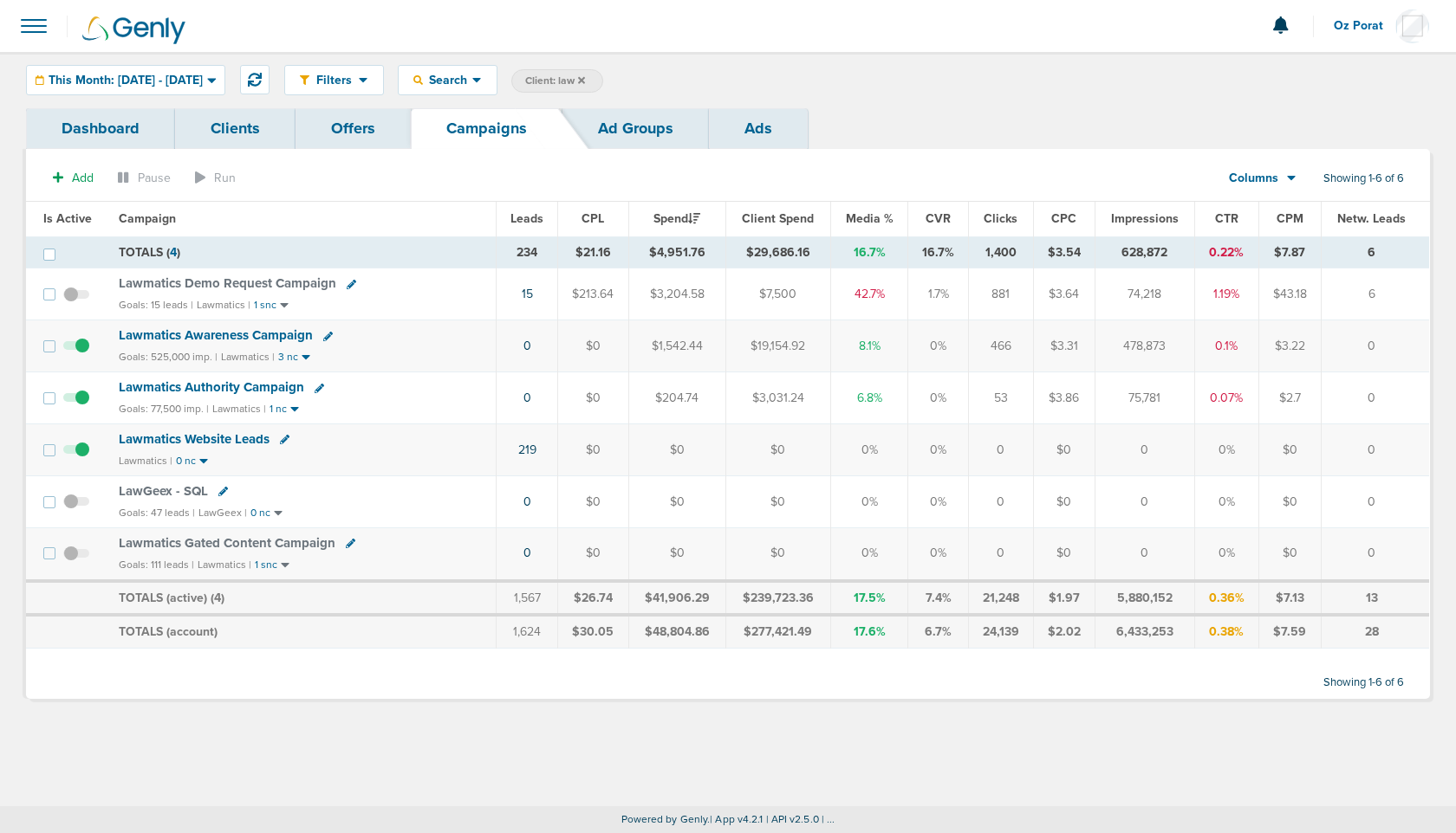
click at [1288, 170] on icon at bounding box center [1291, 177] width 10 height 14
click at [1276, 220] on link "Sales Performance" at bounding box center [1301, 229] width 173 height 22
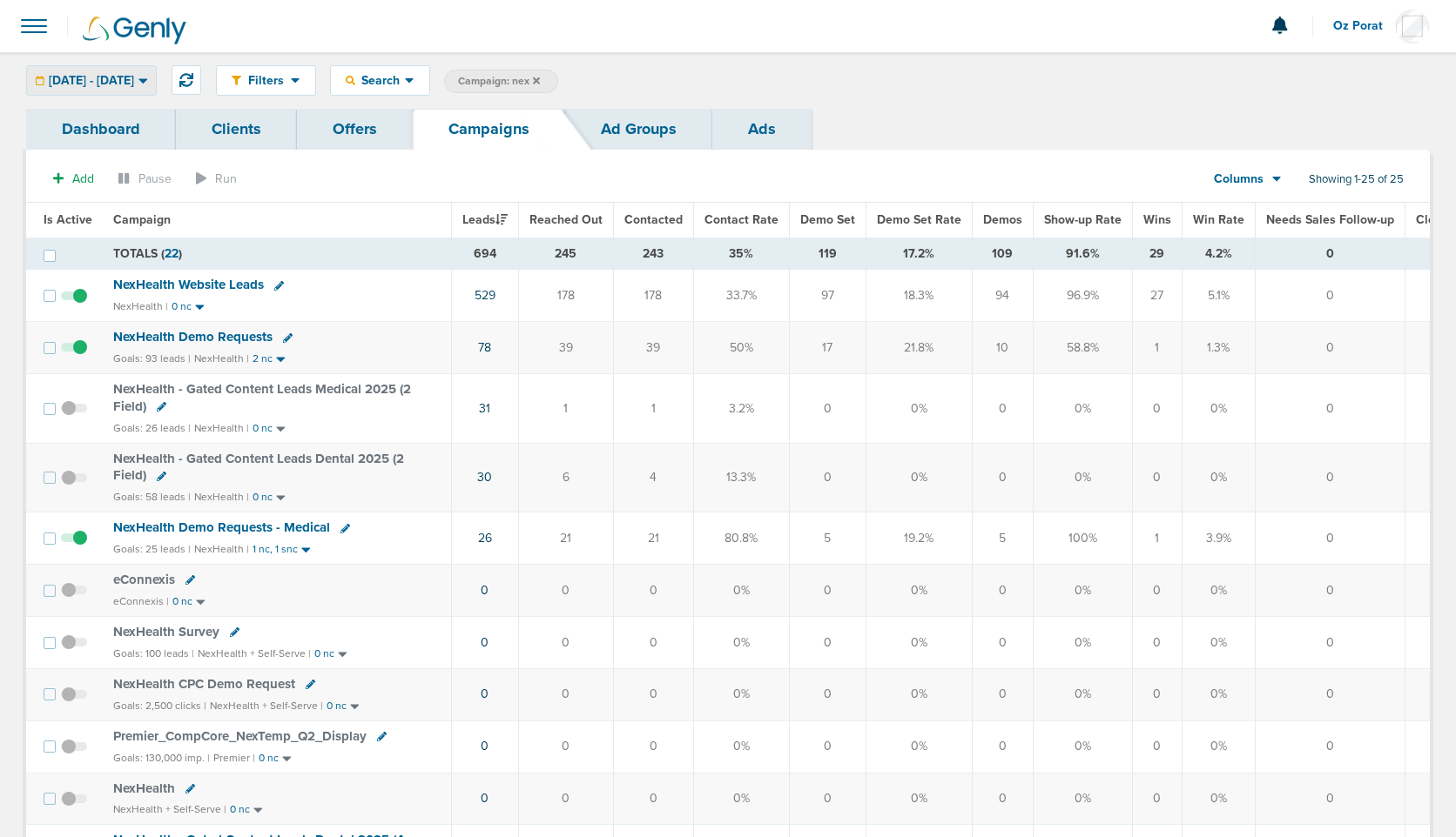
click at [151, 71] on div "[DATE] - [DATE]" at bounding box center [91, 80] width 129 height 29
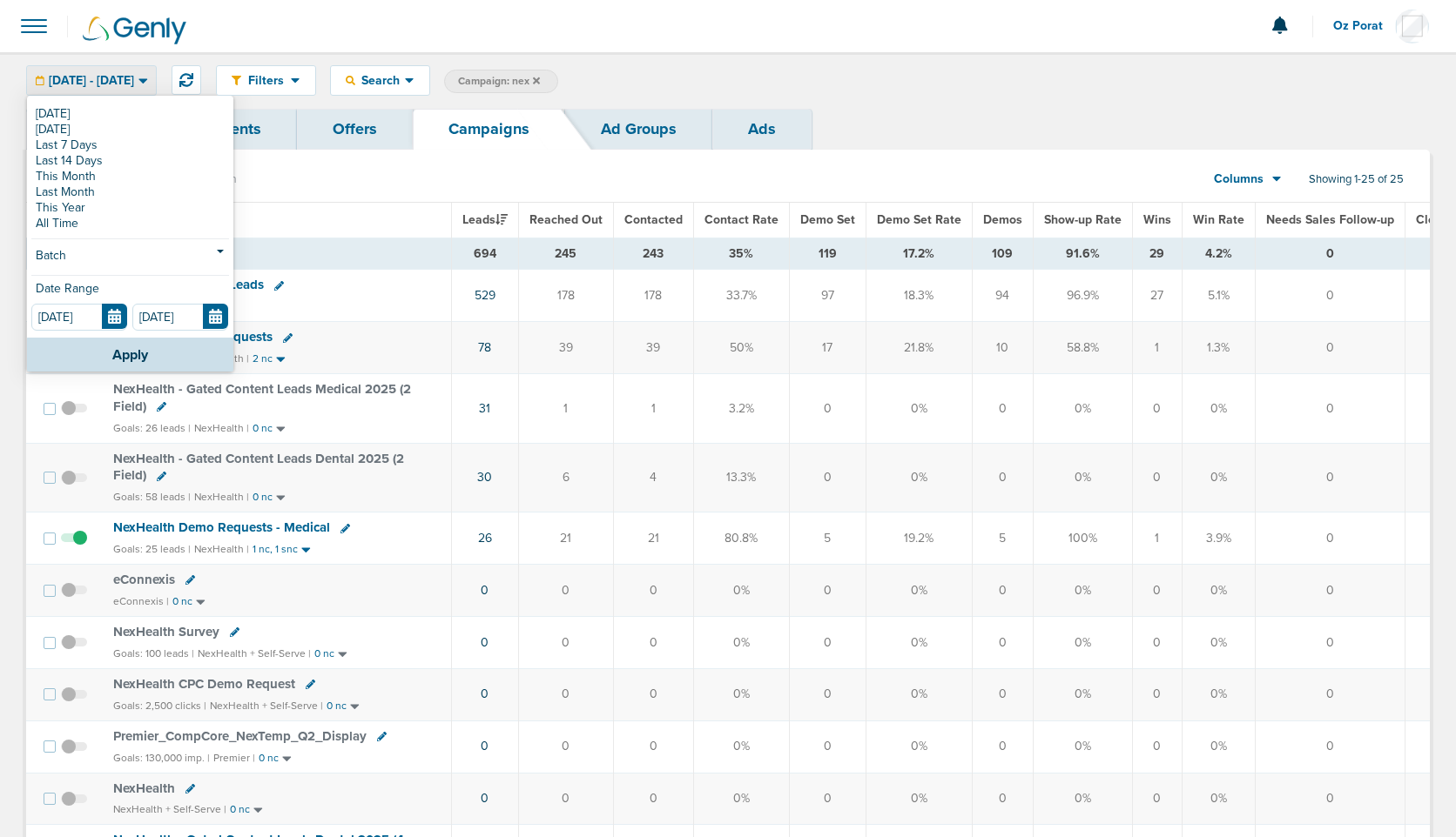
drag, startPoint x: 888, startPoint y: 138, endPoint x: 309, endPoint y: 269, distance: 593.6
click at [888, 138] on div "Dashboard Clients Offers Campaigns Ad Groups Ads" at bounding box center [728, 129] width 1404 height 41
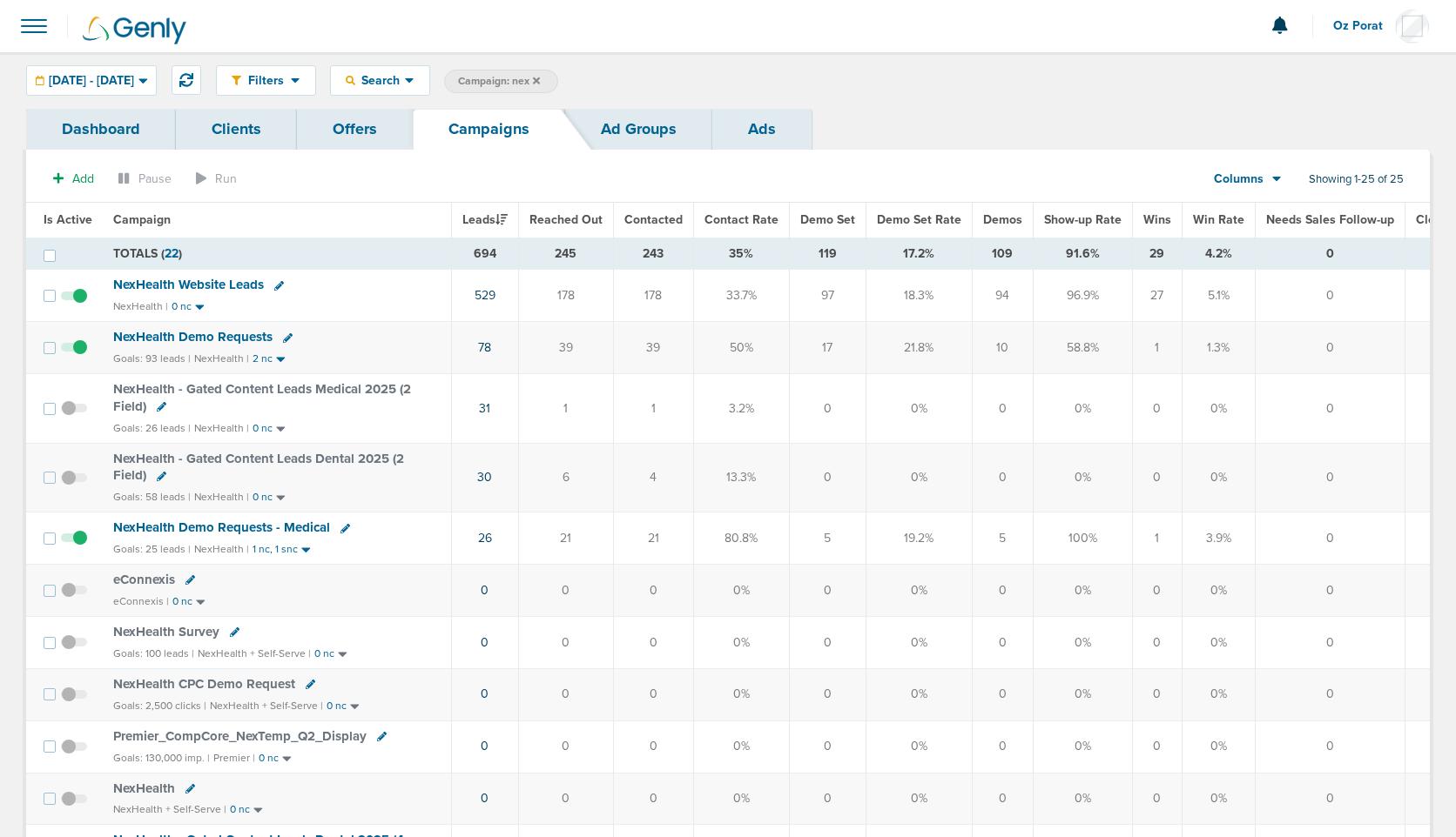
click at [197, 282] on span "NexHealth Website Leads" at bounding box center [188, 285] width 151 height 15
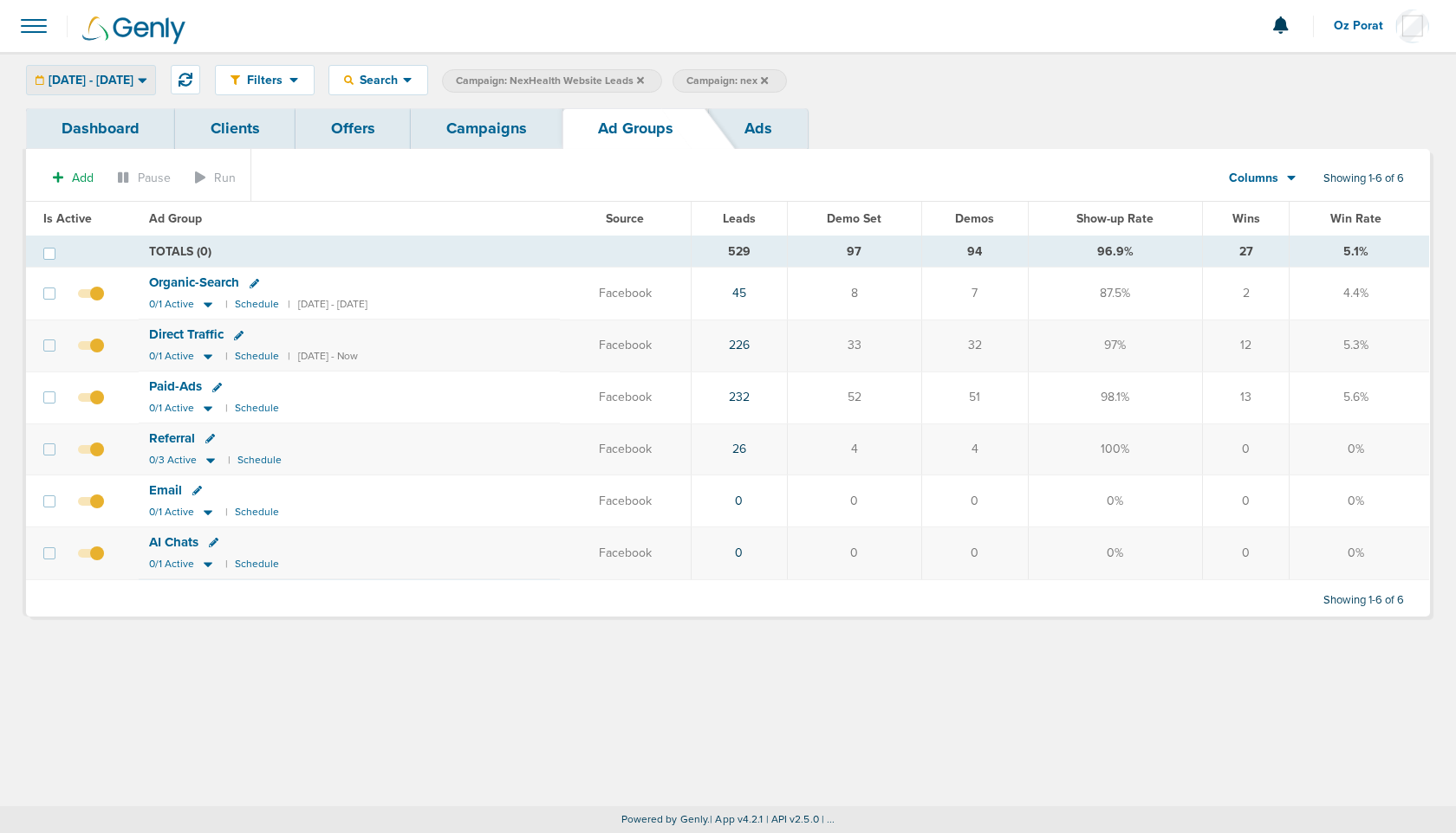
click at [133, 76] on span "02.01.2025 - 02.28.2025" at bounding box center [90, 80] width 85 height 12
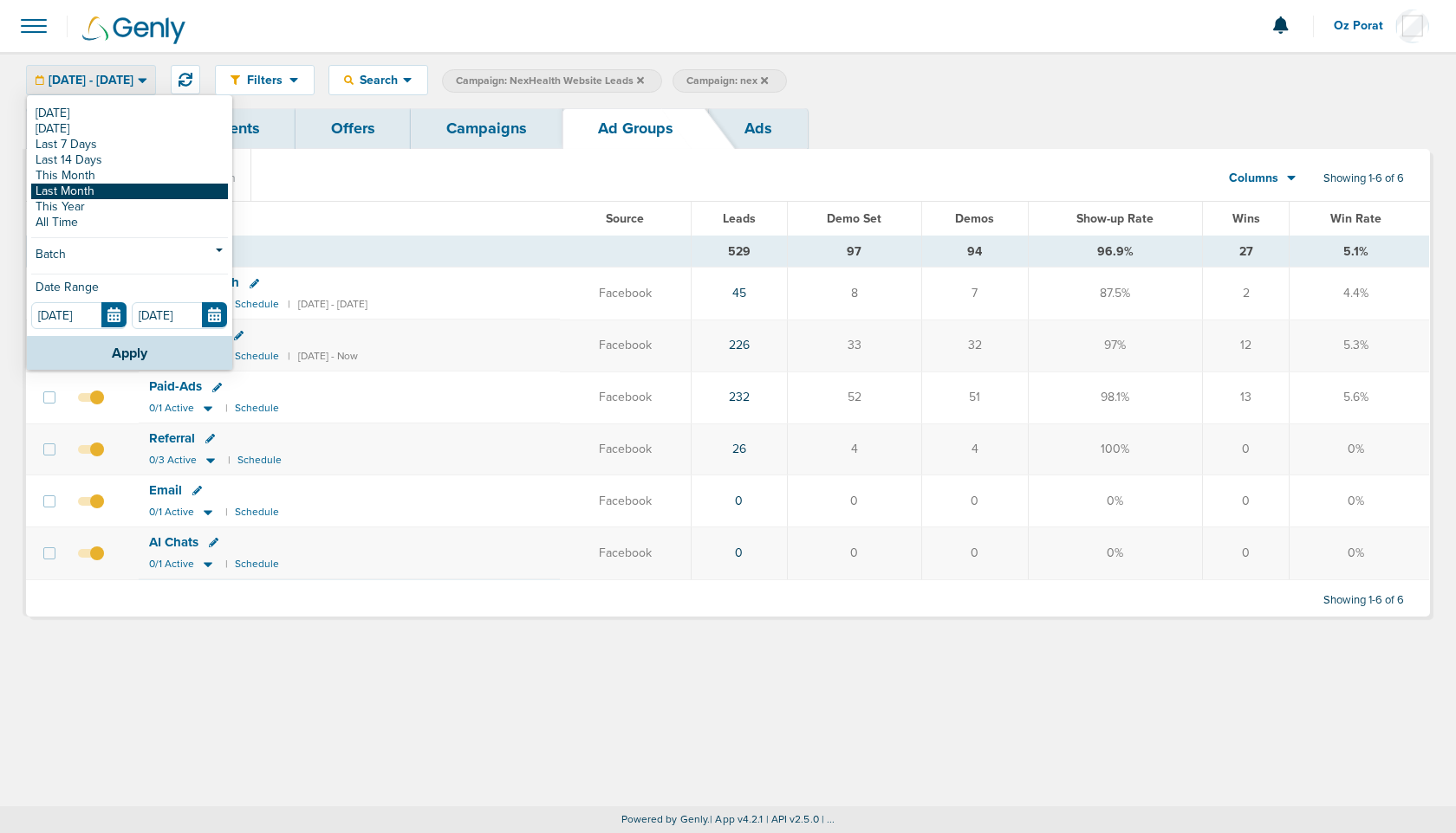
click at [113, 195] on link "Last Month" at bounding box center [129, 191] width 197 height 15
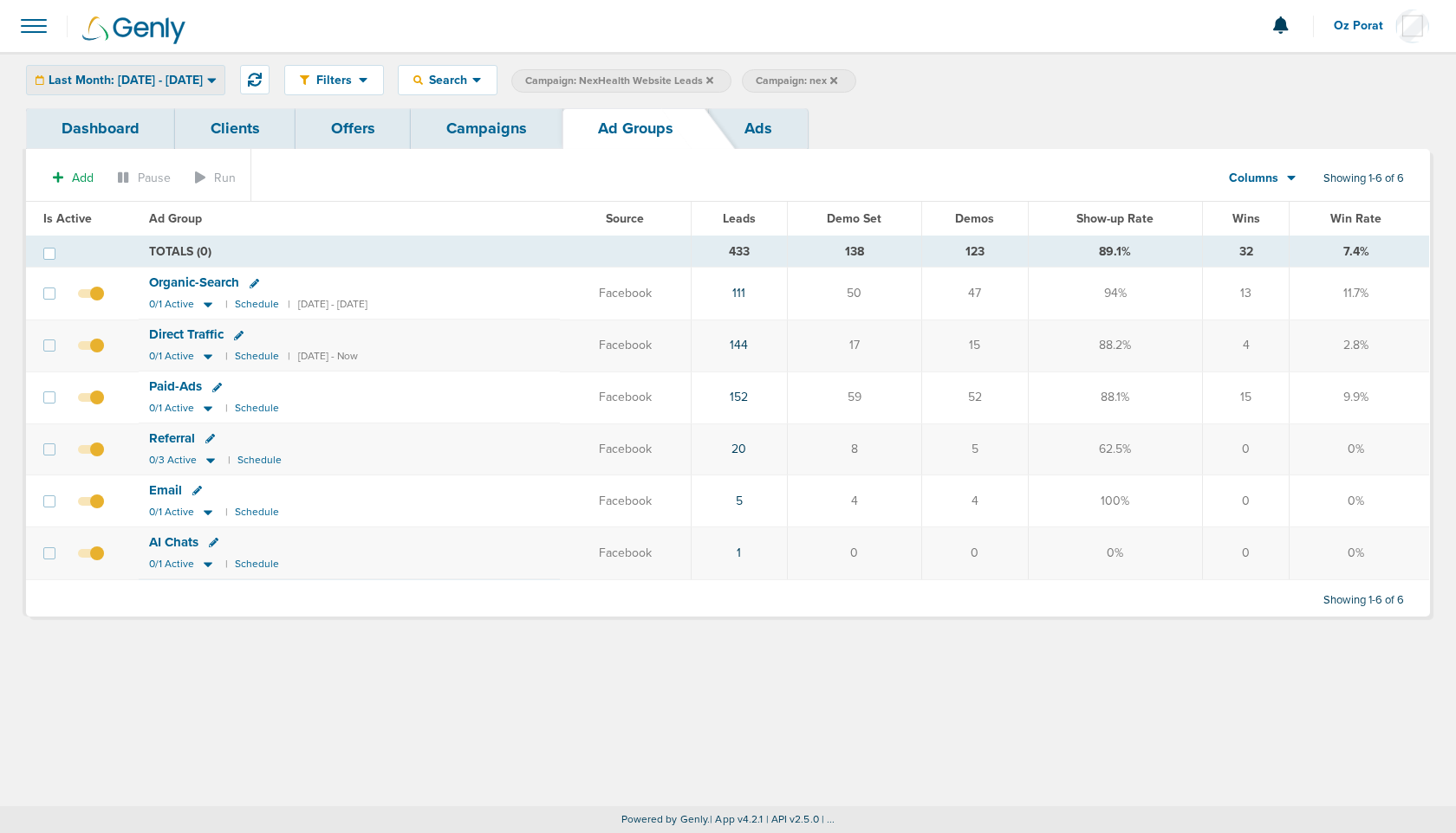
click at [147, 74] on span "Last Month: 07.01.2025 - 07.31.2025" at bounding box center [126, 80] width 154 height 12
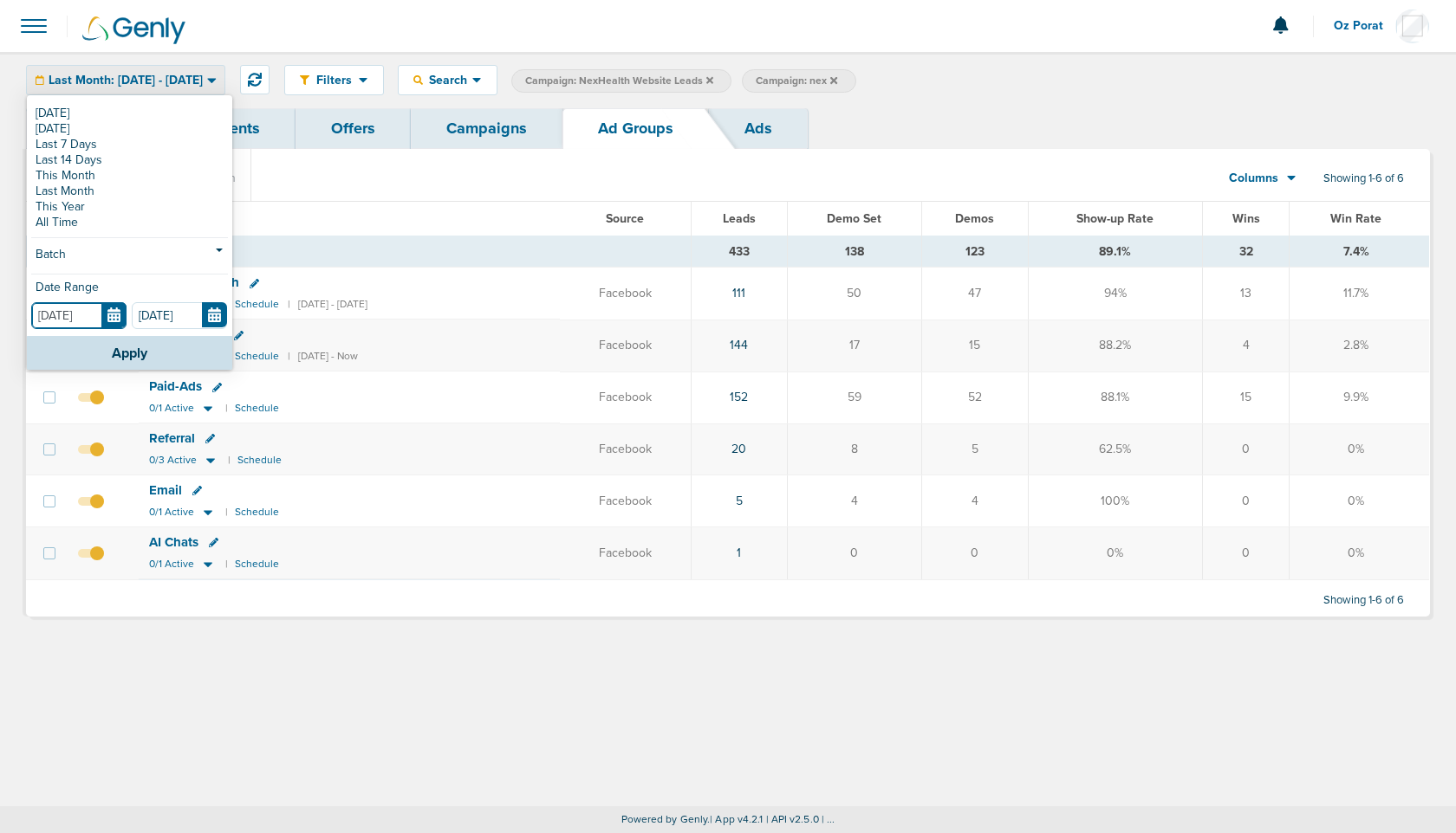
click at [117, 317] on input "07.01.2025" at bounding box center [79, 316] width 95 height 27
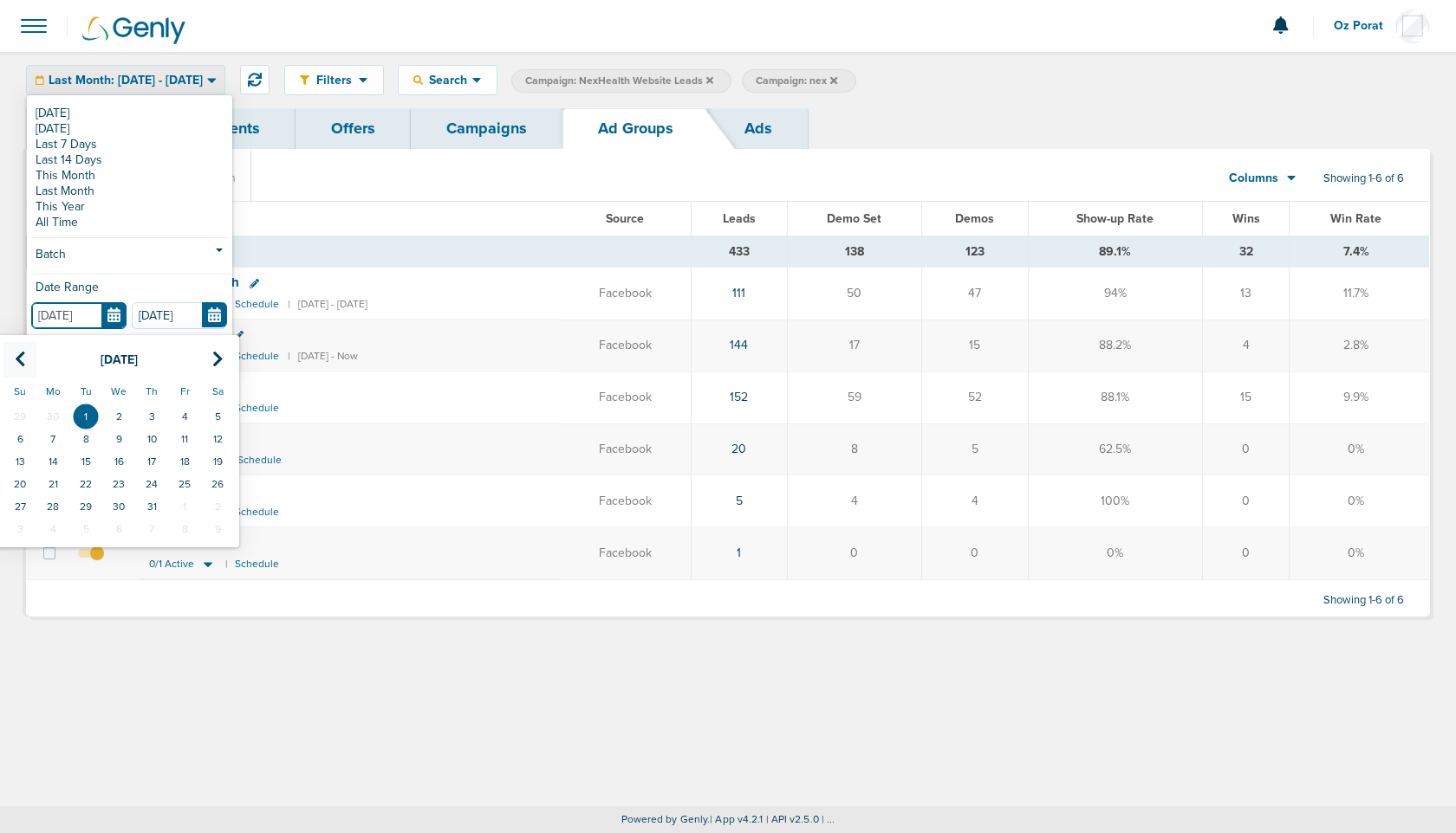
click at [28, 350] on th at bounding box center [20, 359] width 33 height 35
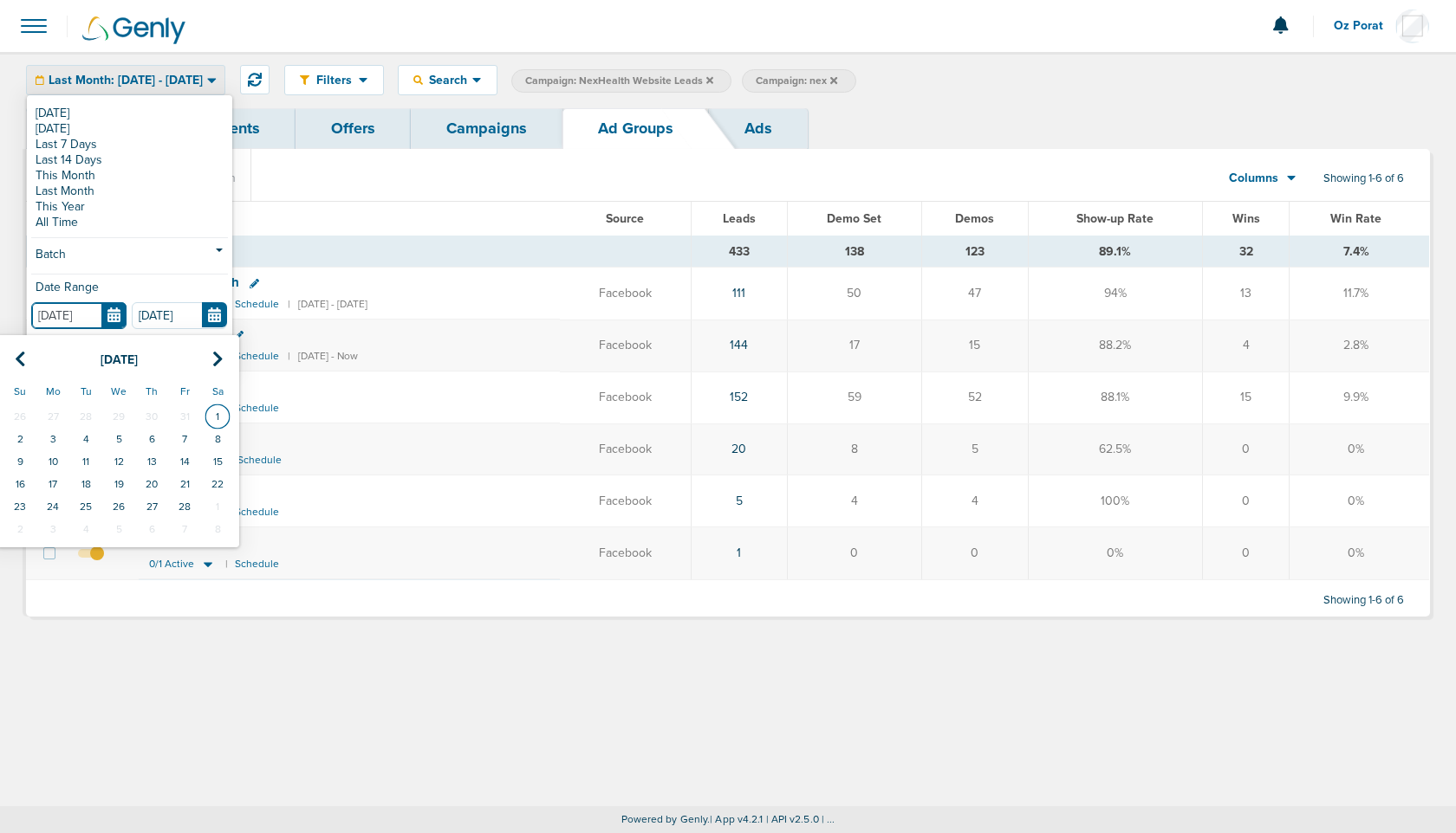
click at [211, 414] on td "1" at bounding box center [217, 416] width 33 height 23
type input "02.01.2025"
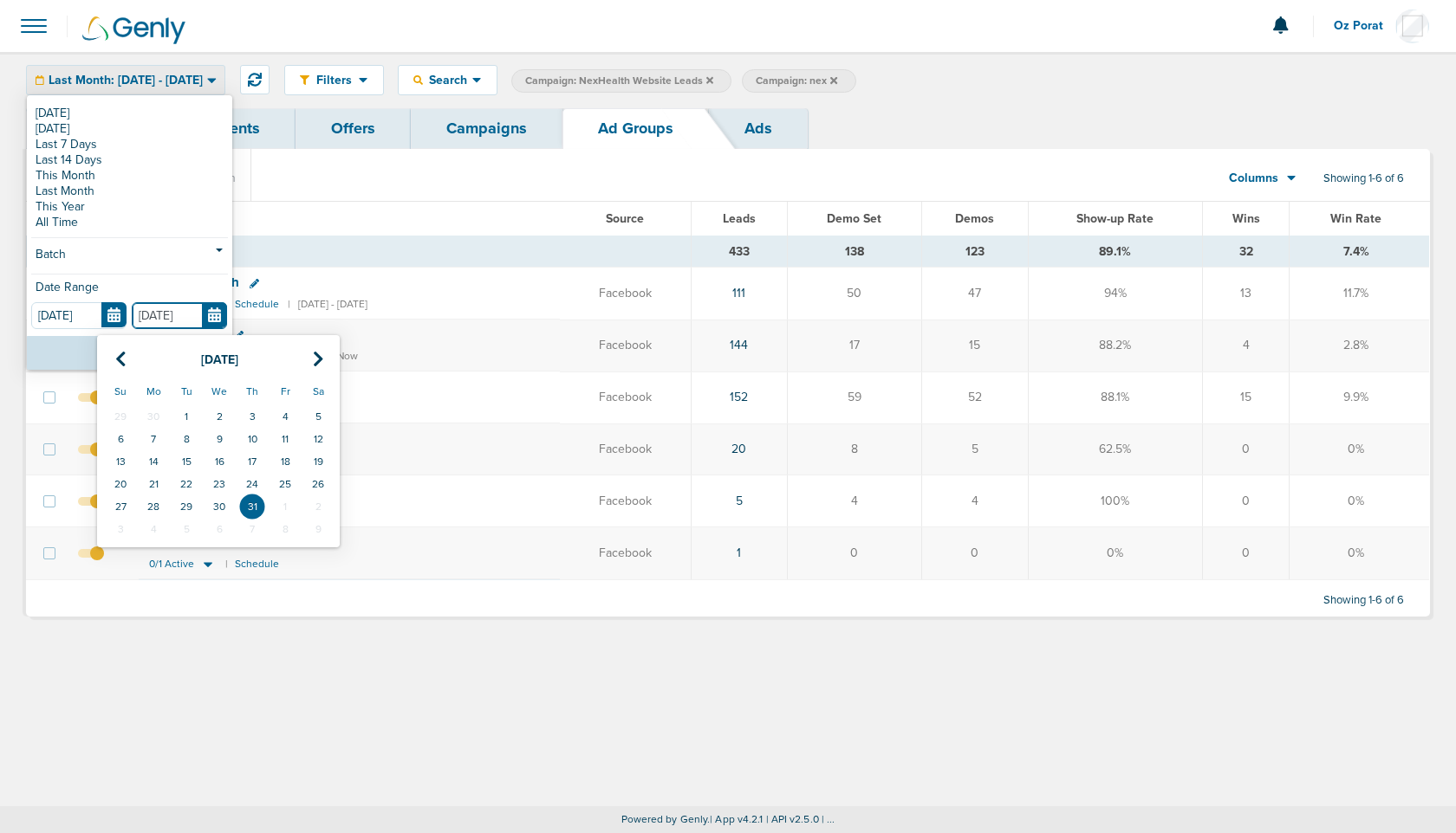
click at [213, 315] on input "07.31.2025" at bounding box center [179, 316] width 95 height 27
click at [122, 358] on icon at bounding box center [121, 359] width 11 height 17
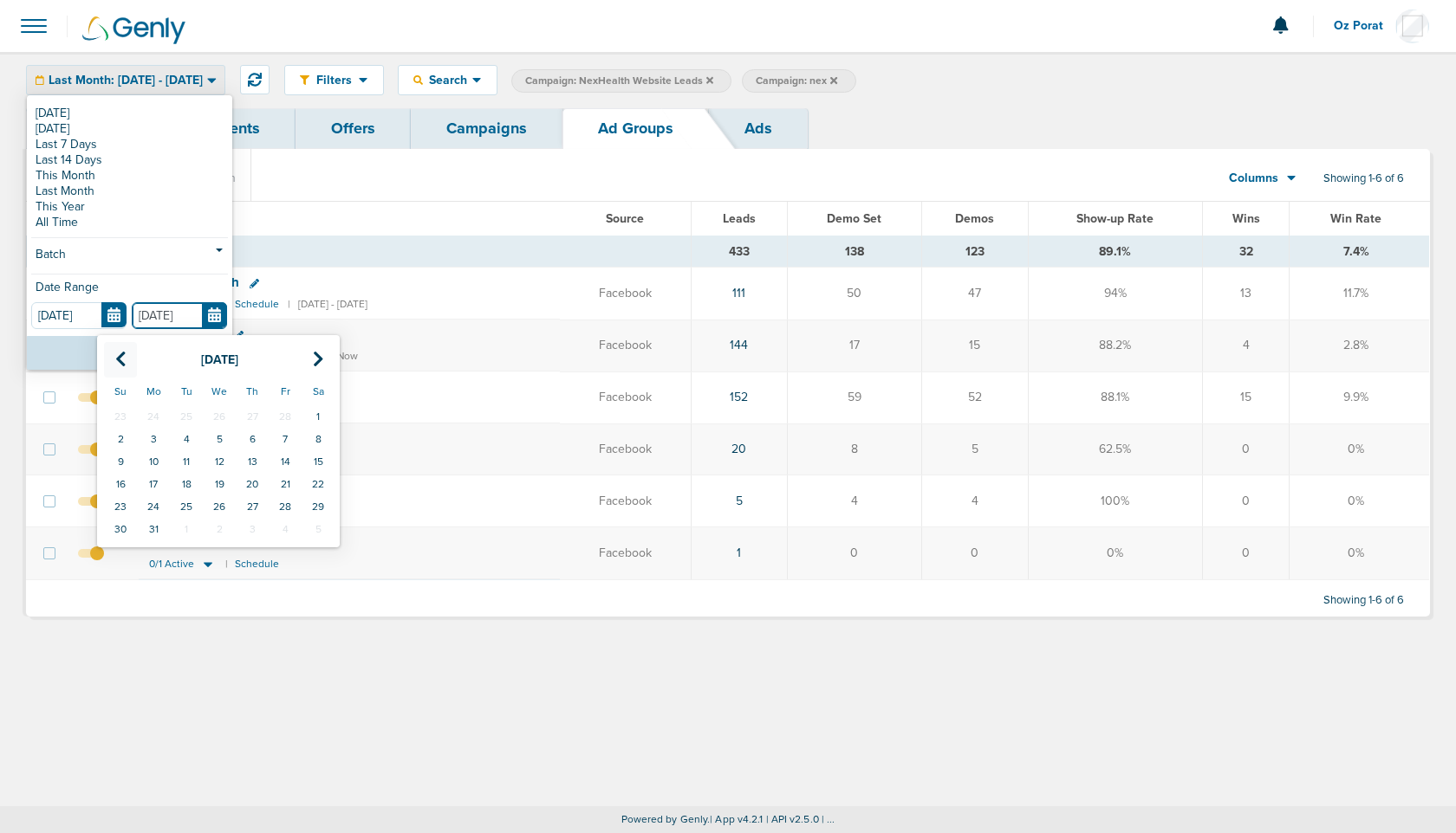
click at [122, 358] on icon at bounding box center [121, 359] width 11 height 17
click at [283, 505] on td "28" at bounding box center [284, 507] width 33 height 23
type input "02.28.2025"
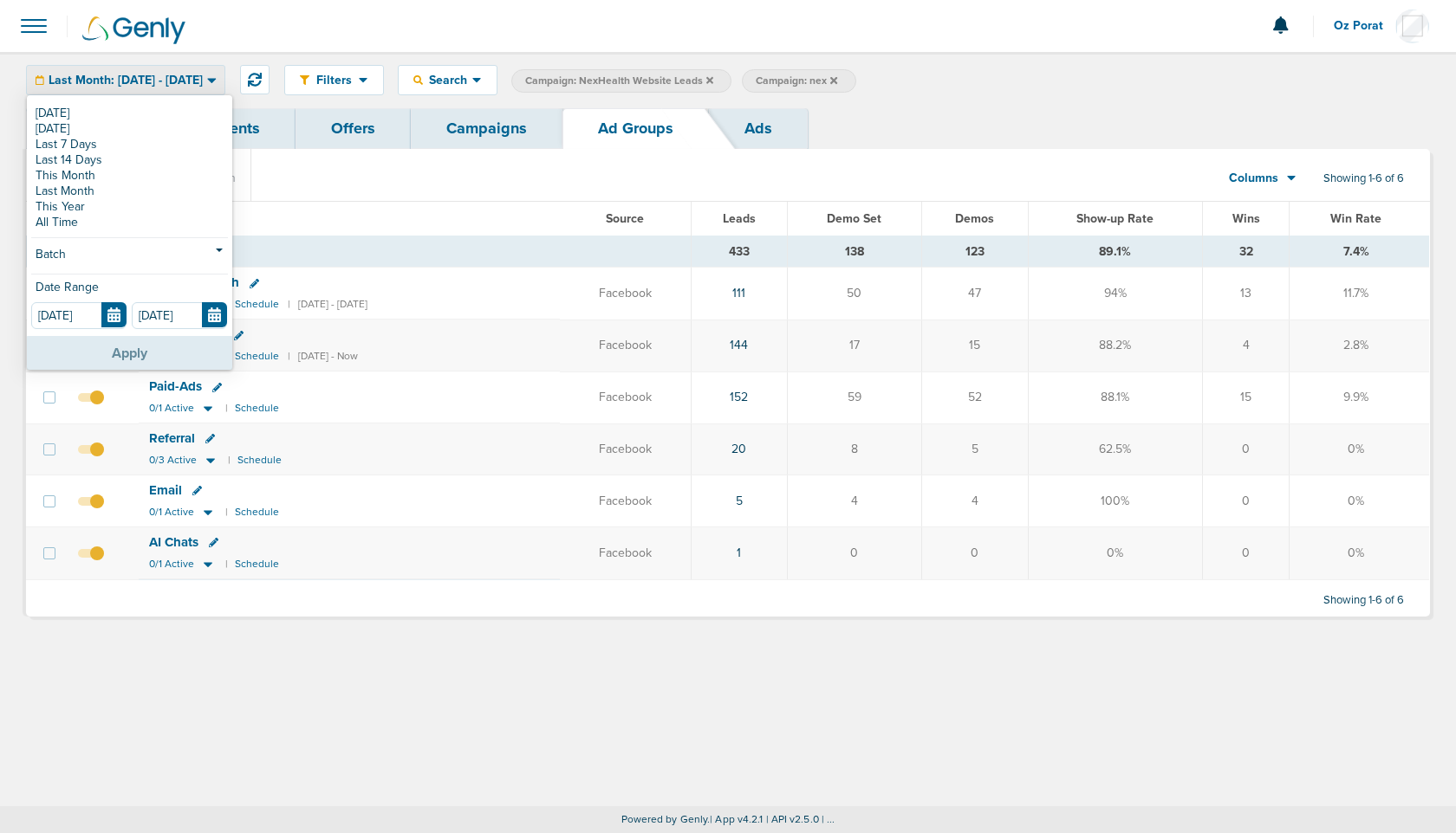
click at [112, 350] on button "Apply" at bounding box center [129, 353] width 205 height 34
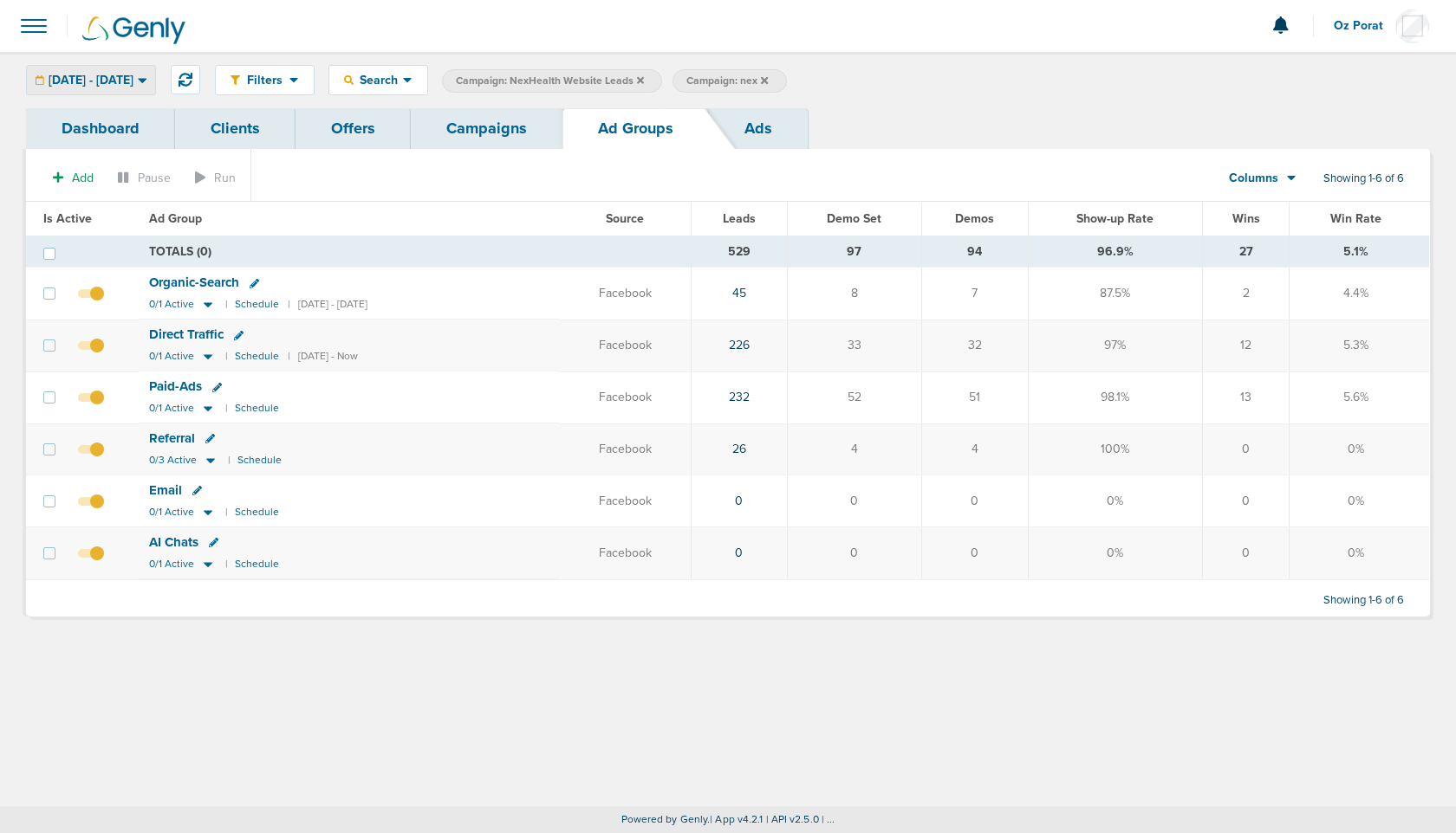
click at [133, 76] on span "02.01.2025 - 02.28.2025" at bounding box center [90, 80] width 85 height 12
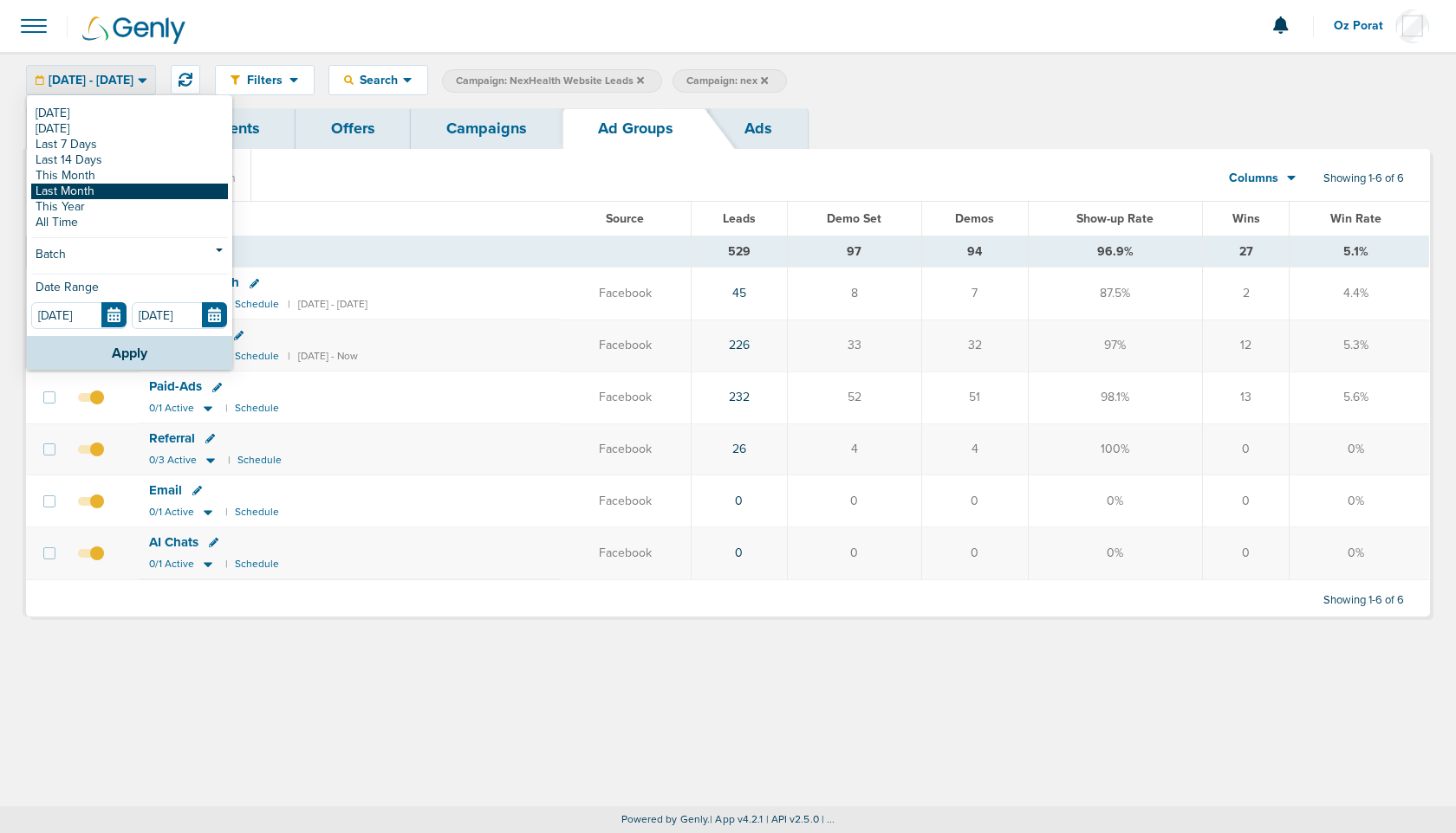
click at [81, 187] on link "Last Month" at bounding box center [129, 191] width 197 height 15
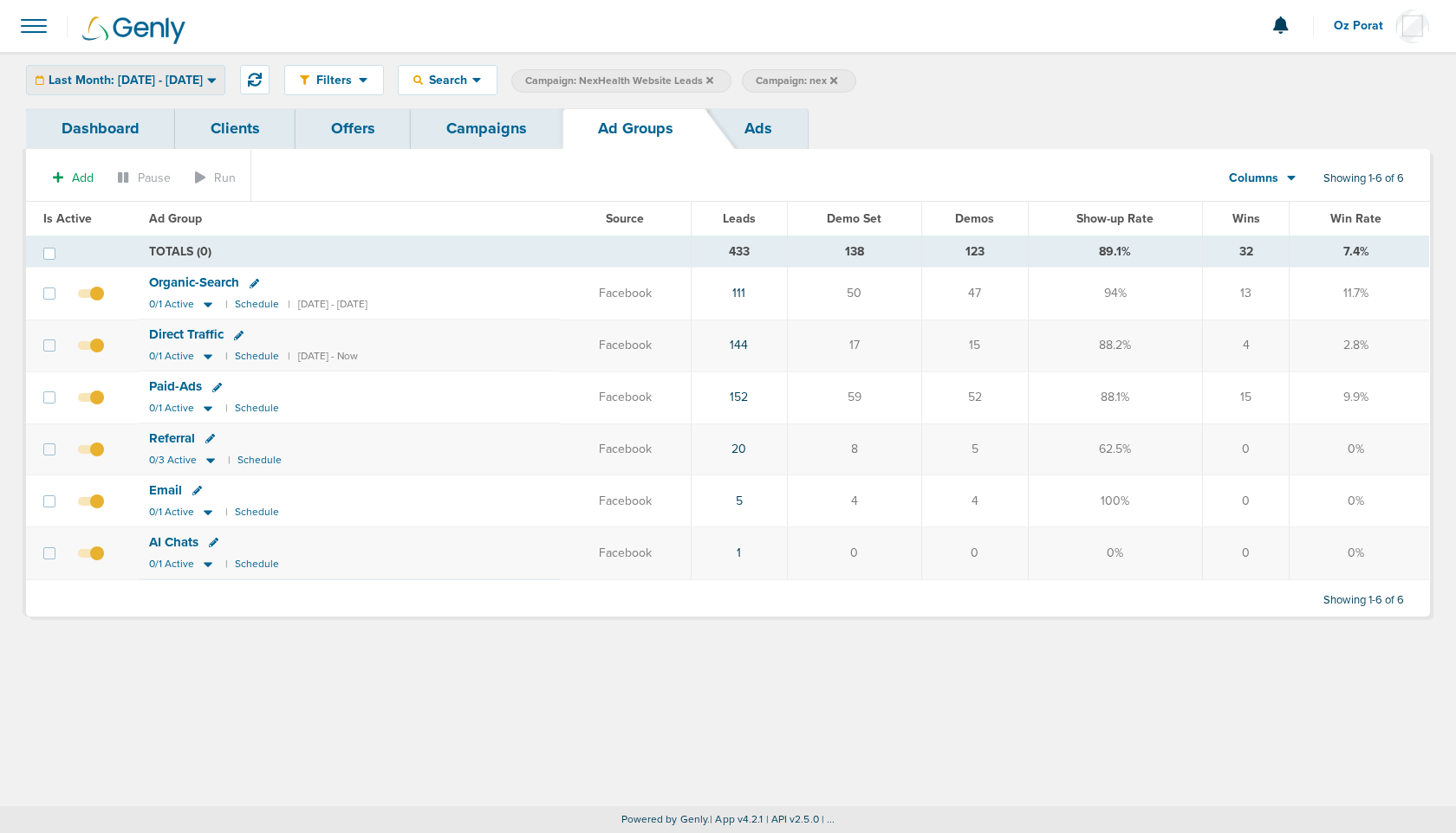
click at [161, 74] on span "Last Month: 07.01.2025 - 07.31.2025" at bounding box center [126, 80] width 154 height 12
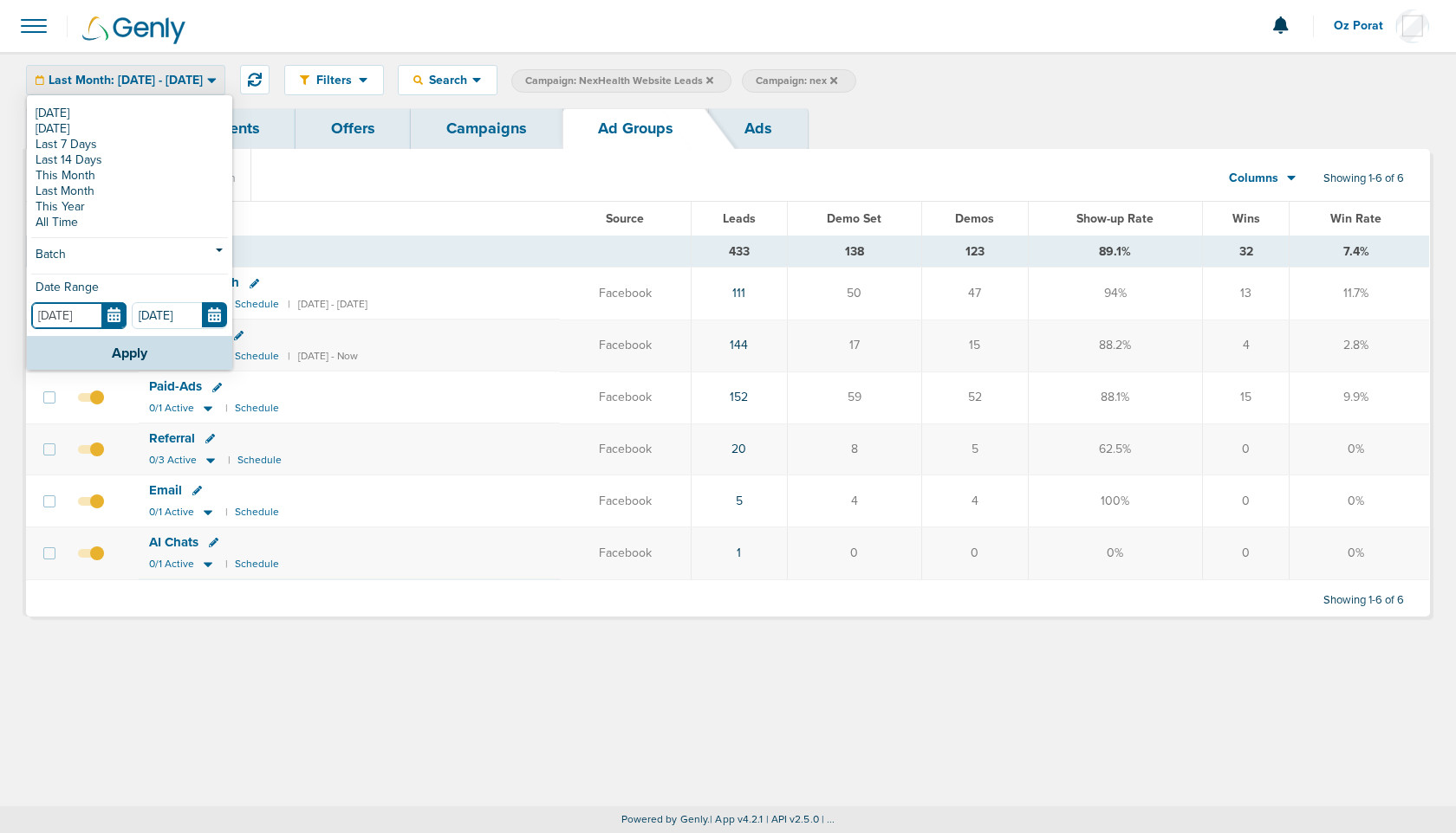
click at [116, 320] on input "07.01.2025" at bounding box center [79, 316] width 95 height 27
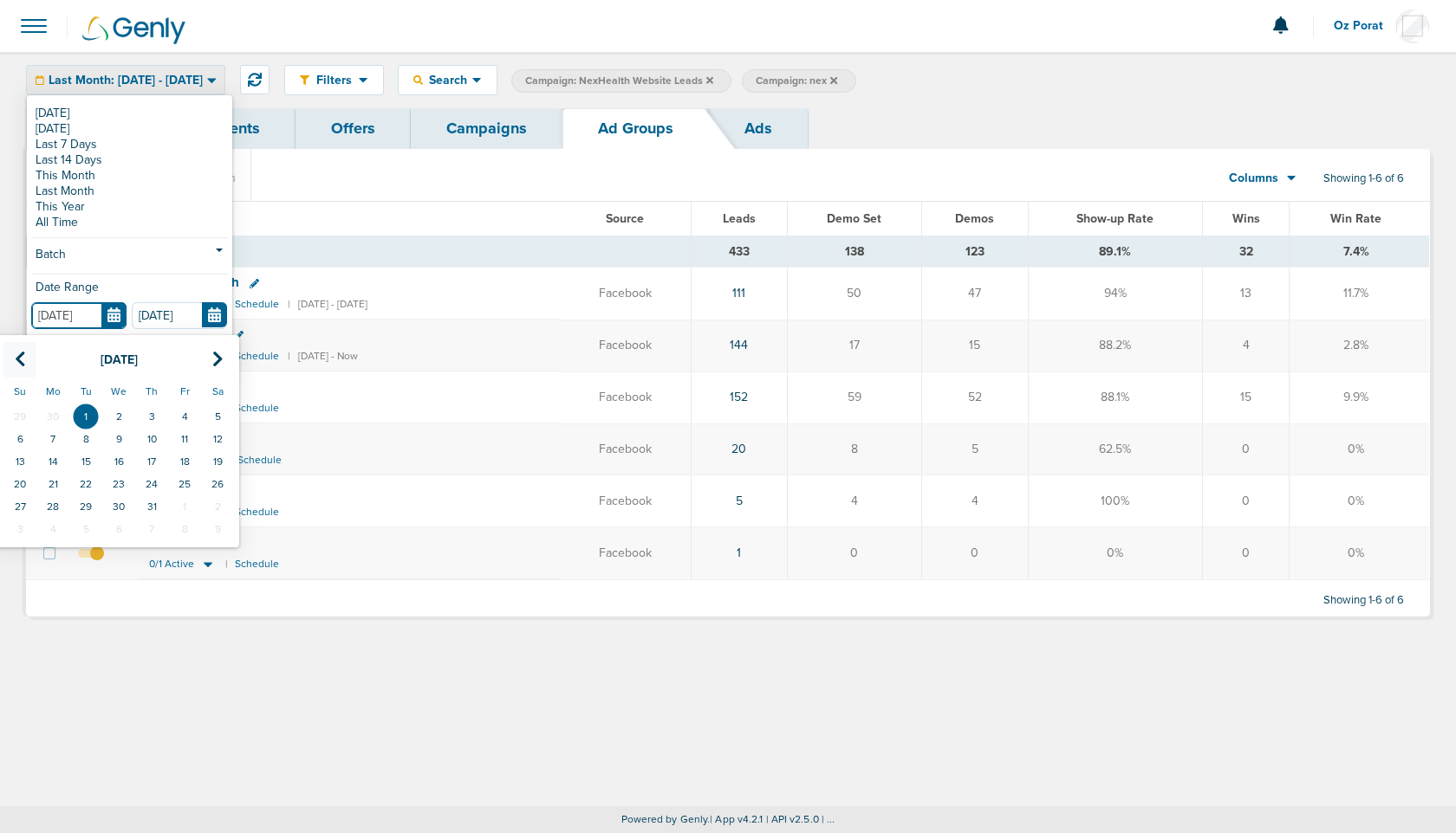
click at [22, 357] on icon at bounding box center [20, 359] width 11 height 17
click at [29, 408] on td "1" at bounding box center [20, 416] width 33 height 23
type input "06.01.2025"
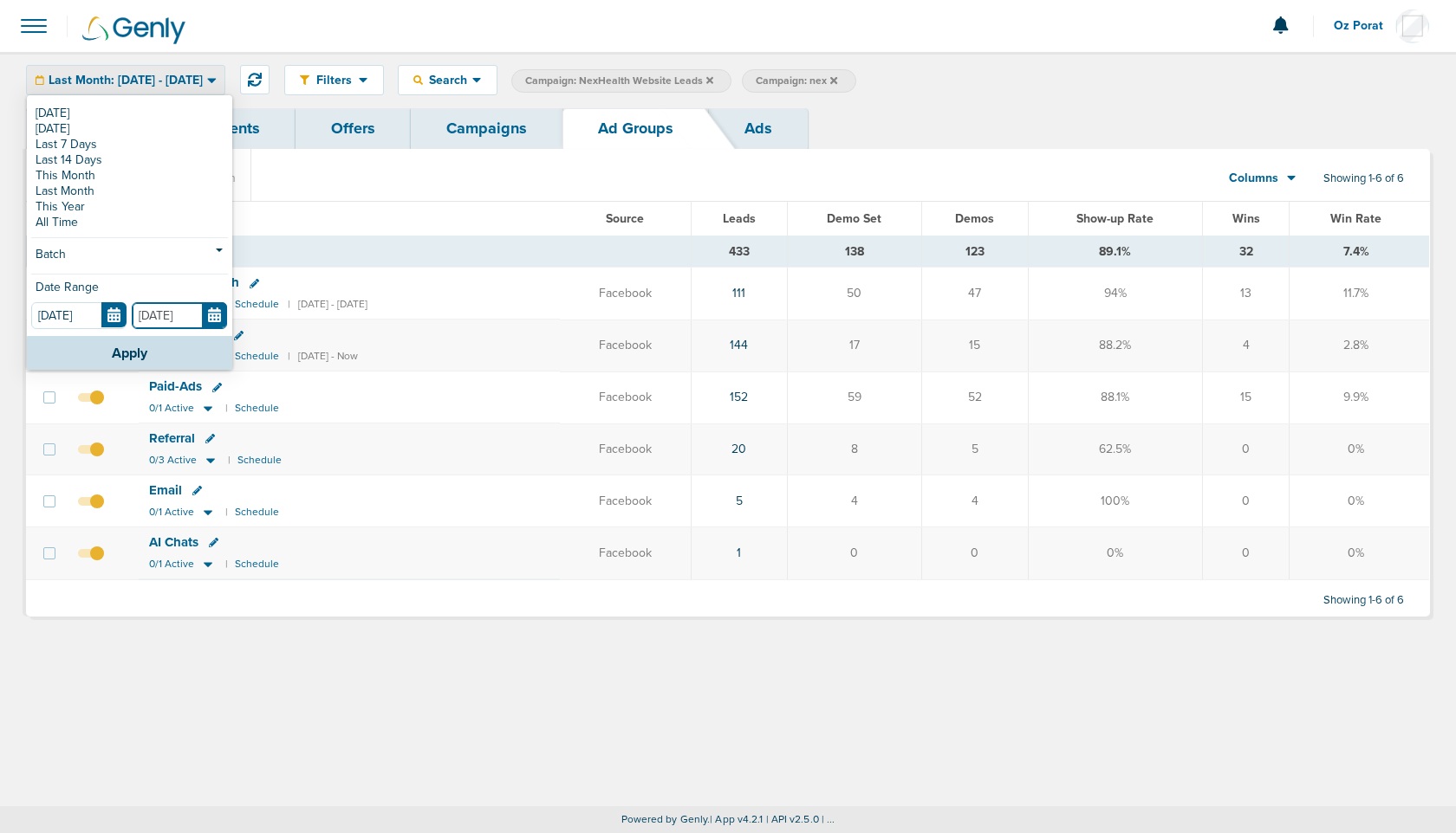
click at [211, 306] on input "07.31.2025" at bounding box center [179, 316] width 95 height 27
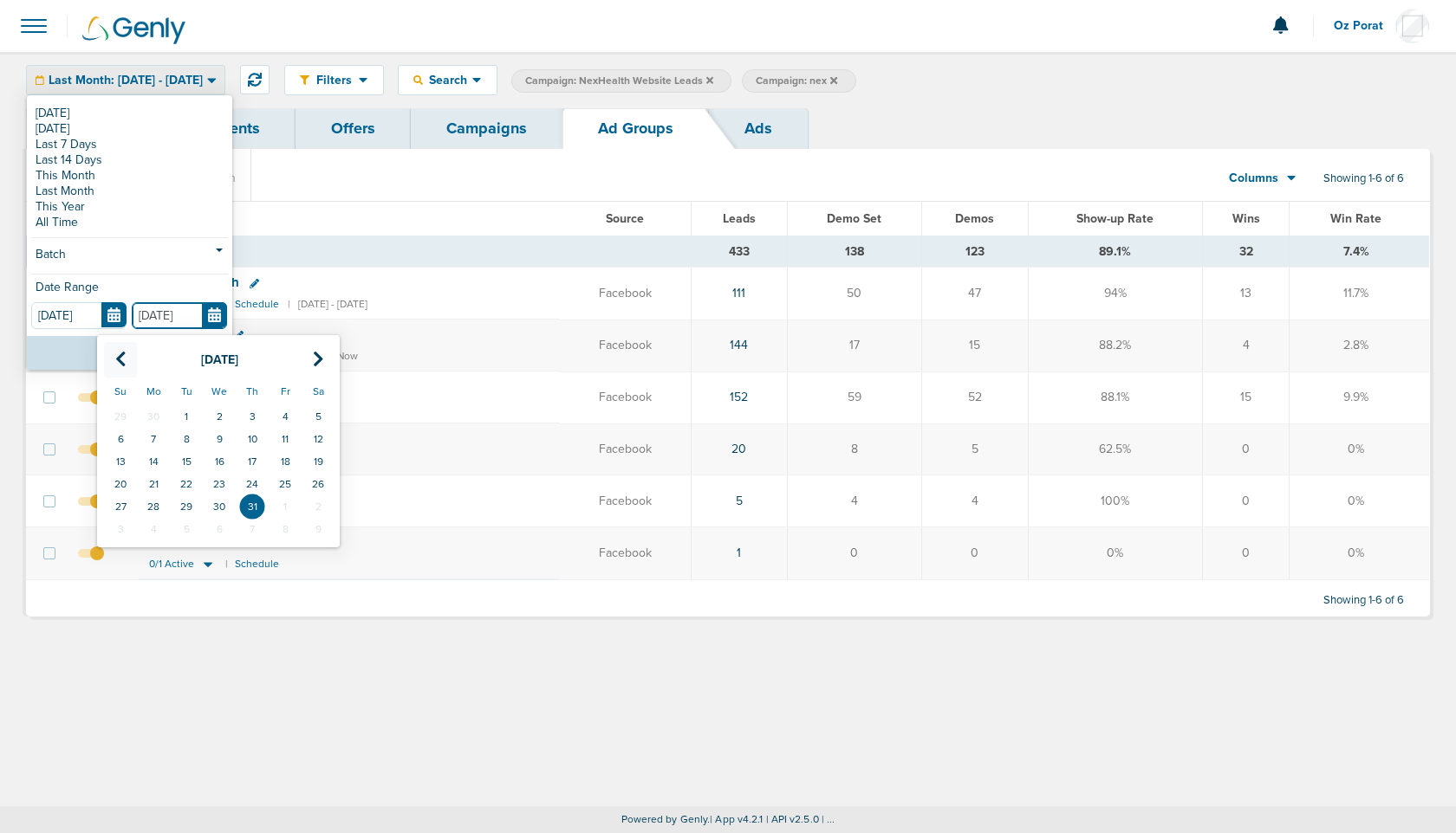
click at [124, 356] on icon at bounding box center [121, 359] width 11 height 17
click at [159, 501] on td "30" at bounding box center [153, 507] width 33 height 23
type input "06.30.2025"
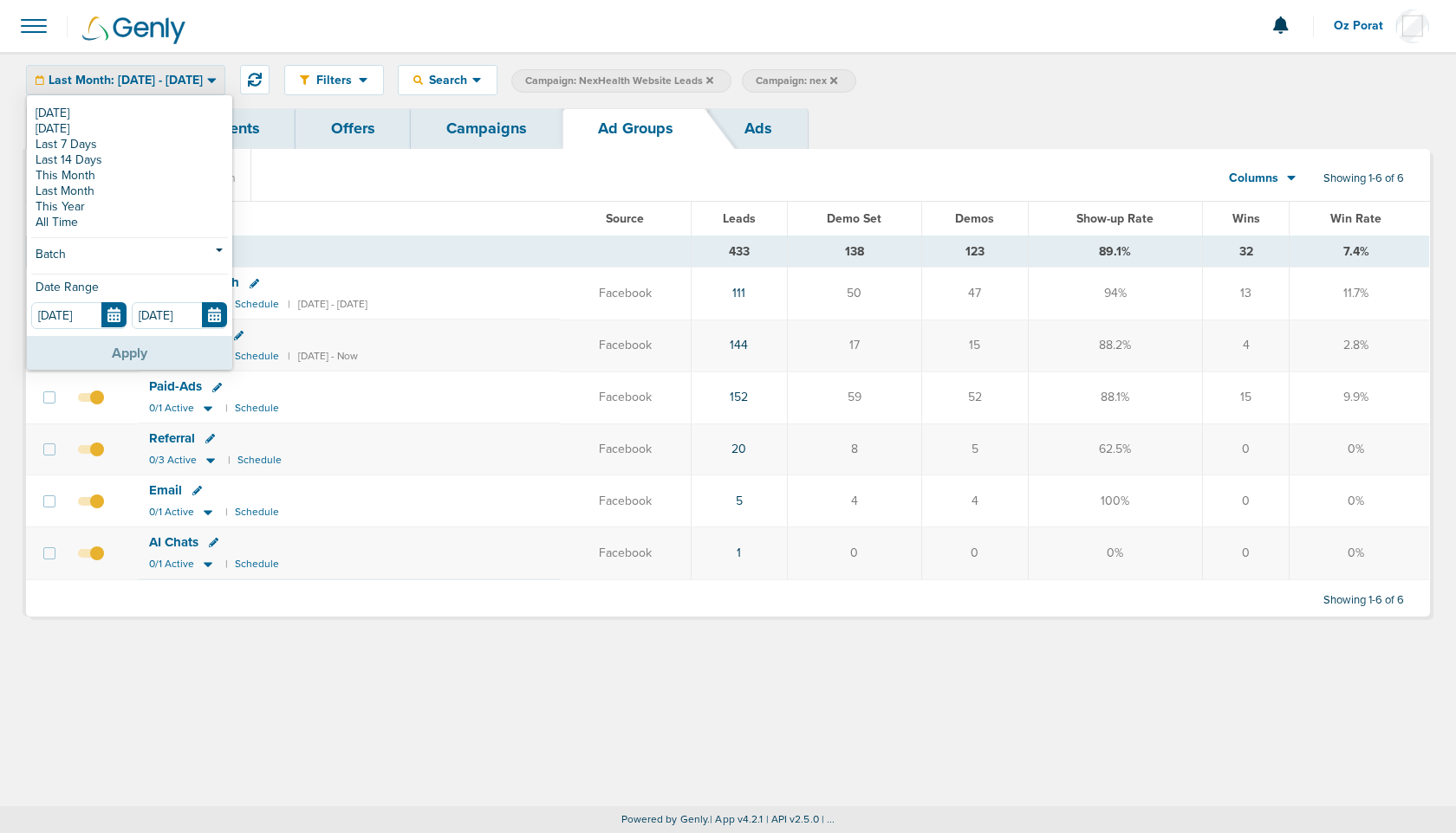
click at [143, 346] on button "Apply" at bounding box center [129, 353] width 205 height 34
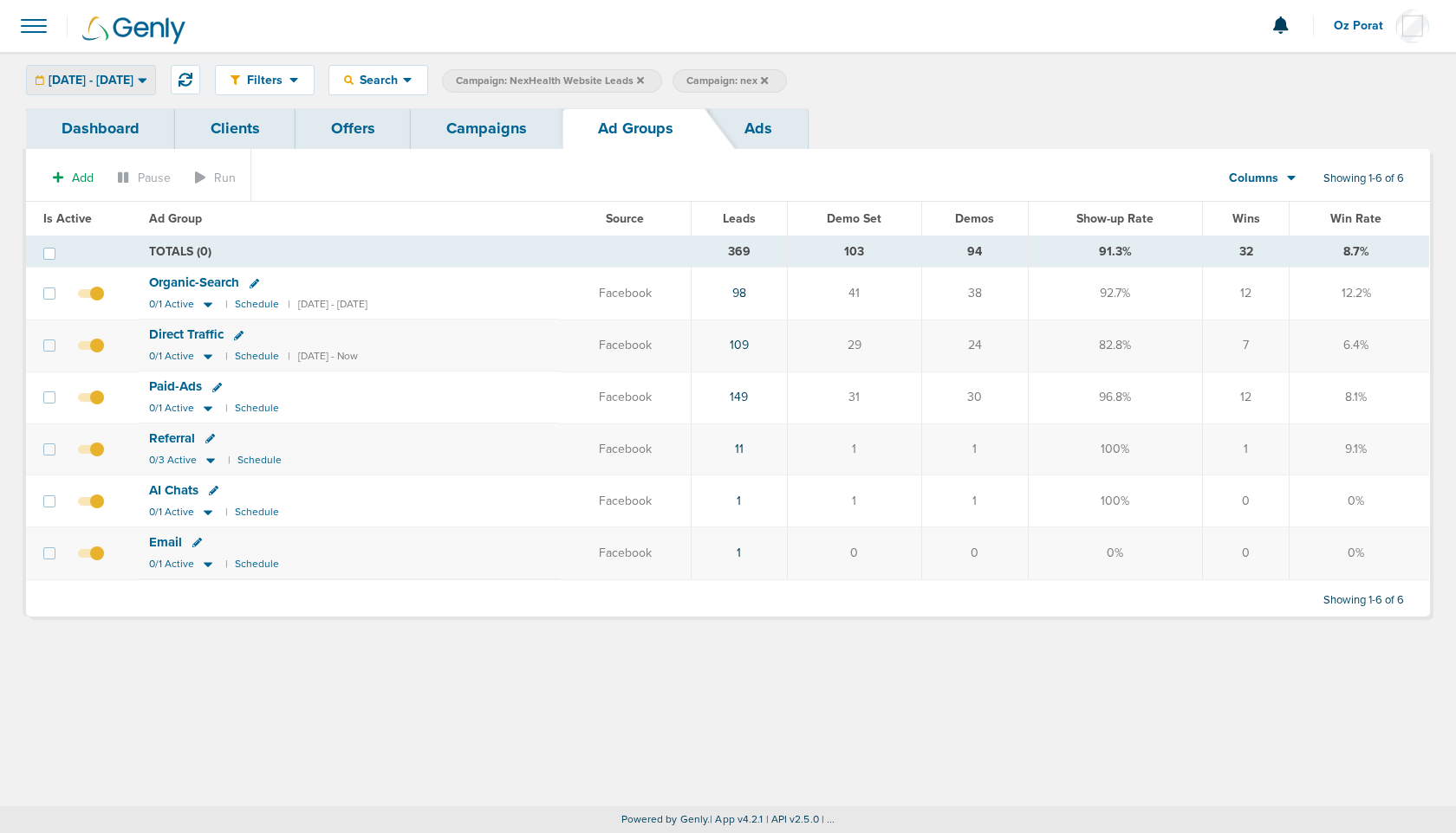
click at [133, 75] on span "06.01.2025 - 06.30.2025" at bounding box center [90, 80] width 85 height 12
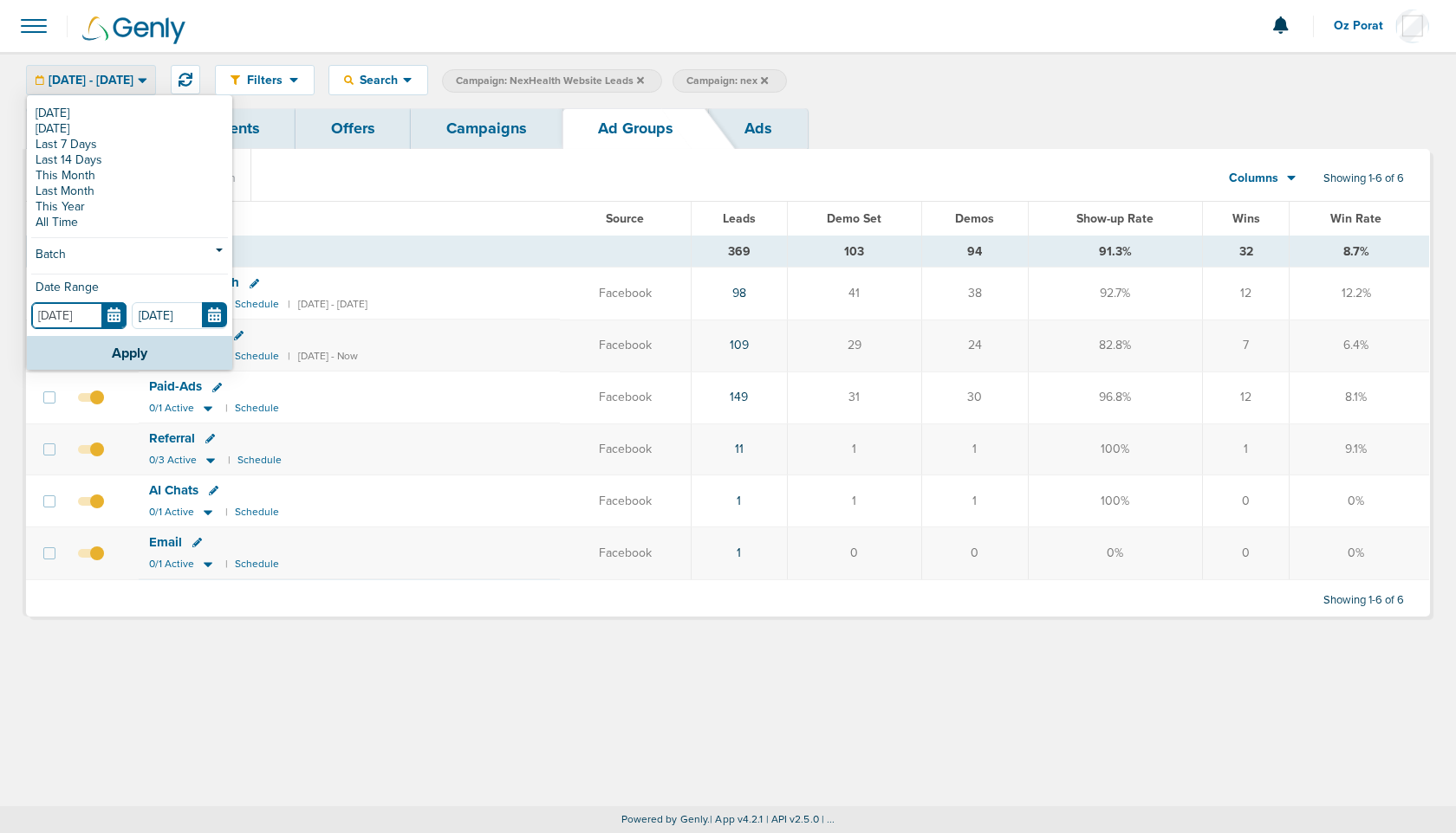
click at [115, 318] on input "06.01.2025" at bounding box center [79, 316] width 95 height 27
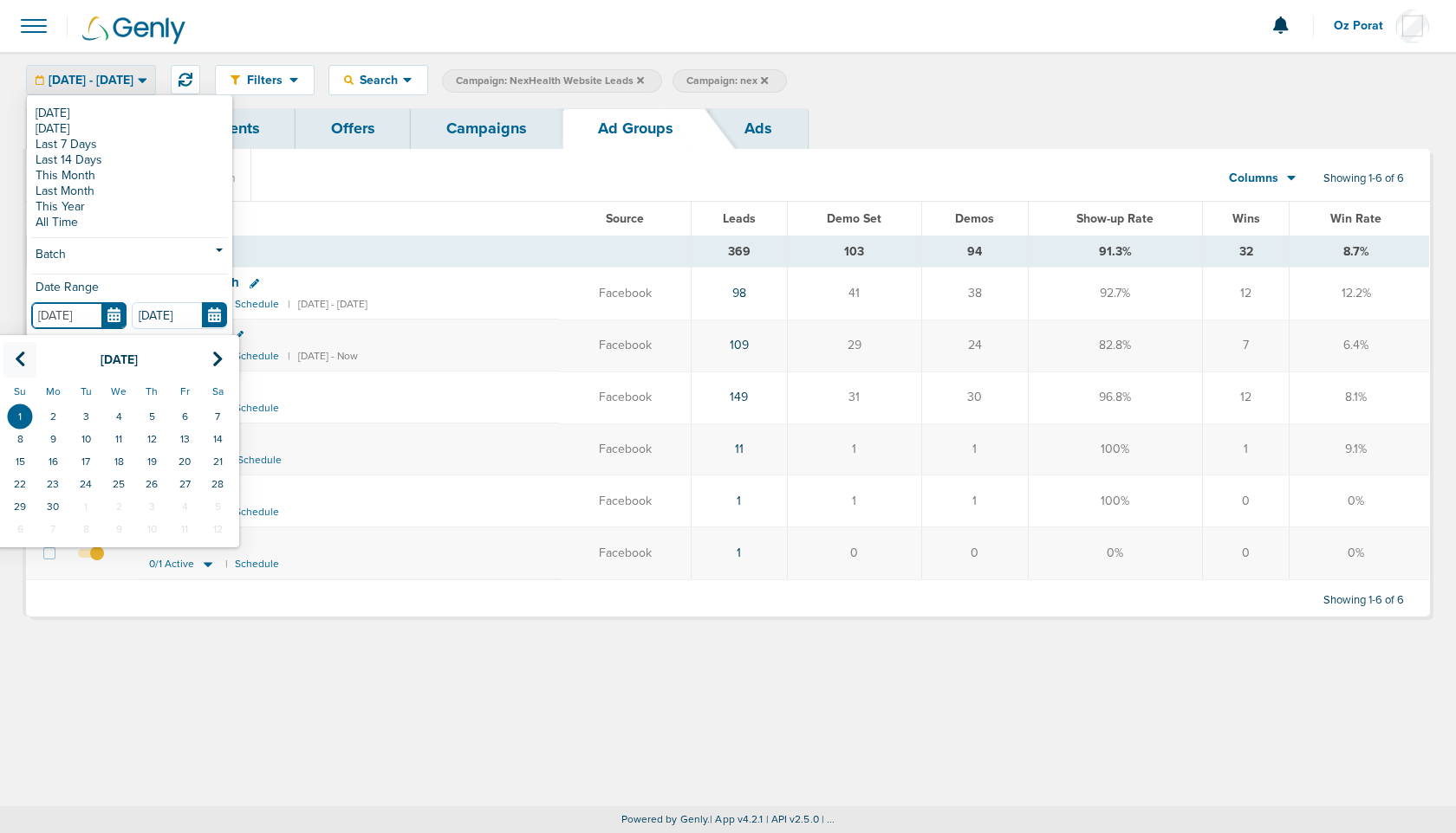
click at [17, 357] on icon at bounding box center [20, 359] width 11 height 17
click at [154, 413] on td "1" at bounding box center [151, 416] width 33 height 23
type input "05.01.2025"
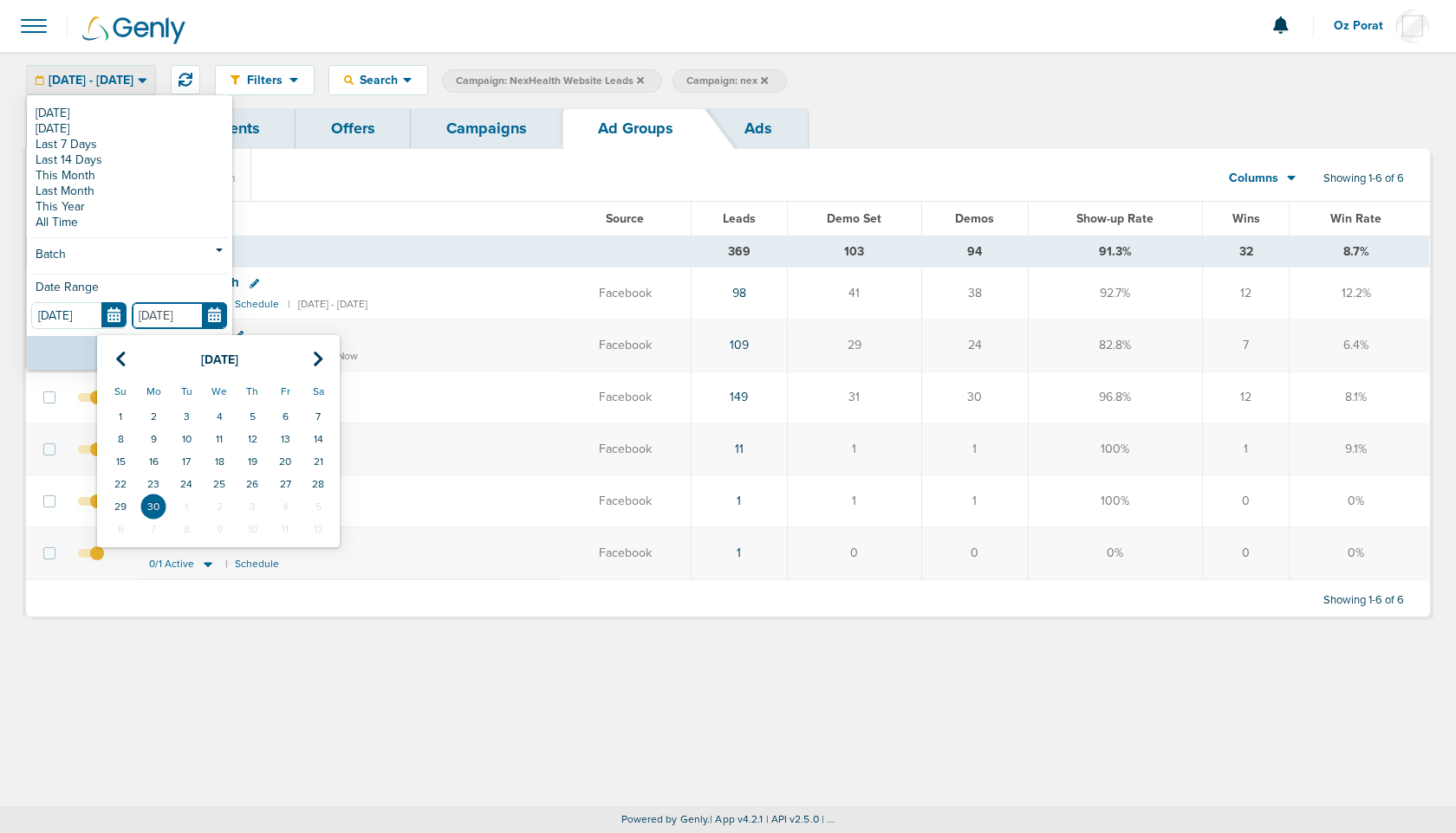
click at [209, 317] on input "06.30.2025" at bounding box center [179, 316] width 95 height 27
click at [121, 351] on icon at bounding box center [121, 359] width 11 height 17
click at [326, 501] on td "31" at bounding box center [318, 507] width 33 height 23
type input "05.31.2025"
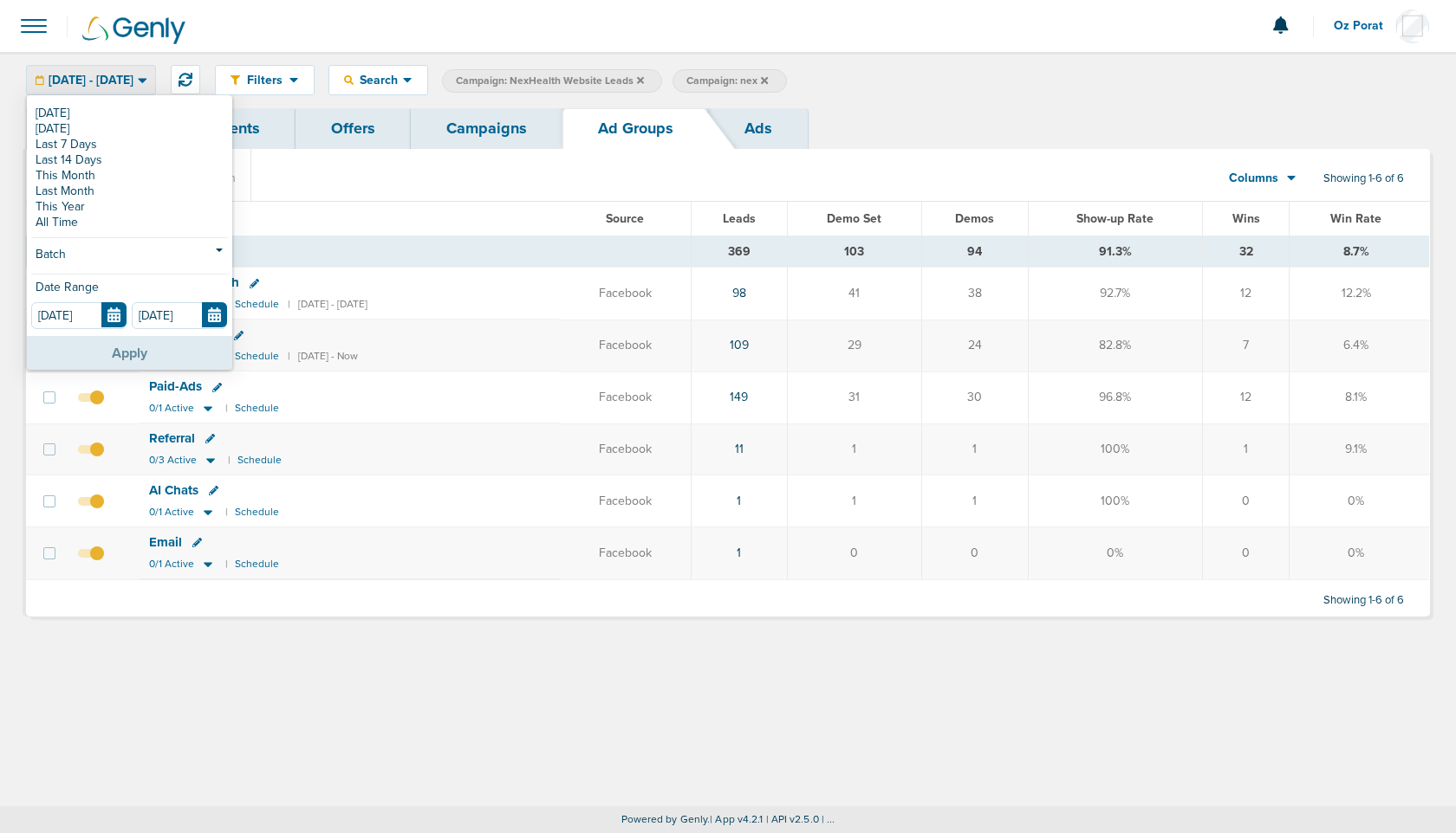
click at [118, 348] on button "Apply" at bounding box center [129, 353] width 205 height 34
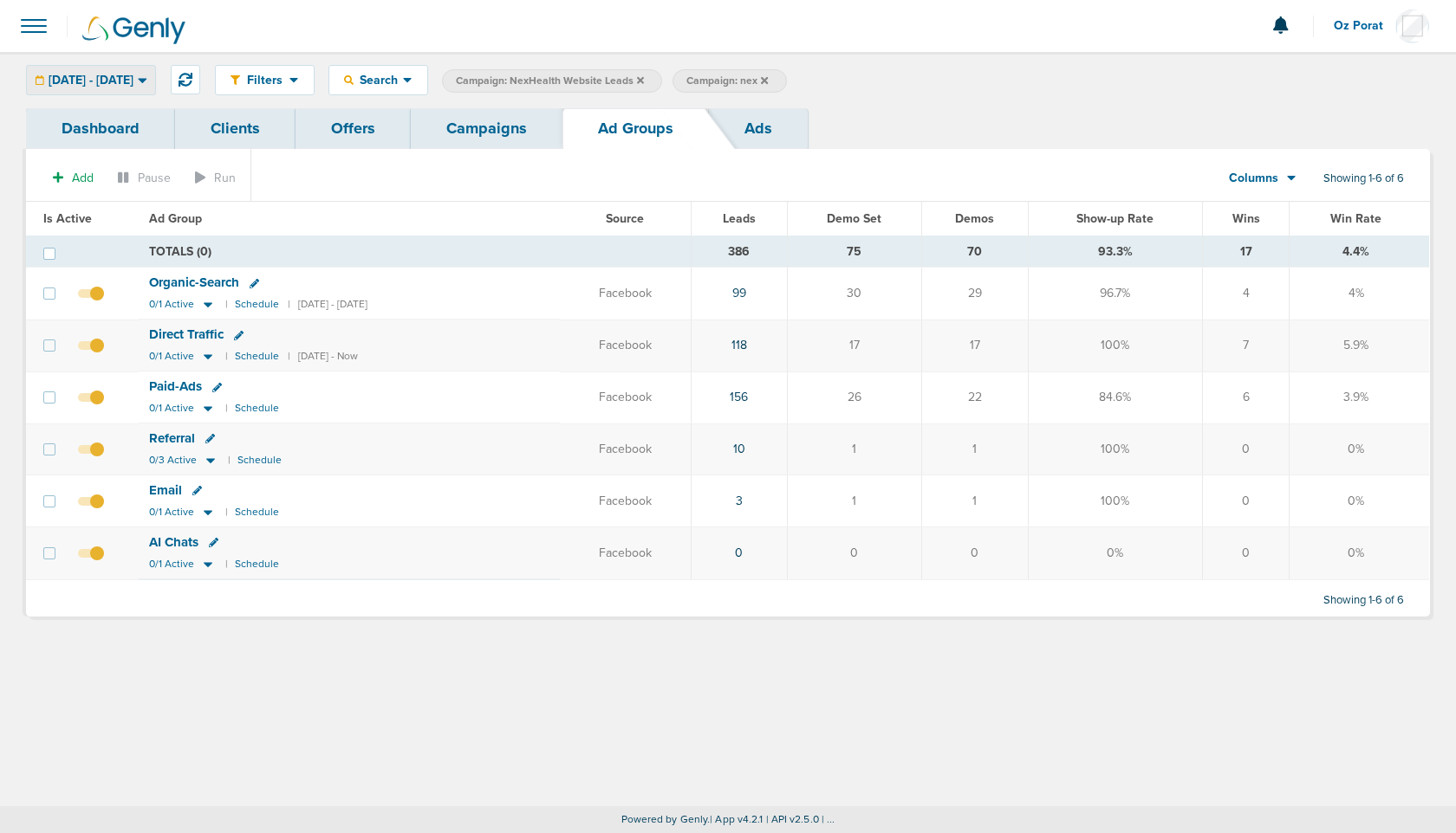
click at [133, 80] on span "05.01.2025 - 05.31.2025" at bounding box center [90, 80] width 85 height 12
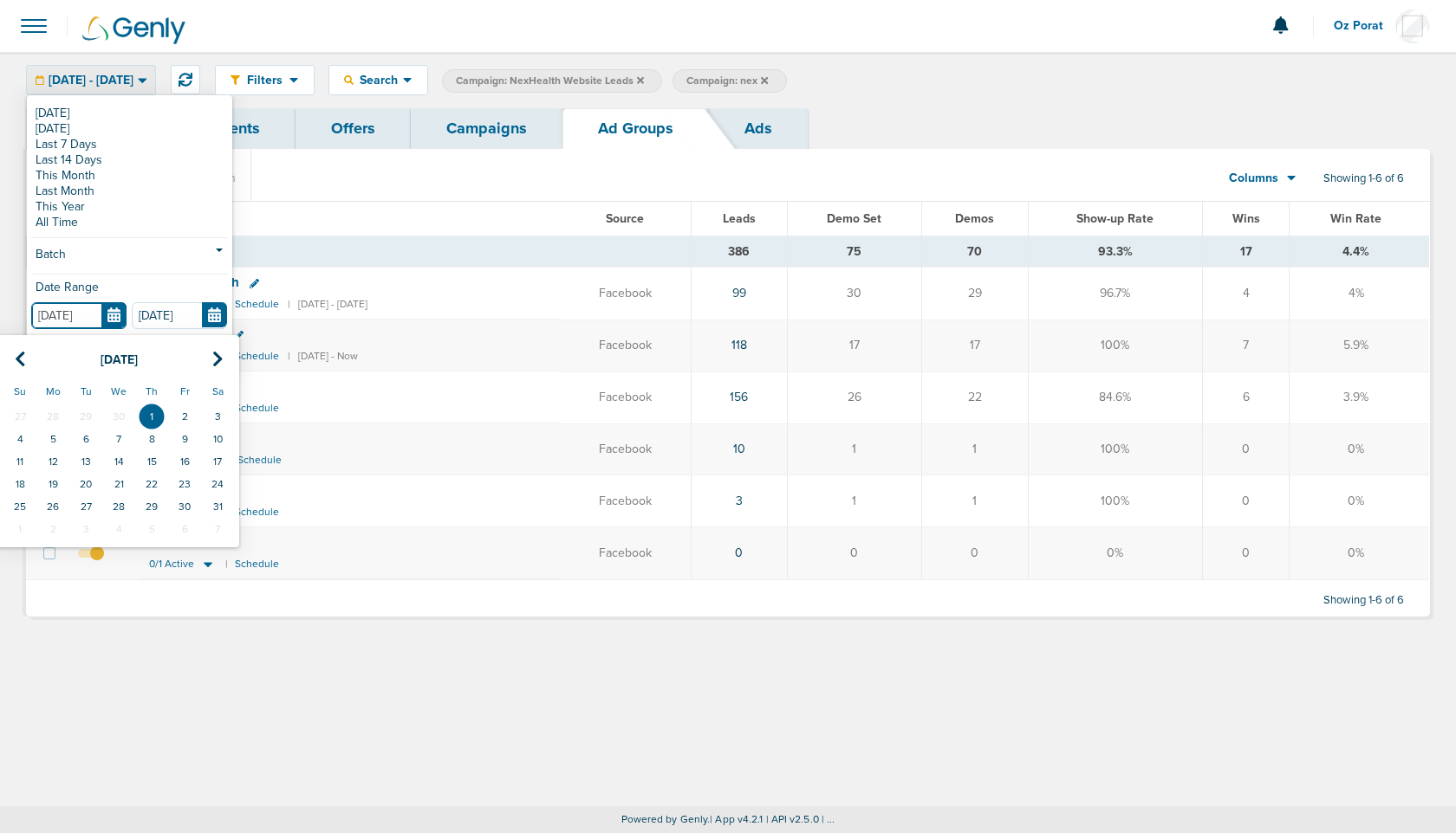
click at [116, 316] on input "05.01.2025" at bounding box center [79, 316] width 95 height 27
click at [18, 352] on icon at bounding box center [20, 359] width 11 height 17
click at [94, 416] on td "1" at bounding box center [86, 416] width 33 height 23
type input "04.01.2025"
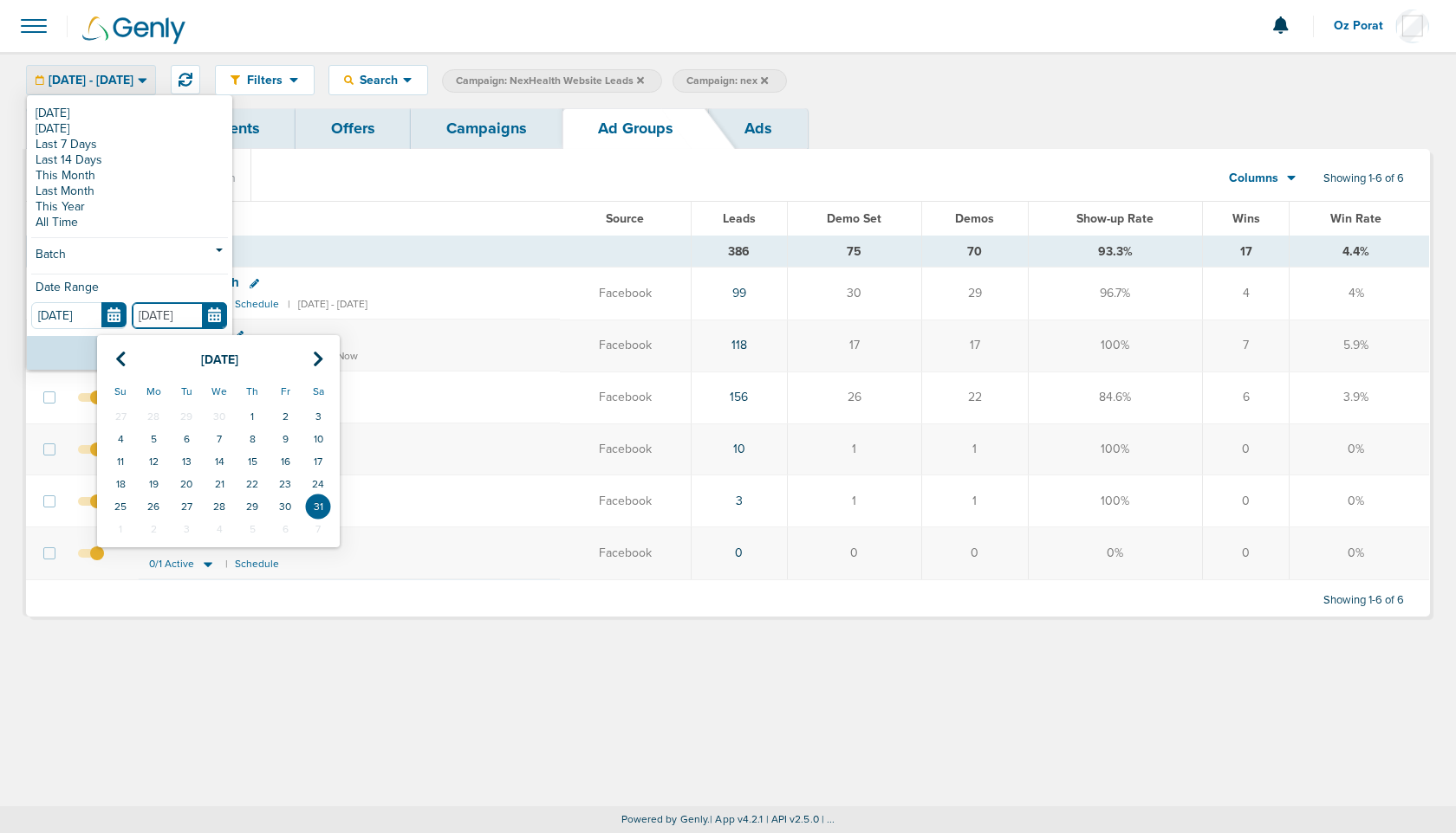
click at [213, 320] on input "05.31.2025" at bounding box center [179, 316] width 95 height 27
click at [120, 359] on icon at bounding box center [121, 359] width 11 height 17
click at [217, 506] on td "30" at bounding box center [219, 507] width 33 height 23
type input "04.30.2025"
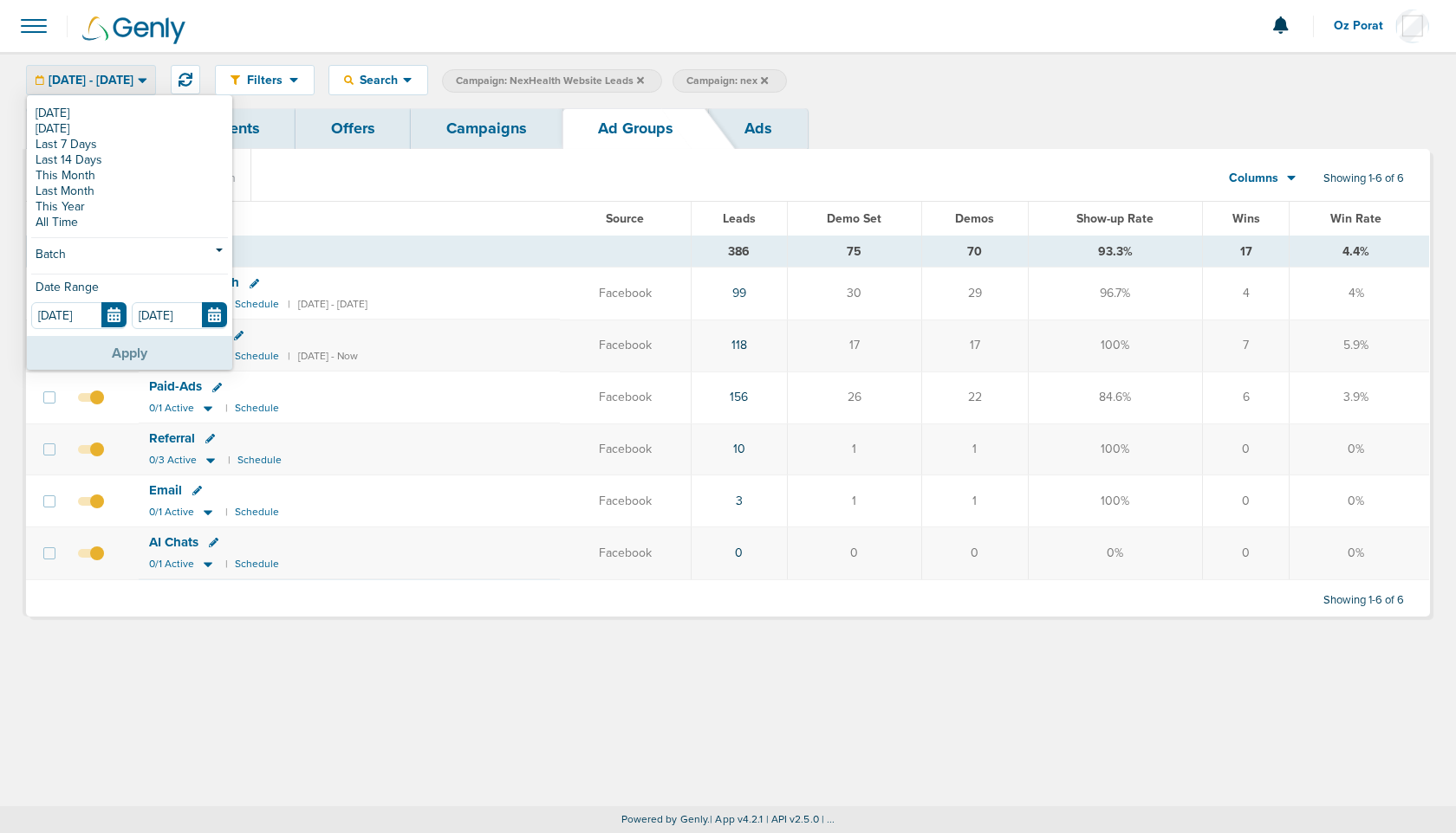
click at [130, 350] on button "Apply" at bounding box center [129, 353] width 205 height 34
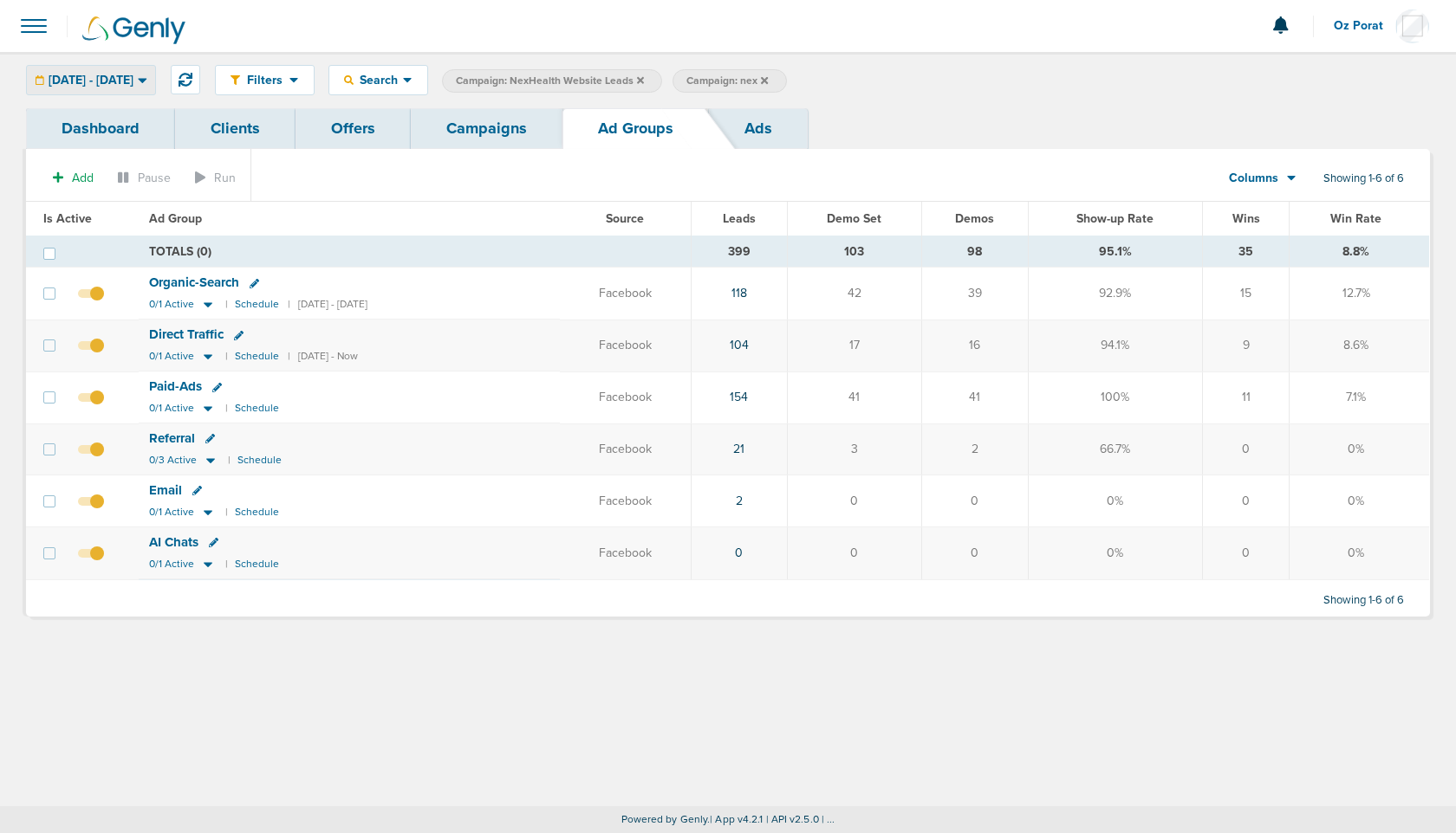
click at [133, 84] on span "04.01.2025 - 04.30.2025" at bounding box center [90, 80] width 85 height 12
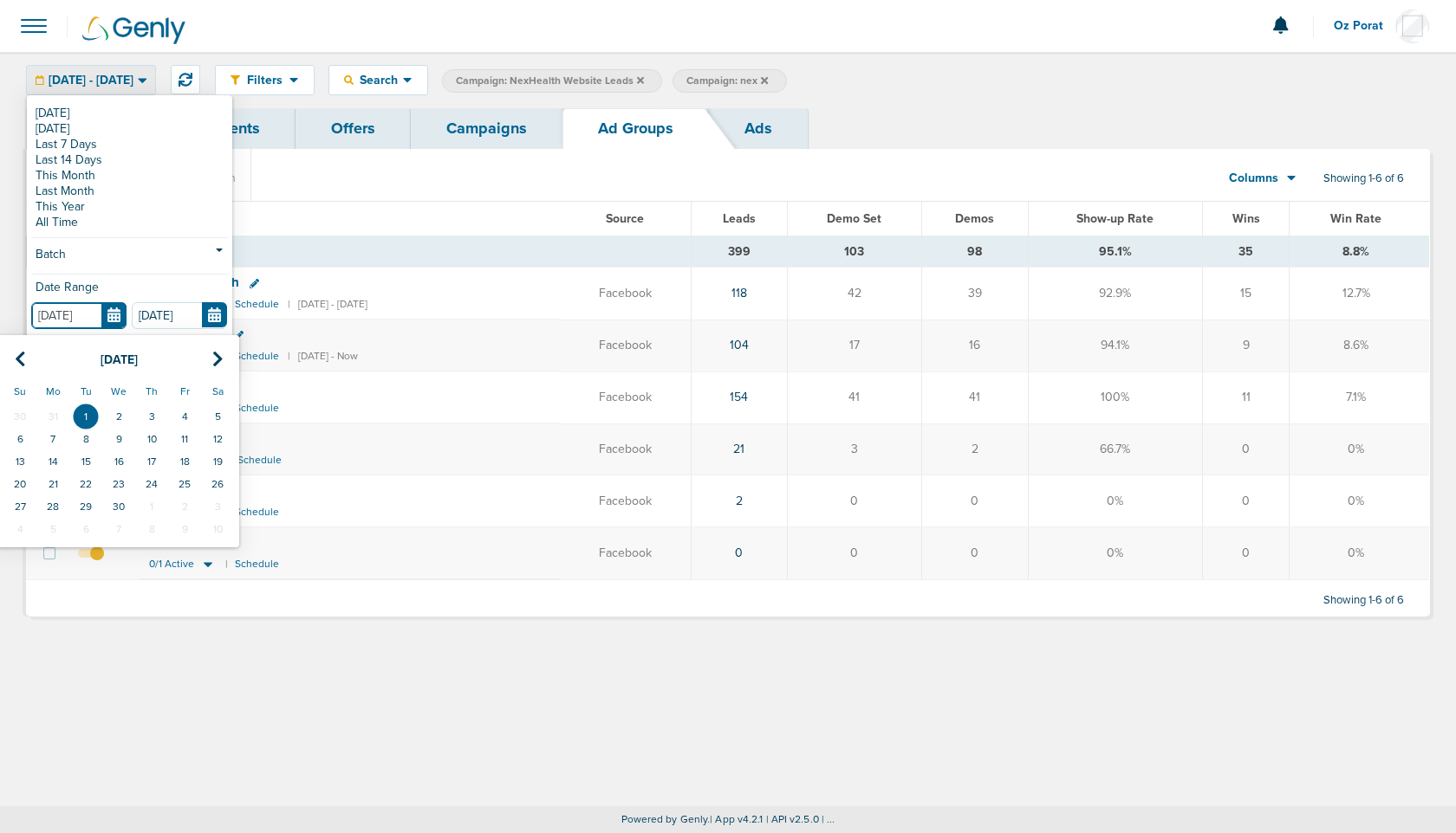
click at [114, 319] on input "04.01.2025" at bounding box center [79, 316] width 95 height 27
click at [15, 357] on icon at bounding box center [20, 359] width 11 height 17
click at [217, 416] on td "1" at bounding box center [217, 416] width 33 height 23
type input "03.01.2025"
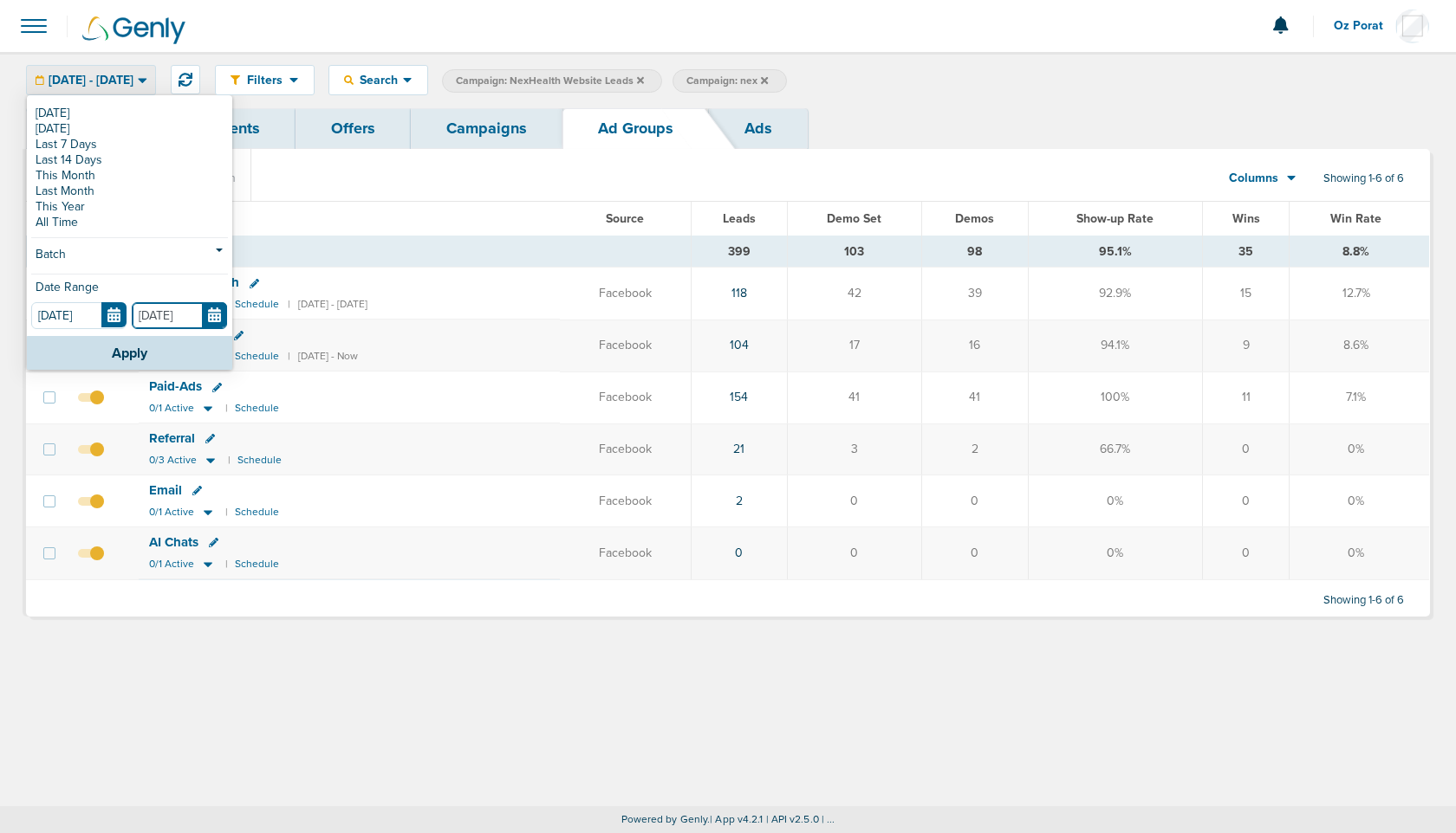
click at [217, 317] on input "04.30.2025" at bounding box center [179, 316] width 95 height 27
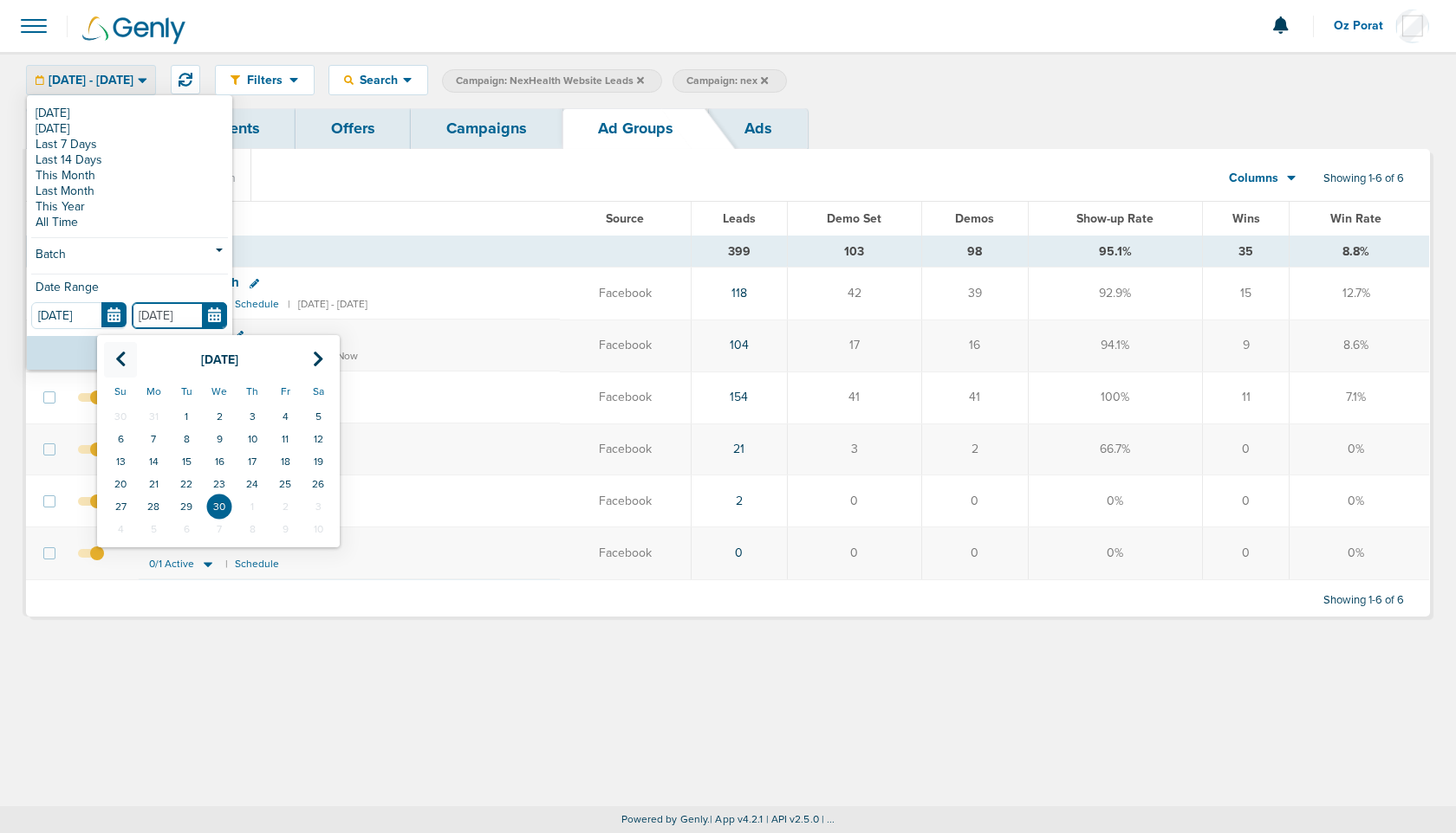
click at [121, 354] on icon at bounding box center [121, 359] width 11 height 17
click at [153, 528] on td "31" at bounding box center [153, 530] width 33 height 23
type input "03.31.2025"
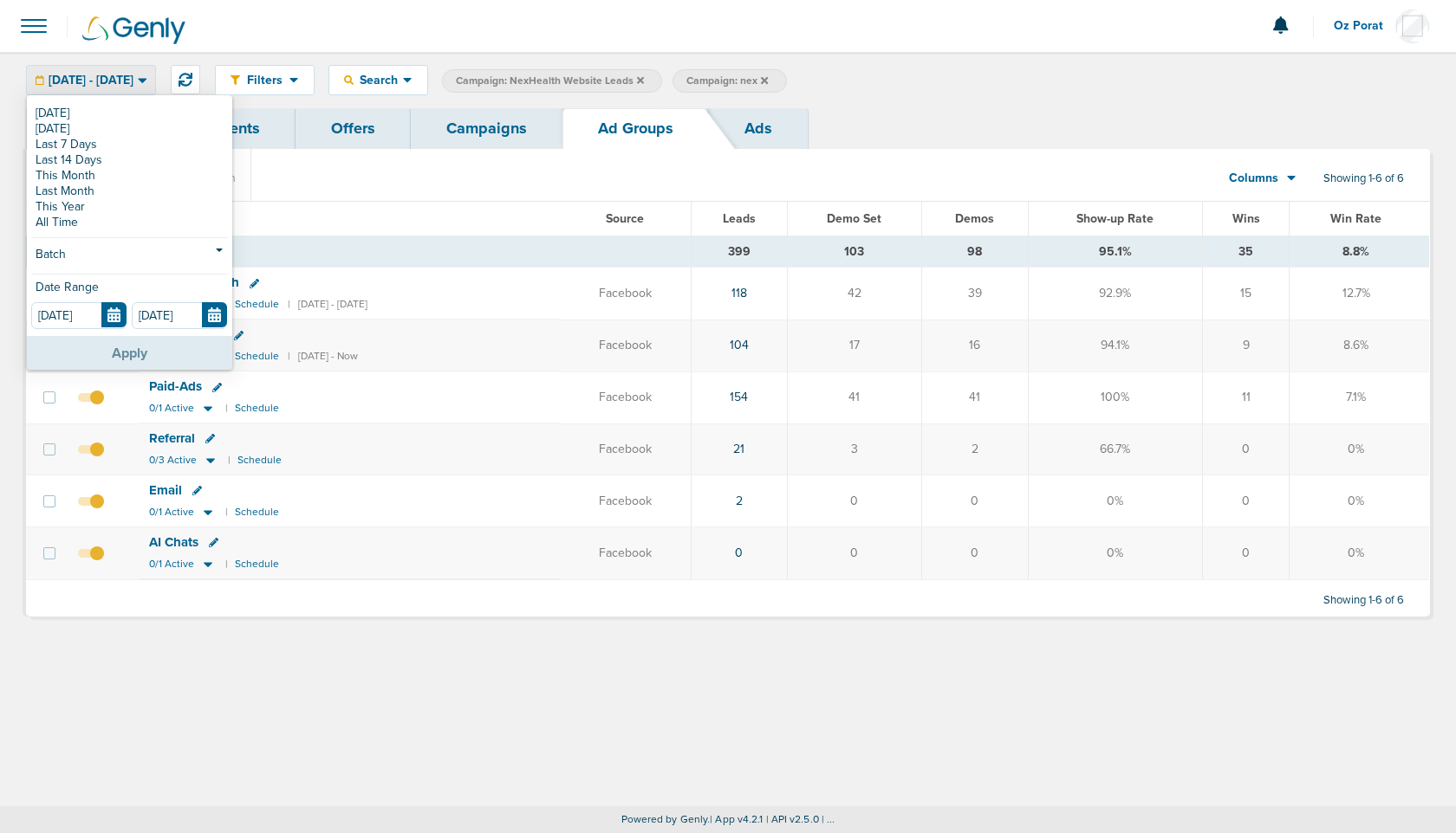
click at [123, 351] on button "Apply" at bounding box center [129, 353] width 205 height 34
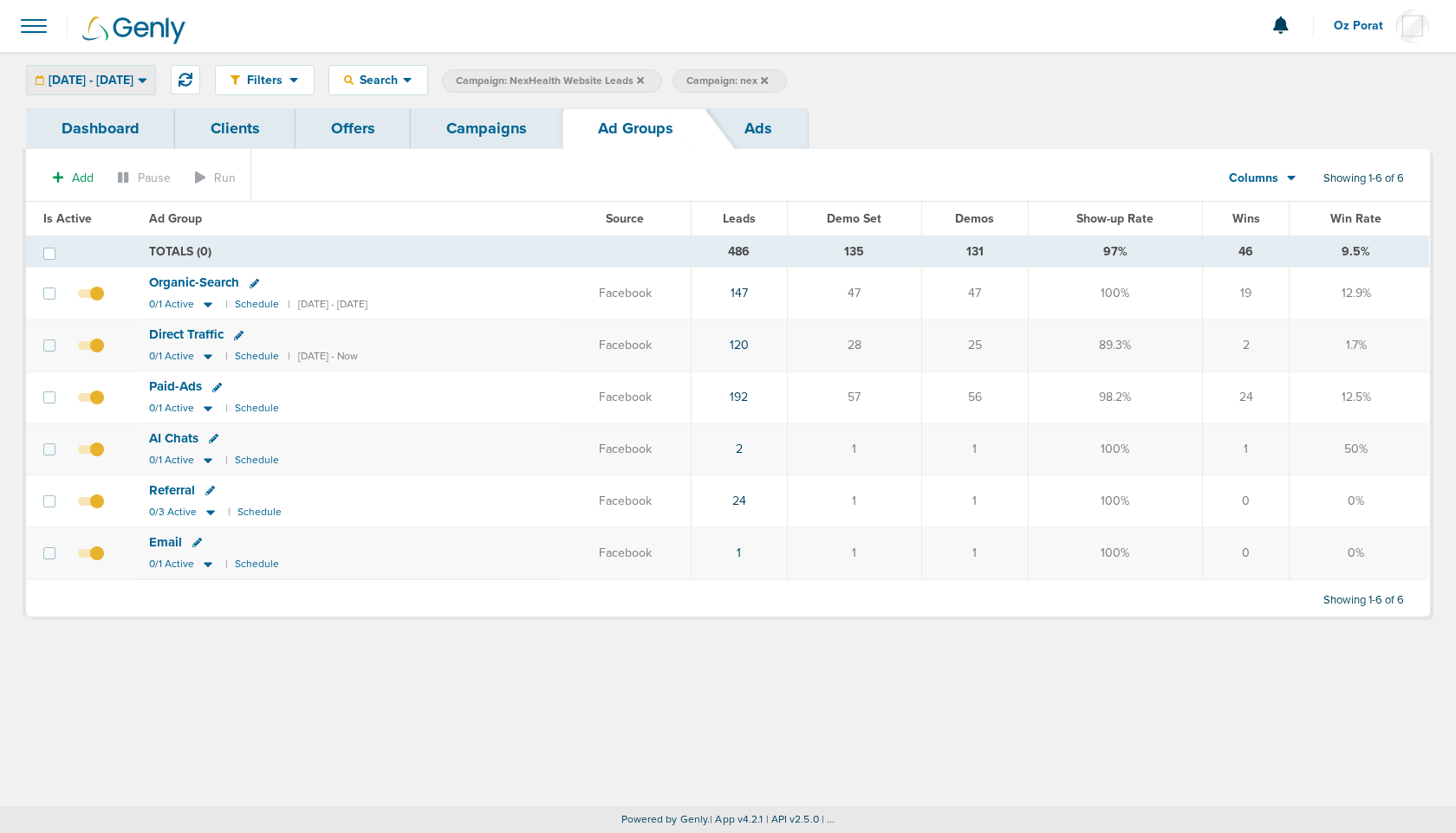
click at [133, 86] on span "03.01.2025 - 03.31.2025" at bounding box center [90, 80] width 85 height 12
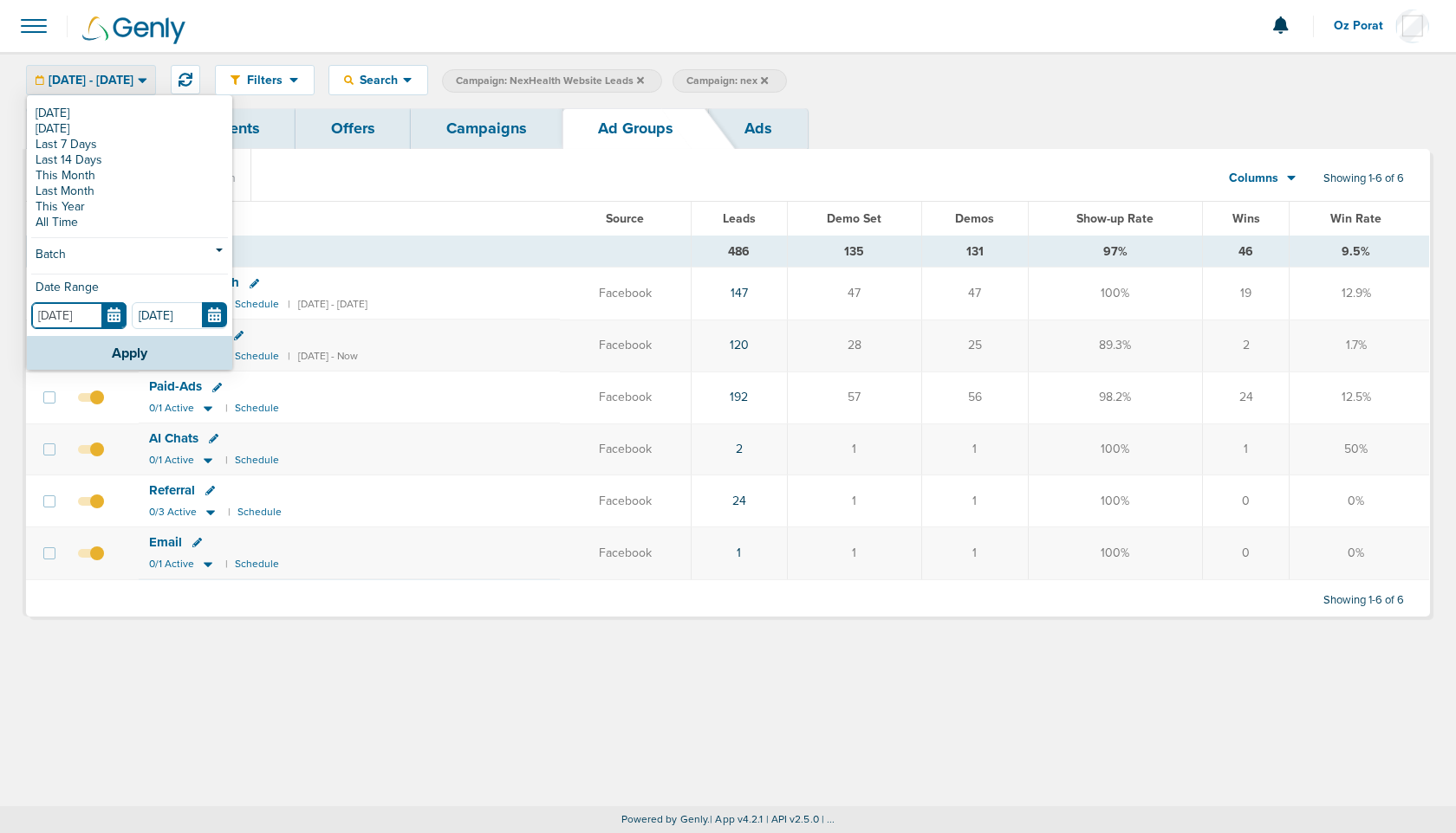
click at [112, 309] on input "03.01.2025" at bounding box center [79, 316] width 95 height 27
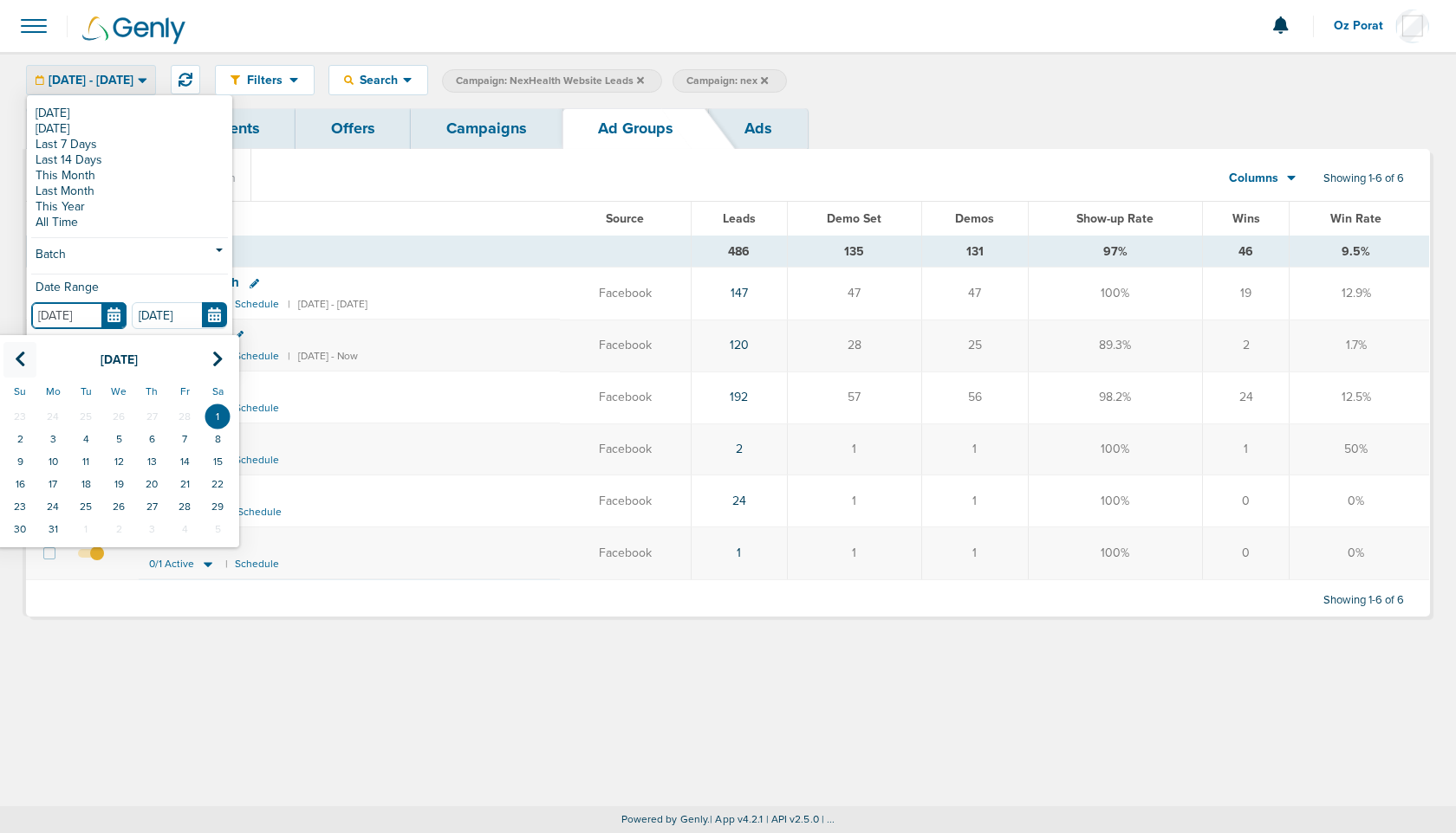
click at [19, 355] on icon at bounding box center [20, 359] width 11 height 17
click at [219, 417] on td "1" at bounding box center [217, 416] width 33 height 23
type input "02.01.2025"
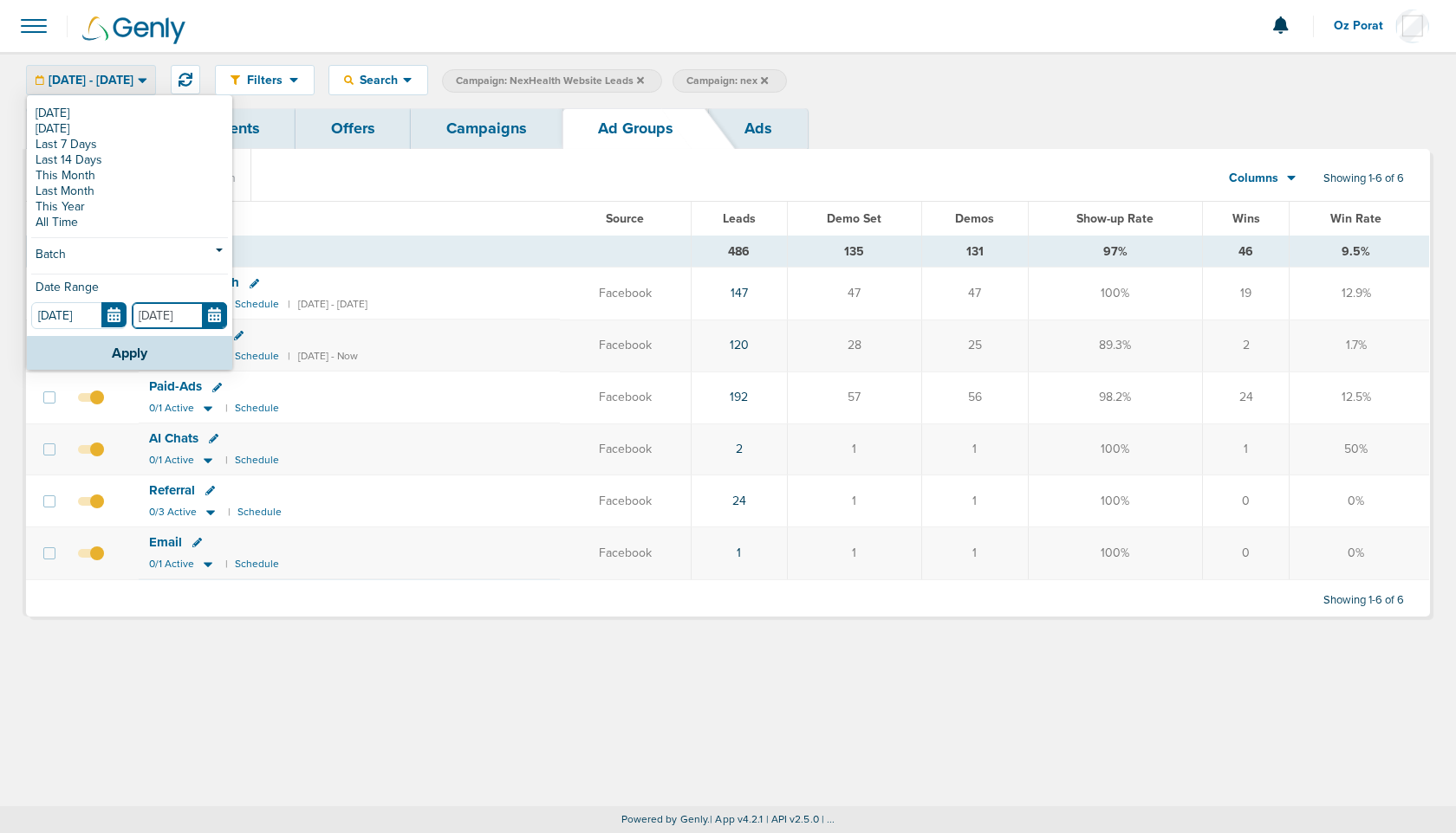
click at [218, 319] on input "03.31.2025" at bounding box center [179, 316] width 95 height 27
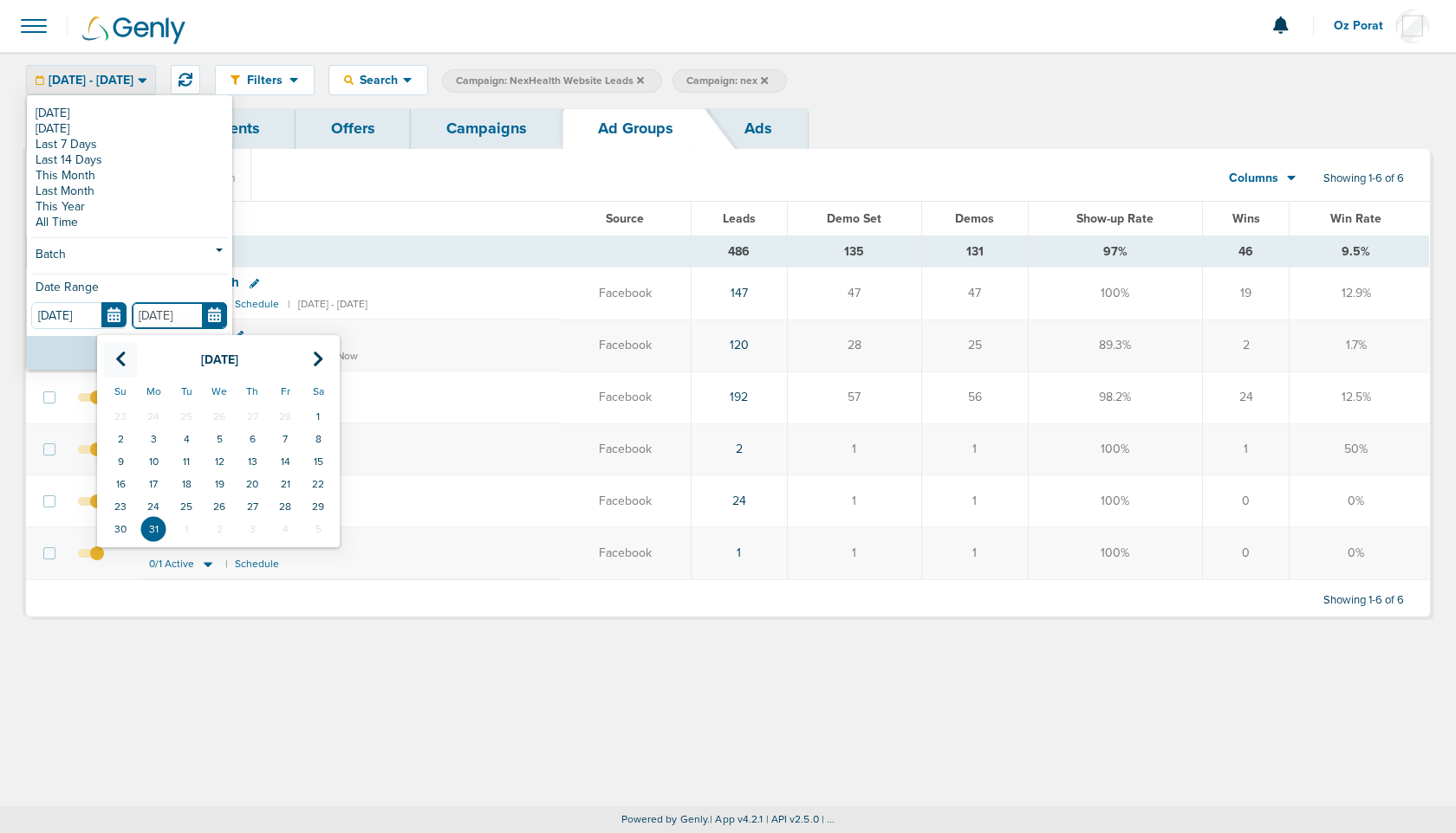
click at [122, 358] on icon at bounding box center [121, 359] width 11 height 17
click at [289, 502] on td "28" at bounding box center [284, 507] width 33 height 23
type input "02.28.2025"
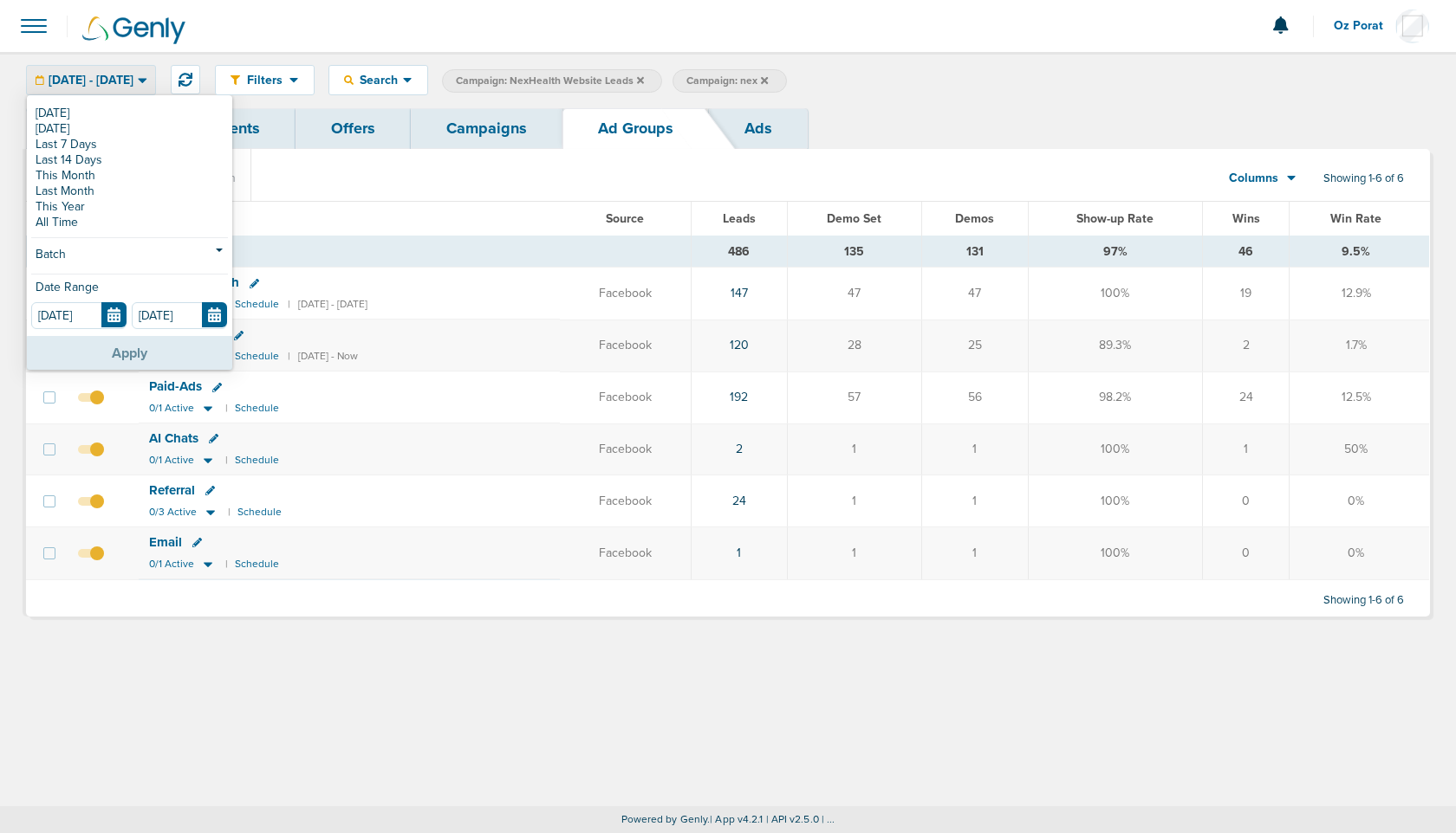
click at [156, 357] on button "Apply" at bounding box center [129, 353] width 205 height 34
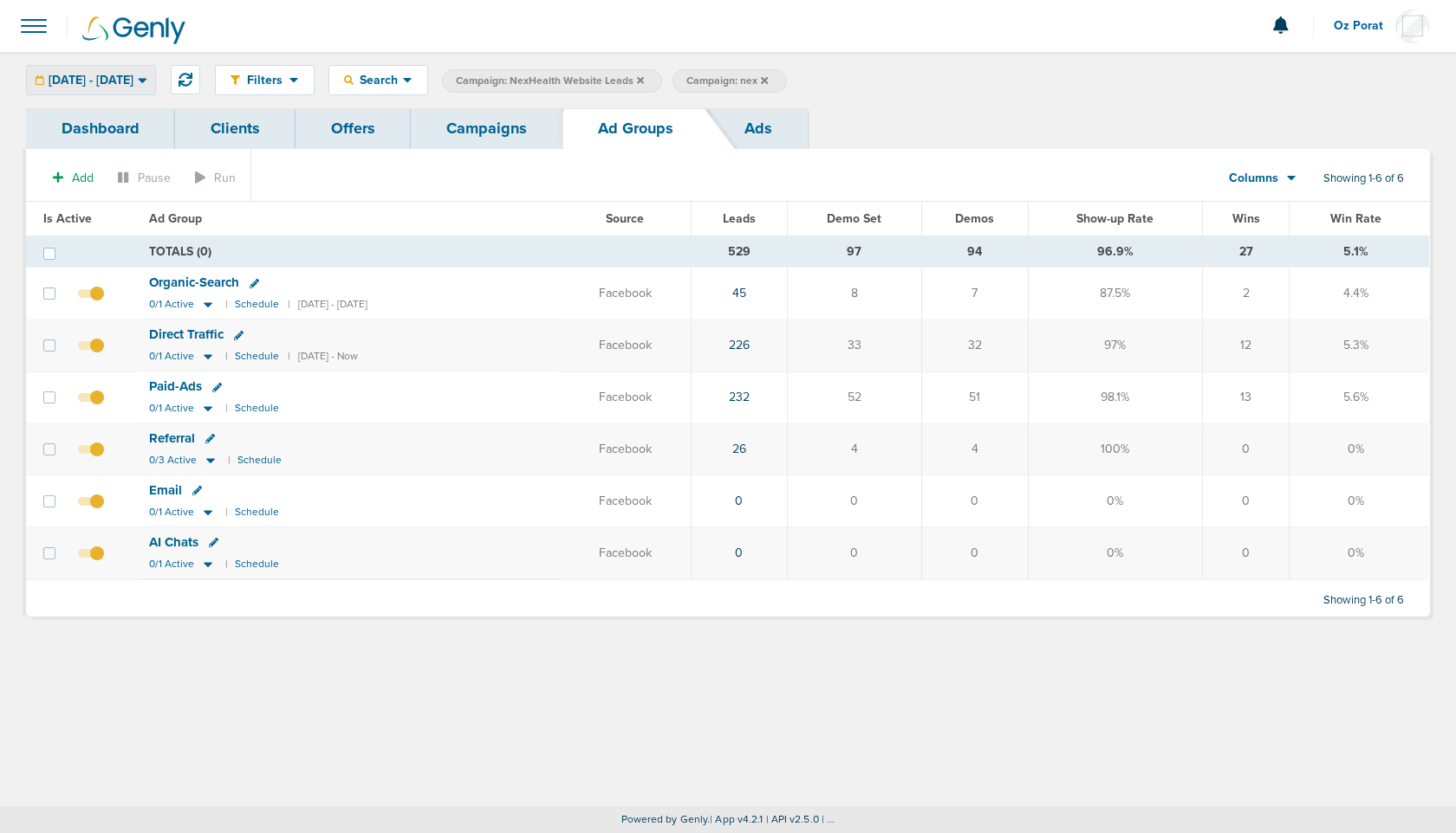
click at [124, 81] on span "02.01.2025 - 02.28.2025" at bounding box center [90, 80] width 85 height 12
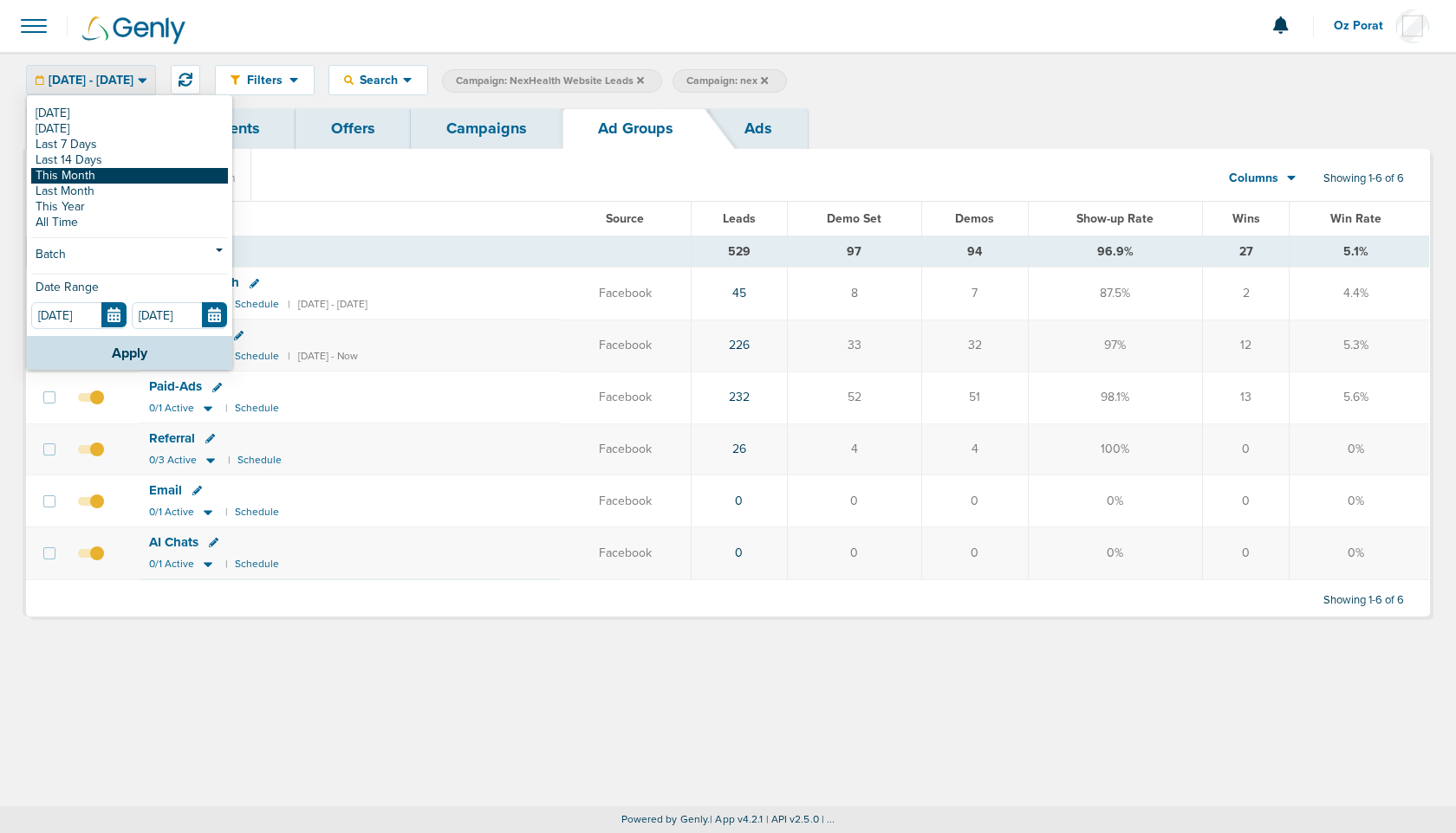
click at [92, 176] on link "This Month" at bounding box center [129, 176] width 197 height 15
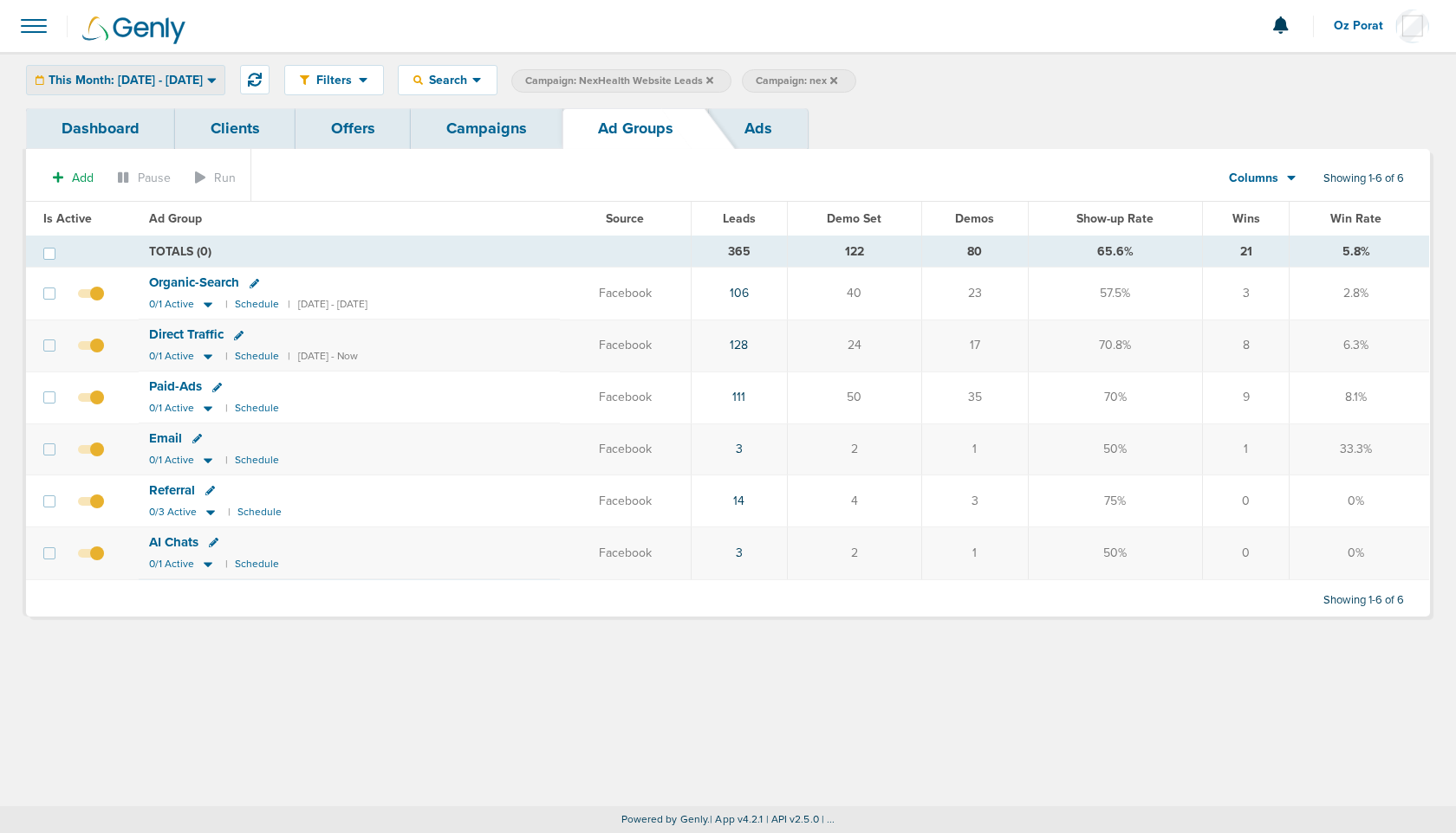
click at [203, 74] on span "This Month: [DATE] - [DATE]" at bounding box center [126, 80] width 154 height 12
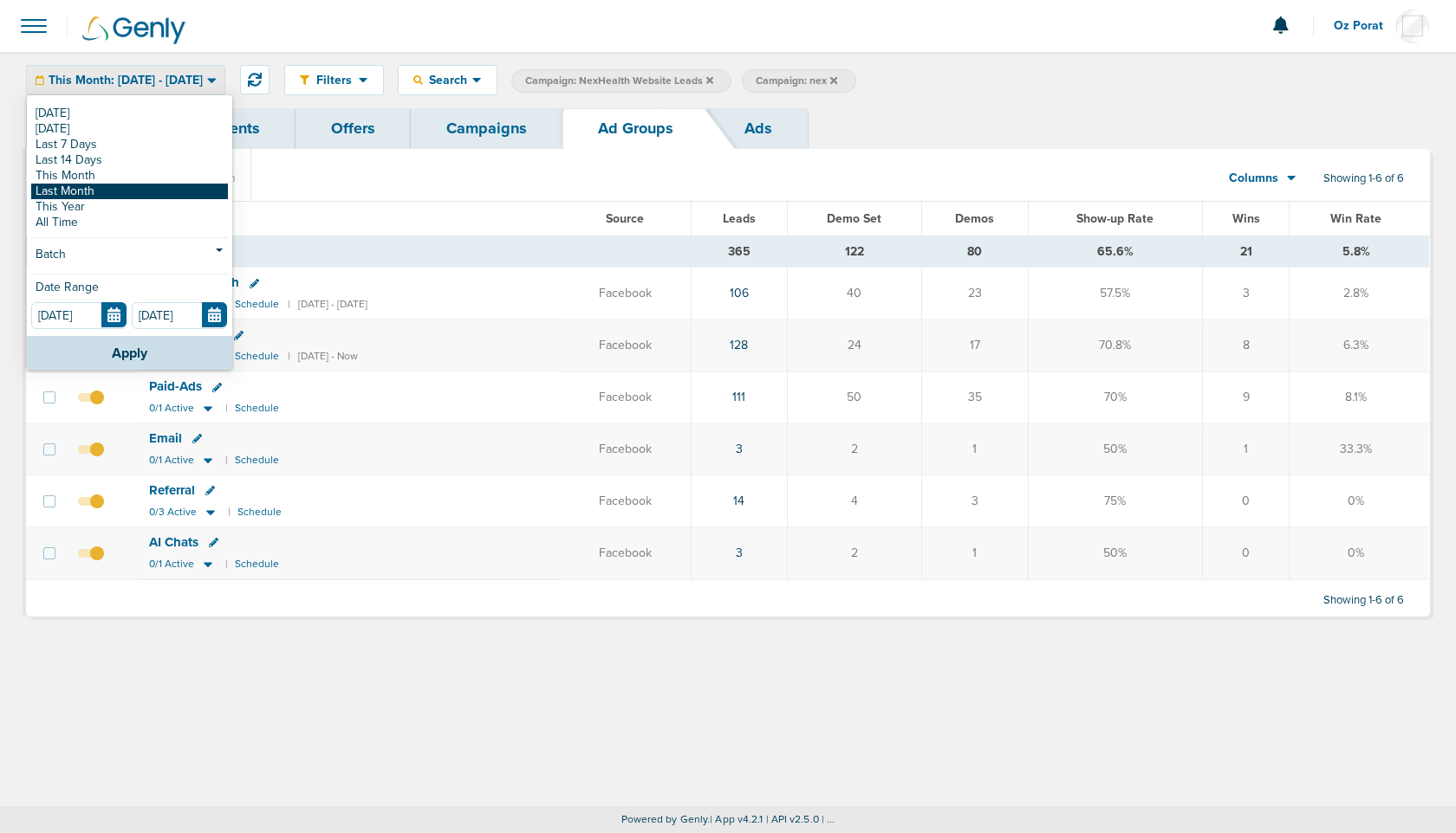
click at [99, 188] on link "Last Month" at bounding box center [129, 191] width 197 height 15
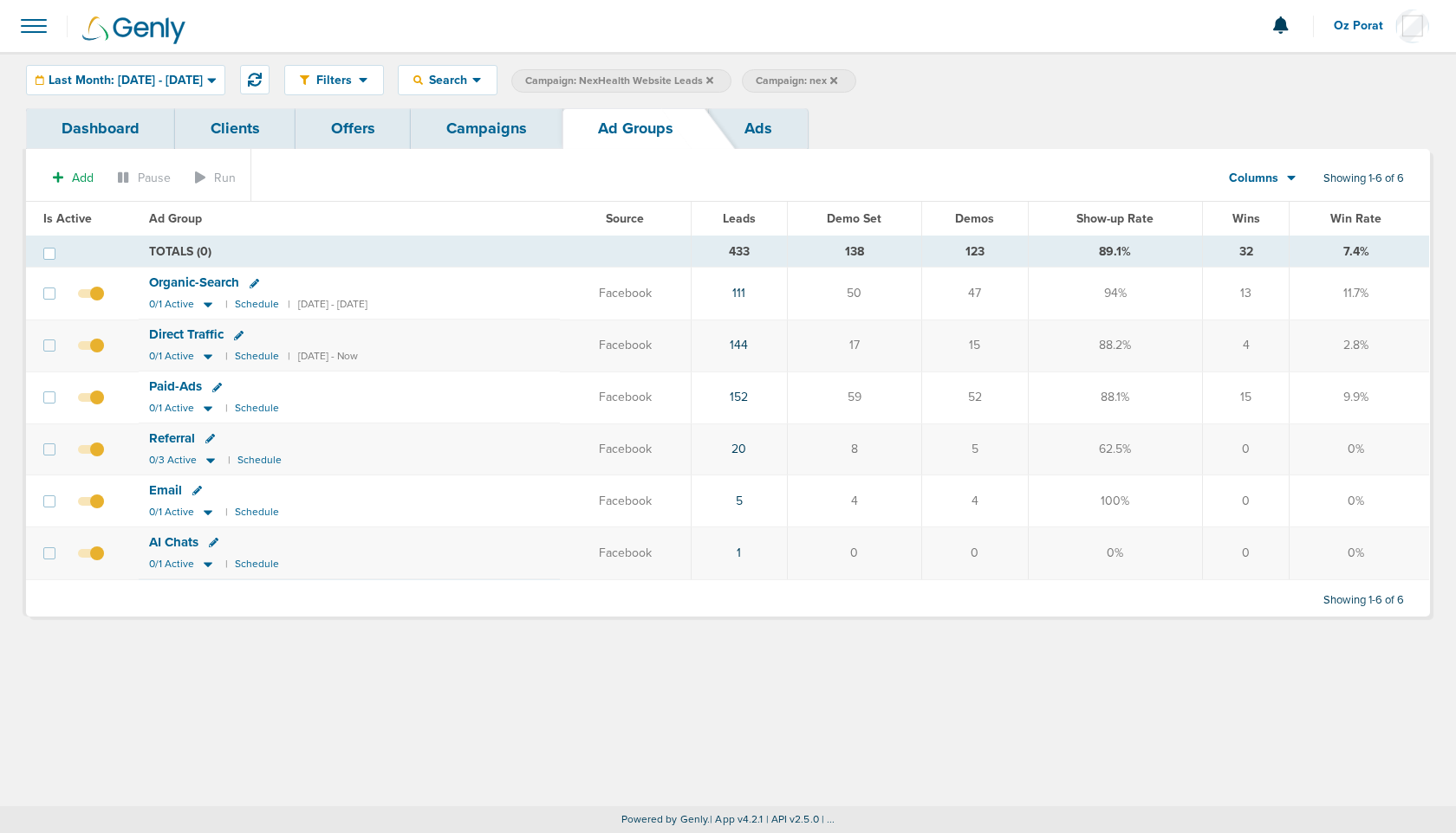
click at [464, 140] on link "Campaigns" at bounding box center [486, 128] width 151 height 41
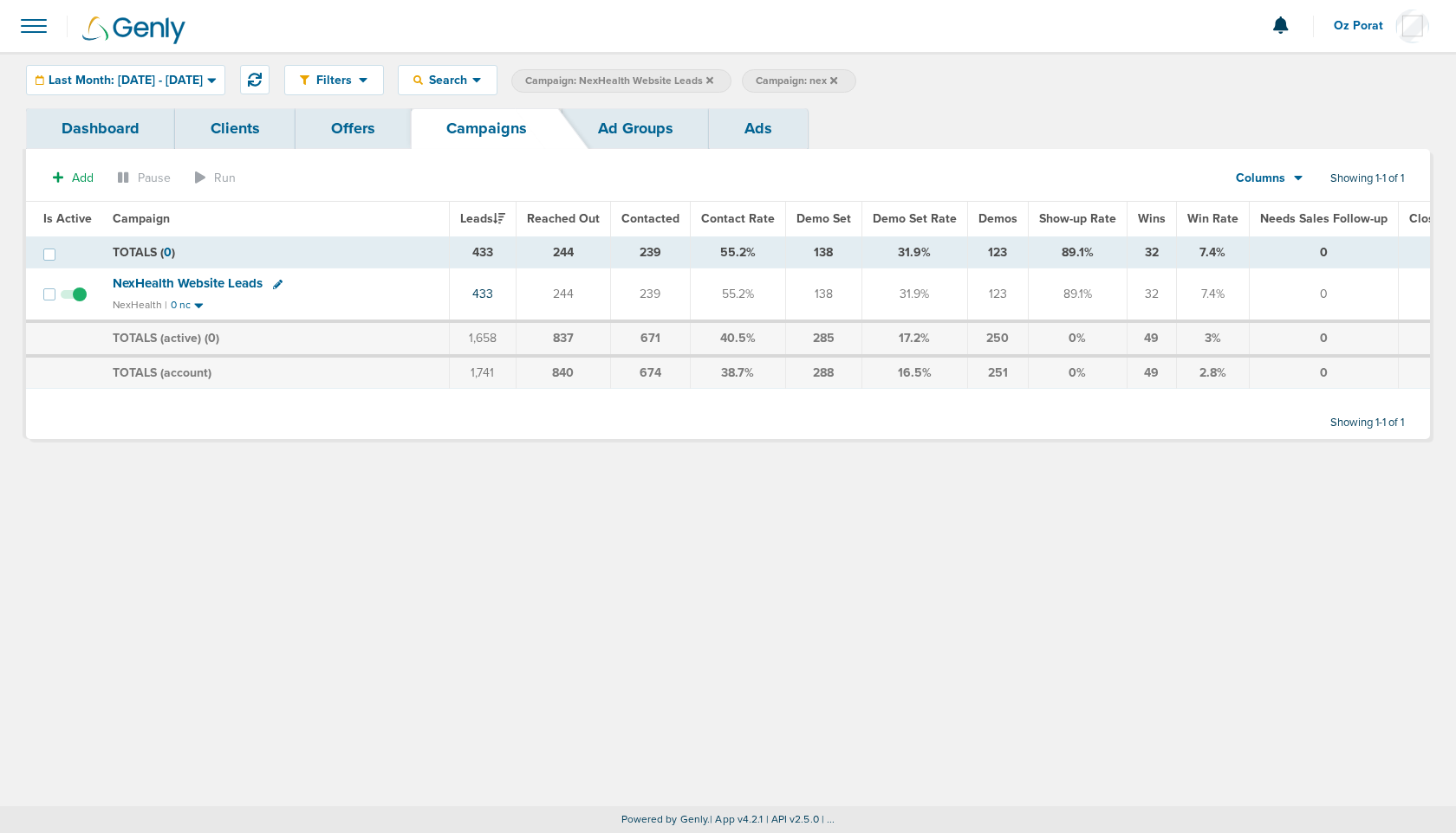
click at [1267, 181] on span "Columns" at bounding box center [1260, 179] width 49 height 17
click at [1272, 207] on link "Media Stats" at bounding box center [1309, 208] width 173 height 22
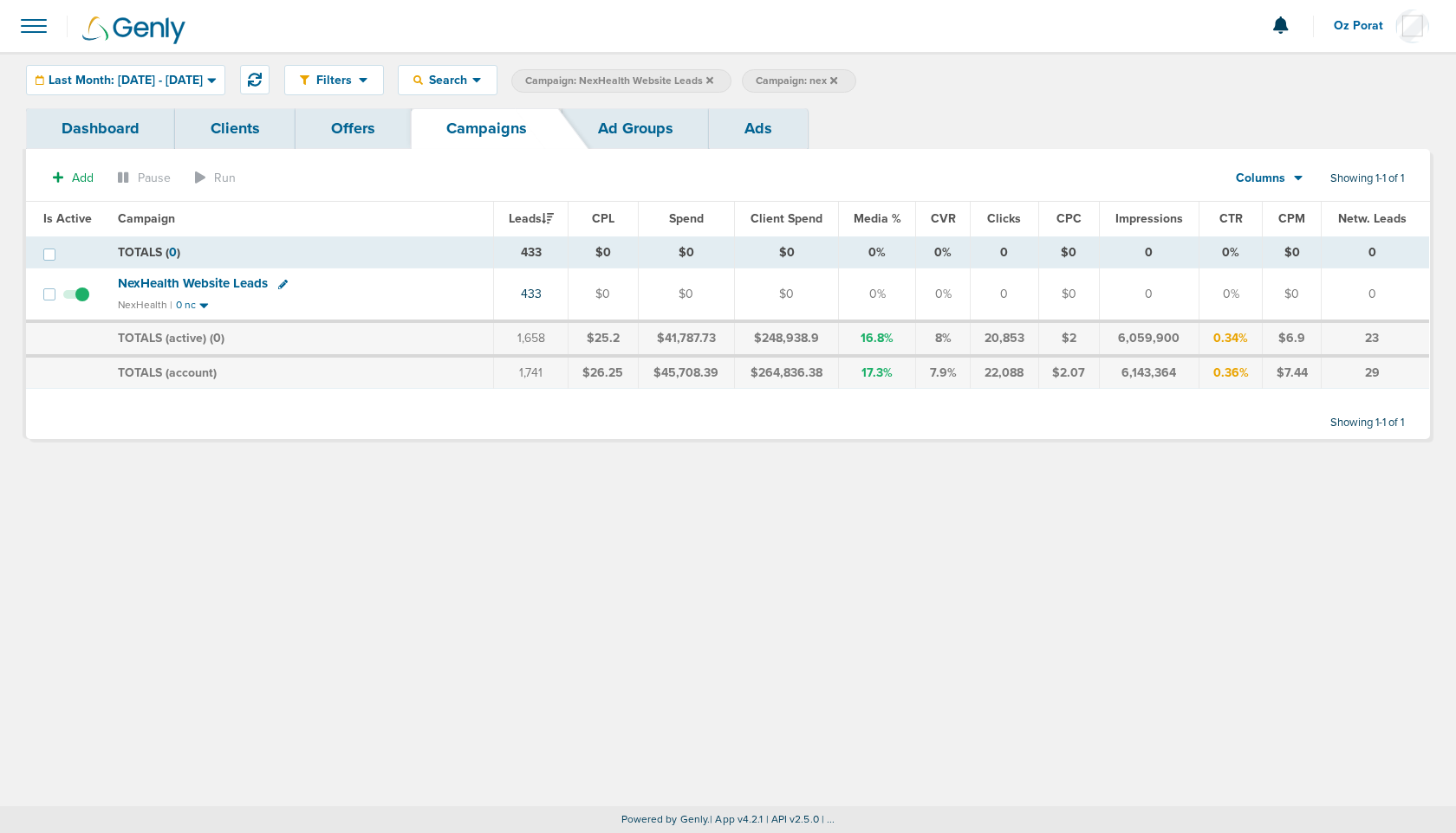
click at [713, 78] on icon at bounding box center [709, 80] width 7 height 10
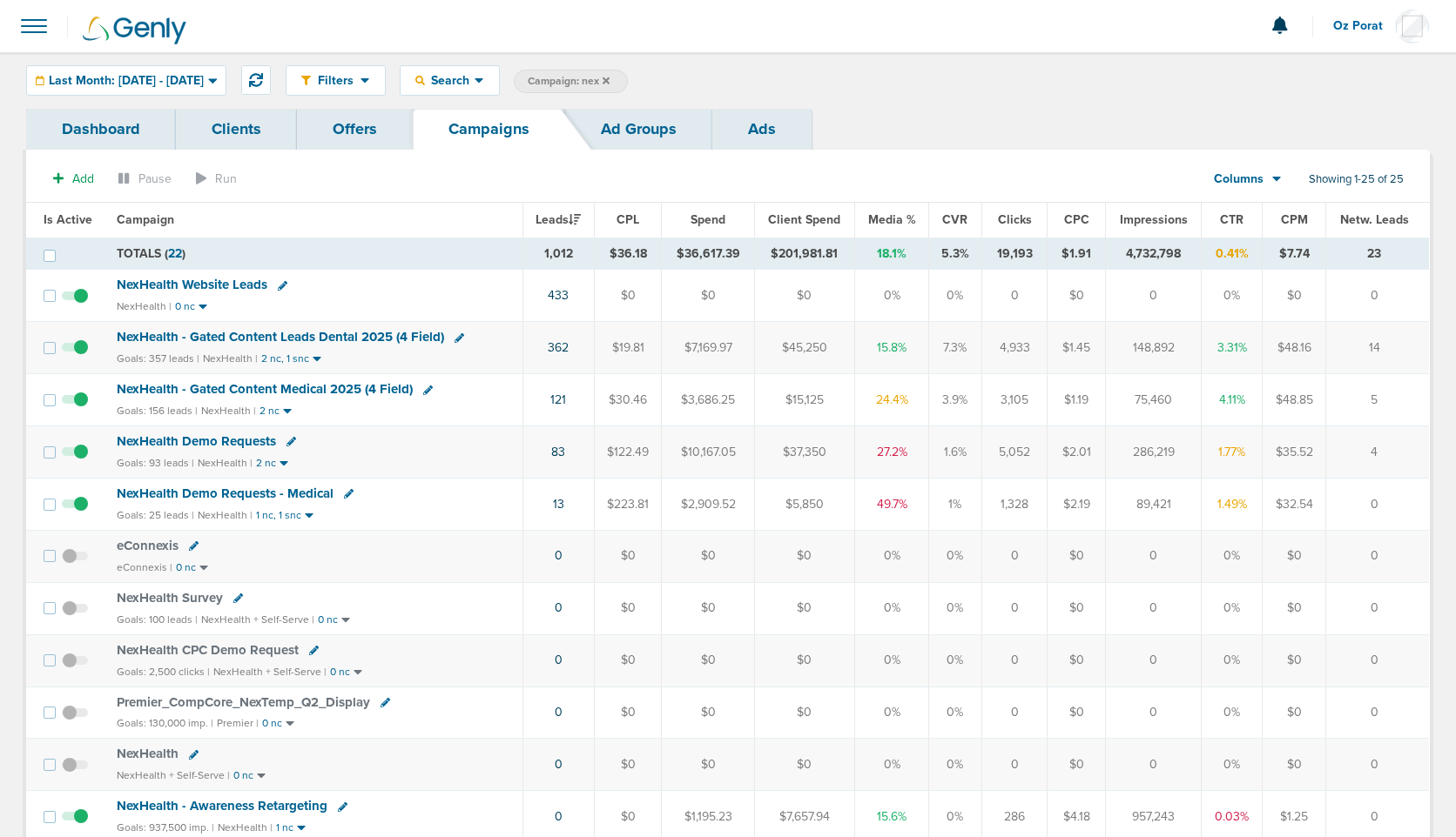
click at [1269, 175] on div "Columns" at bounding box center [1238, 180] width 76 height 17
click at [1267, 223] on link "Sales Performance" at bounding box center [1287, 230] width 174 height 22
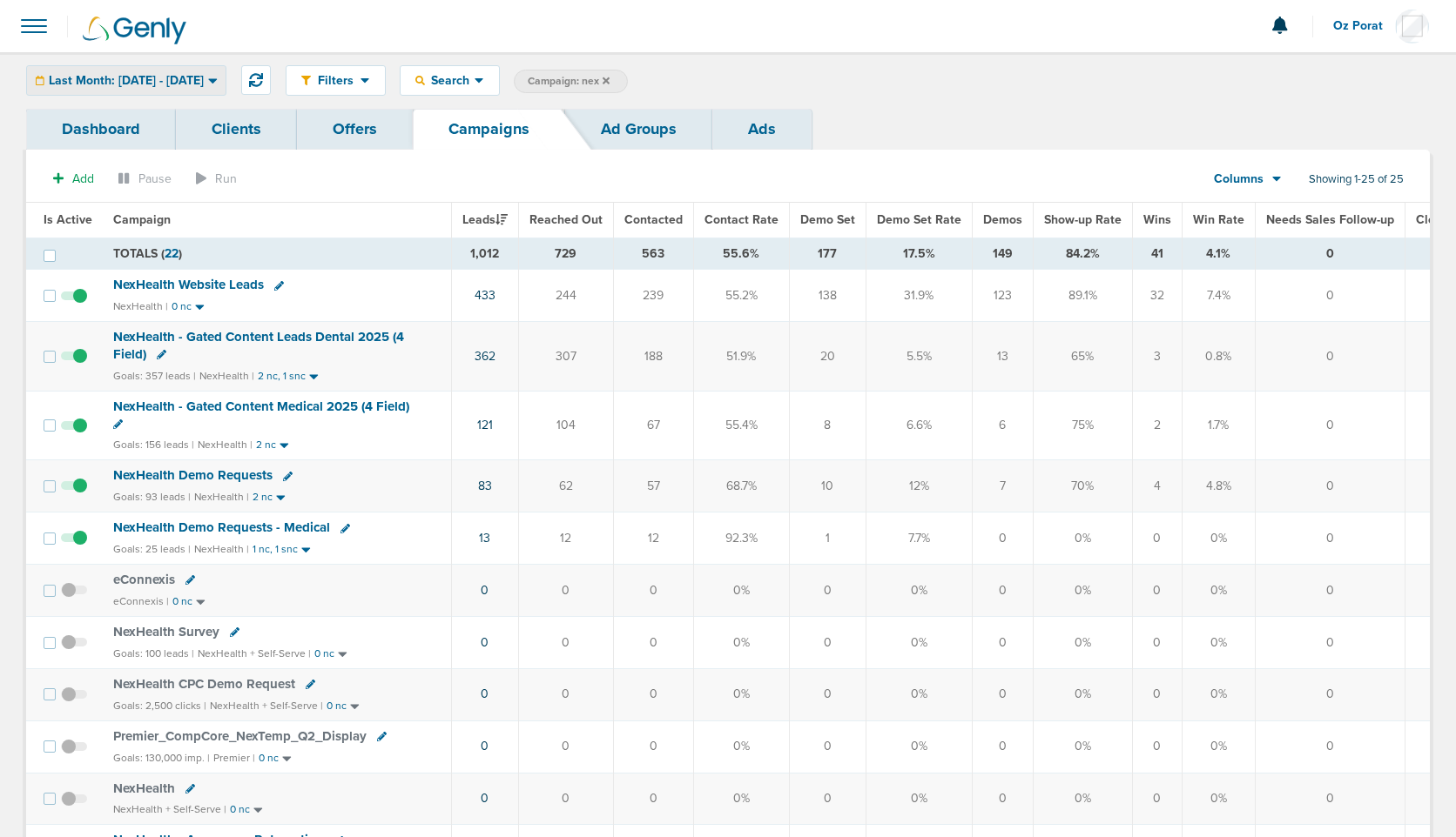
click at [187, 76] on span "Last Month: 07.01.2025 - 07.31.2025" at bounding box center [126, 80] width 155 height 12
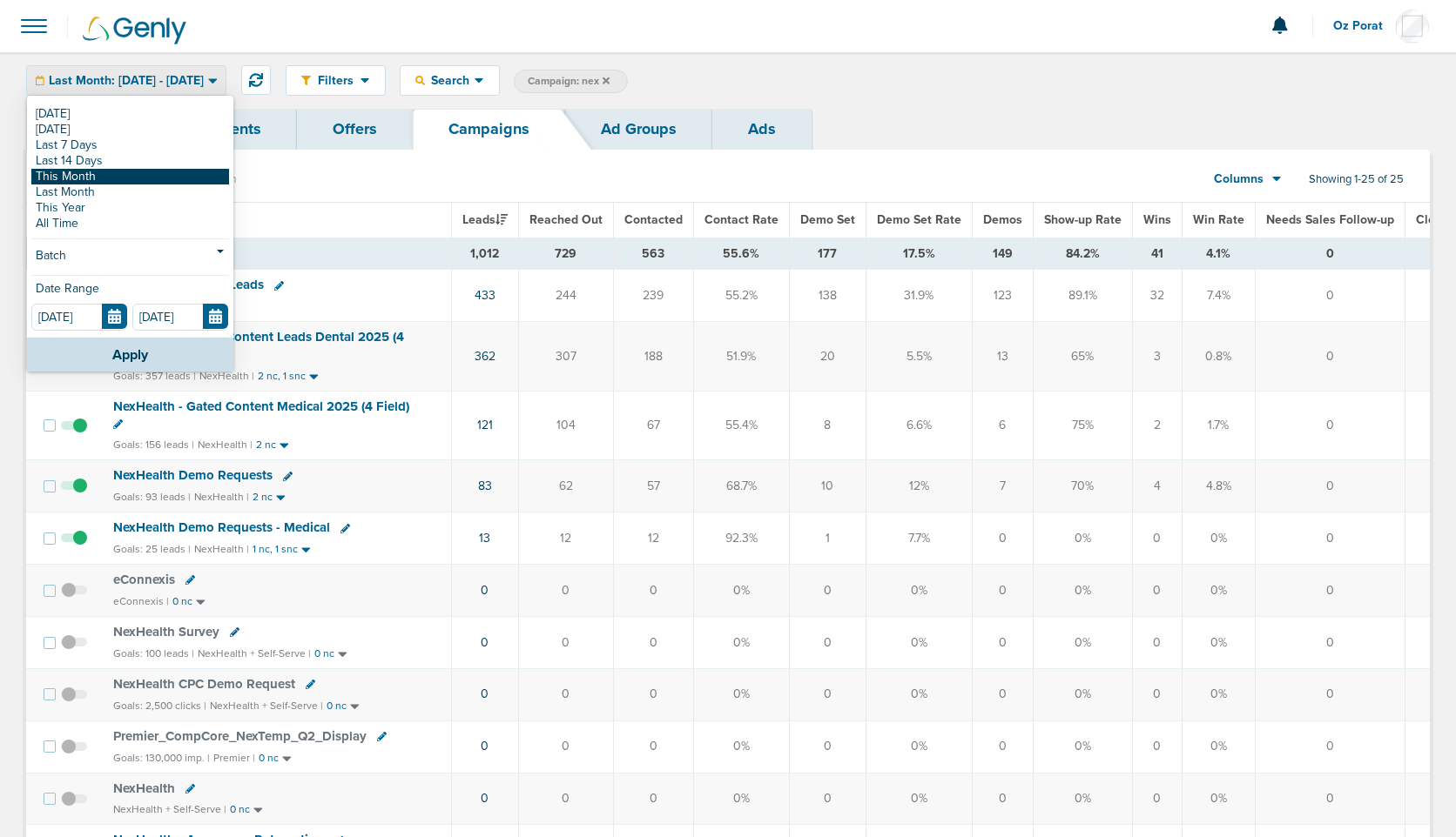
click at [115, 175] on link "This Month" at bounding box center [130, 177] width 198 height 15
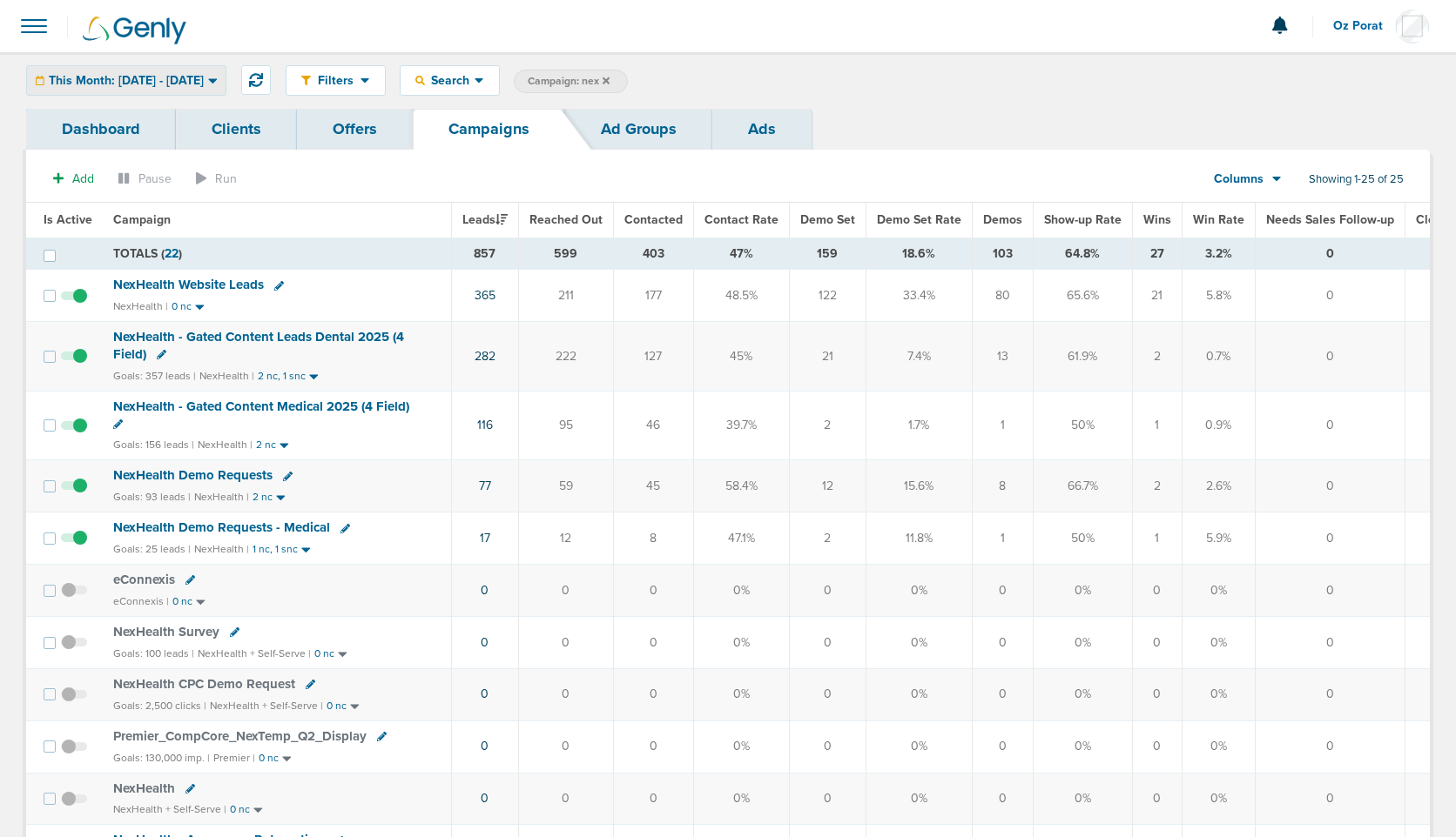
click at [204, 75] on span "This Month: [DATE] - [DATE]" at bounding box center [126, 80] width 155 height 12
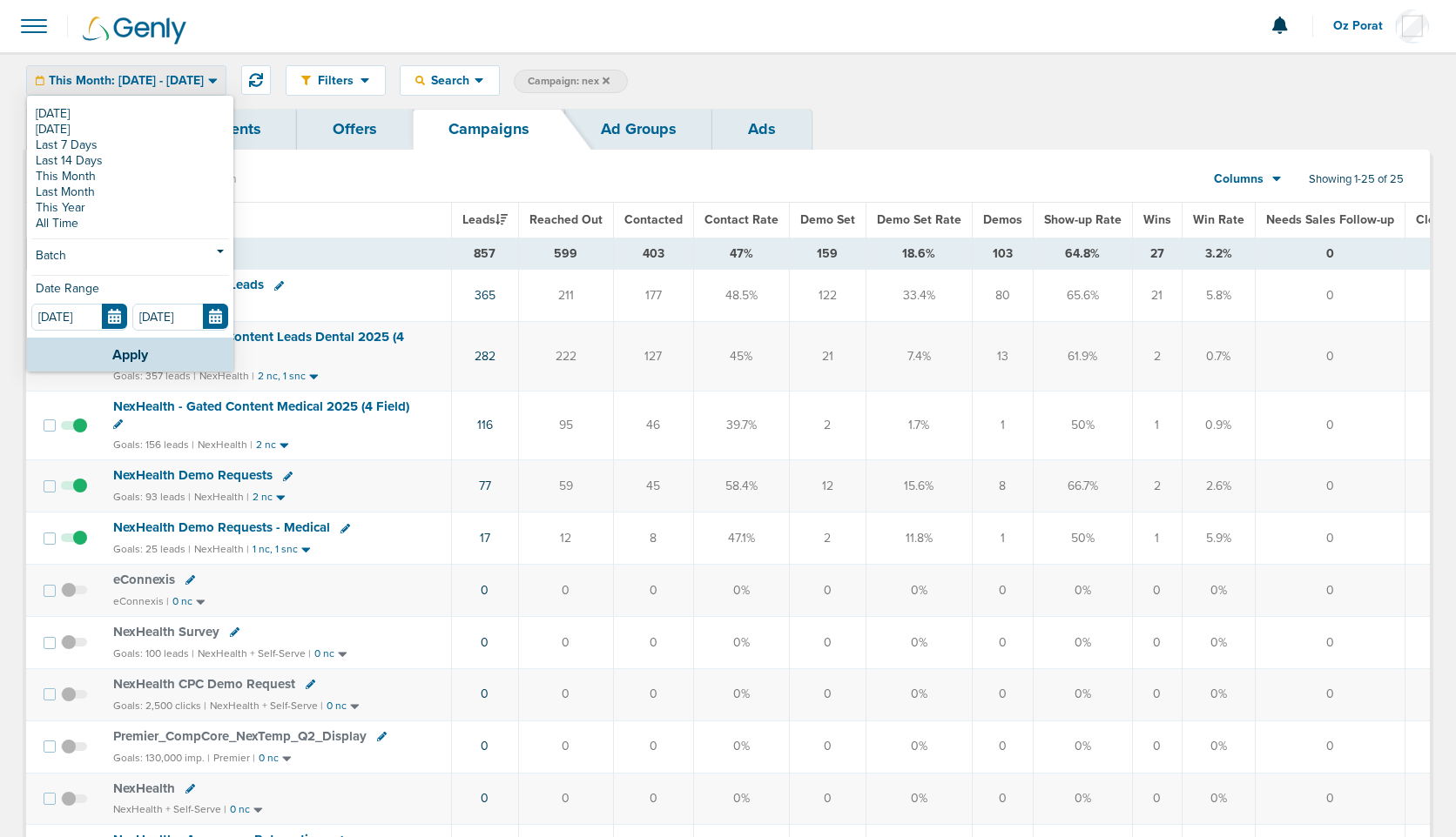
click at [963, 94] on div "Filters Active Only Settings Status Active Inactive Objectives MQL SQL Traffic …" at bounding box center [858, 80] width 1144 height 31
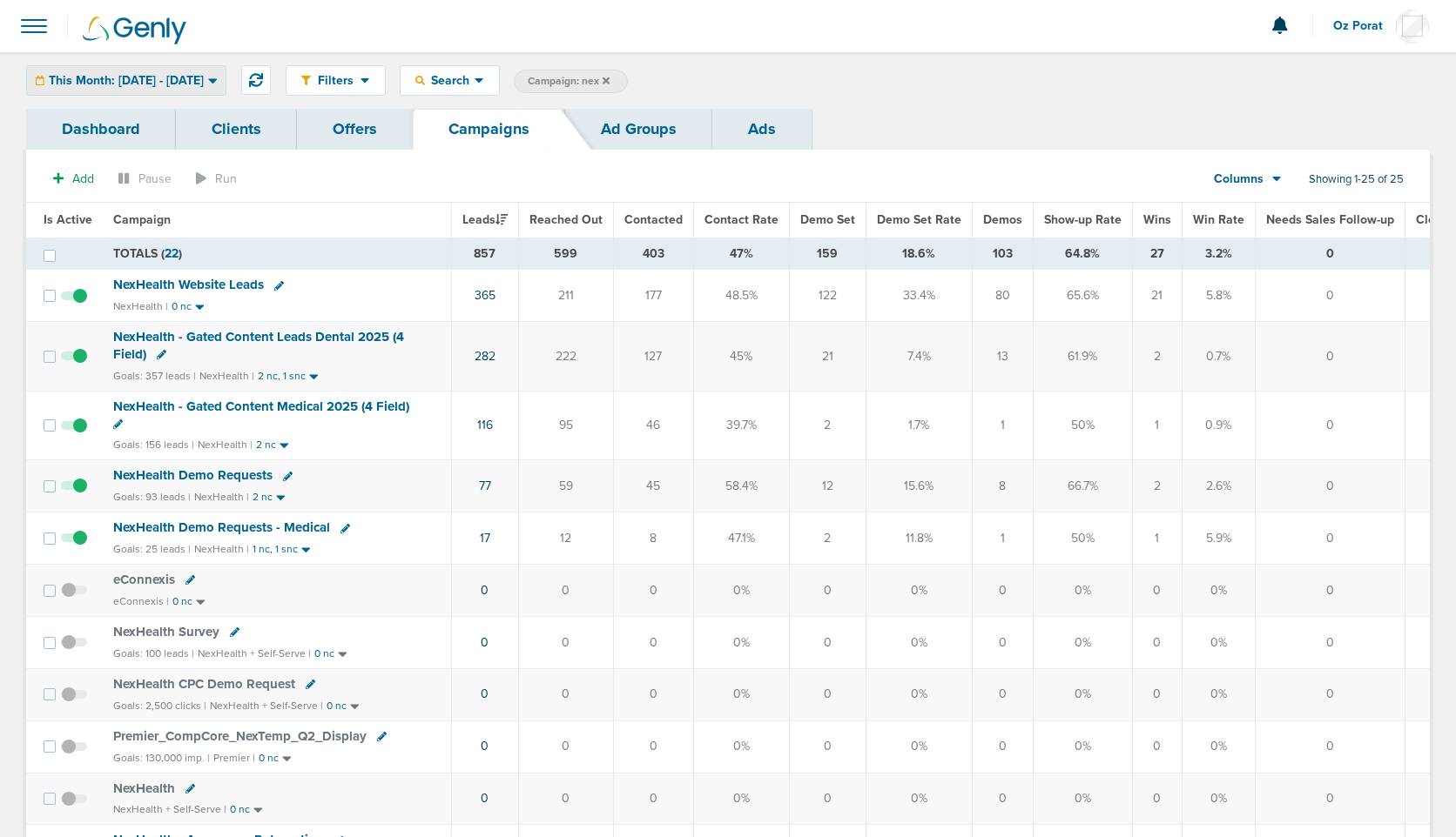
click at [194, 75] on span "This Month: [DATE] - [DATE]" at bounding box center [126, 80] width 155 height 12
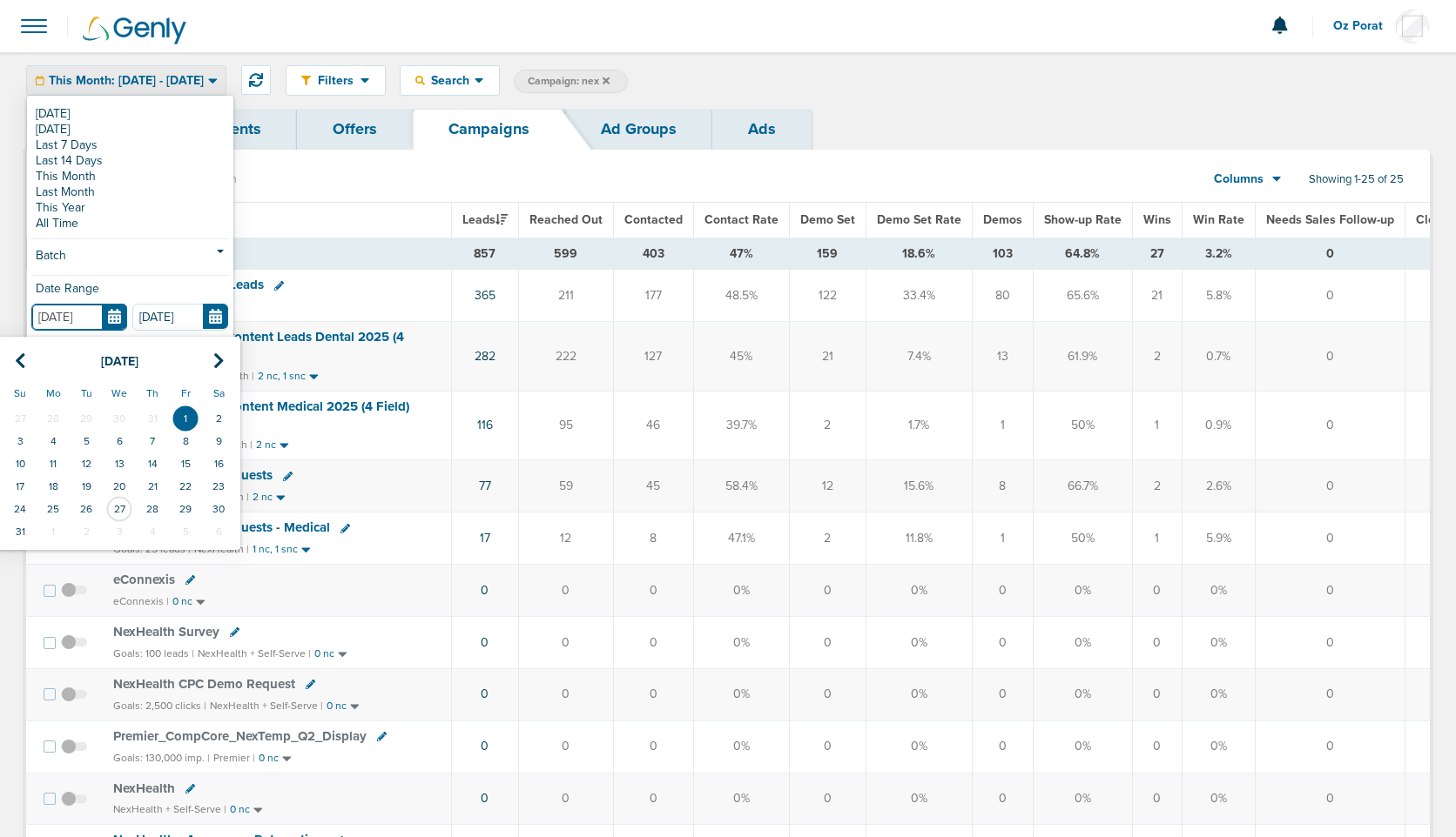
click at [118, 310] on input "[DATE]" at bounding box center [79, 317] width 96 height 27
click at [15, 365] on icon at bounding box center [20, 361] width 11 height 17
click at [23, 412] on td "1" at bounding box center [20, 418] width 33 height 23
type input "06.01.2025"
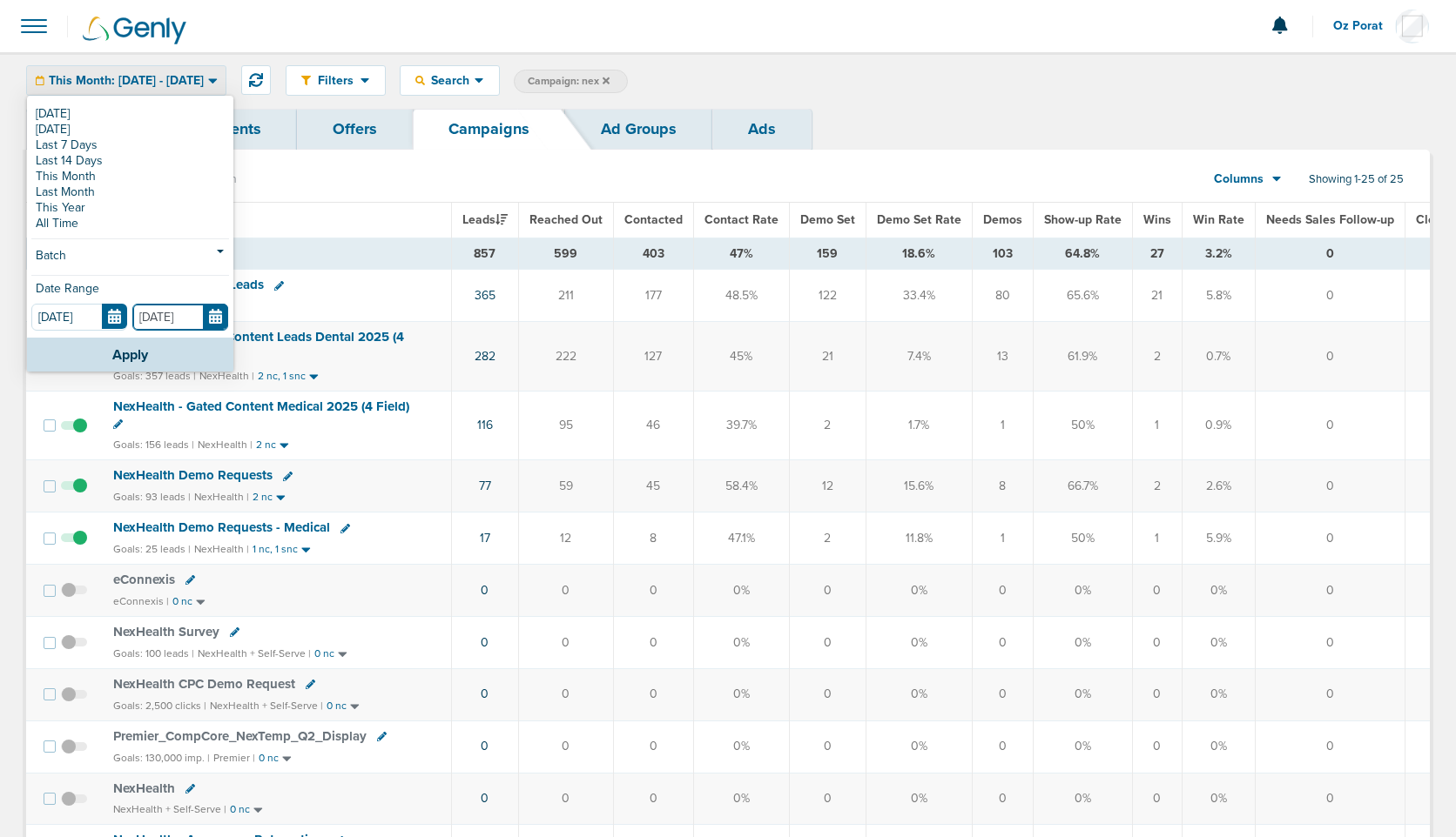
click at [220, 321] on input "[DATE]" at bounding box center [180, 317] width 96 height 27
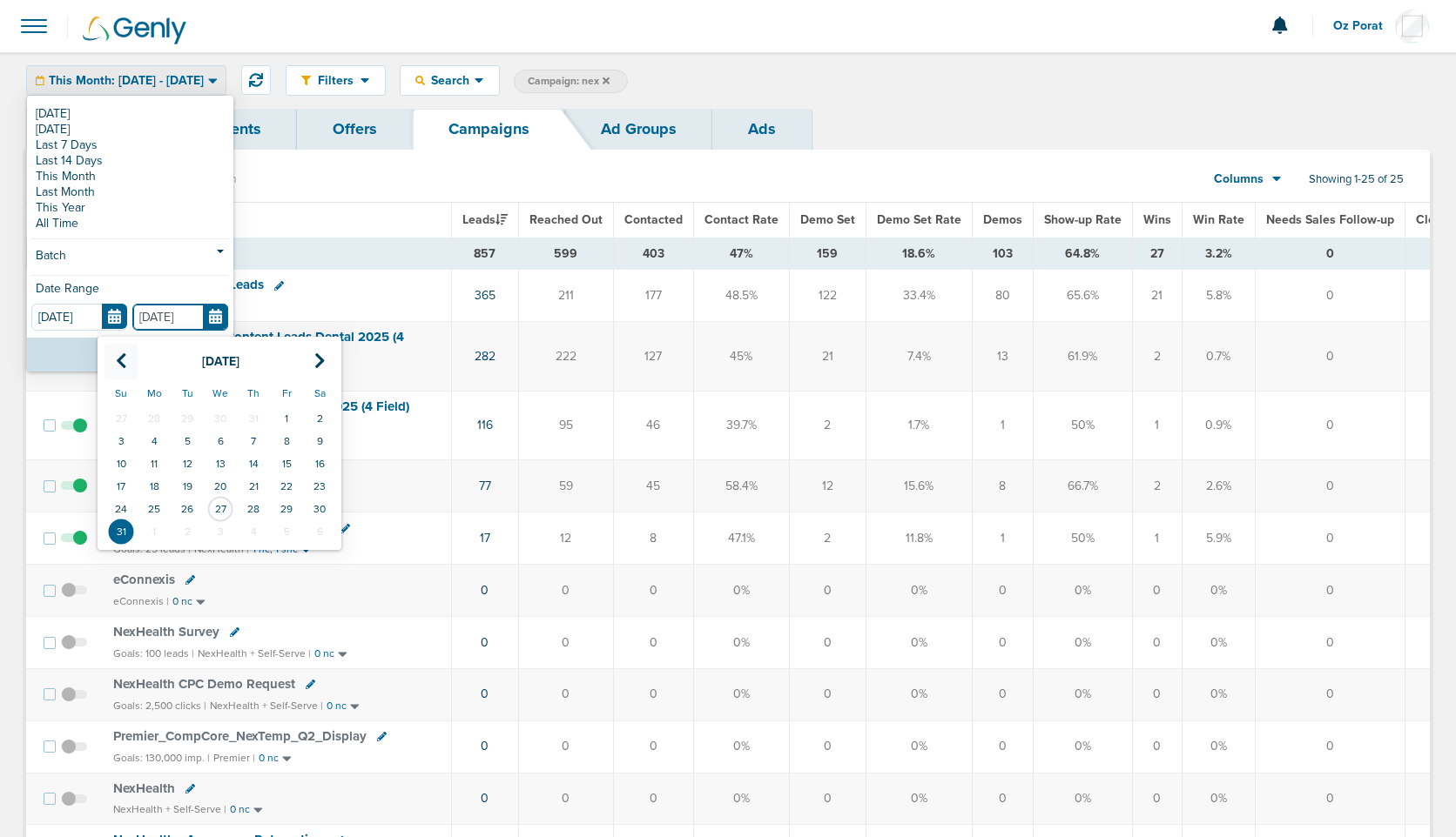
click at [120, 357] on icon at bounding box center [121, 361] width 11 height 17
click at [247, 508] on td "31" at bounding box center [253, 509] width 33 height 23
type input "07.31.2025"
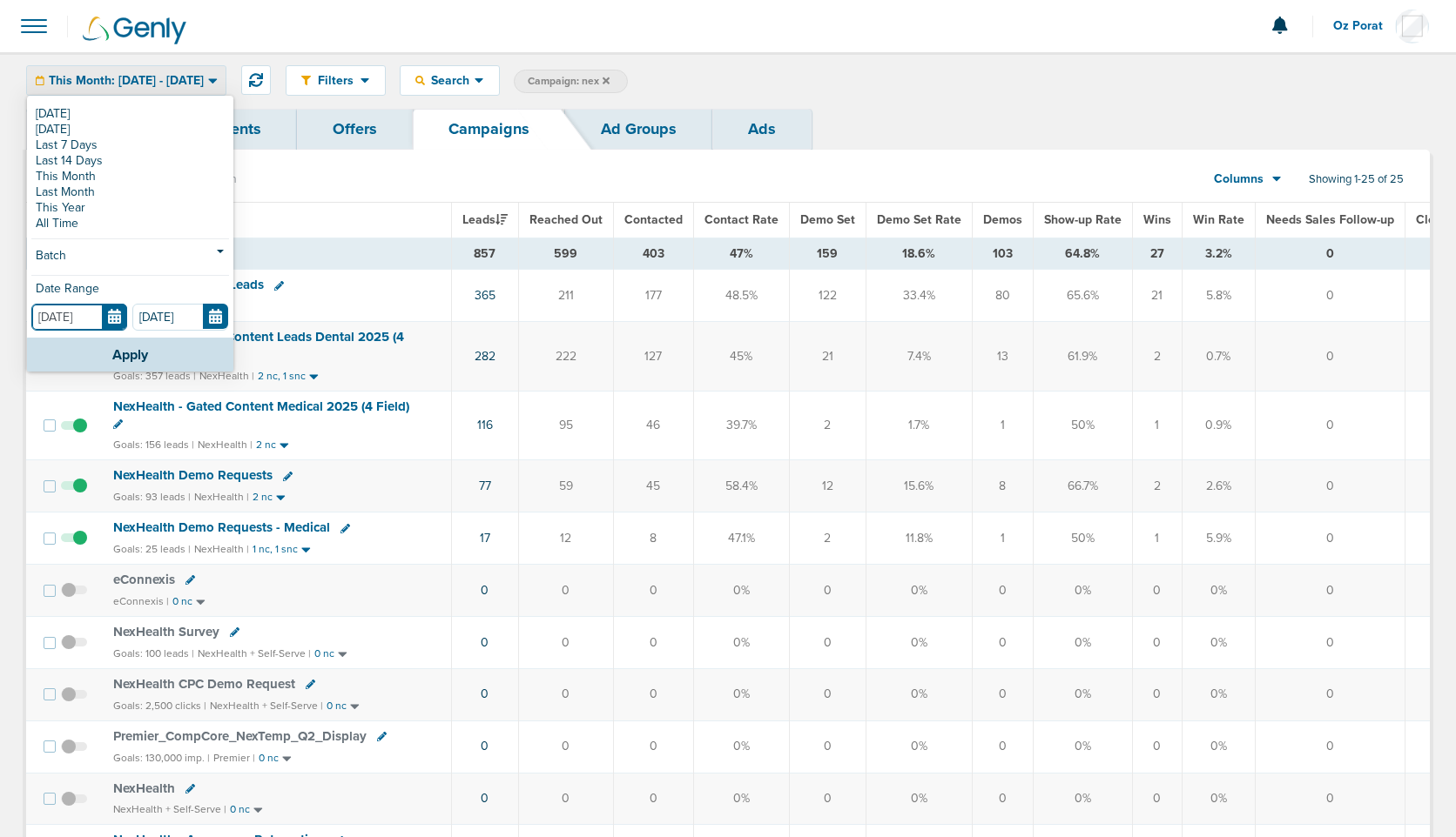
click at [116, 319] on input "06.01.2025" at bounding box center [79, 317] width 96 height 27
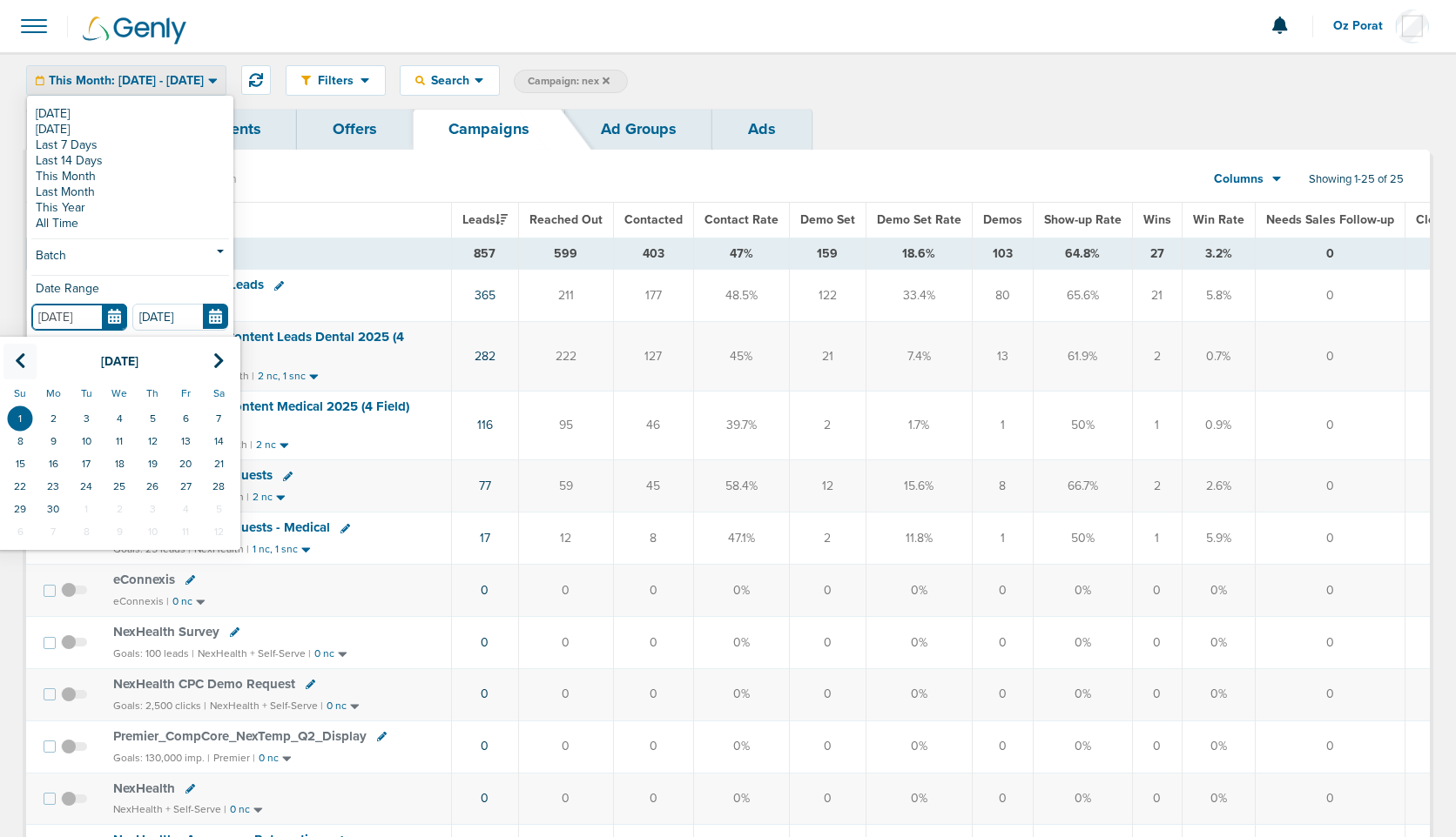
click at [24, 364] on icon at bounding box center [20, 361] width 11 height 17
click at [150, 416] on td "1" at bounding box center [152, 418] width 33 height 23
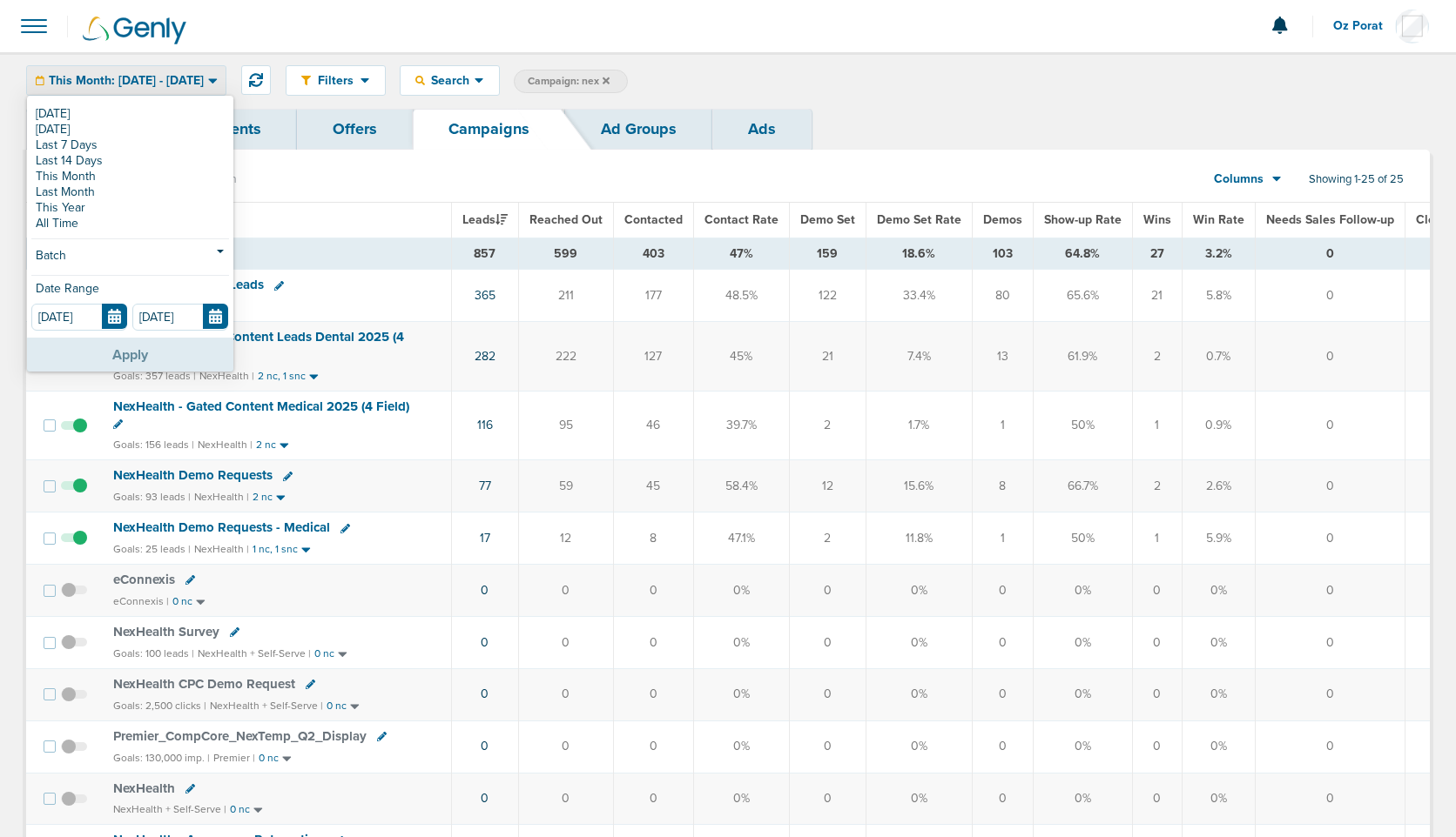
click at [145, 354] on button "Apply" at bounding box center [130, 354] width 206 height 34
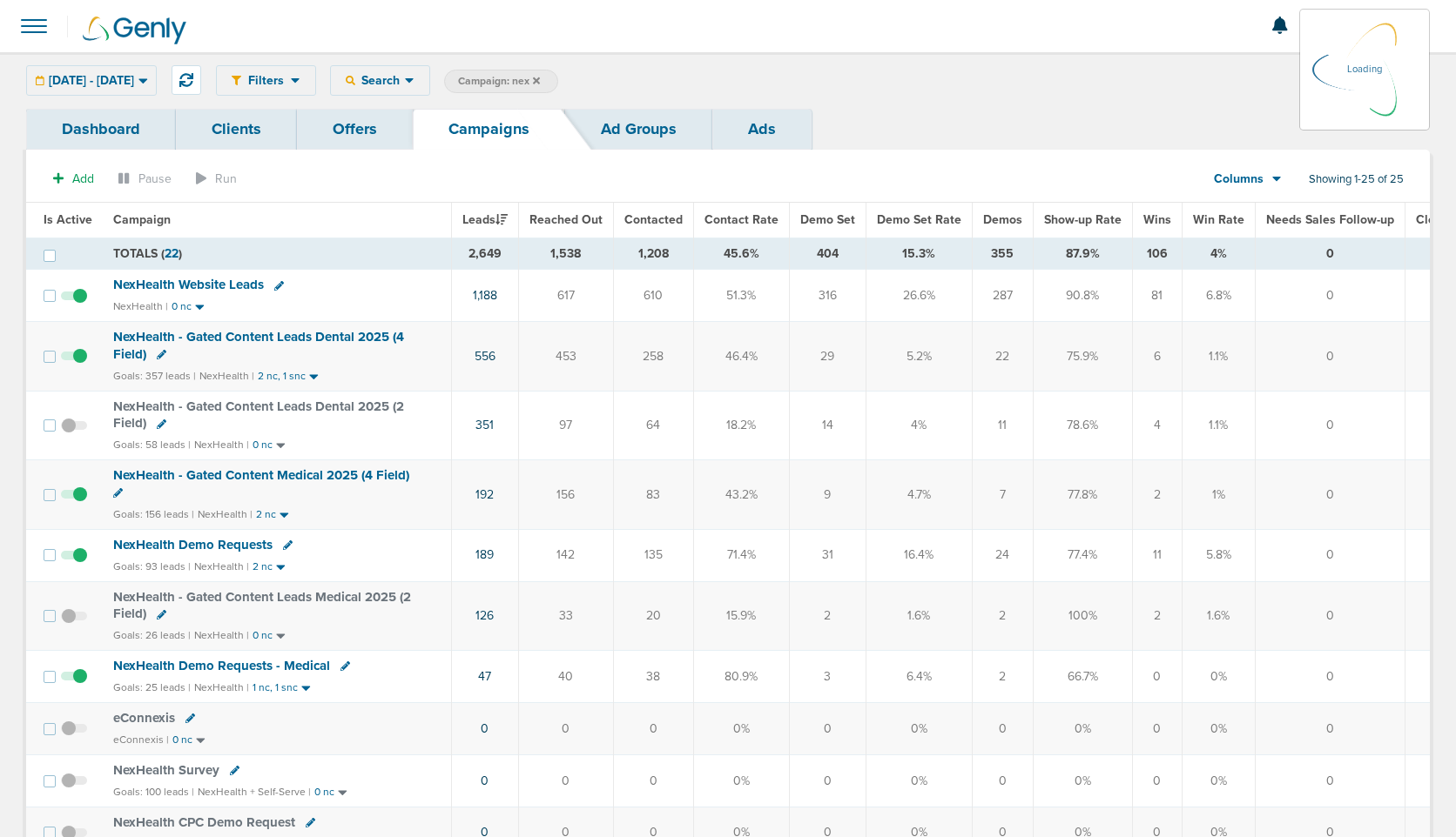
click at [199, 280] on span "NexHealth Website Leads" at bounding box center [188, 285] width 151 height 15
click at [206, 286] on span "NexHealth Website Leads" at bounding box center [188, 285] width 151 height 15
click at [206, 284] on span "NexHealth Website Leads" at bounding box center [188, 285] width 151 height 15
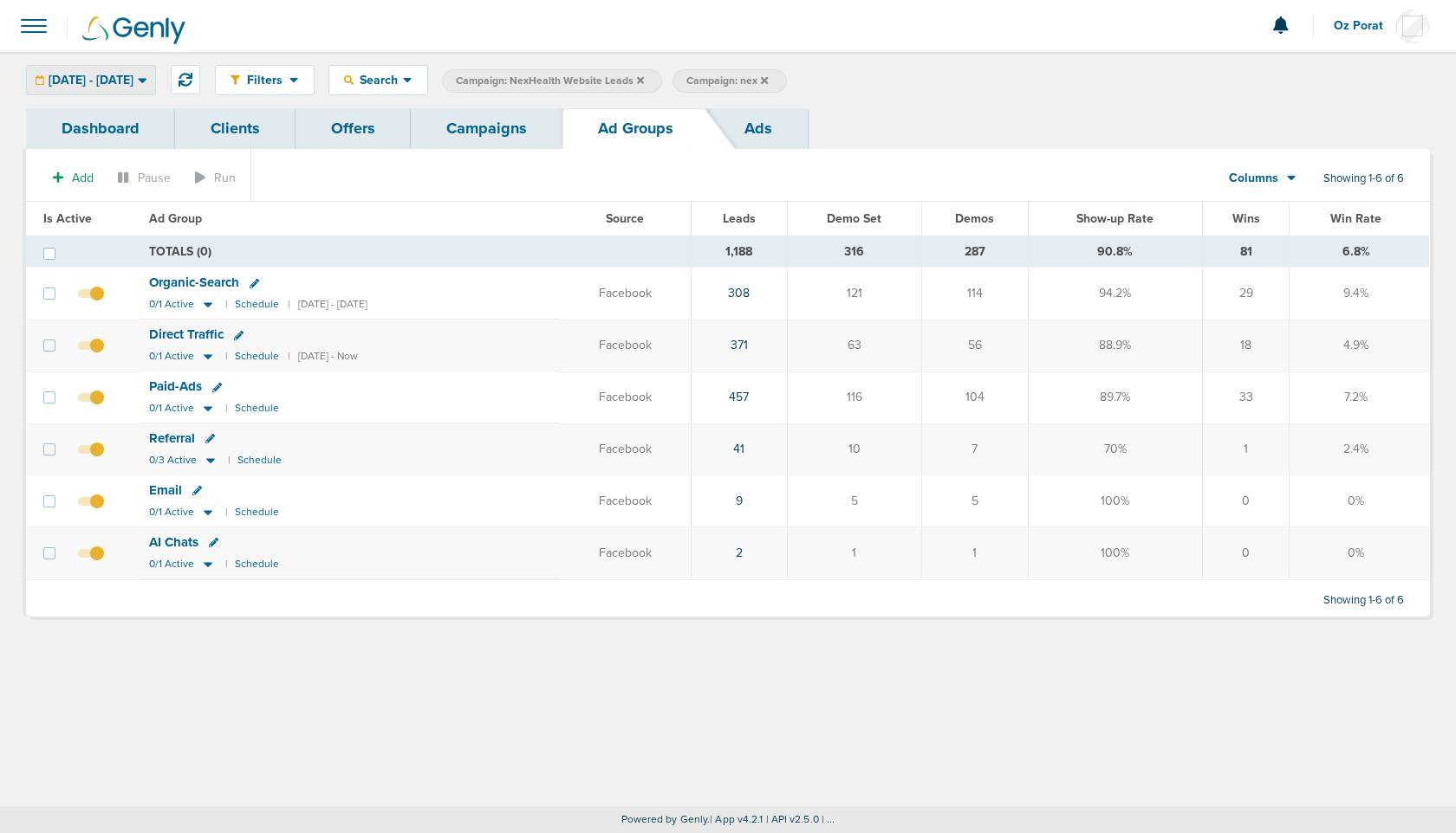
click at [126, 83] on span "05.01.2025 - 07.31.2025" at bounding box center [90, 80] width 85 height 12
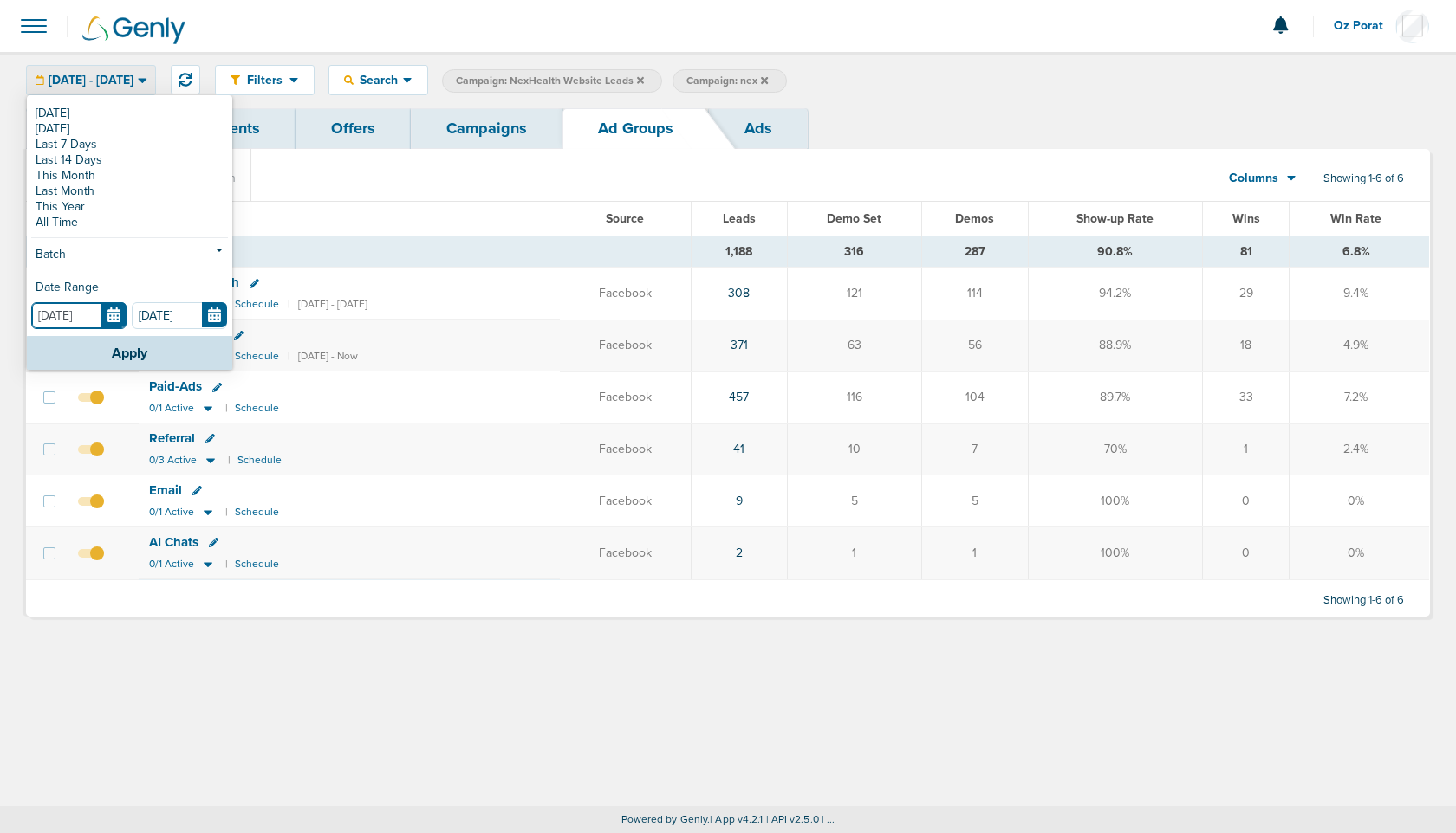
click at [112, 317] on input "05.01.2025" at bounding box center [79, 316] width 95 height 27
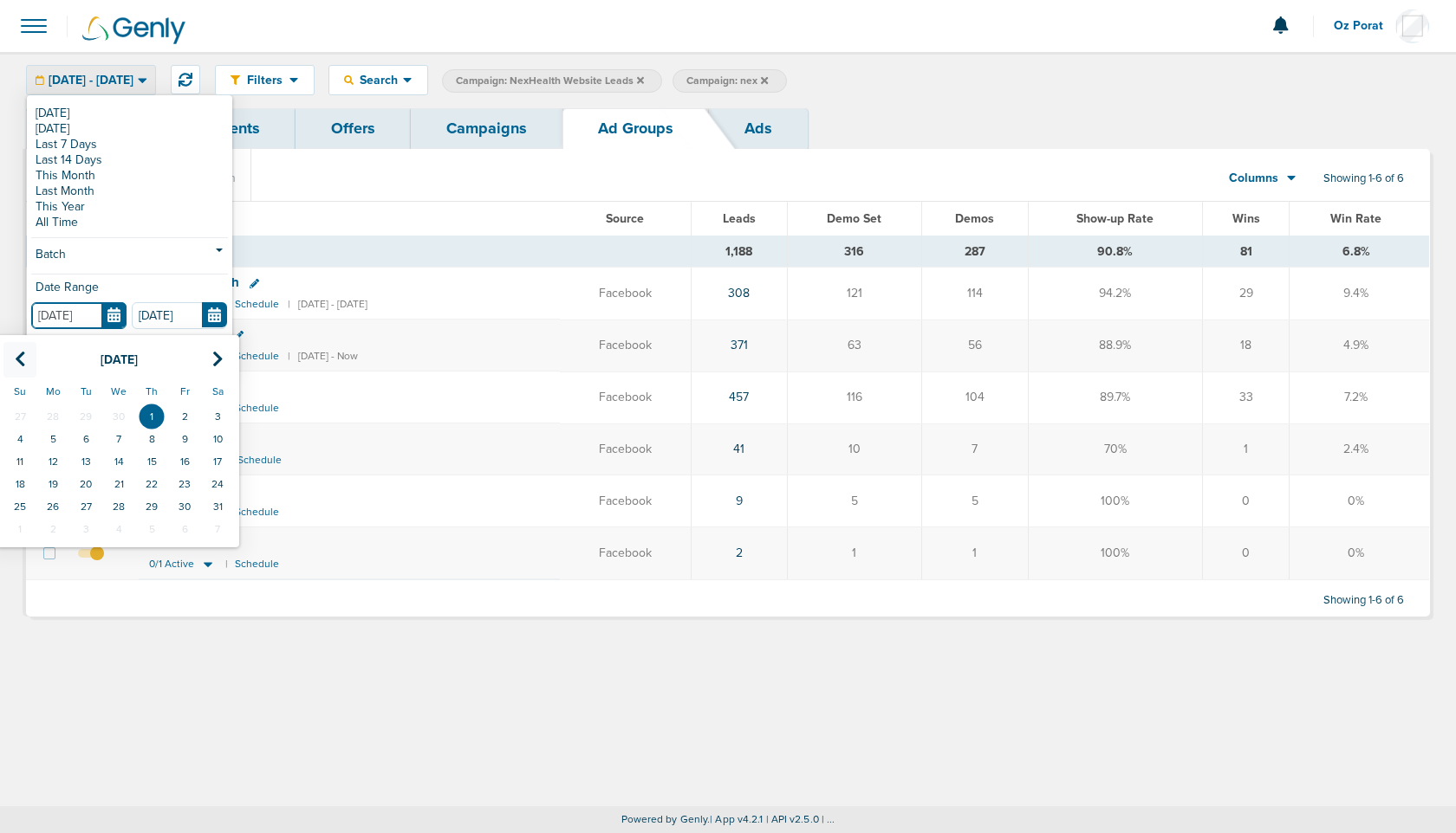
click at [18, 356] on icon at bounding box center [20, 359] width 11 height 17
click at [86, 407] on td "1" at bounding box center [86, 416] width 33 height 23
type input "04.01.2025"
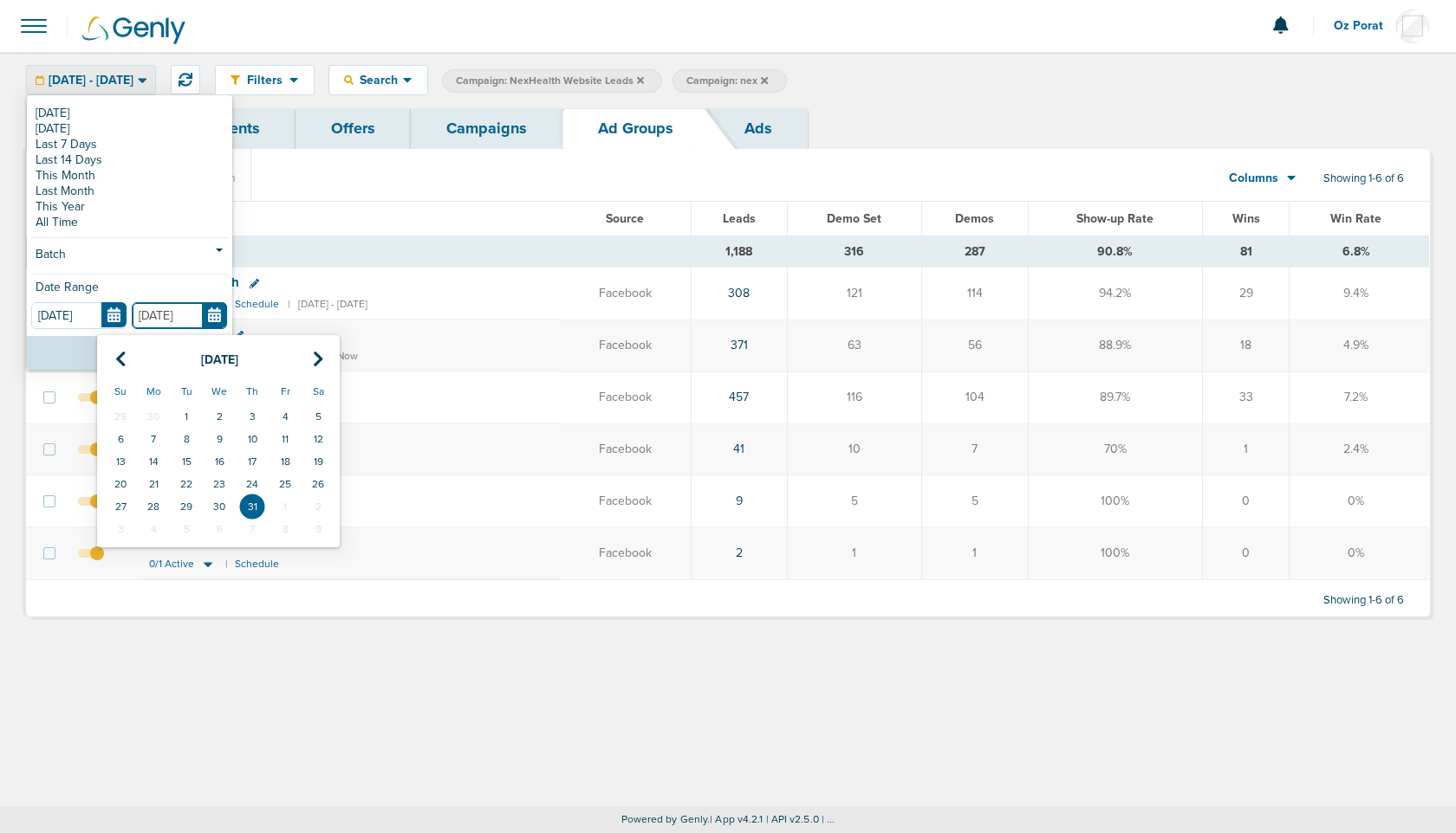
click at [220, 321] on input "07.31.2025" at bounding box center [179, 316] width 95 height 27
click at [120, 356] on icon at bounding box center [121, 359] width 11 height 17
click at [160, 508] on td "30" at bounding box center [153, 507] width 33 height 23
type input "06.30.2025"
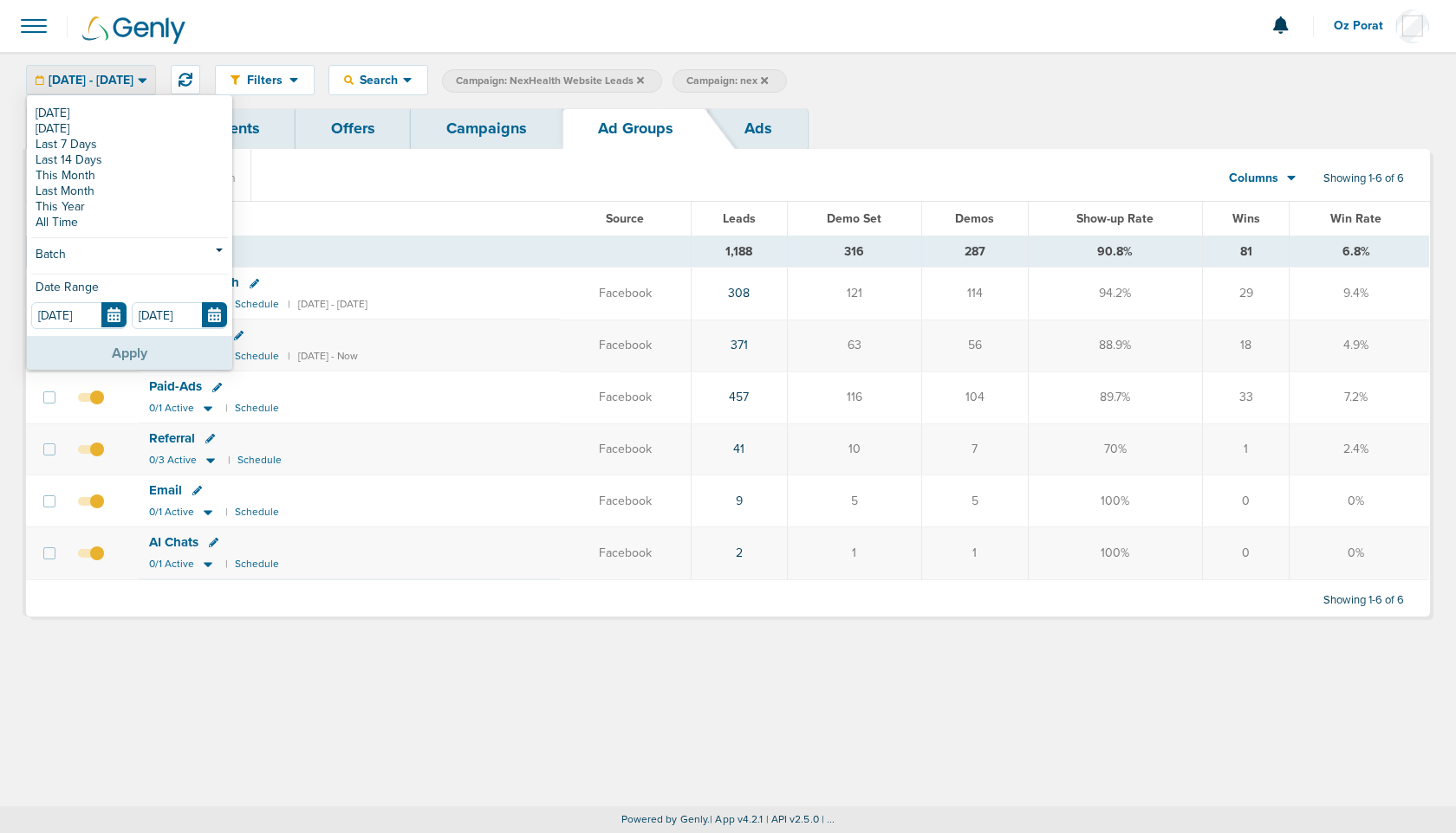
click at [143, 344] on button "Apply" at bounding box center [129, 353] width 205 height 34
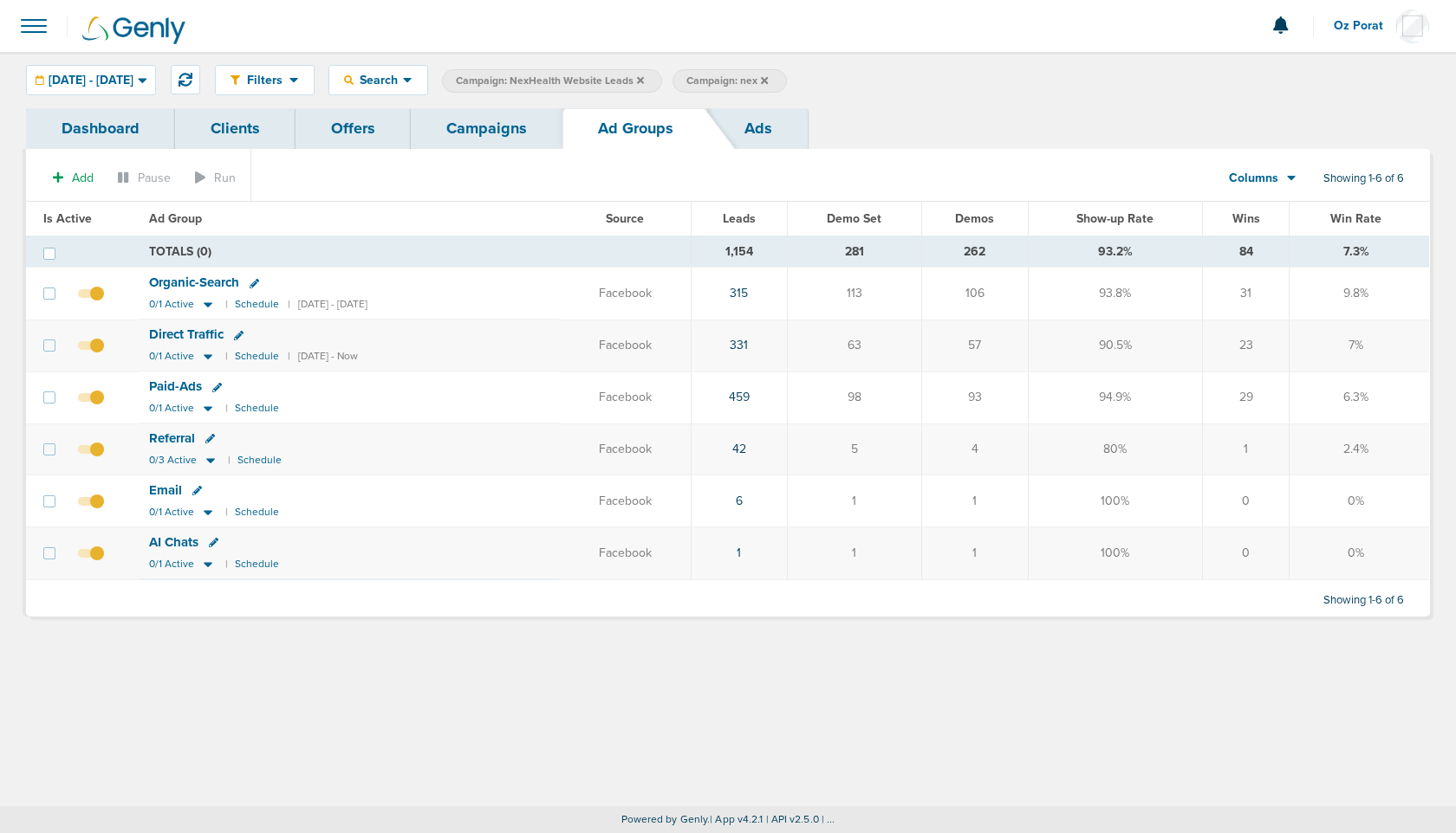
click at [177, 332] on span "Direct Traffic" at bounding box center [186, 334] width 74 height 15
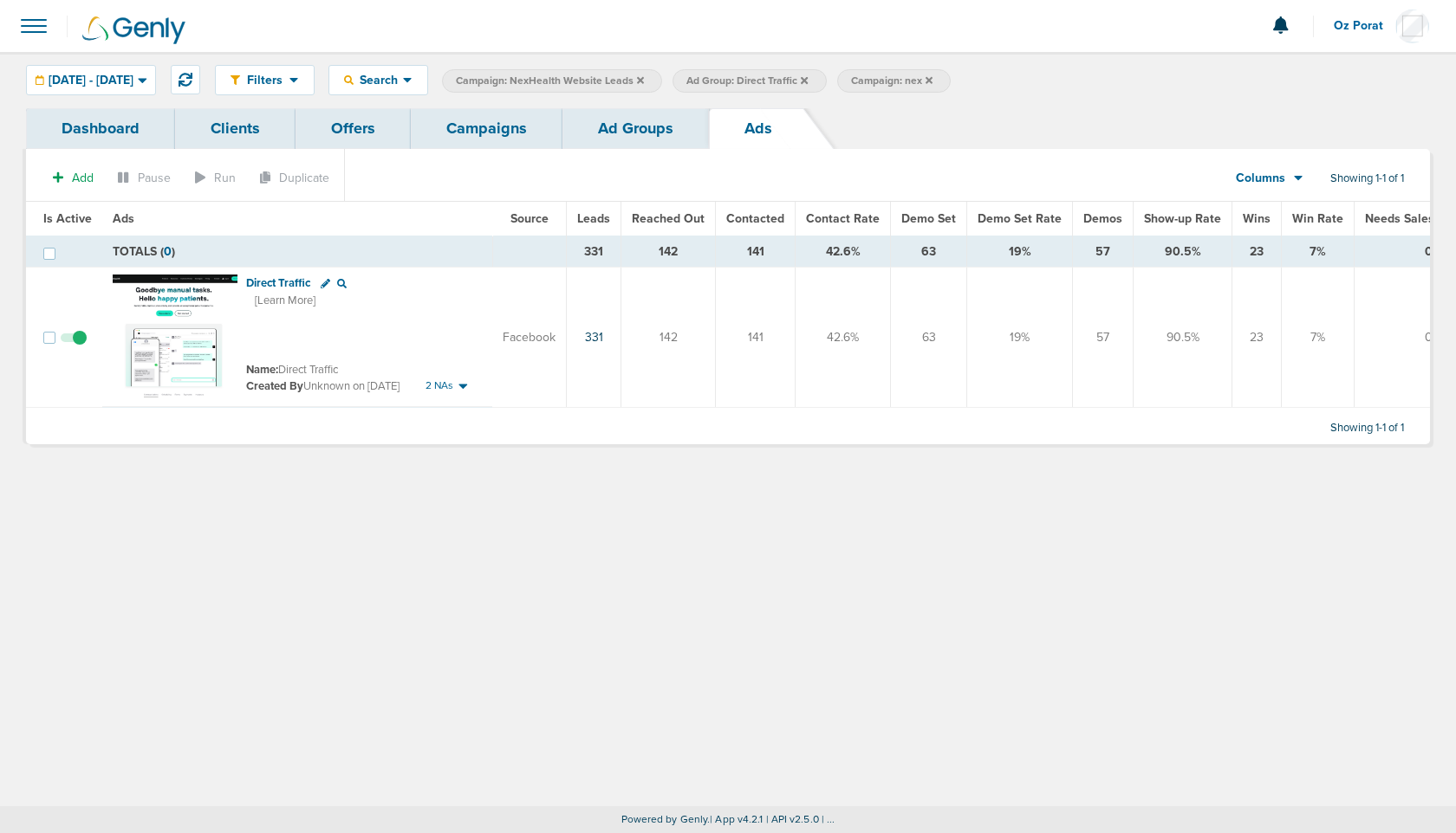
click at [106, 117] on link "Dashboard" at bounding box center [100, 128] width 149 height 41
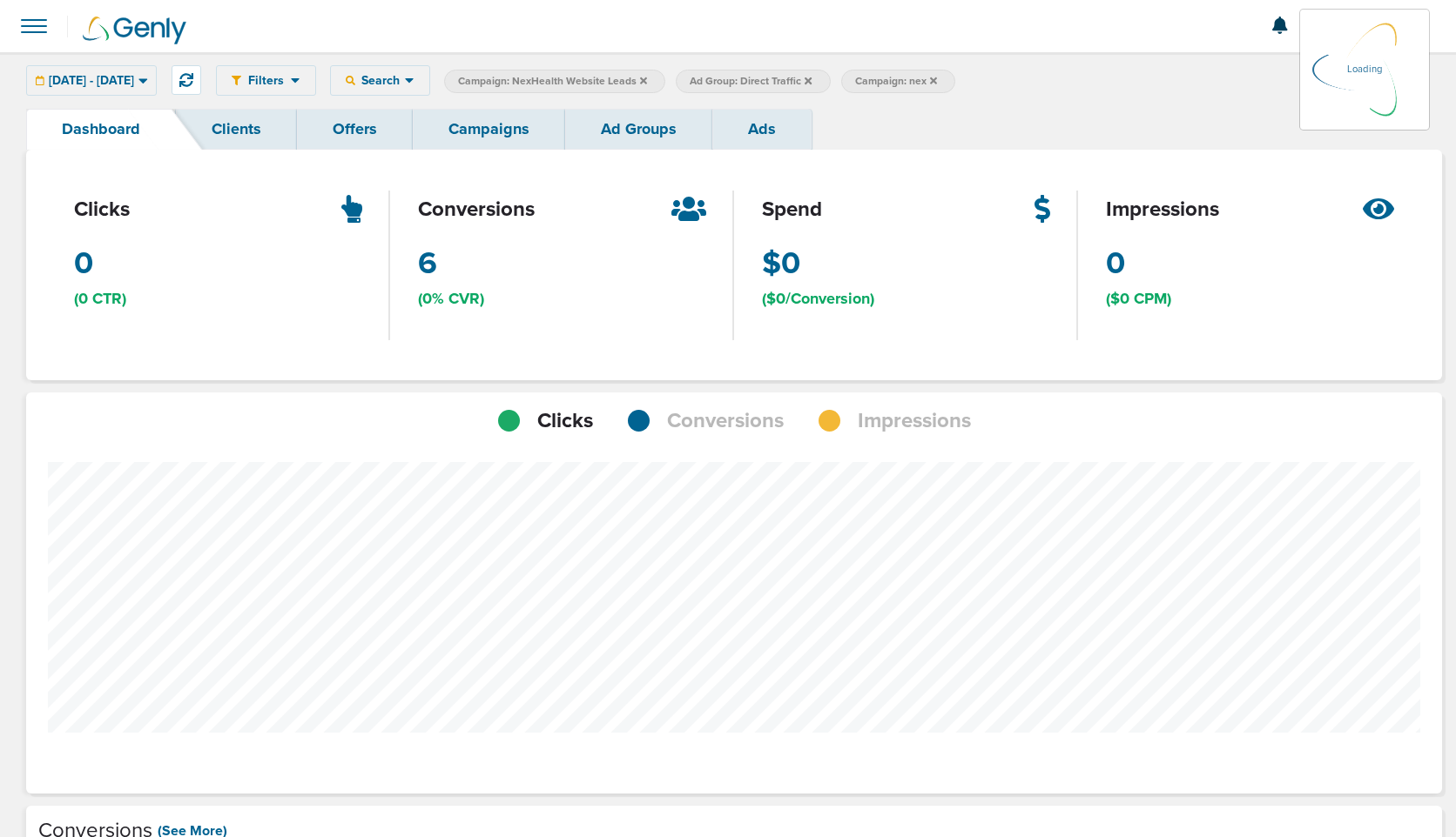
scroll to position [1356, 1404]
click at [740, 424] on span "Conversions" at bounding box center [726, 420] width 117 height 30
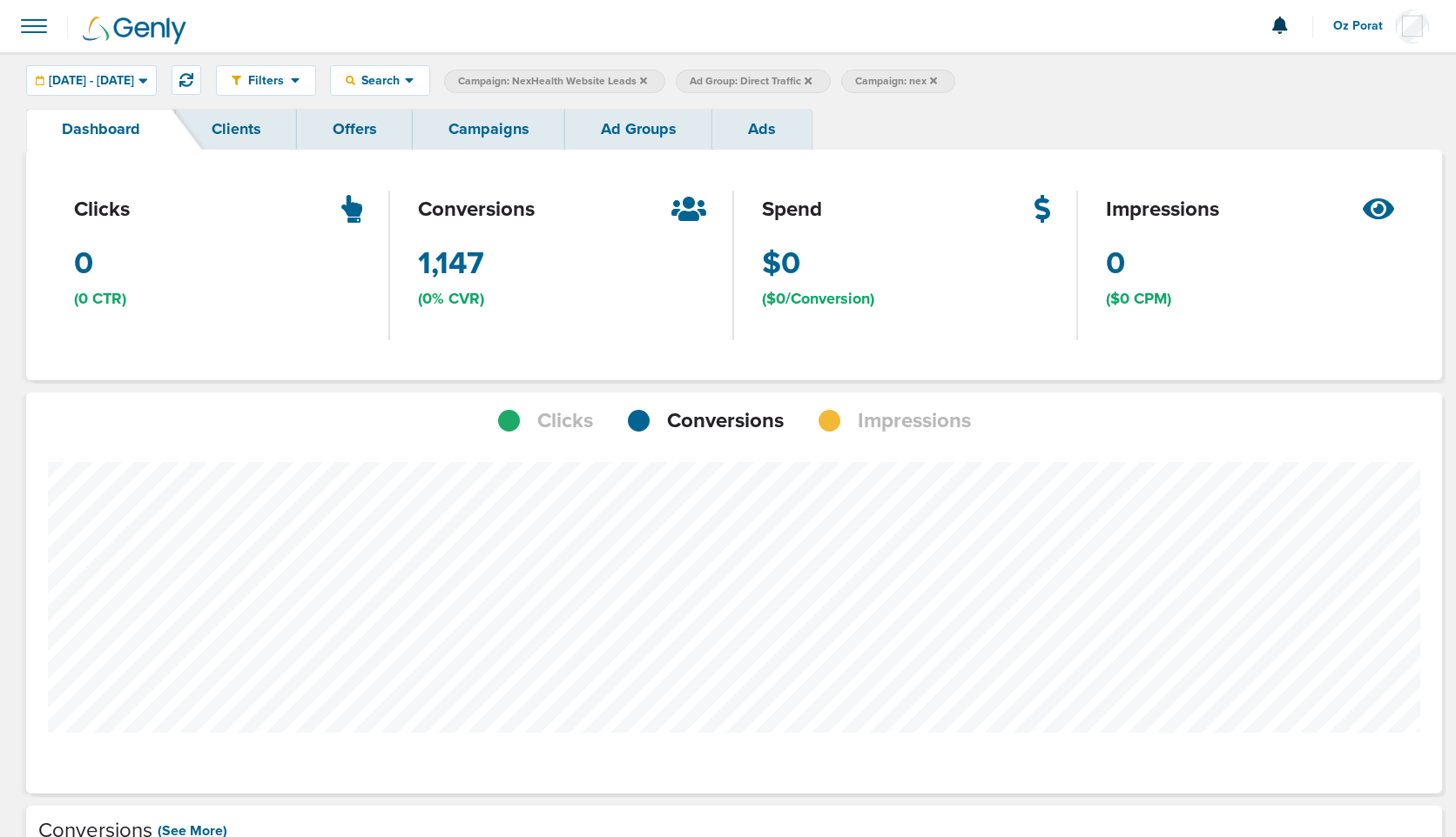
click at [647, 76] on icon at bounding box center [643, 80] width 7 height 11
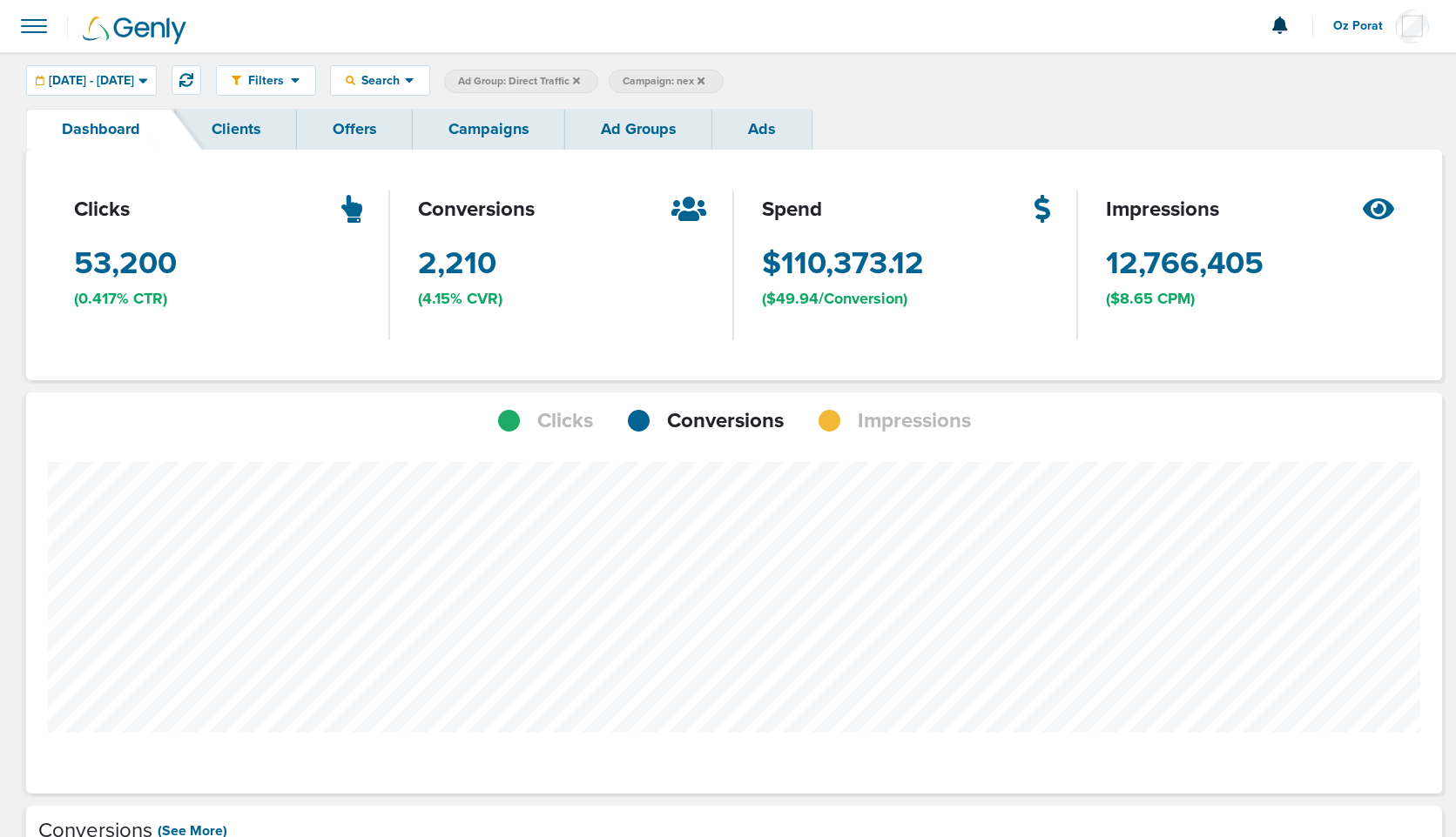
click at [527, 129] on link "Campaigns" at bounding box center [489, 129] width 152 height 41
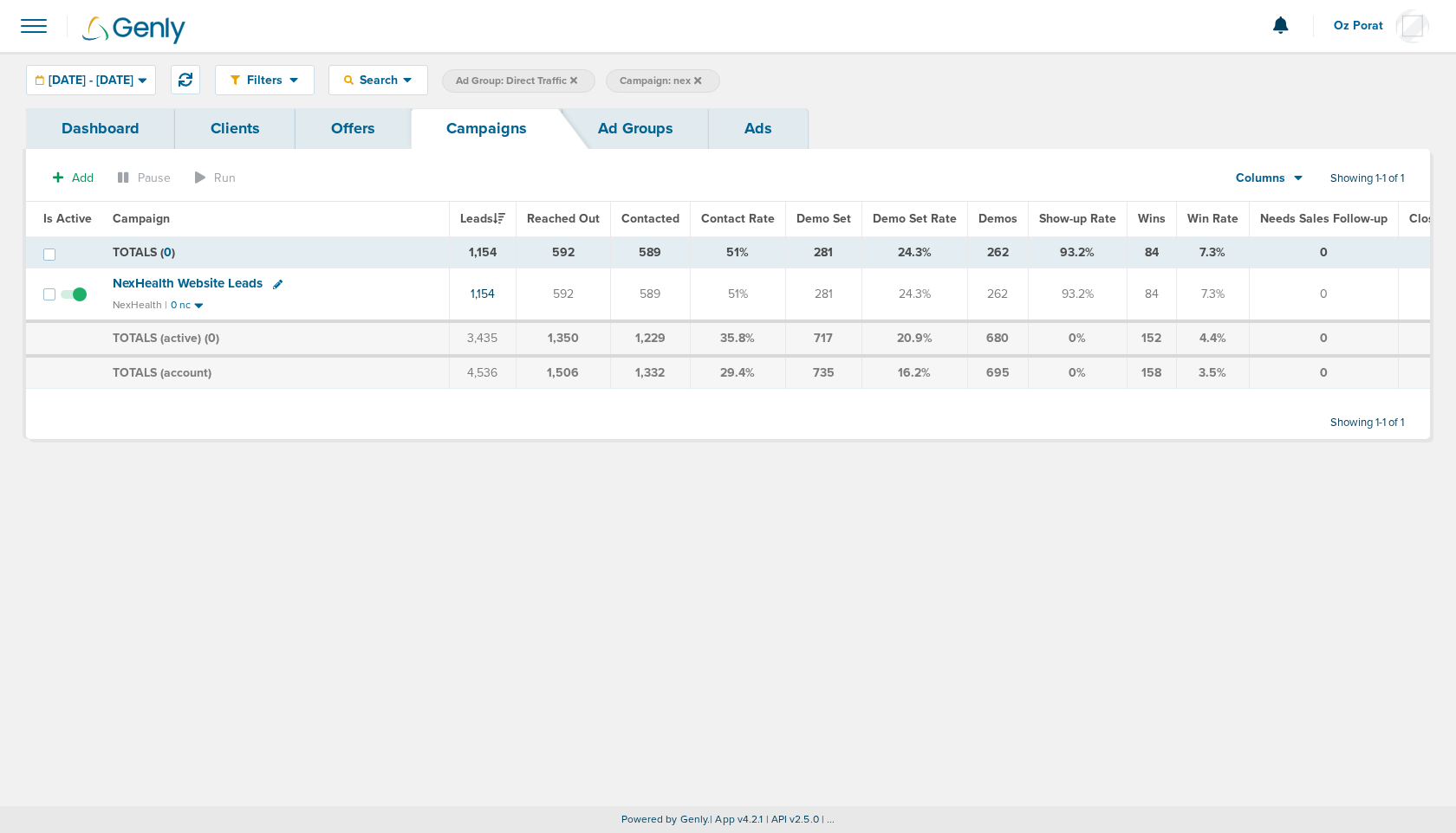
click at [577, 80] on icon at bounding box center [573, 79] width 7 height 7
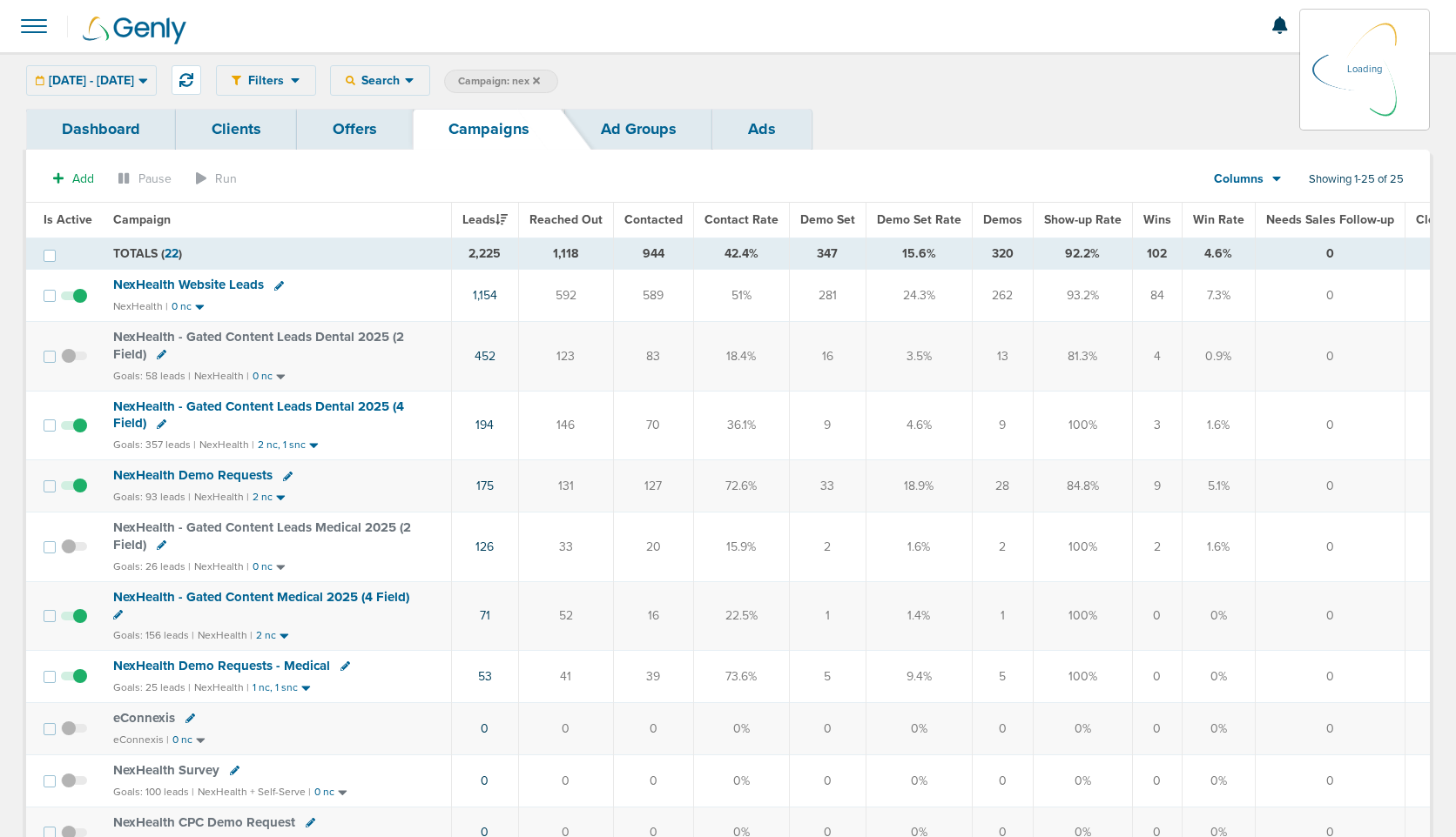
click at [132, 80] on div "04.01.2025 - 06.30.2025 Today Yesterday Last 7 Days Last 14 Days This Month Las…" at bounding box center [91, 80] width 131 height 31
click at [140, 91] on div "04.01.2025 - 06.30.2025" at bounding box center [91, 80] width 129 height 29
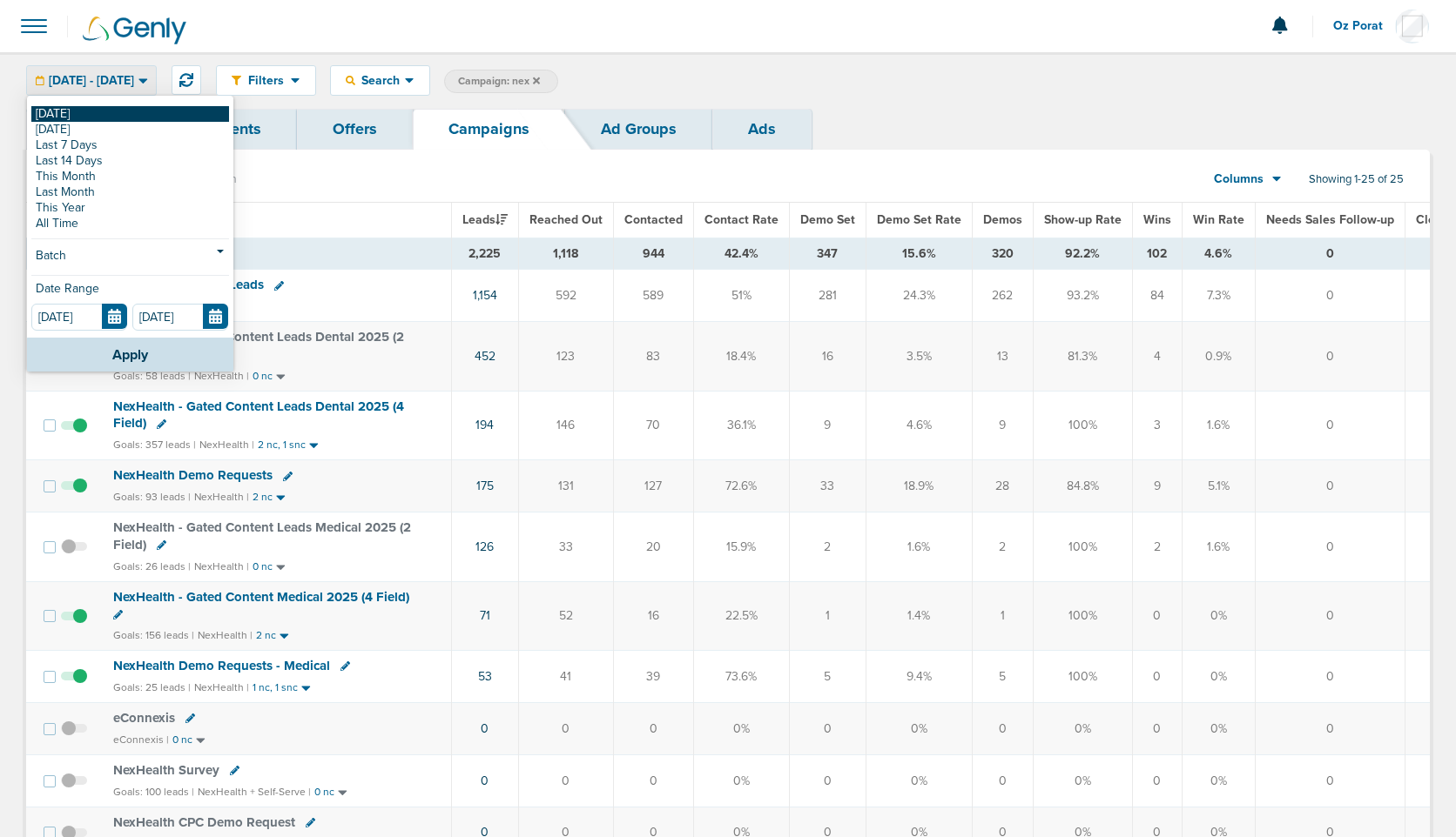
click at [93, 113] on link "[DATE]" at bounding box center [130, 114] width 198 height 15
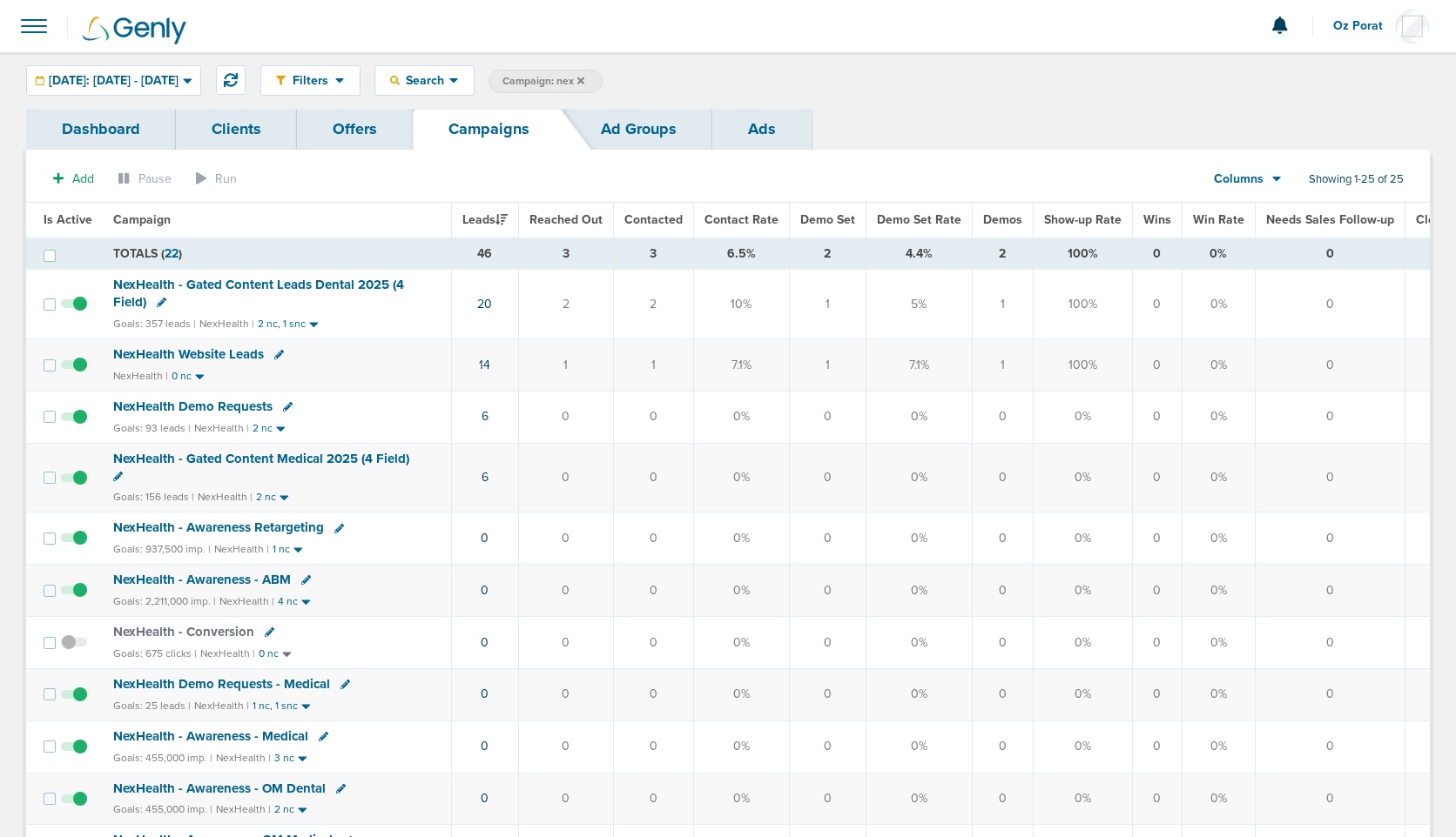
click at [584, 81] on icon at bounding box center [580, 79] width 7 height 7
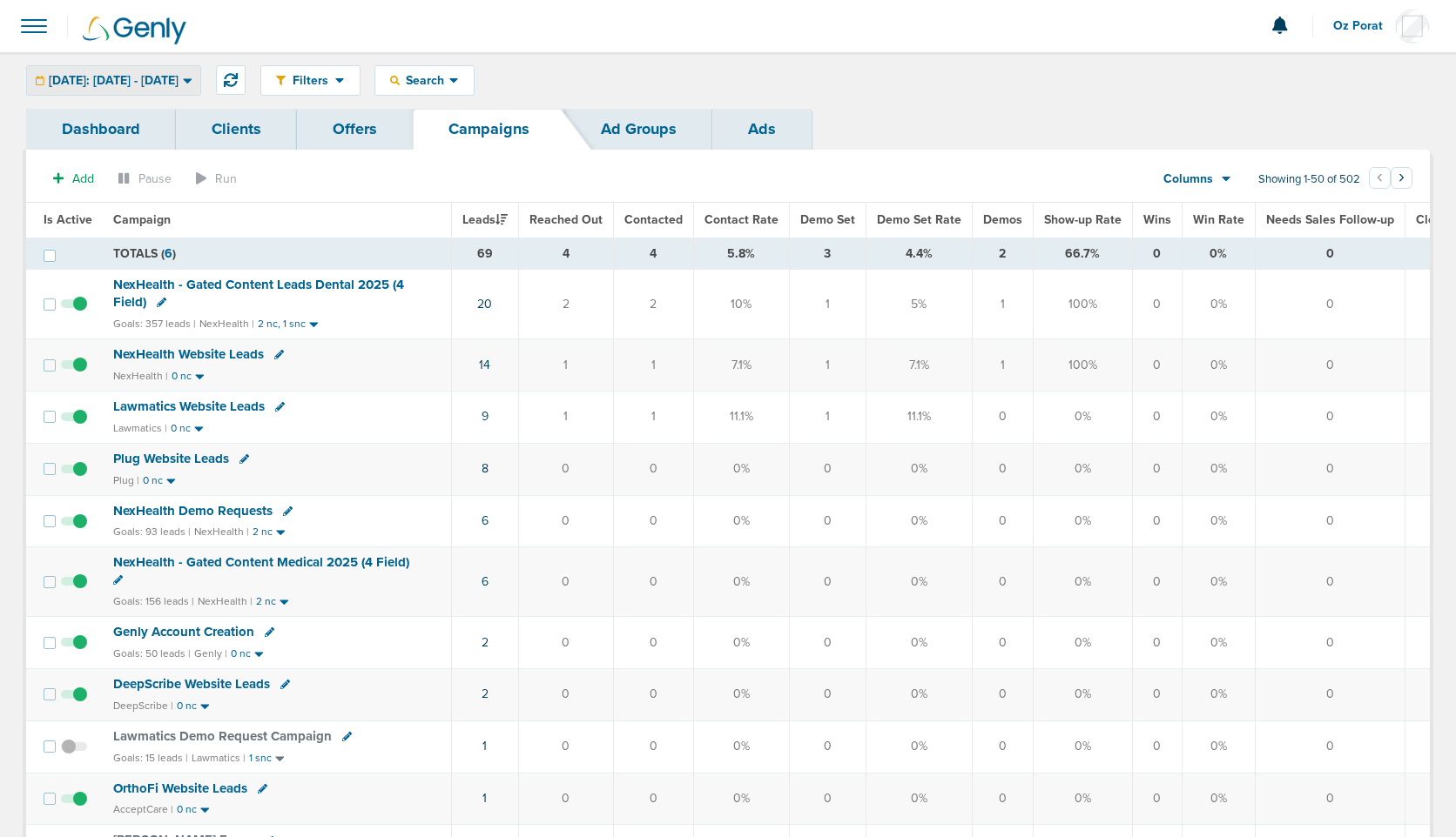
click at [177, 87] on span "[DATE]: [DATE] - [DATE]" at bounding box center [114, 80] width 130 height 12
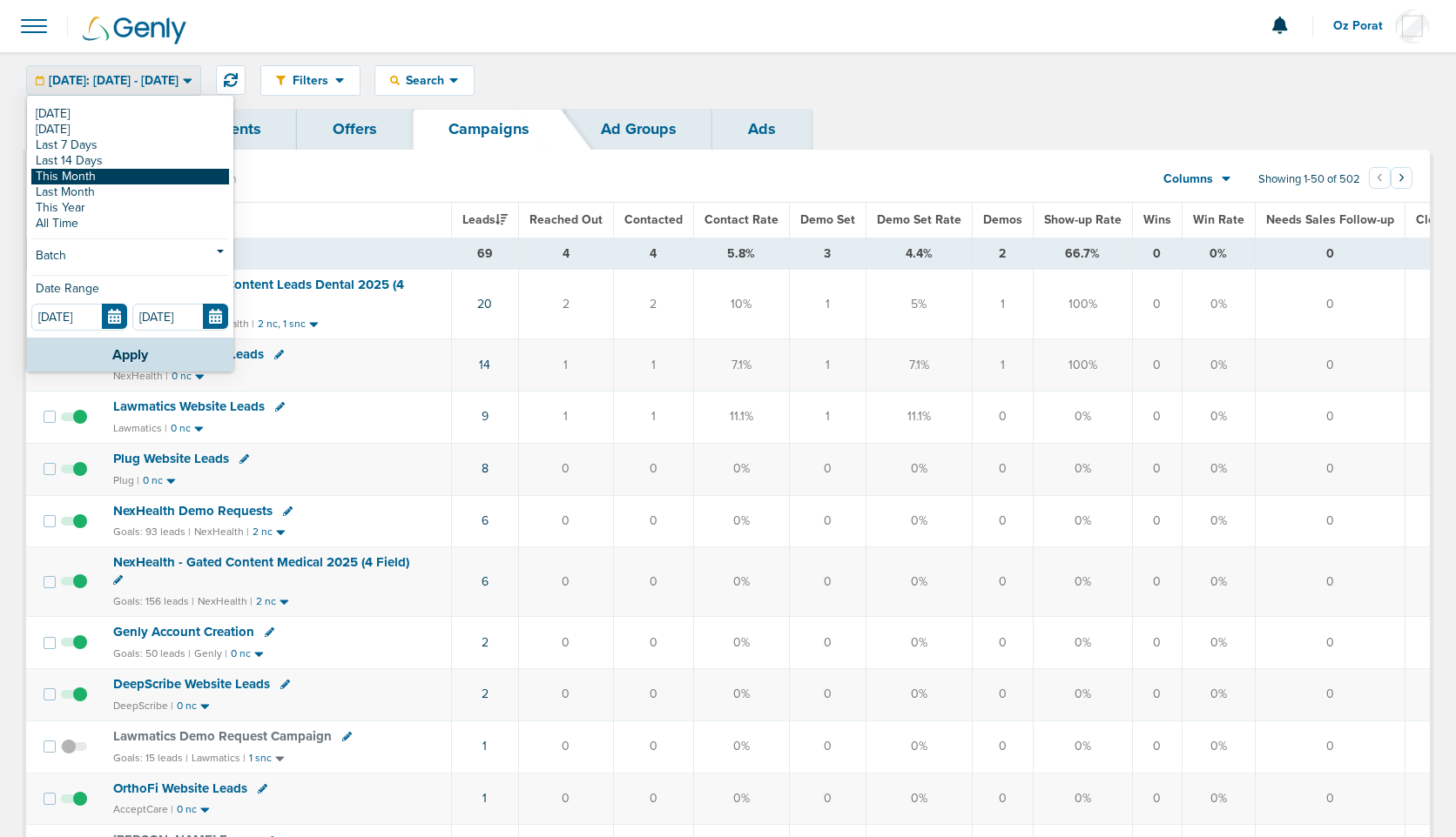
click at [106, 171] on link "This Month" at bounding box center [130, 177] width 198 height 15
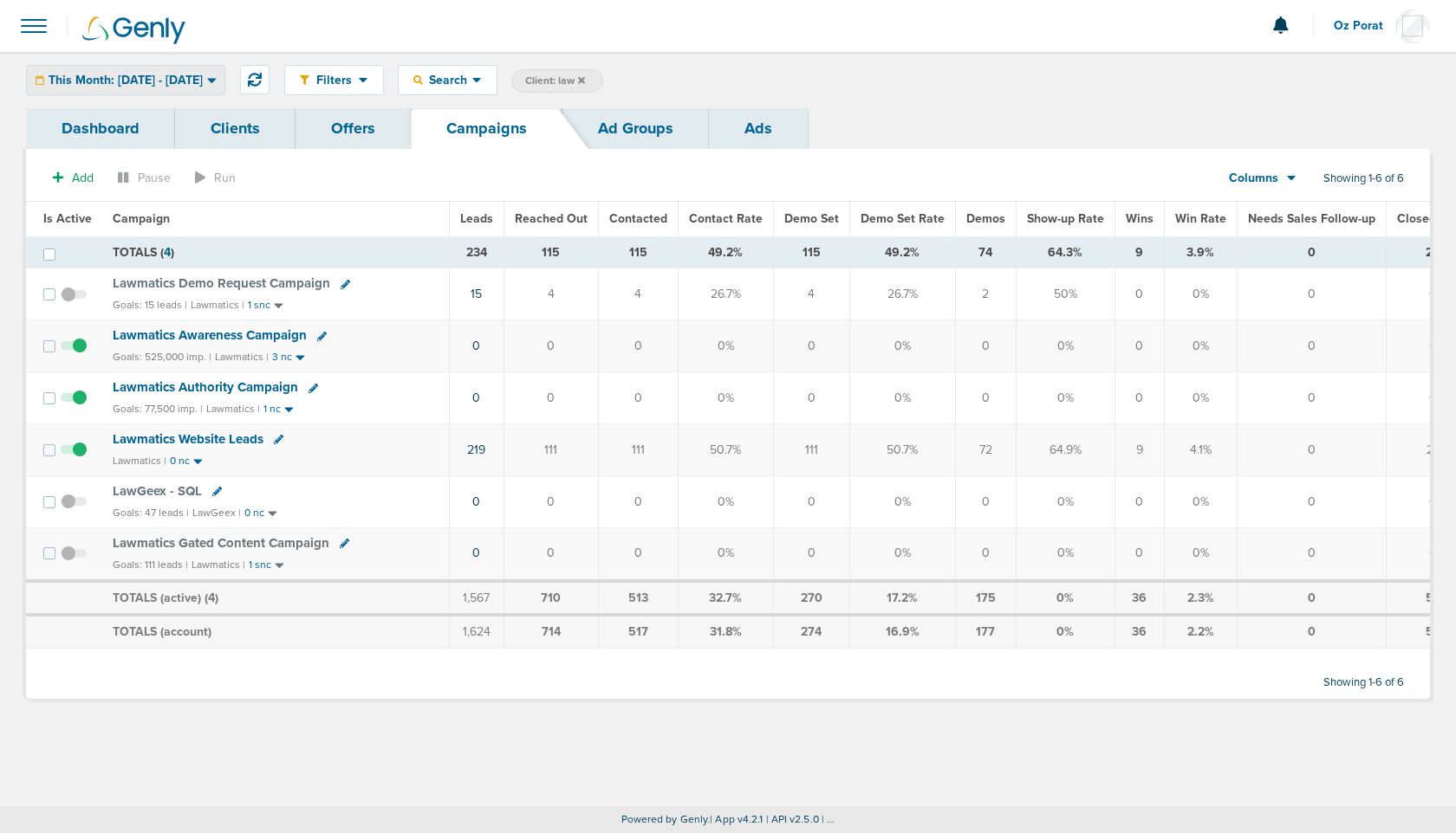
click at [190, 87] on div "This Month: [DATE] - [DATE]" at bounding box center [126, 80] width 198 height 29
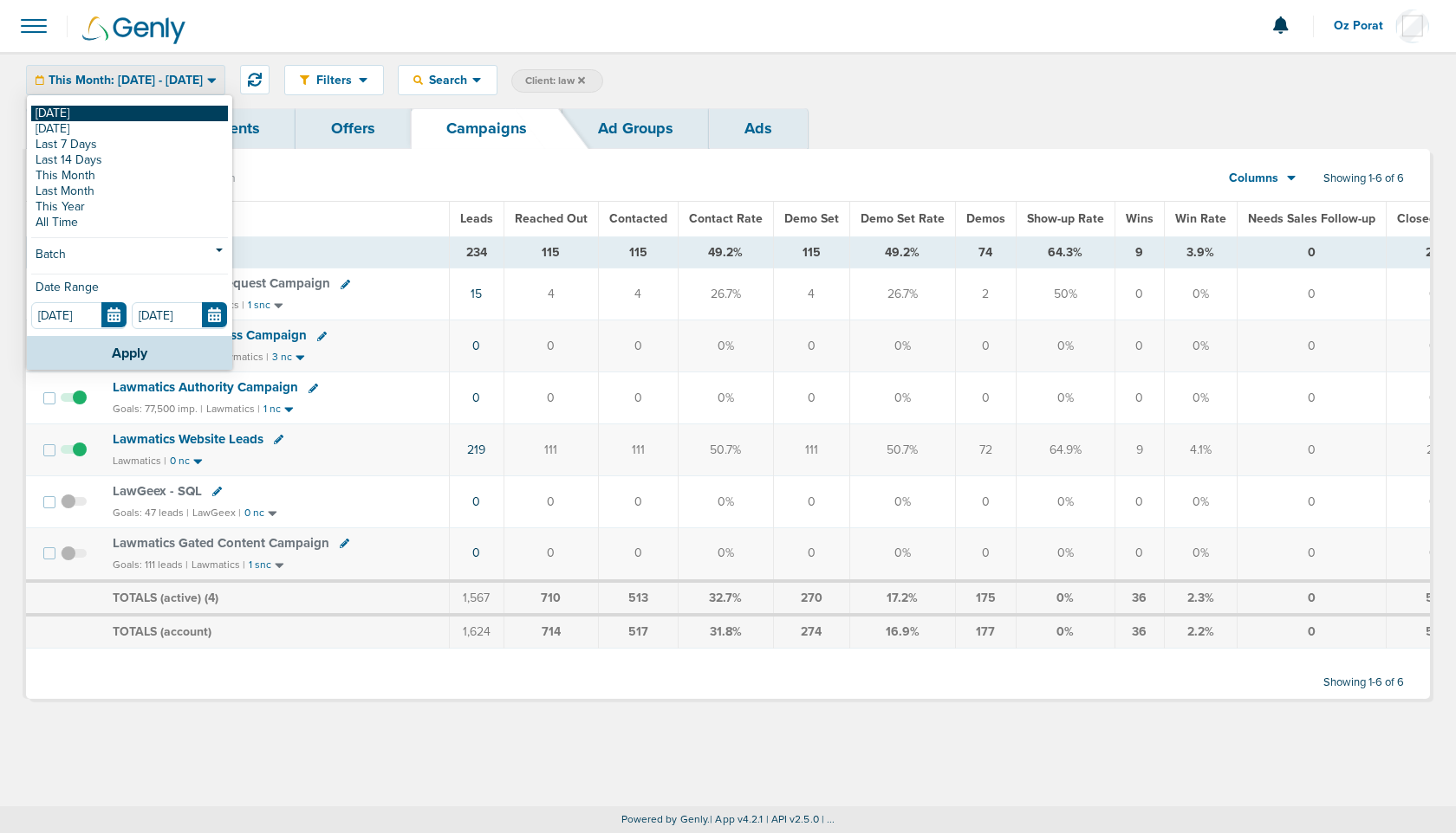
click at [137, 107] on link "[DATE]" at bounding box center [129, 113] width 197 height 15
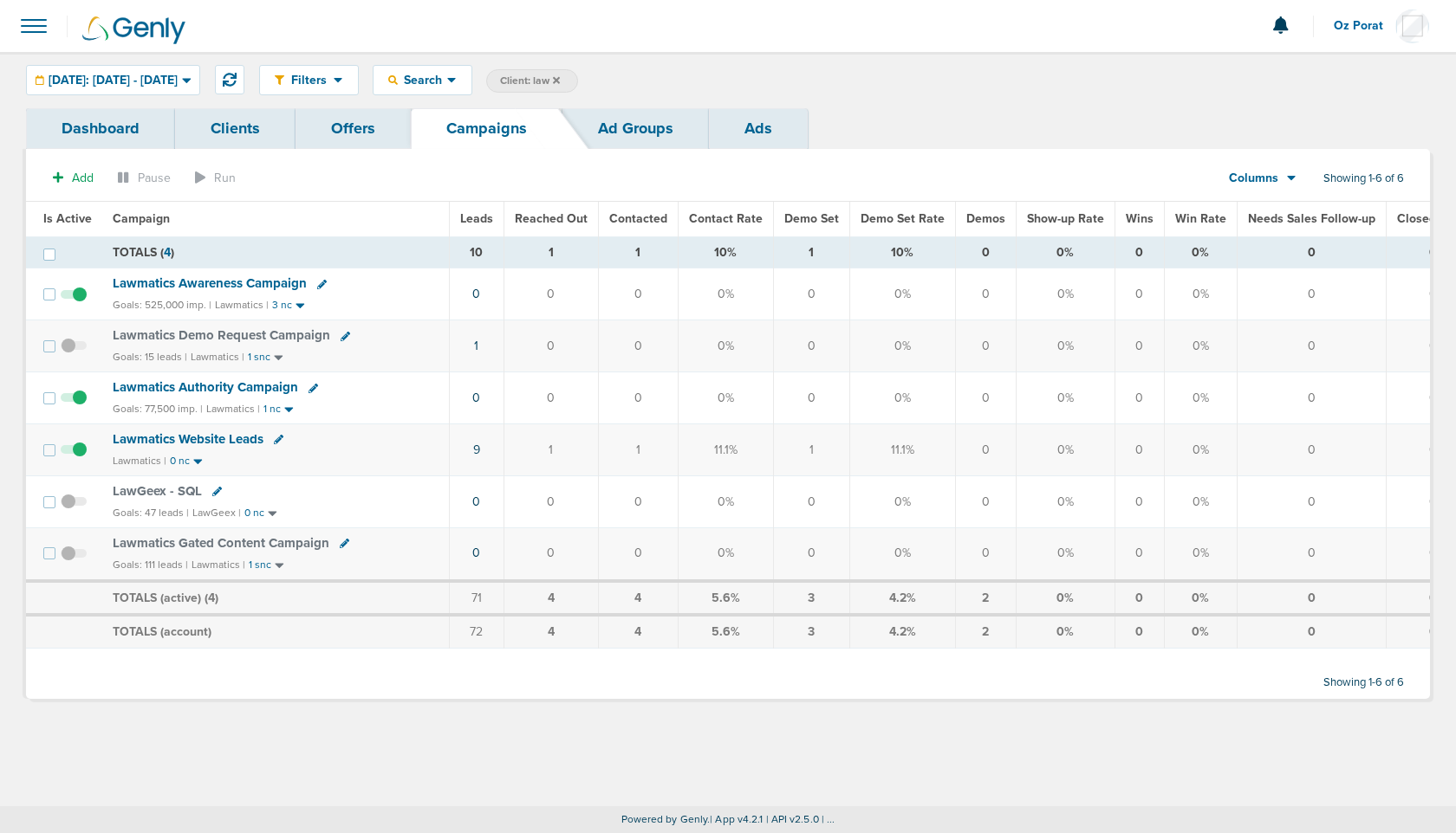
click at [560, 77] on icon at bounding box center [555, 80] width 7 height 10
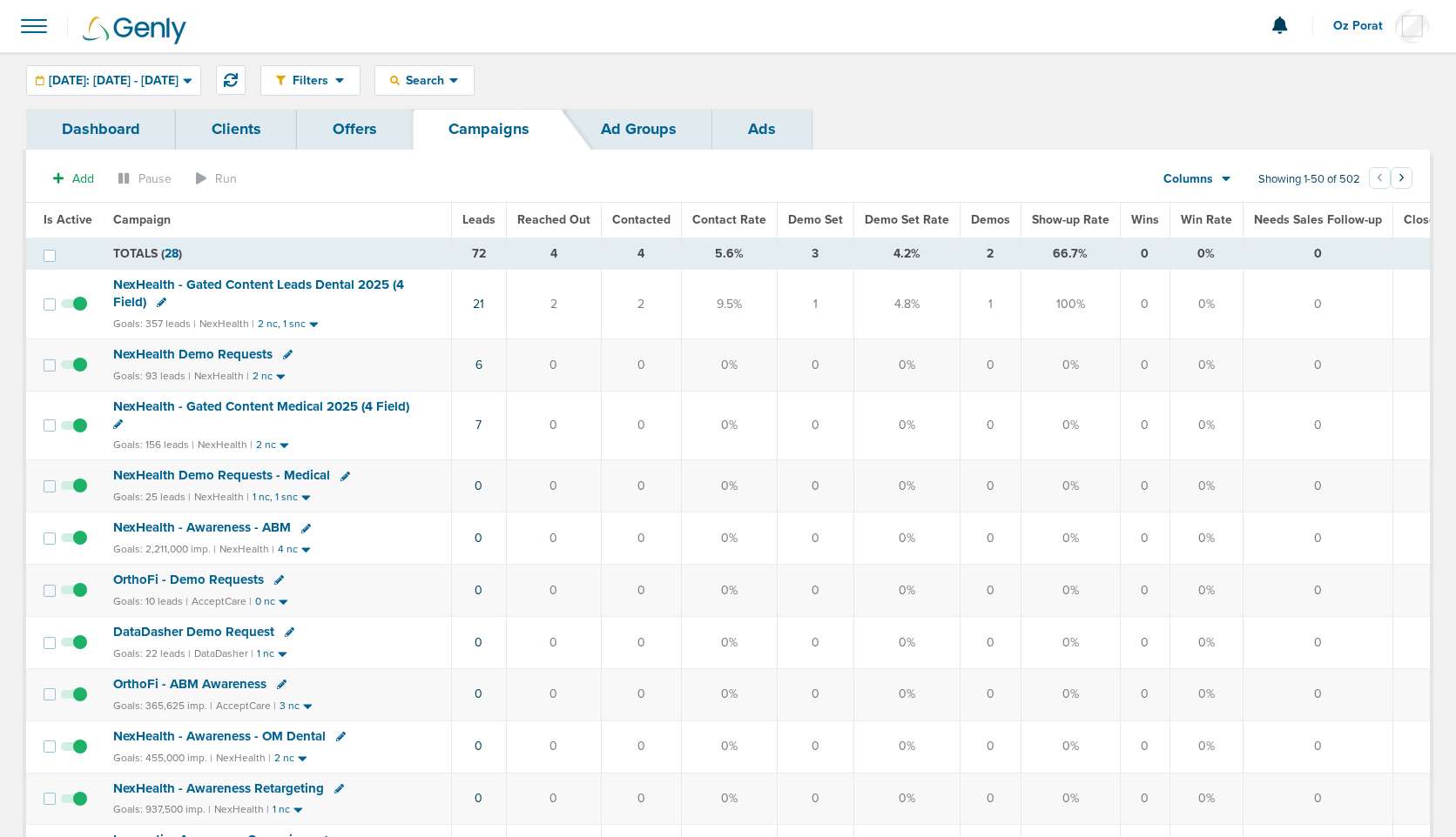
click at [477, 223] on span "Leads" at bounding box center [479, 219] width 33 height 14
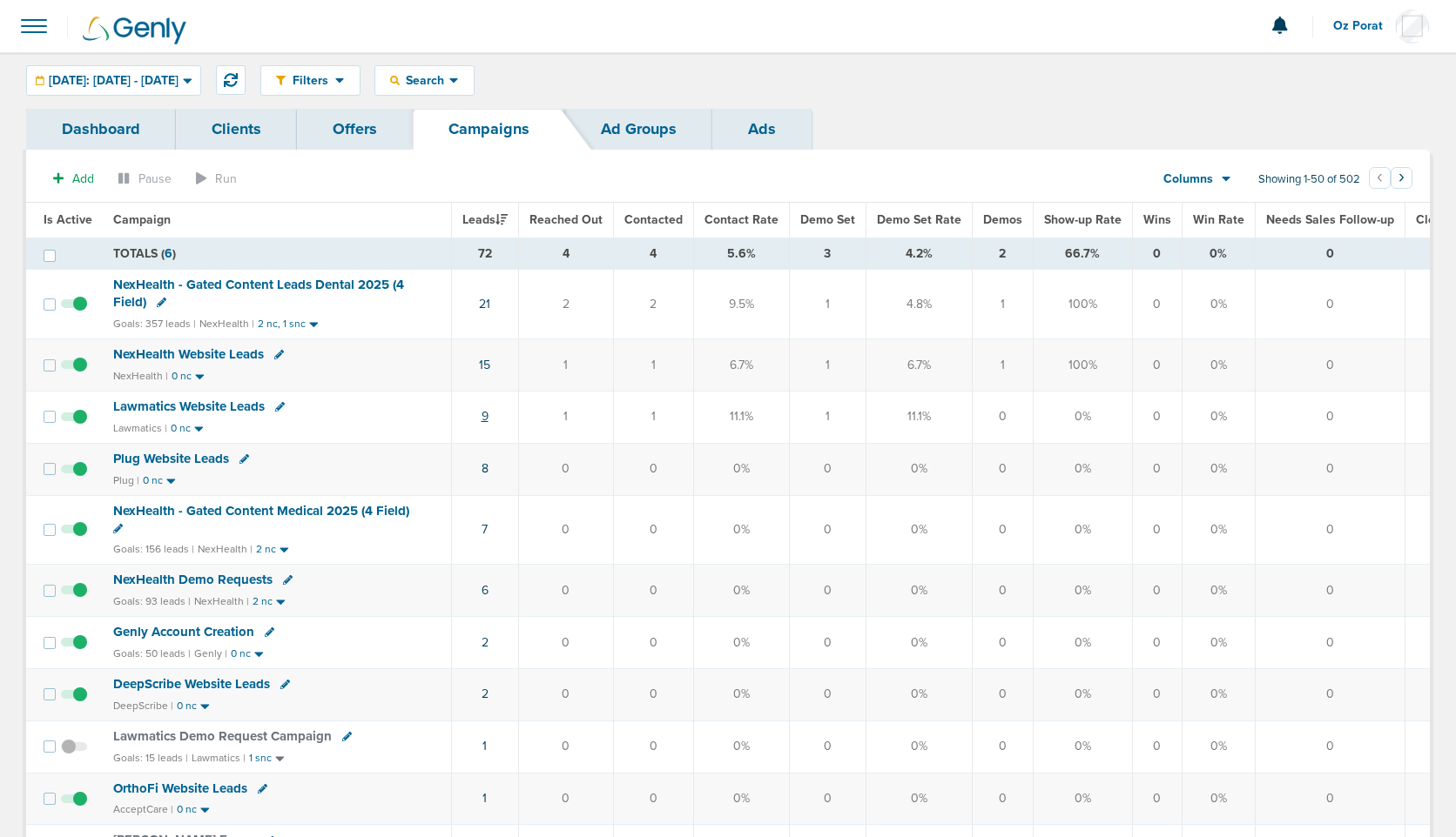
click at [485, 411] on link "9" at bounding box center [485, 416] width 7 height 14
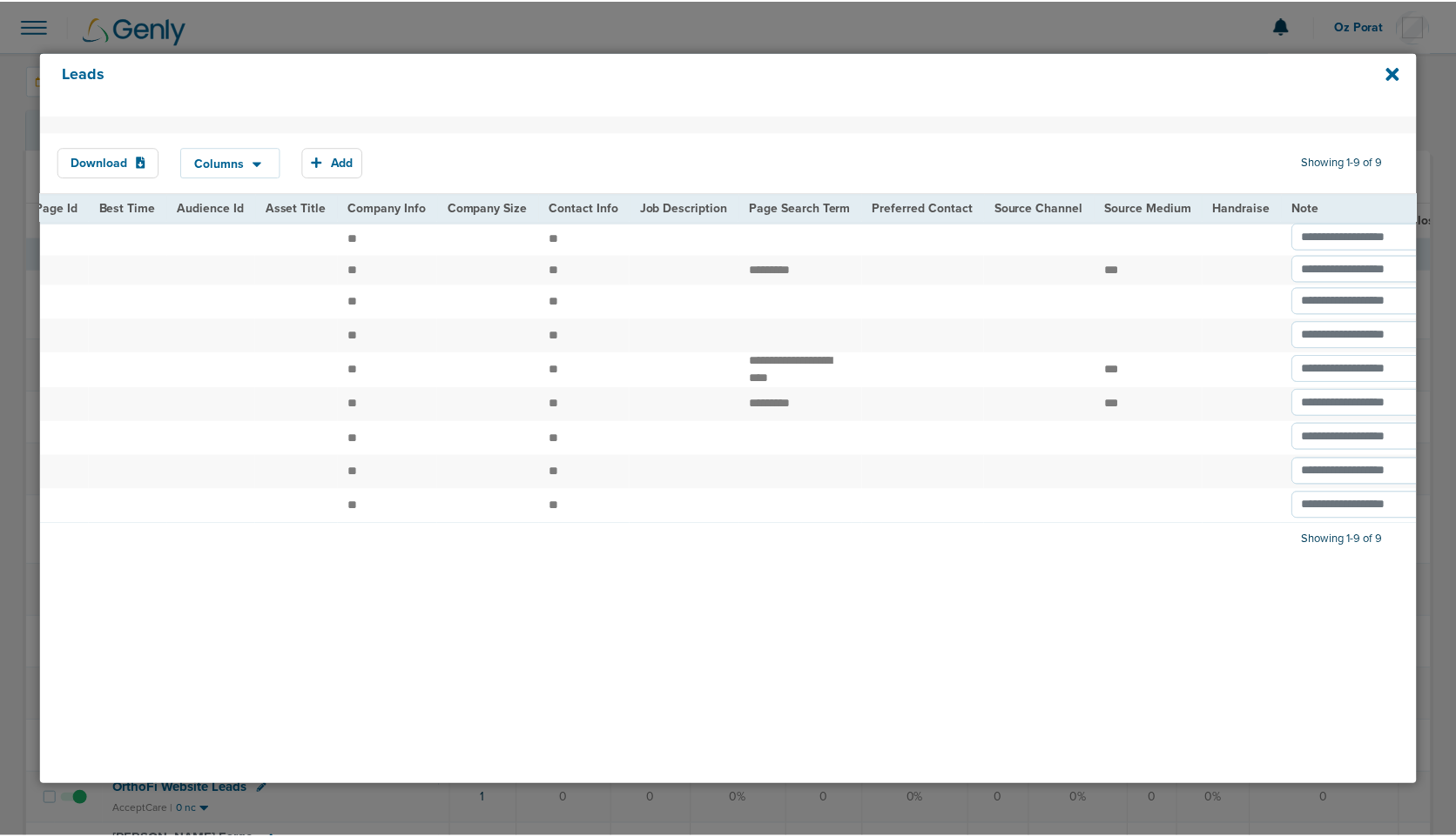
scroll to position [0, 2060]
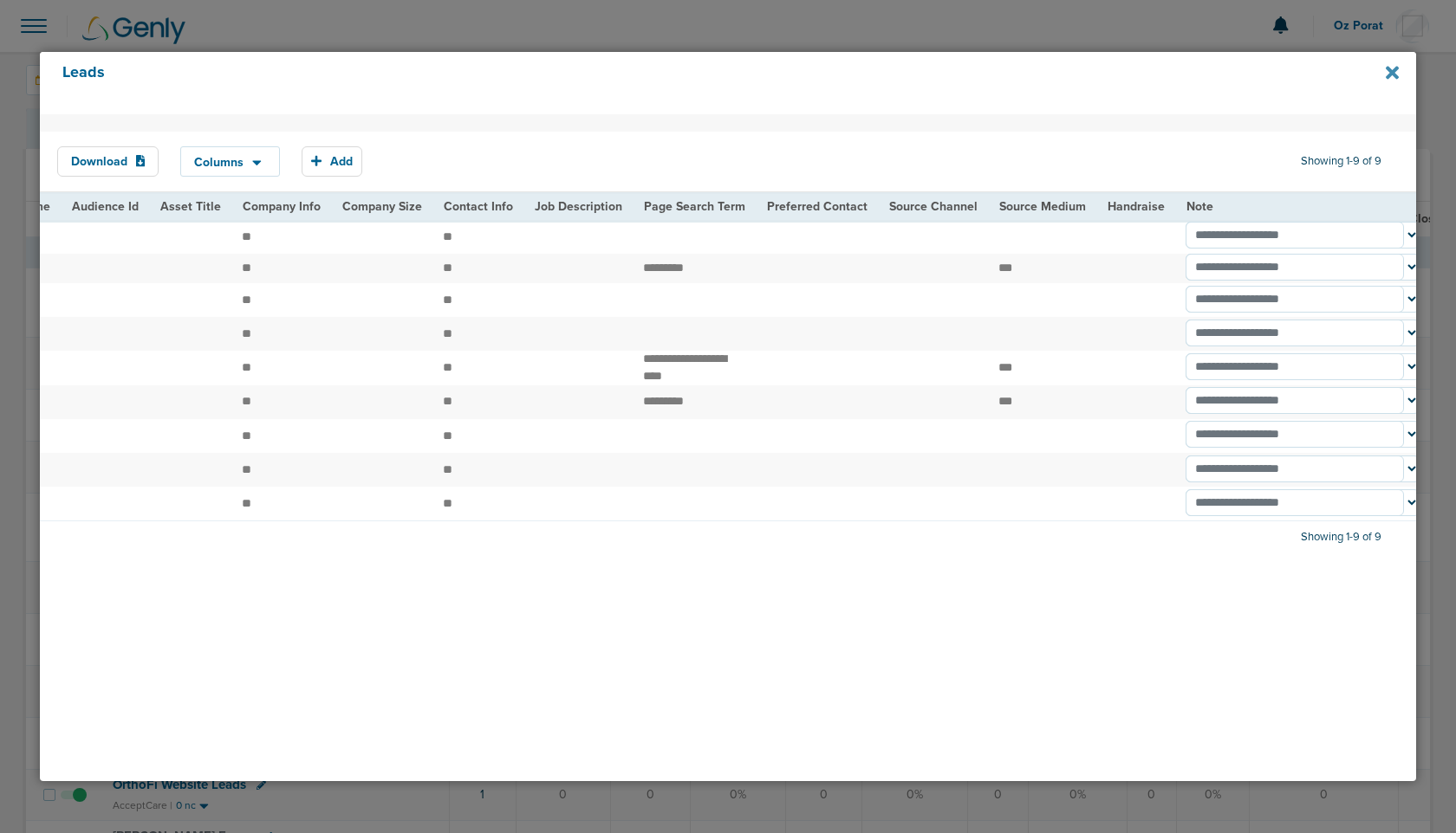
click at [1390, 77] on icon at bounding box center [1392, 73] width 13 height 19
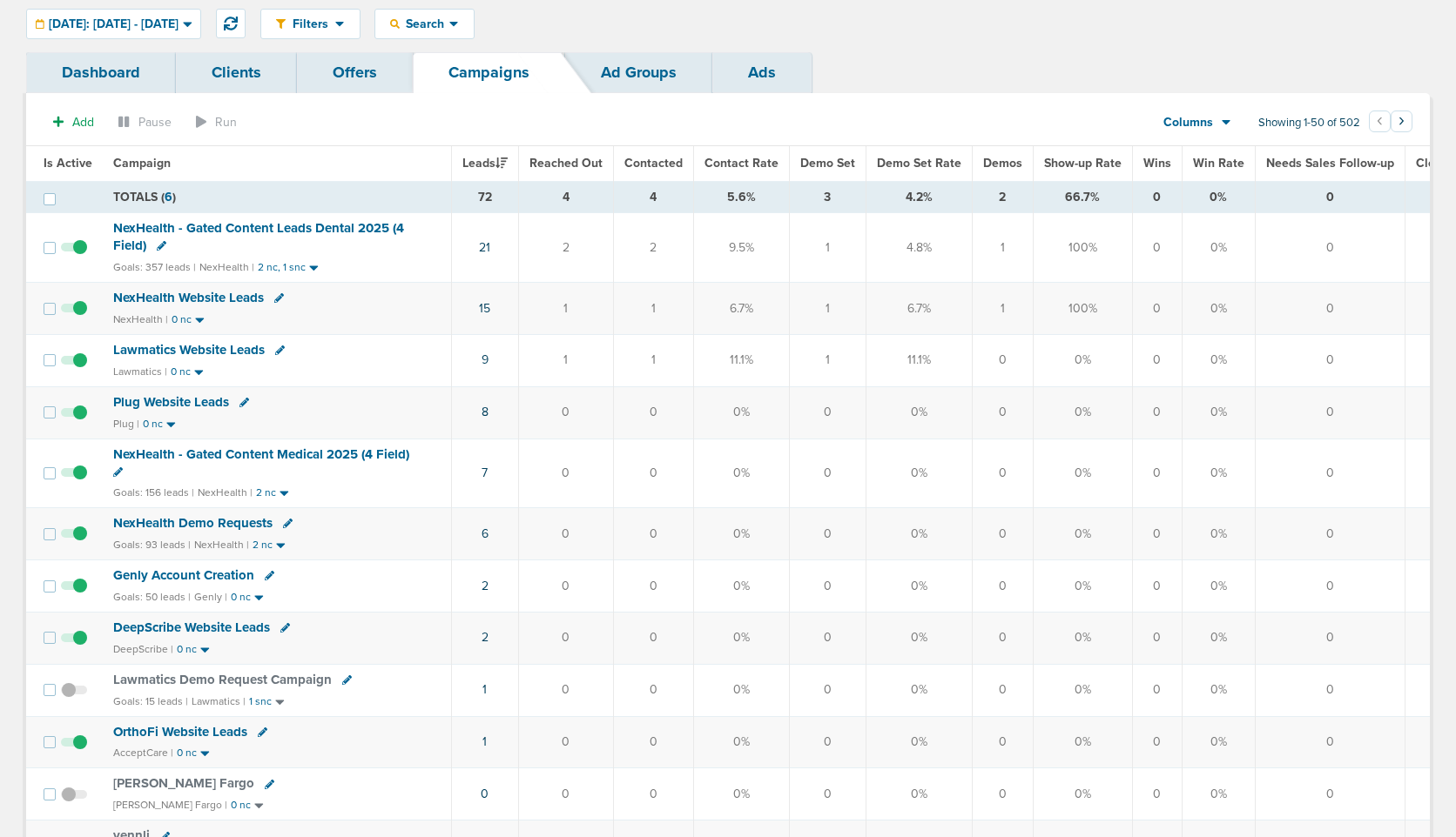
scroll to position [61, 0]
